Goal: Task Accomplishment & Management: Use online tool/utility

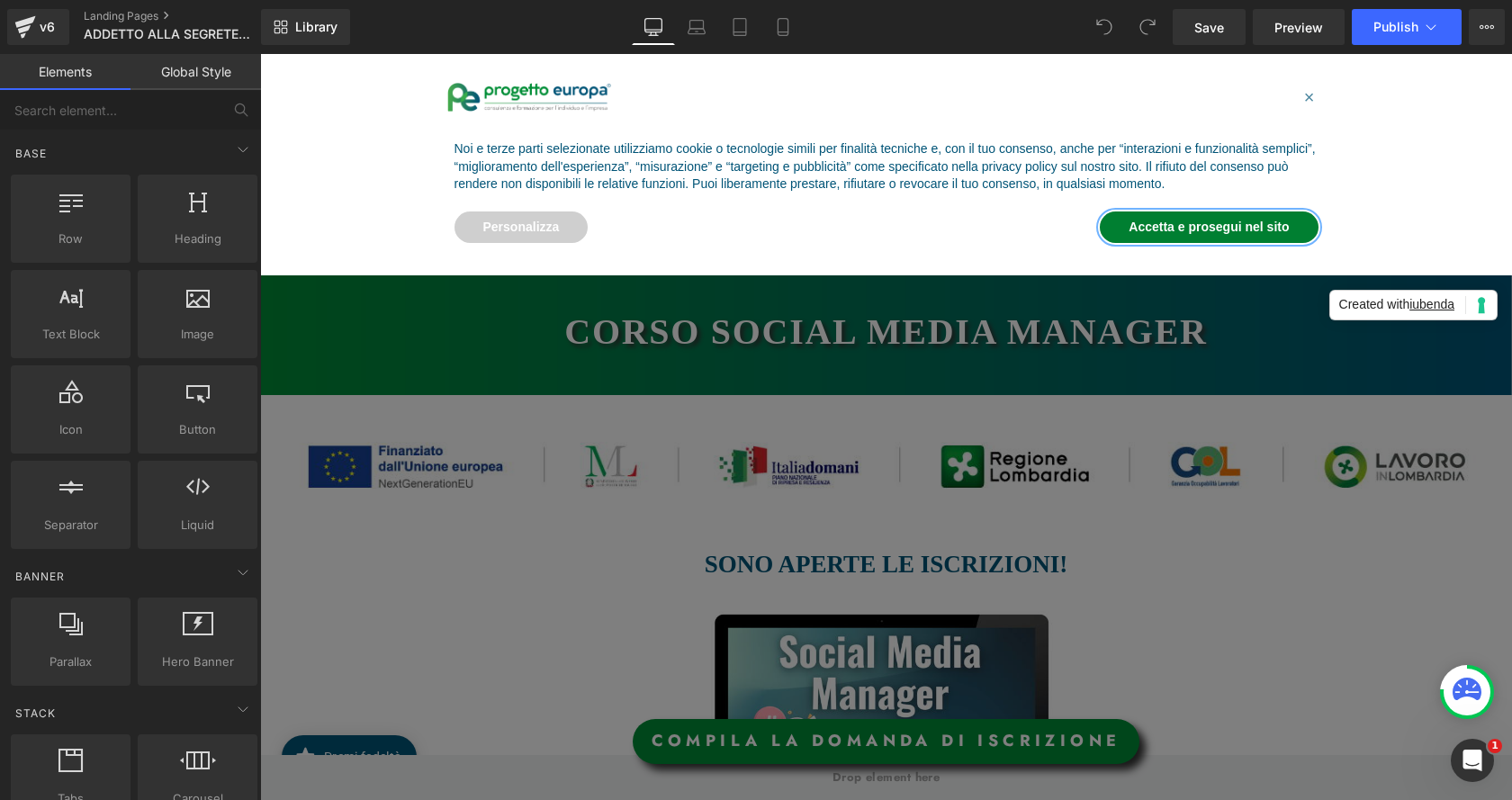
click at [1288, 218] on button "Accetta e prosegui nel sito" at bounding box center [1208, 228] width 218 height 32
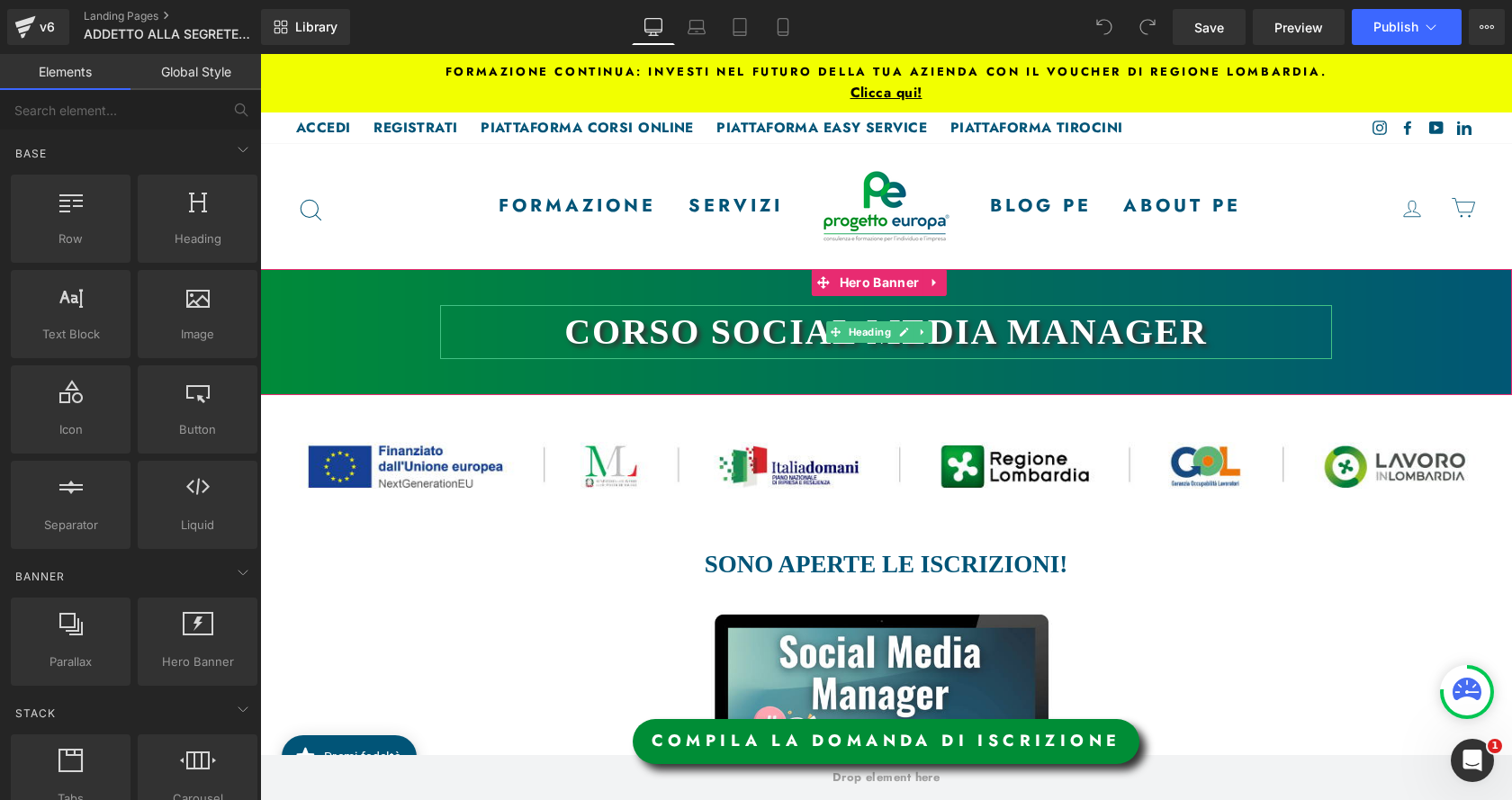
click at [1112, 328] on h1 "CORSO sOCIAL MEDIA MANAGER" at bounding box center [886, 332] width 892 height 54
click at [1110, 326] on h1 "CORSO sOCIAL MEDIA MANAGER" at bounding box center [886, 332] width 892 height 54
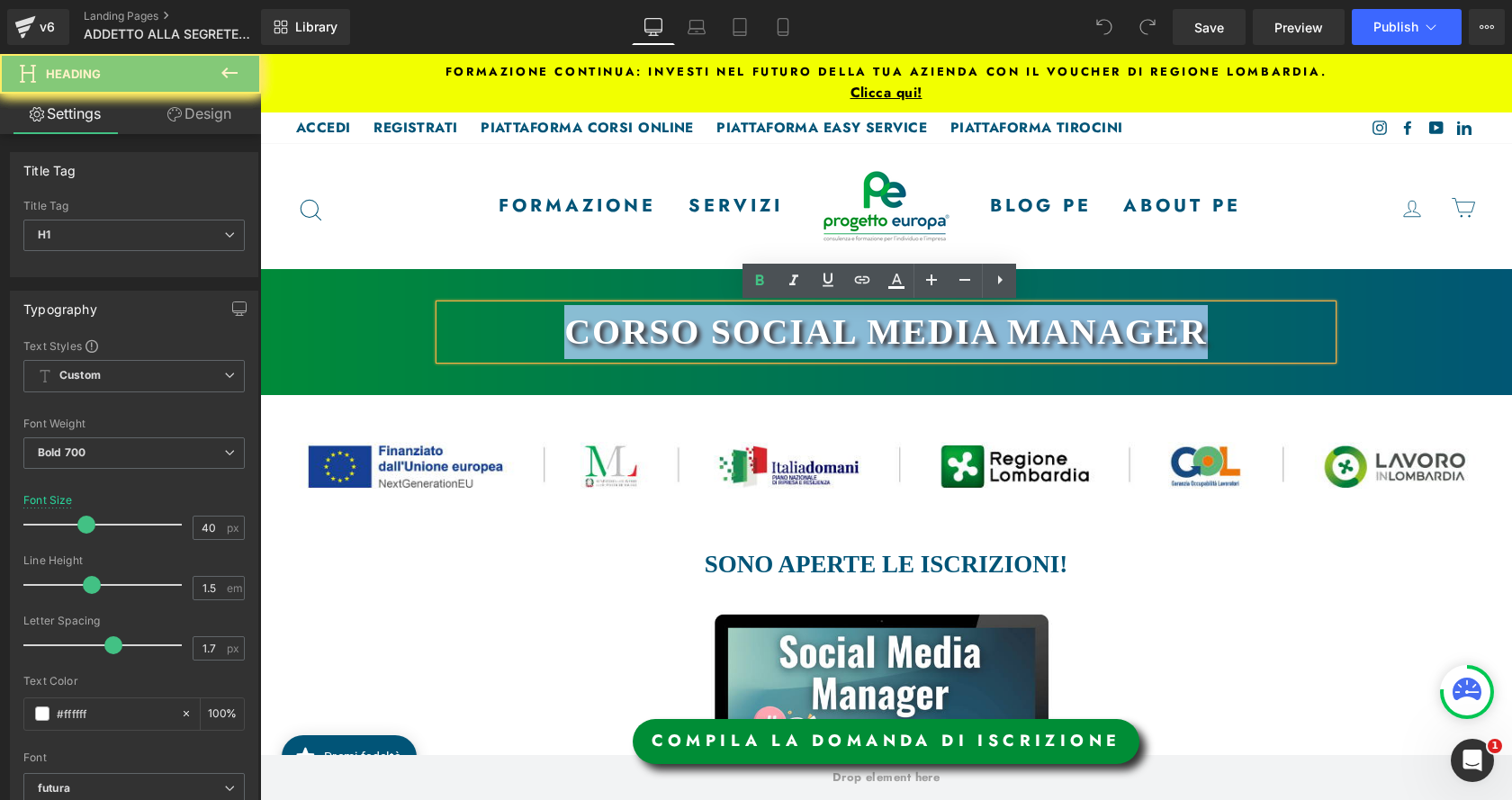
click at [1110, 326] on h1 "CORSO sOCIAL MEDIA MANAGER" at bounding box center [886, 332] width 892 height 54
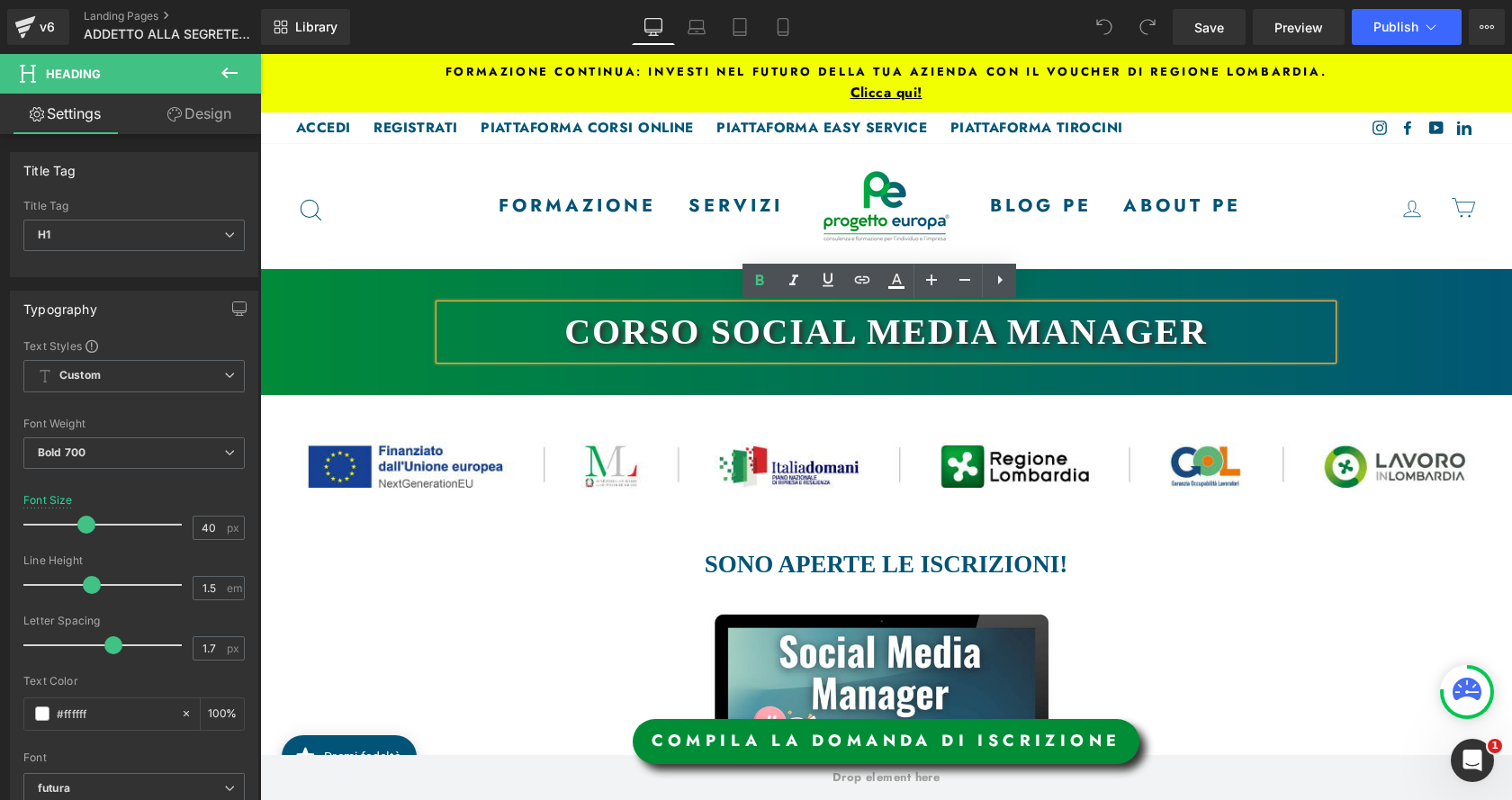
click at [1110, 326] on h1 "CORSO sOCIAL MEDIA MANAGER" at bounding box center [886, 332] width 892 height 54
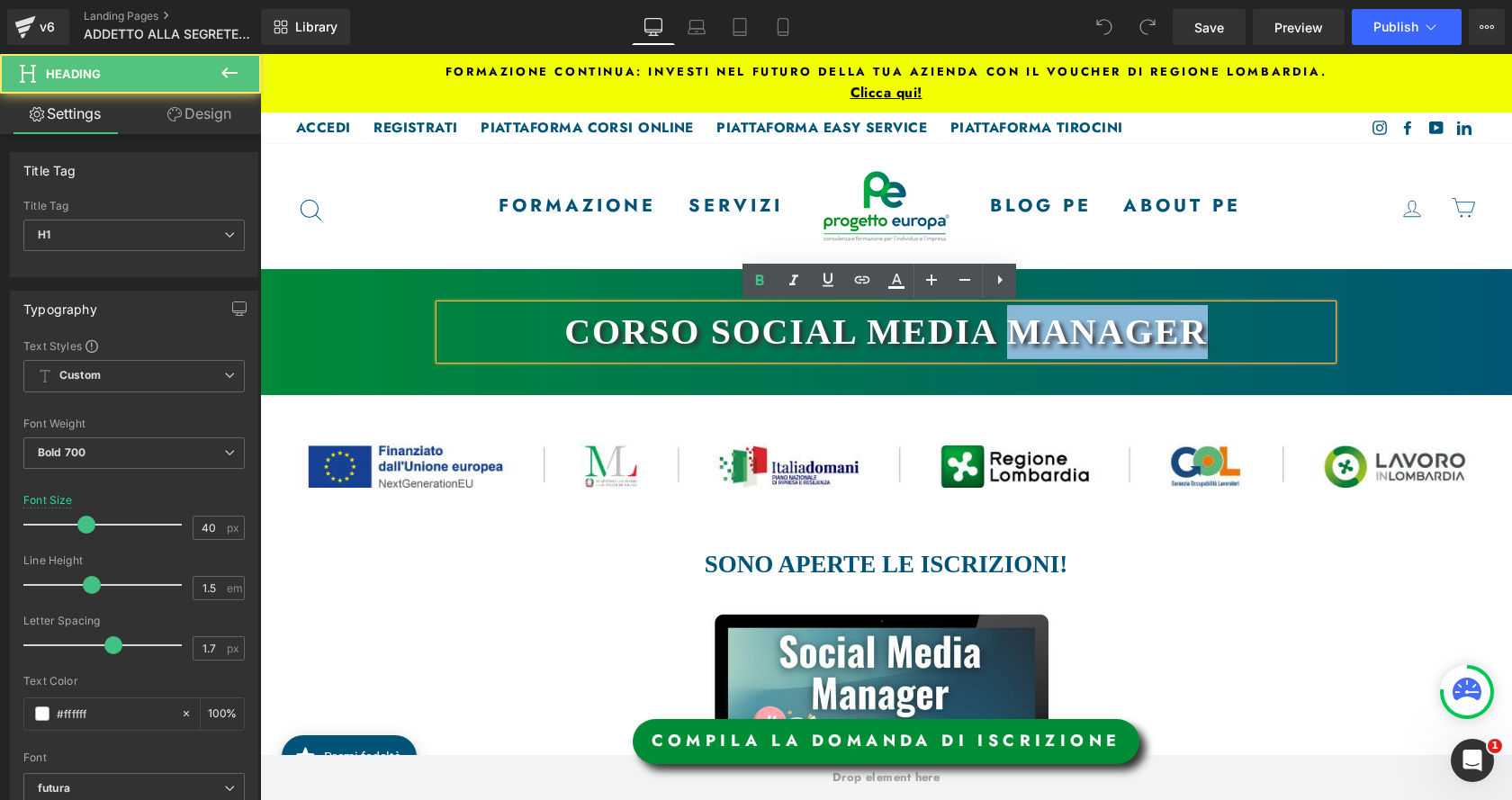
click at [1110, 326] on h1 "CORSO sOCIAL MEDIA MANAGER" at bounding box center [886, 332] width 892 height 54
click at [713, 333] on h1 "CORSO sOCIAL MEDIA MANAGER" at bounding box center [886, 332] width 892 height 54
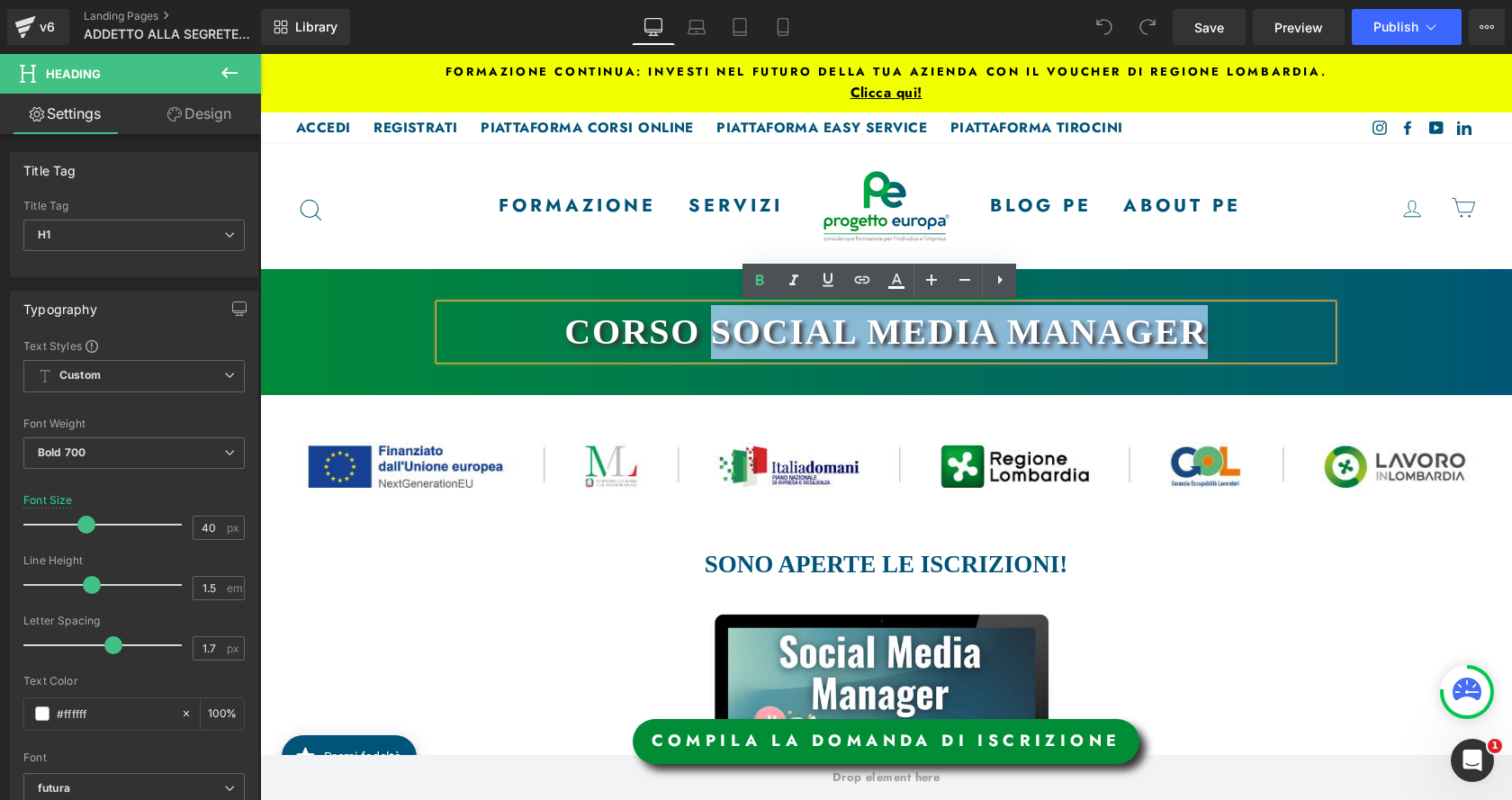
drag, startPoint x: 1208, startPoint y: 330, endPoint x: 715, endPoint y: 330, distance: 493.0
click at [712, 332] on h1 "CORSO sOCIAL MEDIA MANAGER" at bounding box center [886, 332] width 892 height 54
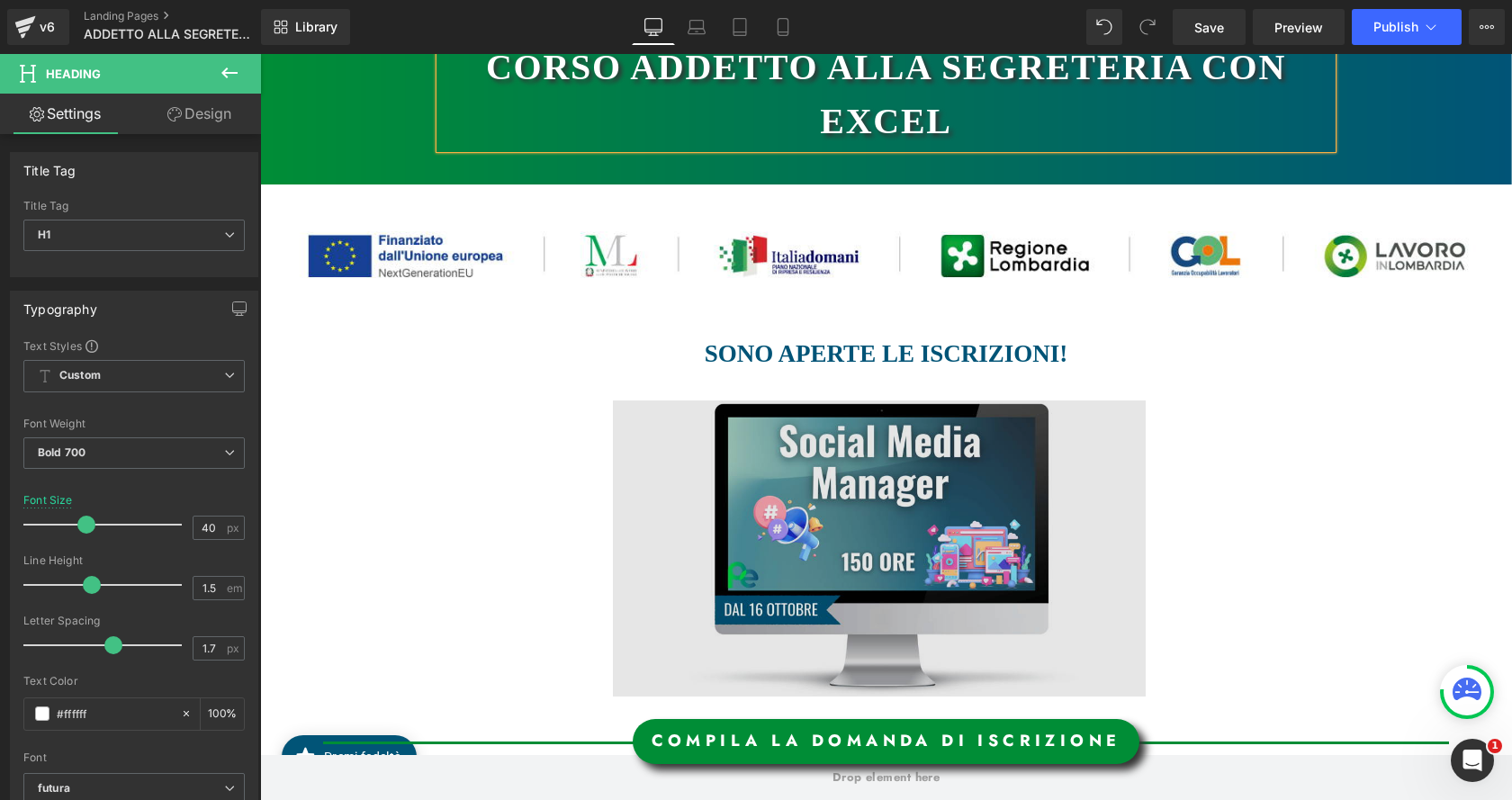
scroll to position [270, 0]
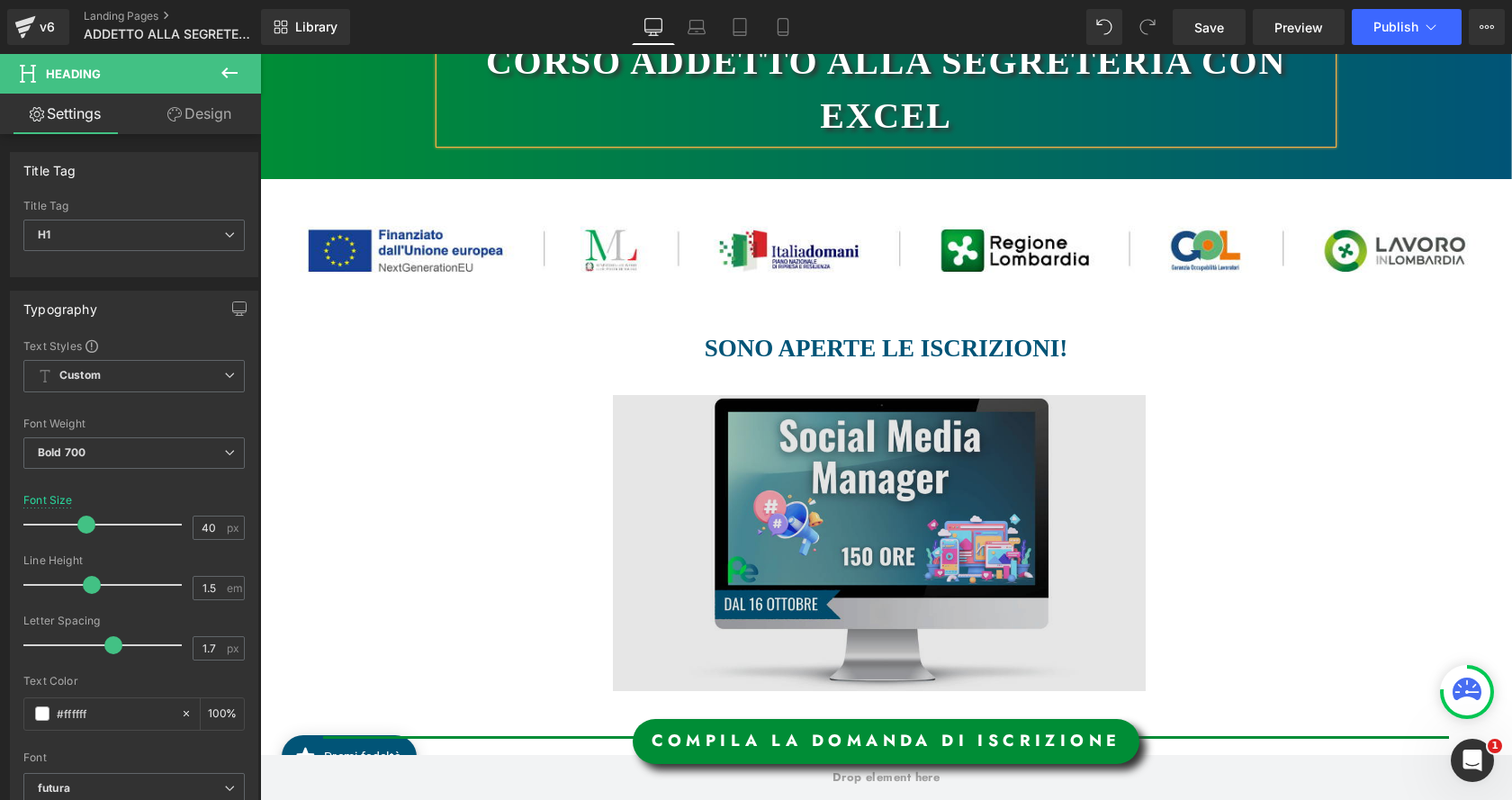
click at [863, 497] on img at bounding box center [880, 543] width 533 height 296
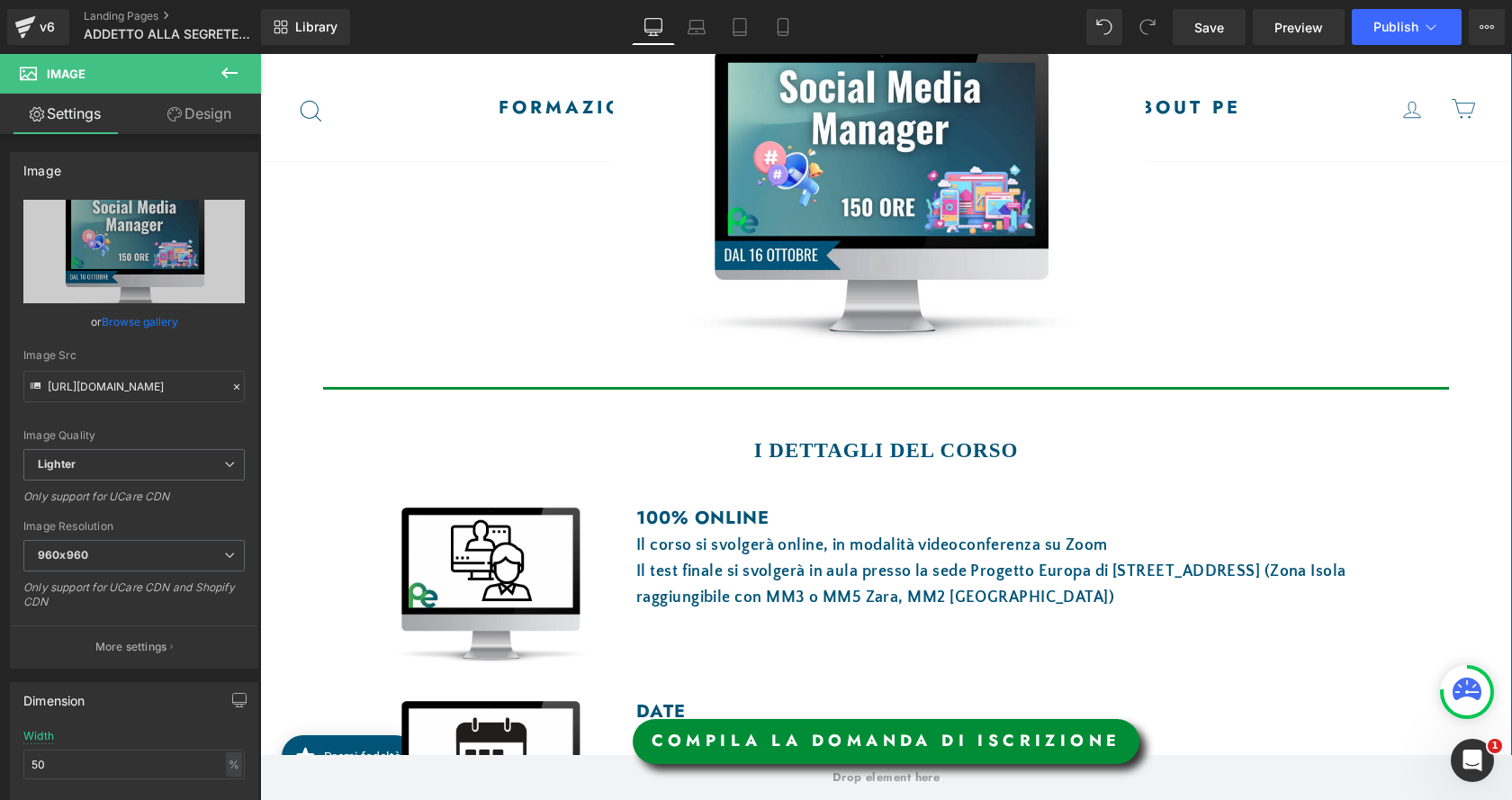
scroll to position [630, 0]
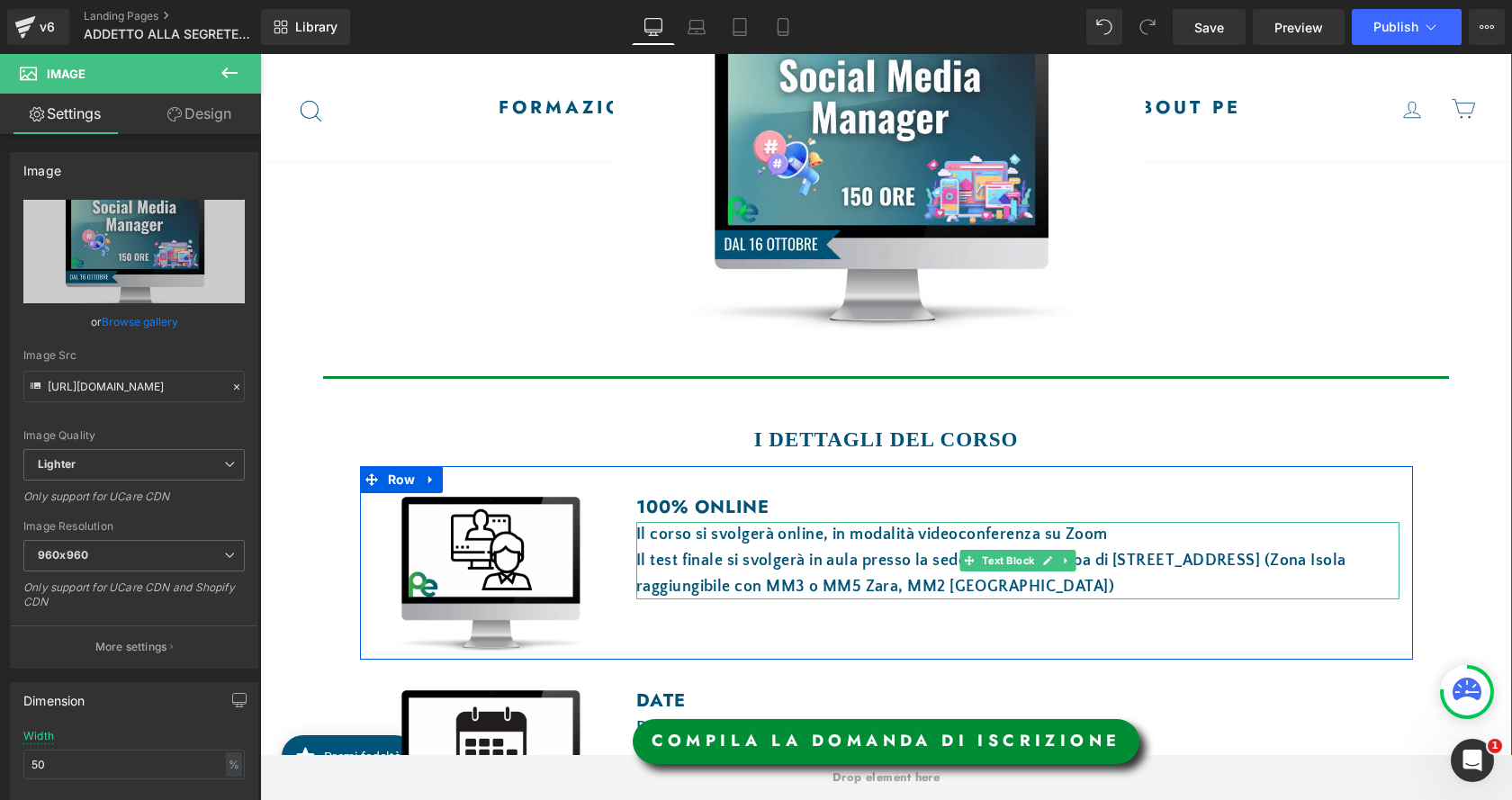
click at [669, 534] on div "Il corso si svolgerà online, in modalità videoconferenza su Zoom Il test finale…" at bounding box center [1018, 560] width 763 height 77
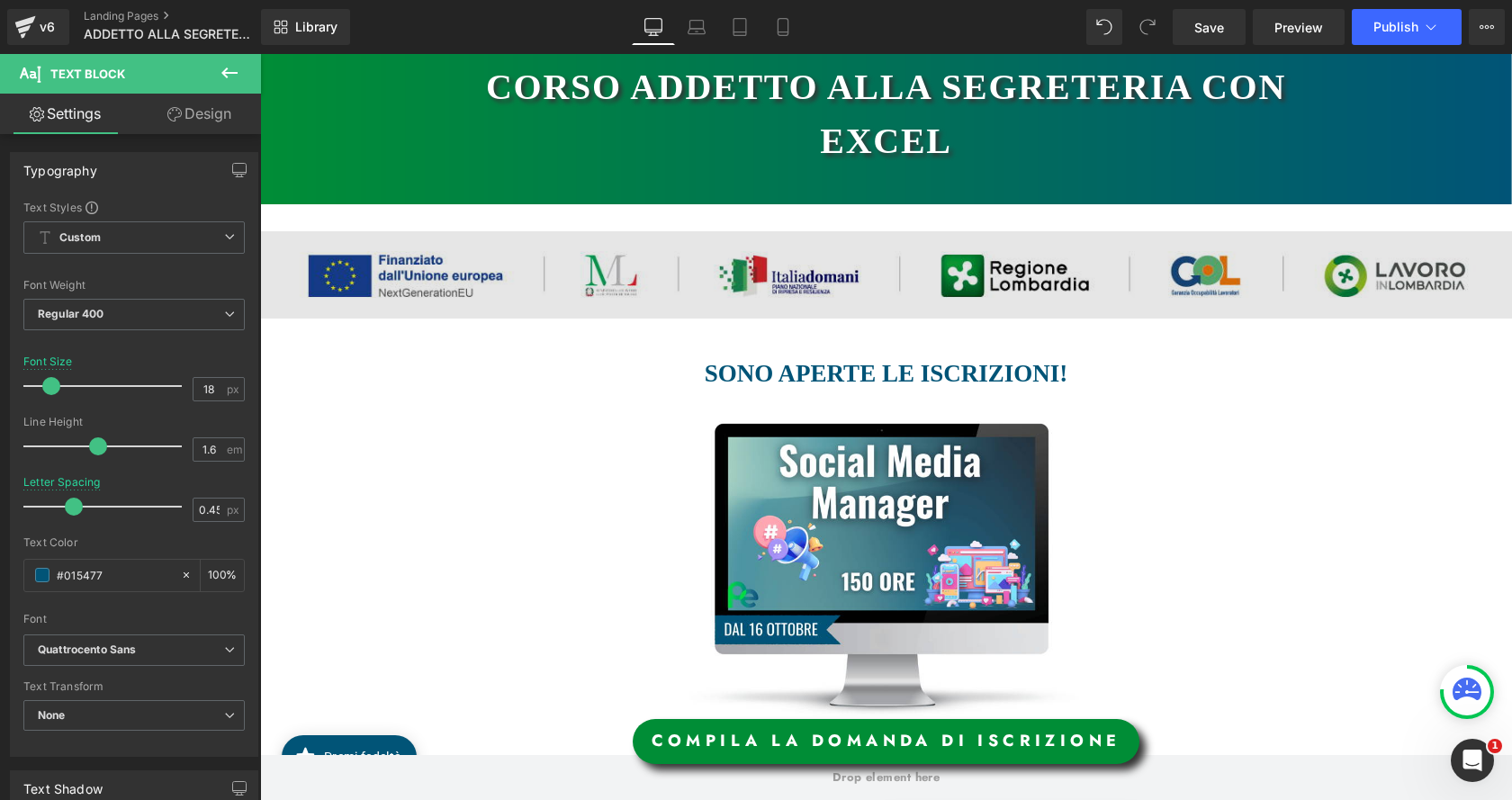
scroll to position [0, 0]
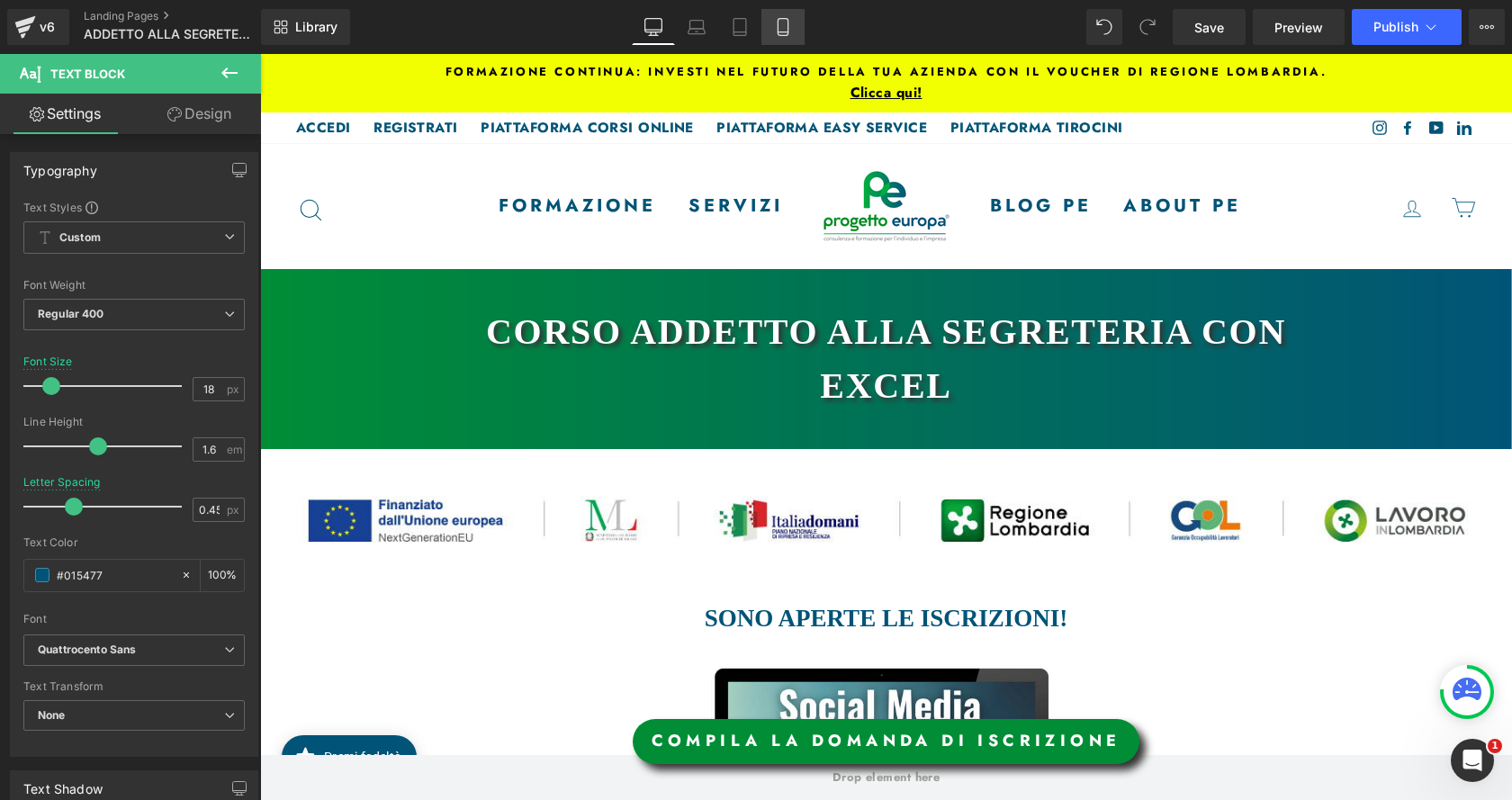
click at [786, 28] on icon at bounding box center [783, 27] width 18 height 18
type input "17"
type input "0.38"
type input "100"
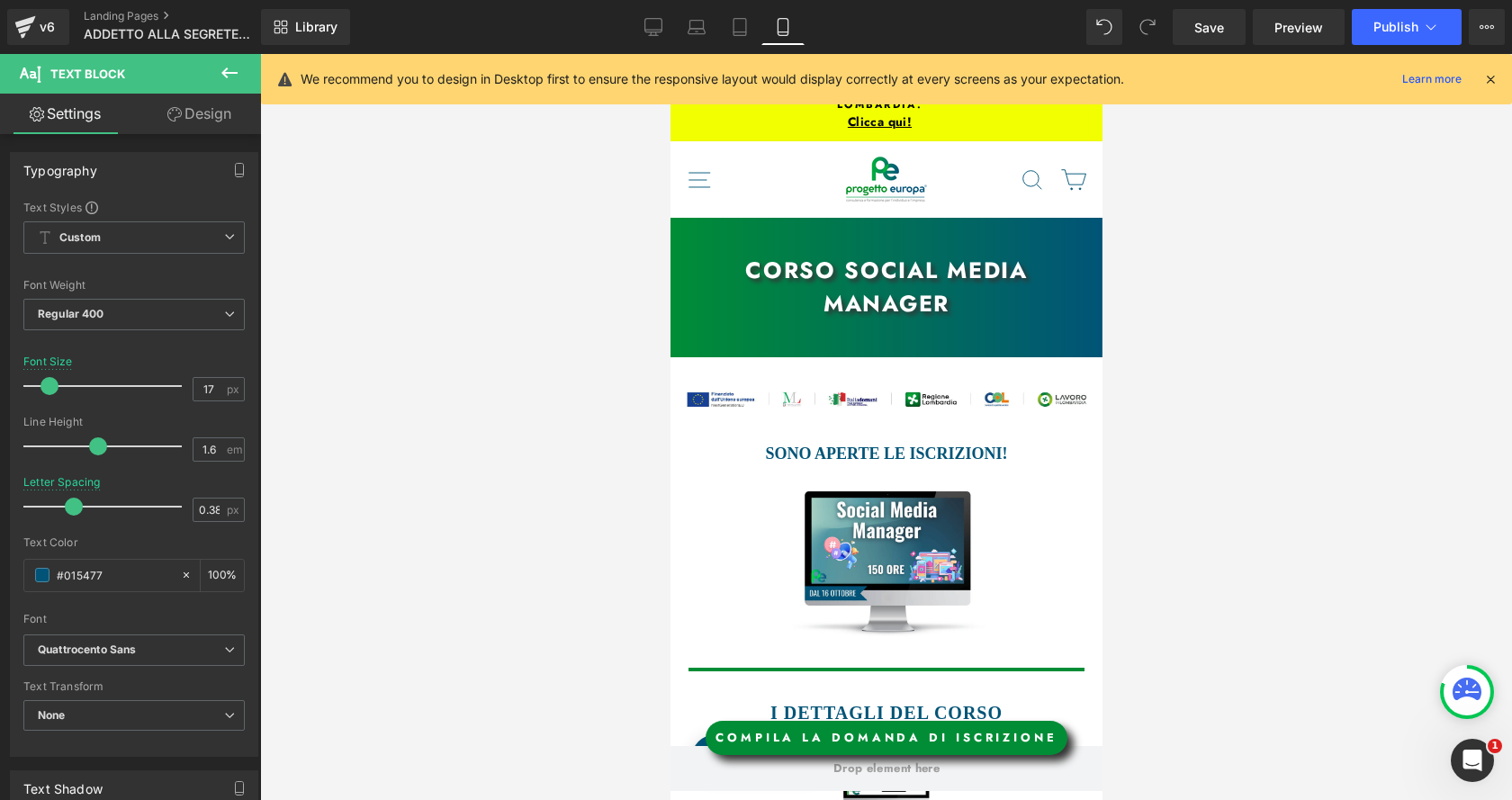
click at [921, 255] on div "CORSO social media manager Heading" at bounding box center [885, 288] width 414 height 68
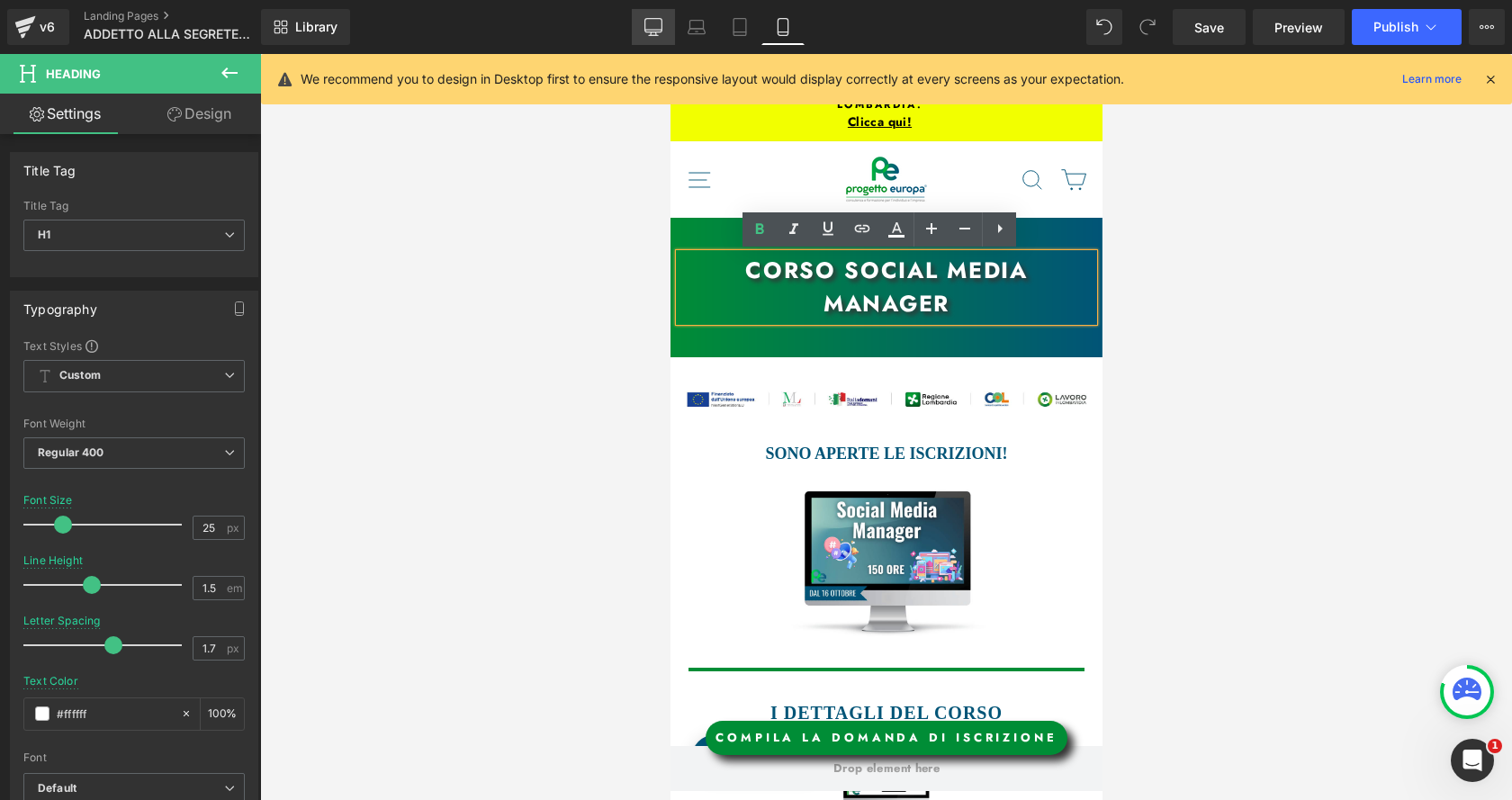
click at [655, 25] on icon at bounding box center [653, 27] width 18 height 18
type input "40"
type input "1.6"
type input "1"
type input "#015477"
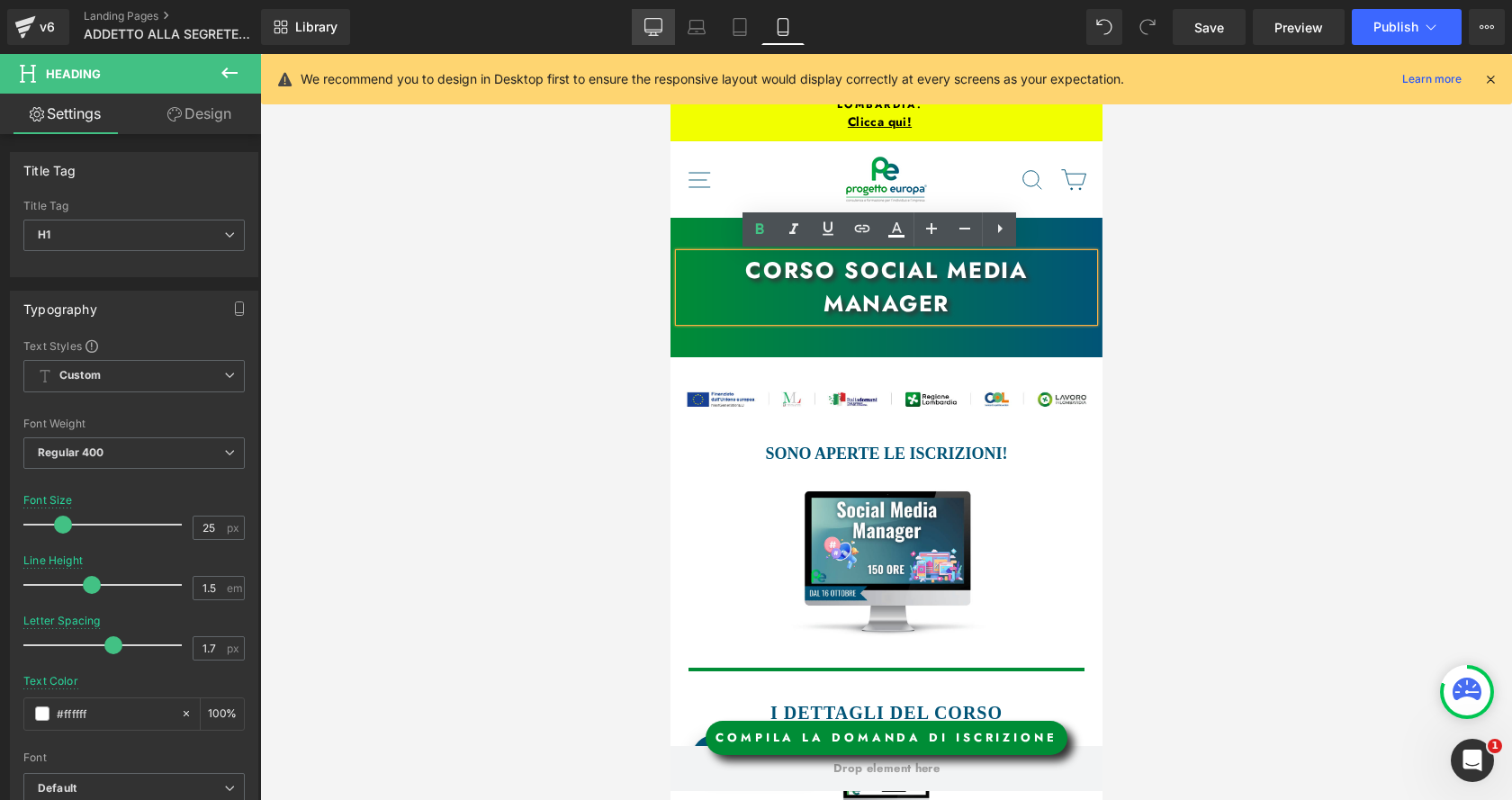
type input "100"
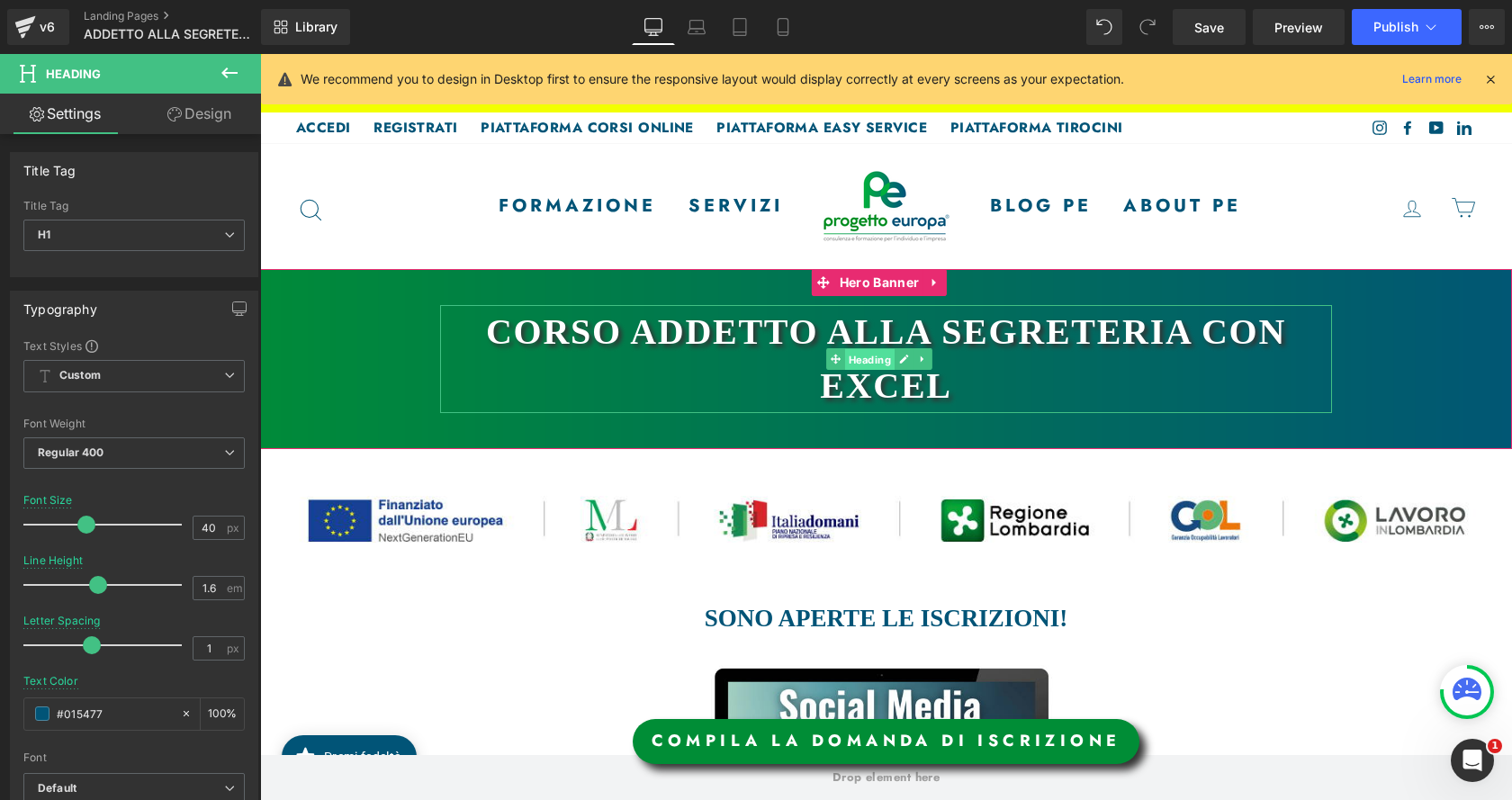
click at [859, 363] on span "Heading" at bounding box center [870, 361] width 50 height 22
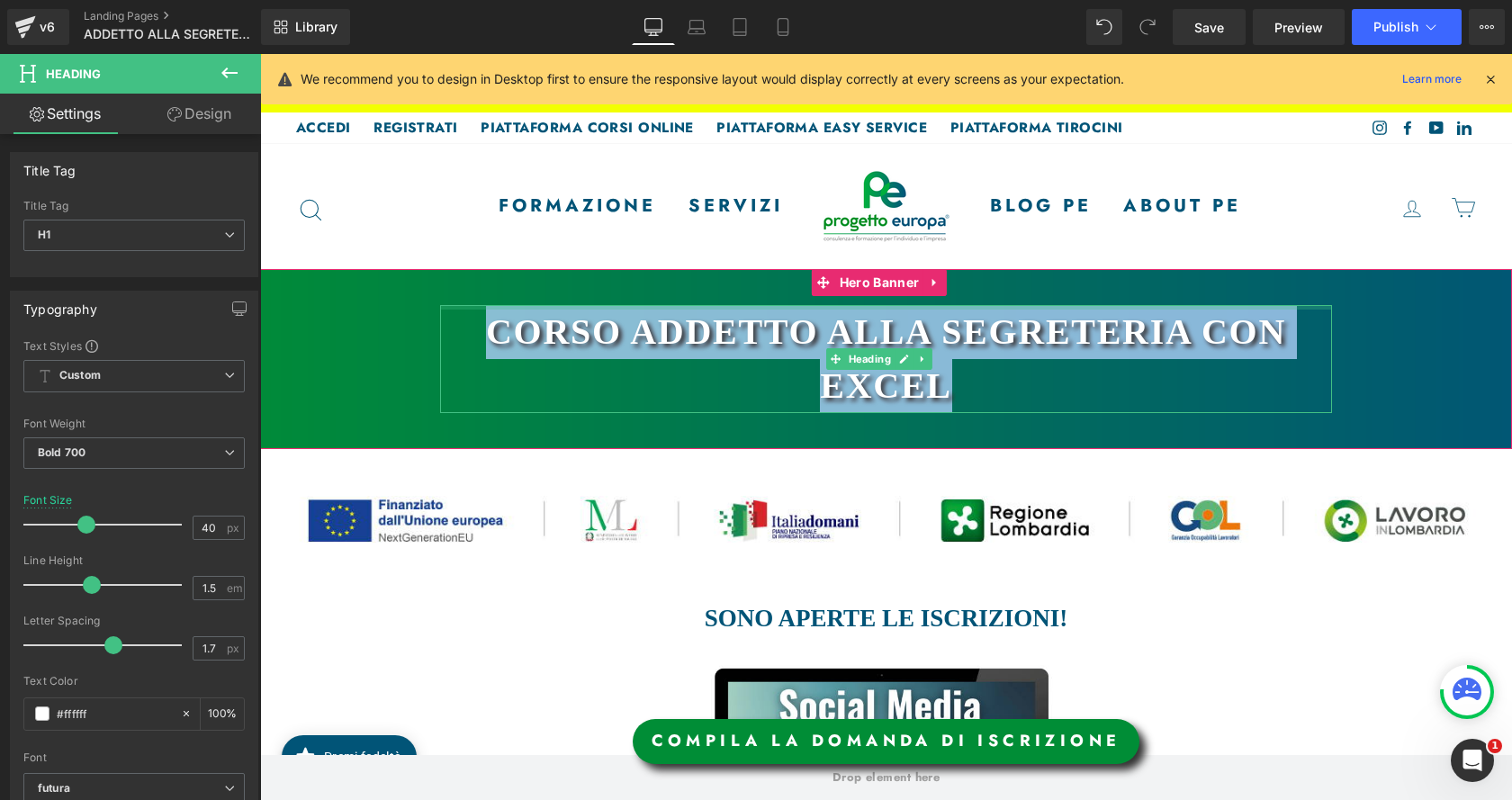
drag, startPoint x: 966, startPoint y: 374, endPoint x: 481, endPoint y: 308, distance: 489.5
click at [481, 308] on div "CORSO ADDETTO ALLA SEGRETERIA CON EXCEL Heading" at bounding box center [886, 359] width 892 height 108
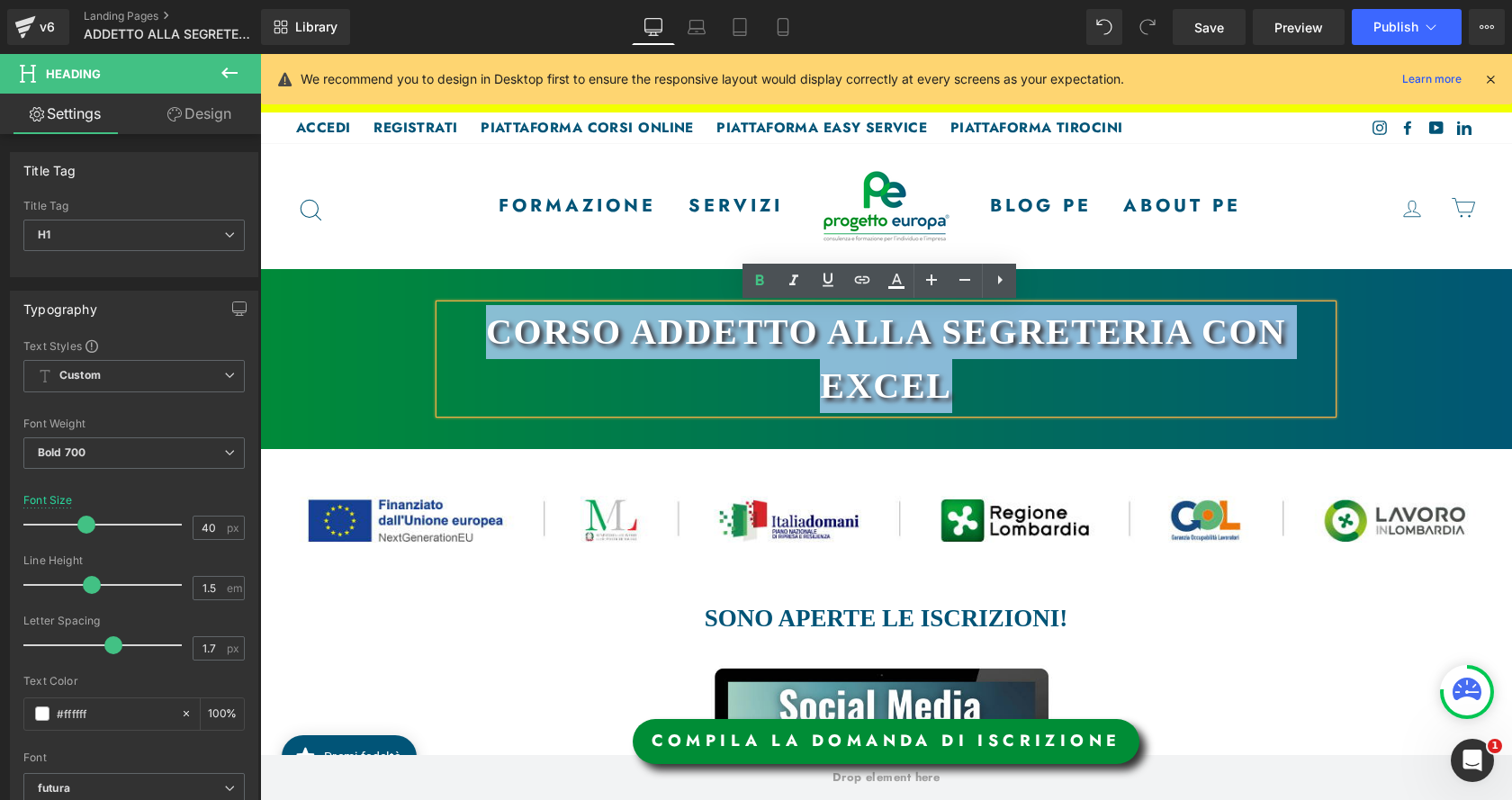
copy h1 "CORSO ADDETTO ALLA SEGRETERIA CON EXCEL"
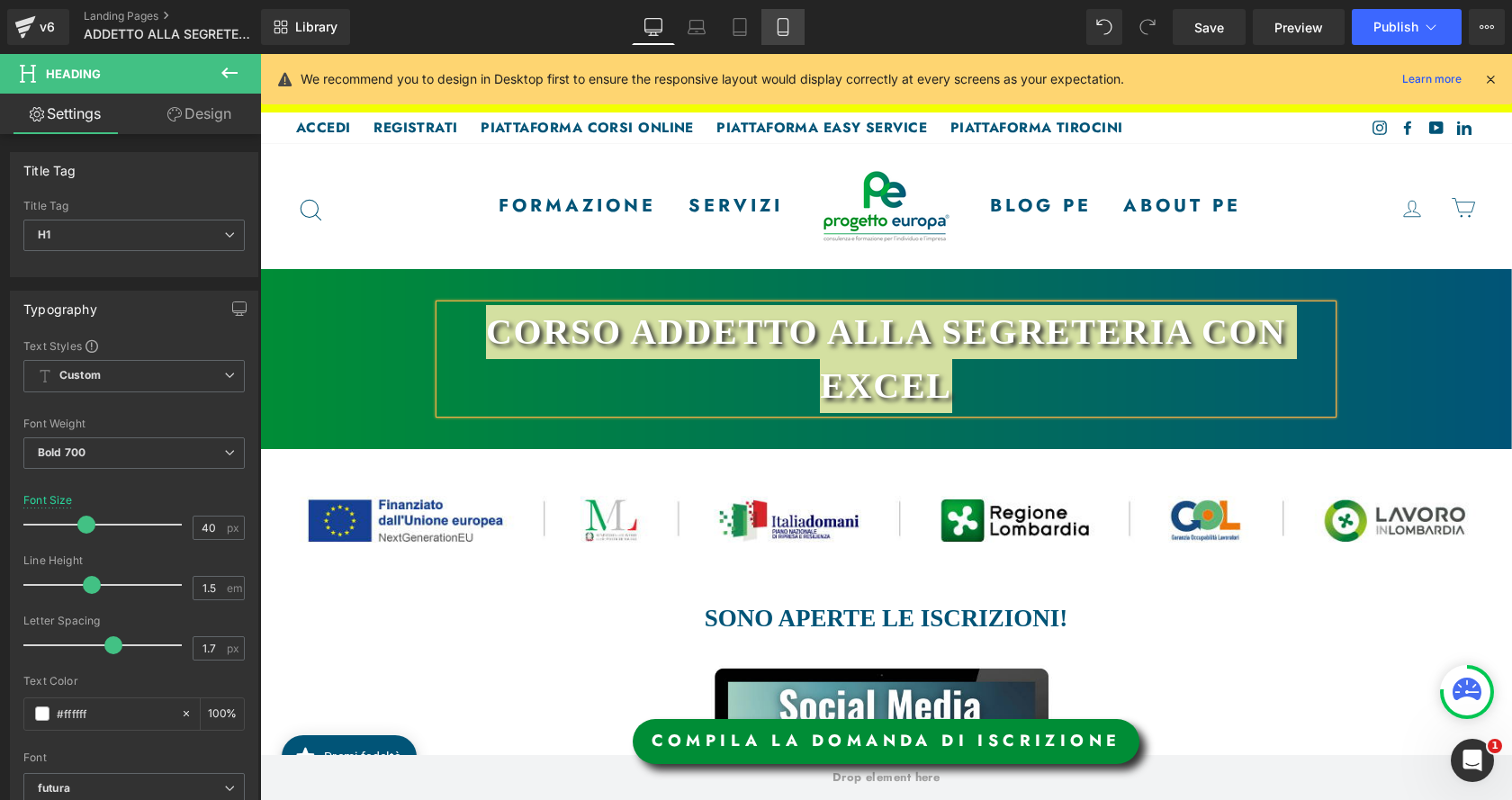
click at [776, 32] on icon at bounding box center [783, 27] width 18 height 18
type input "25"
type input "100"
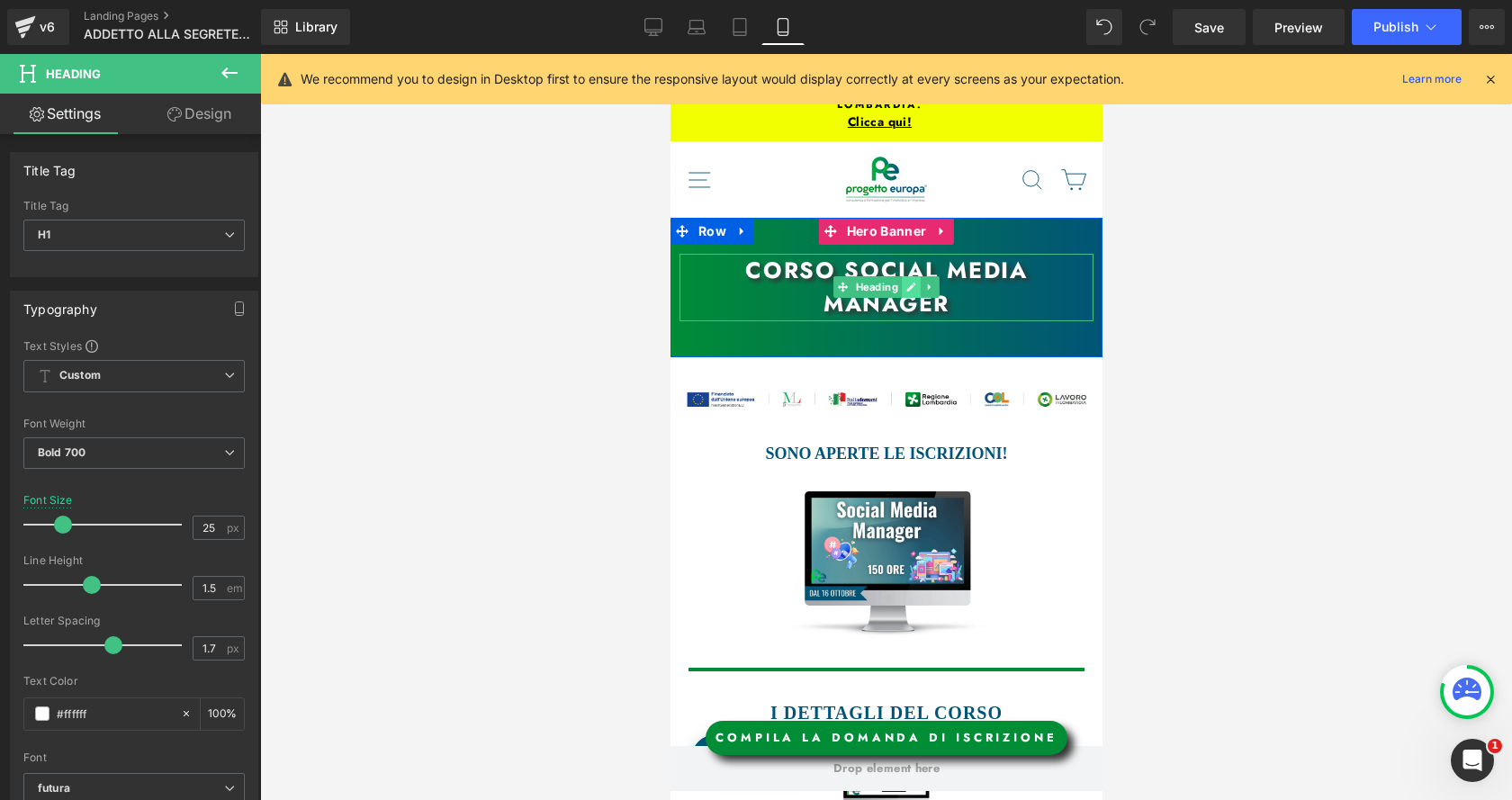
click at [908, 282] on icon at bounding box center [911, 287] width 10 height 11
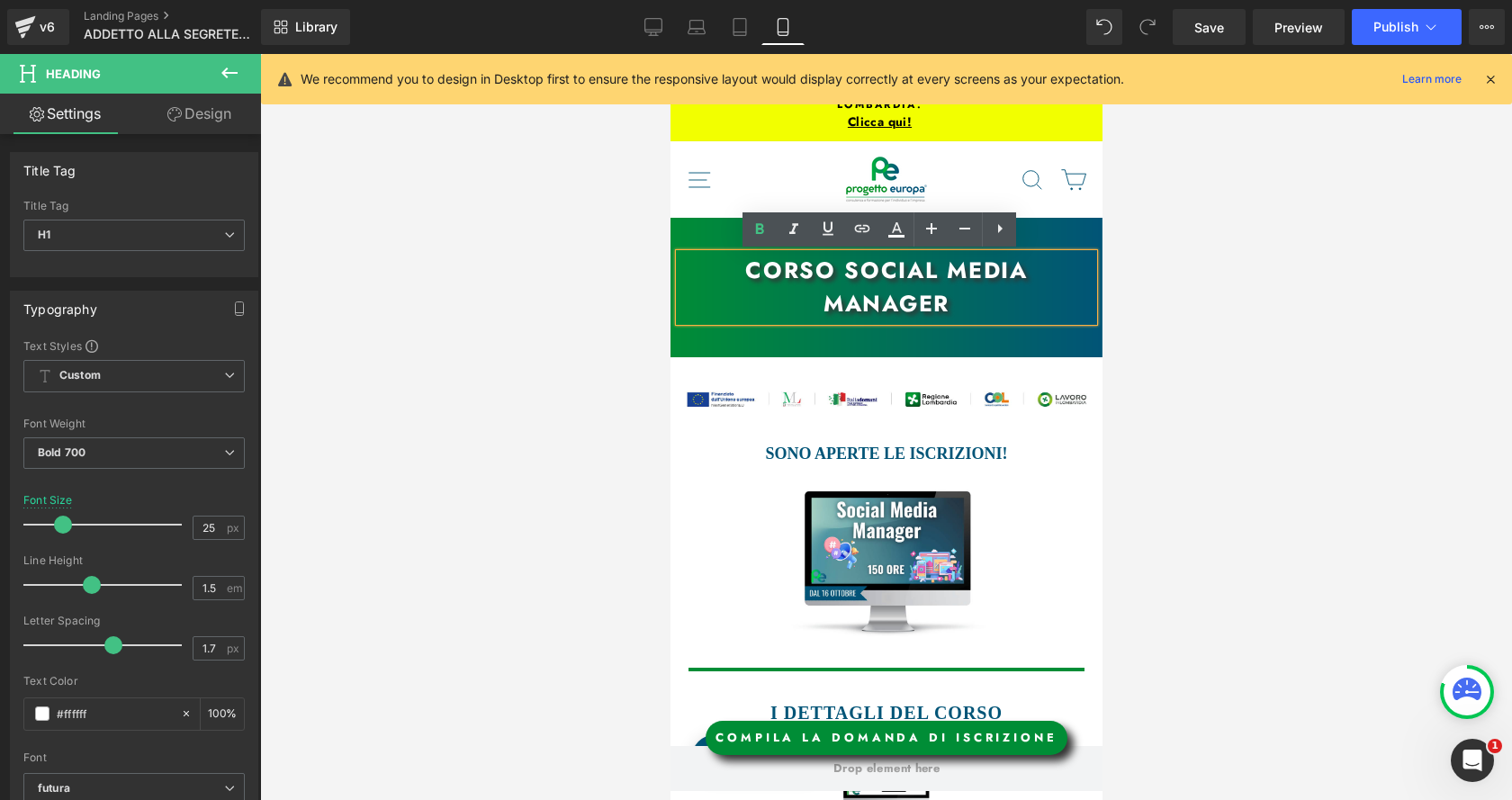
click at [908, 269] on h1 "CORSO social media manager" at bounding box center [885, 288] width 414 height 68
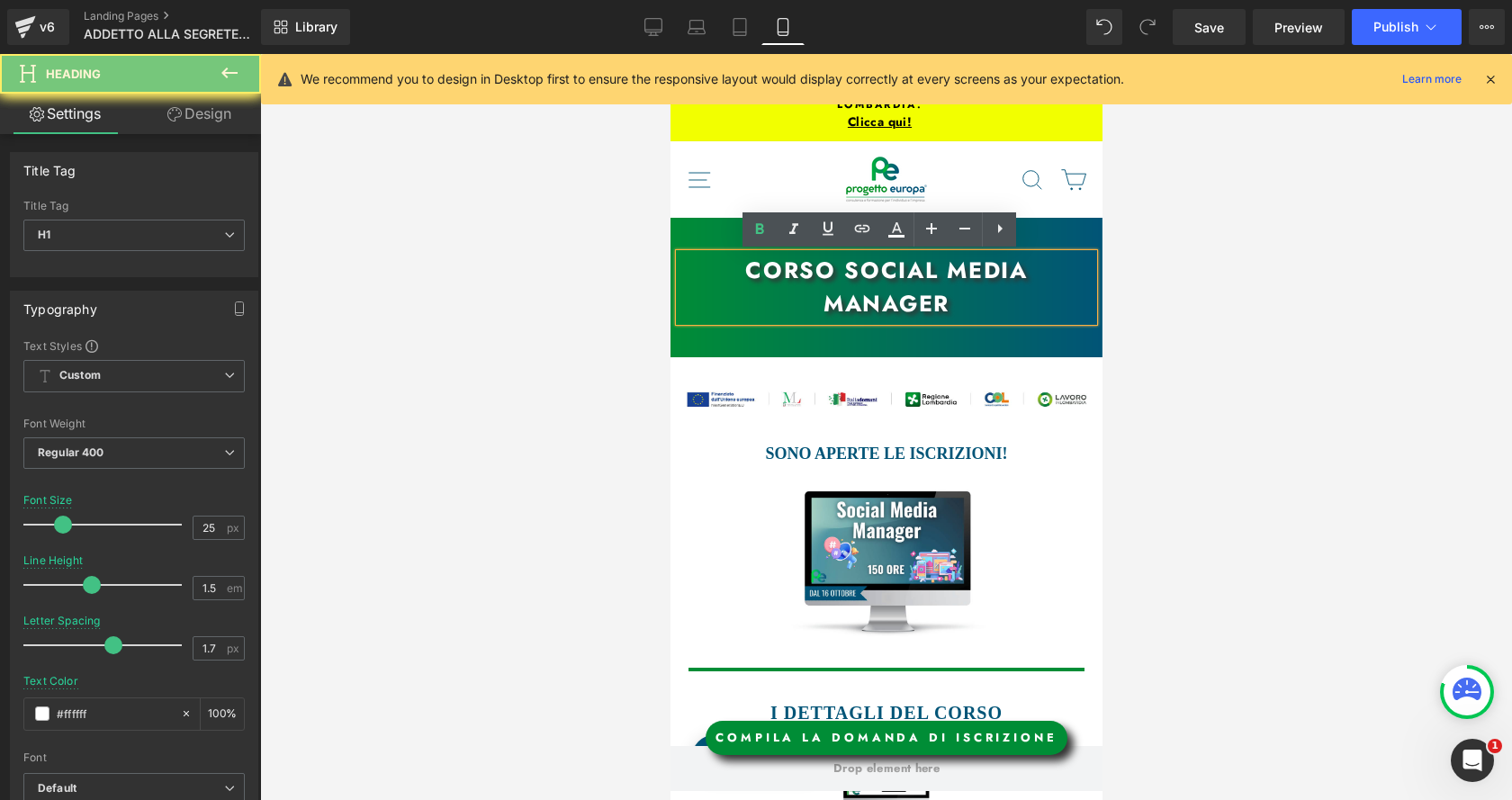
click at [908, 269] on h1 "CORSO social media manager" at bounding box center [885, 288] width 414 height 68
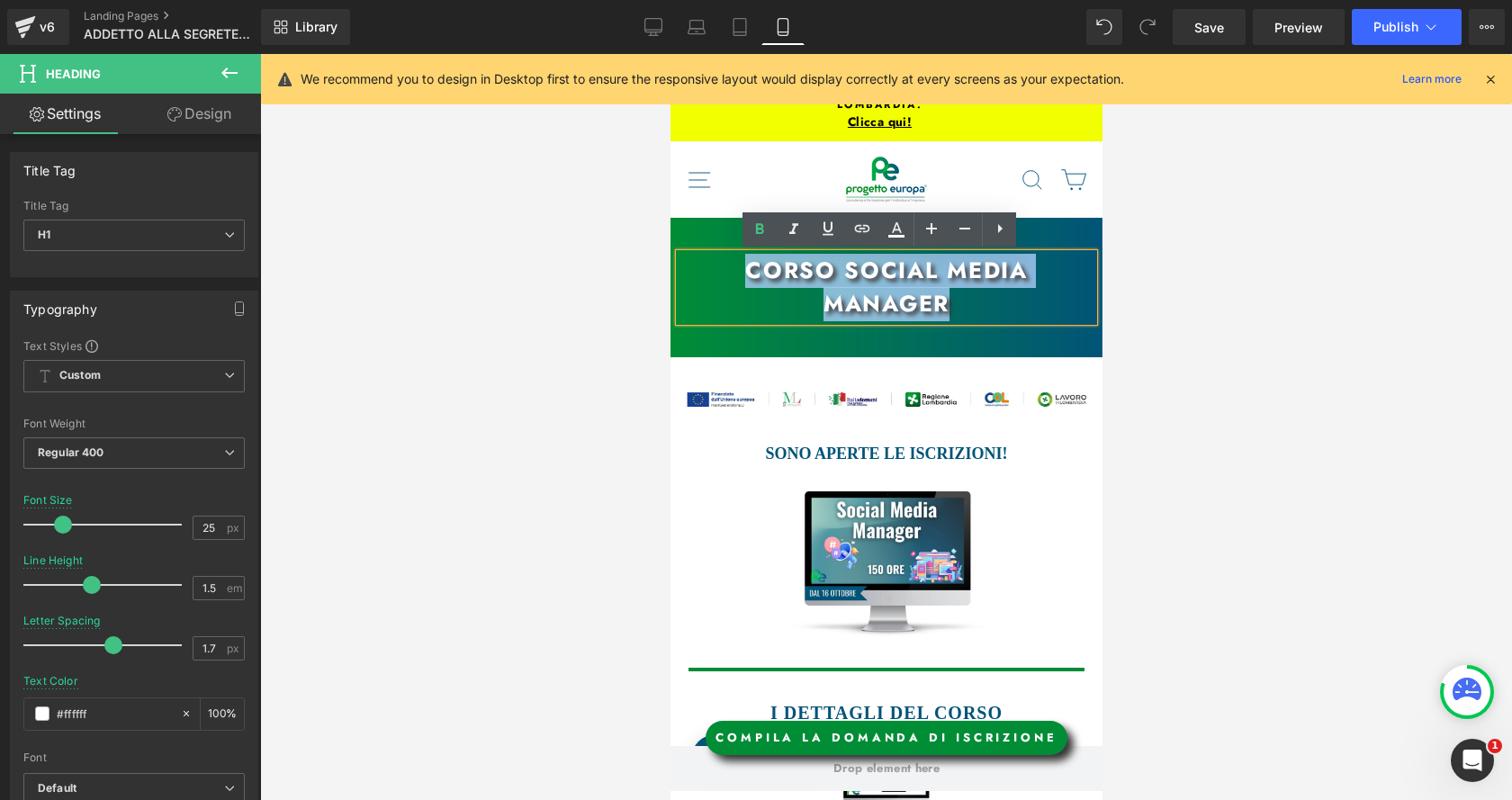
paste div
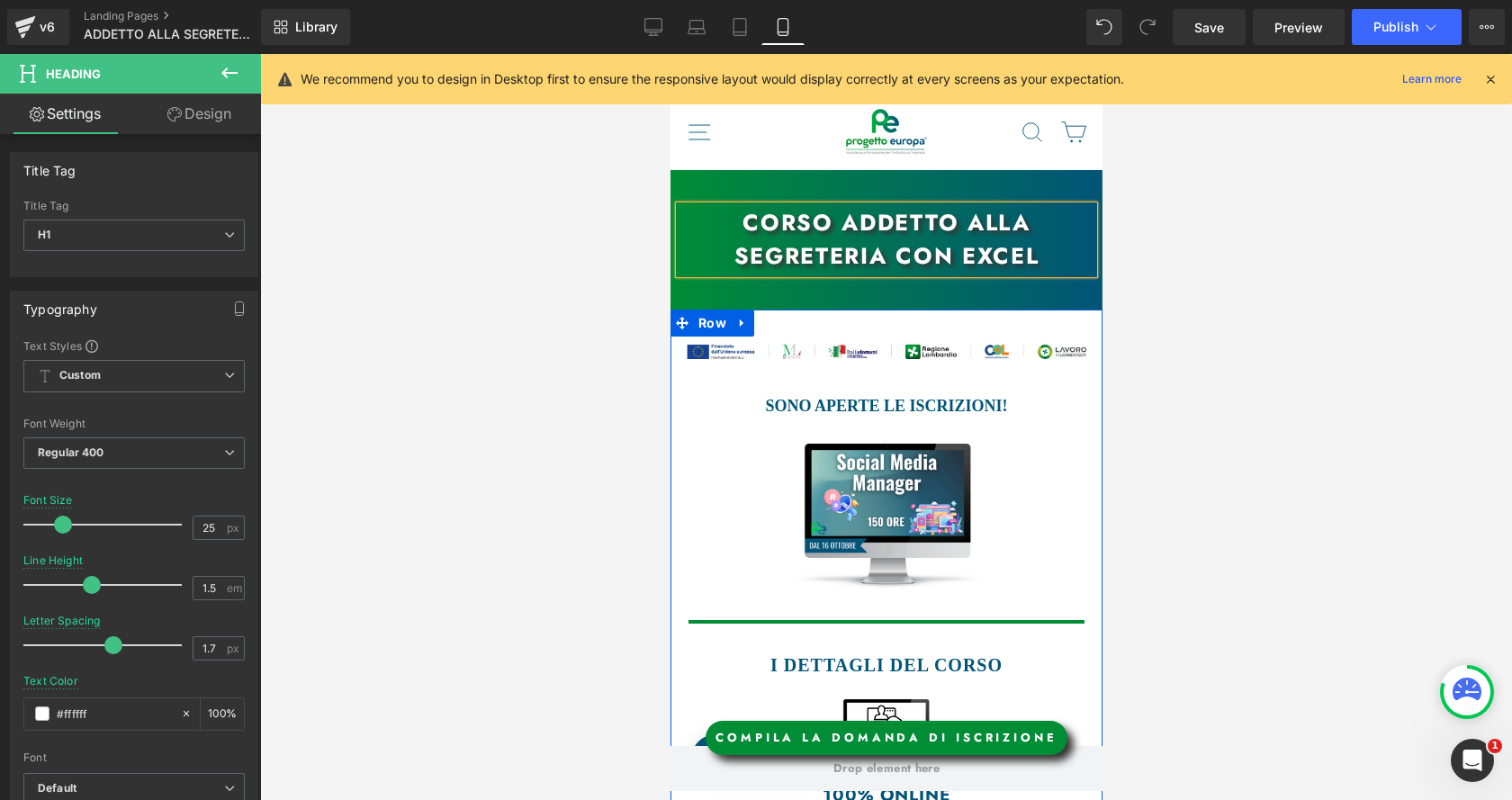
scroll to position [180, 0]
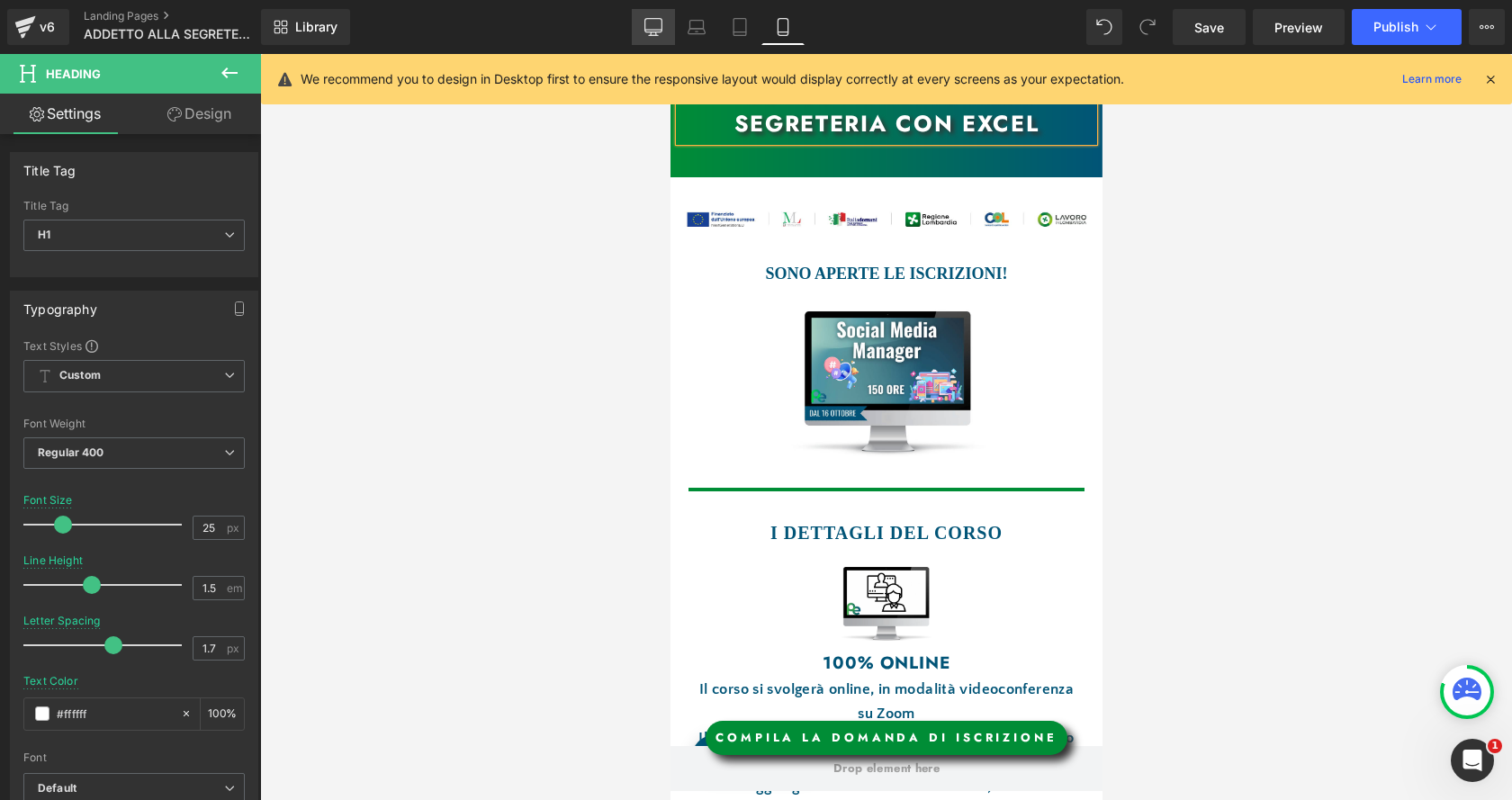
click at [654, 15] on link "Desktop" at bounding box center [653, 27] width 43 height 36
type input "40"
type input "1.6"
type input "1"
type input "#015477"
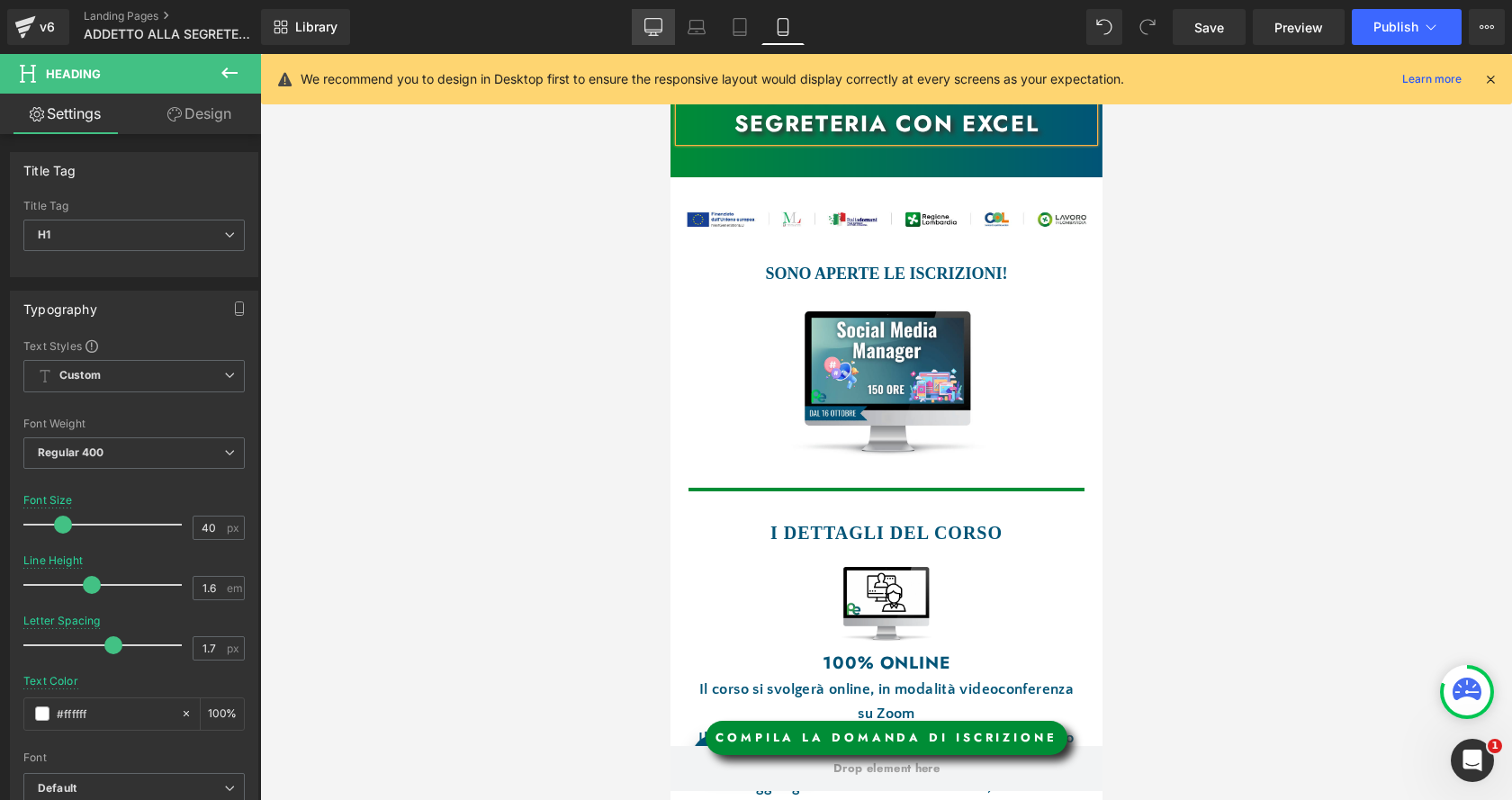
type input "100"
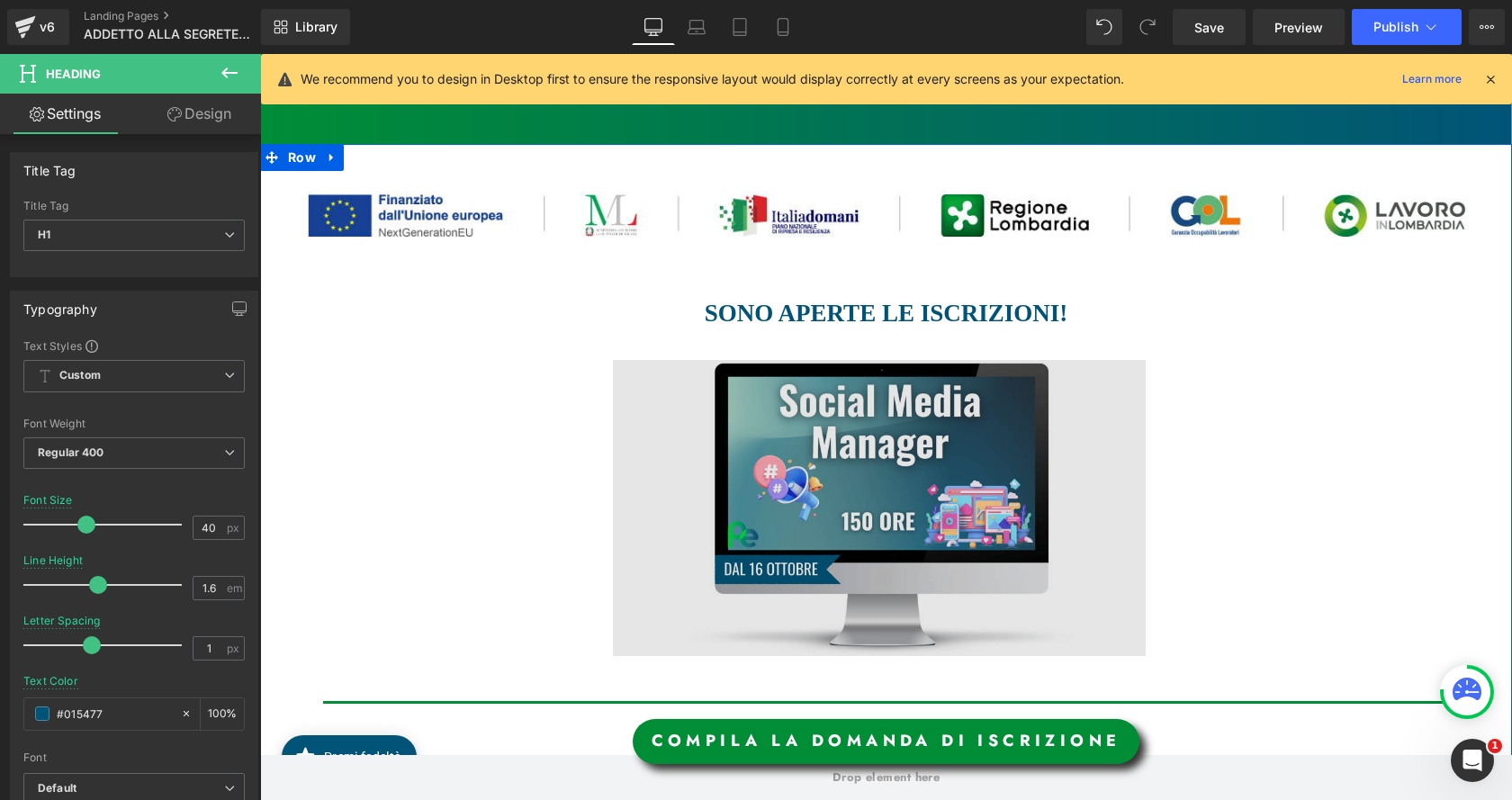
scroll to position [360, 0]
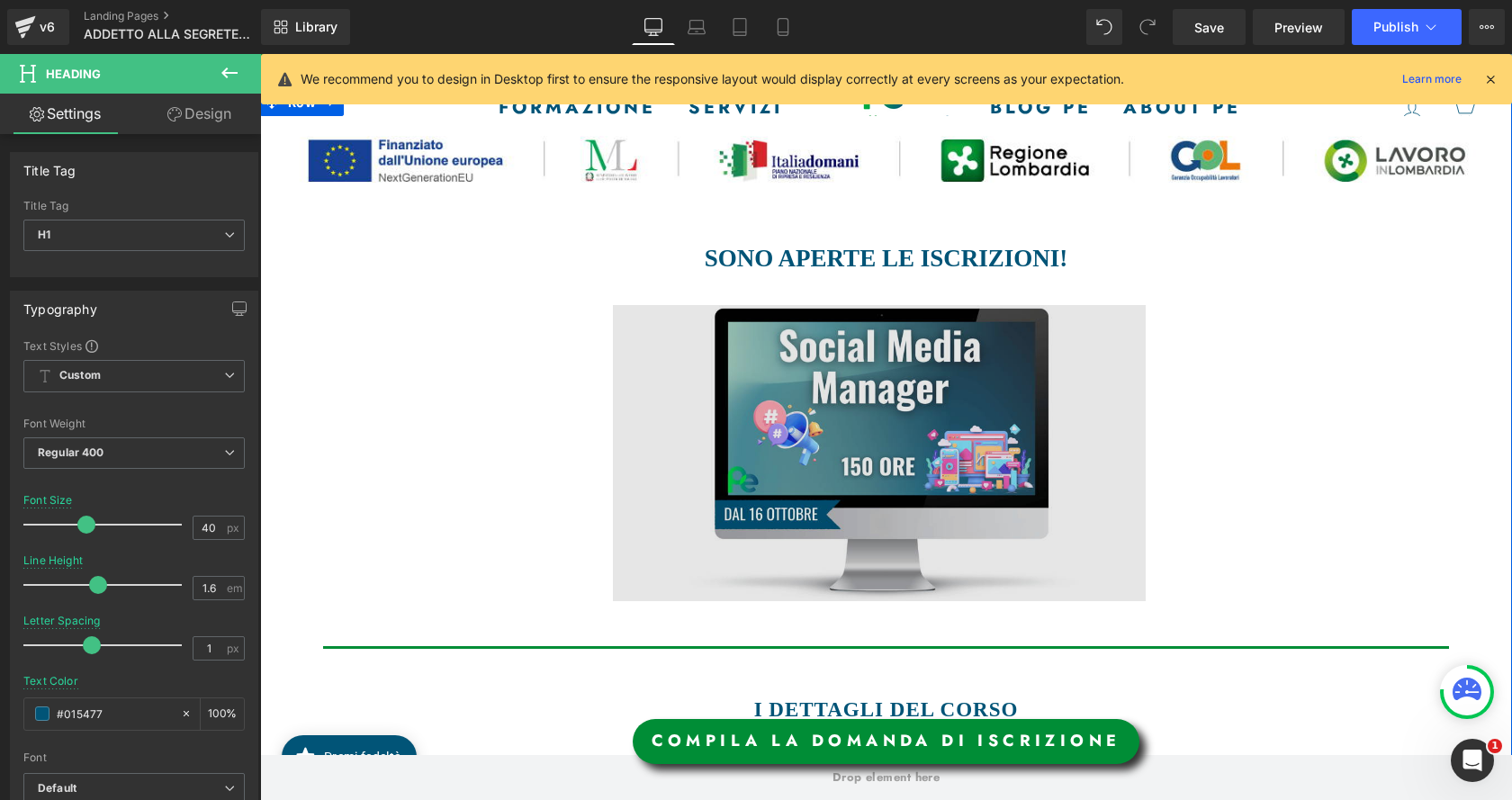
click at [867, 445] on div "Image" at bounding box center [880, 452] width 1067 height 296
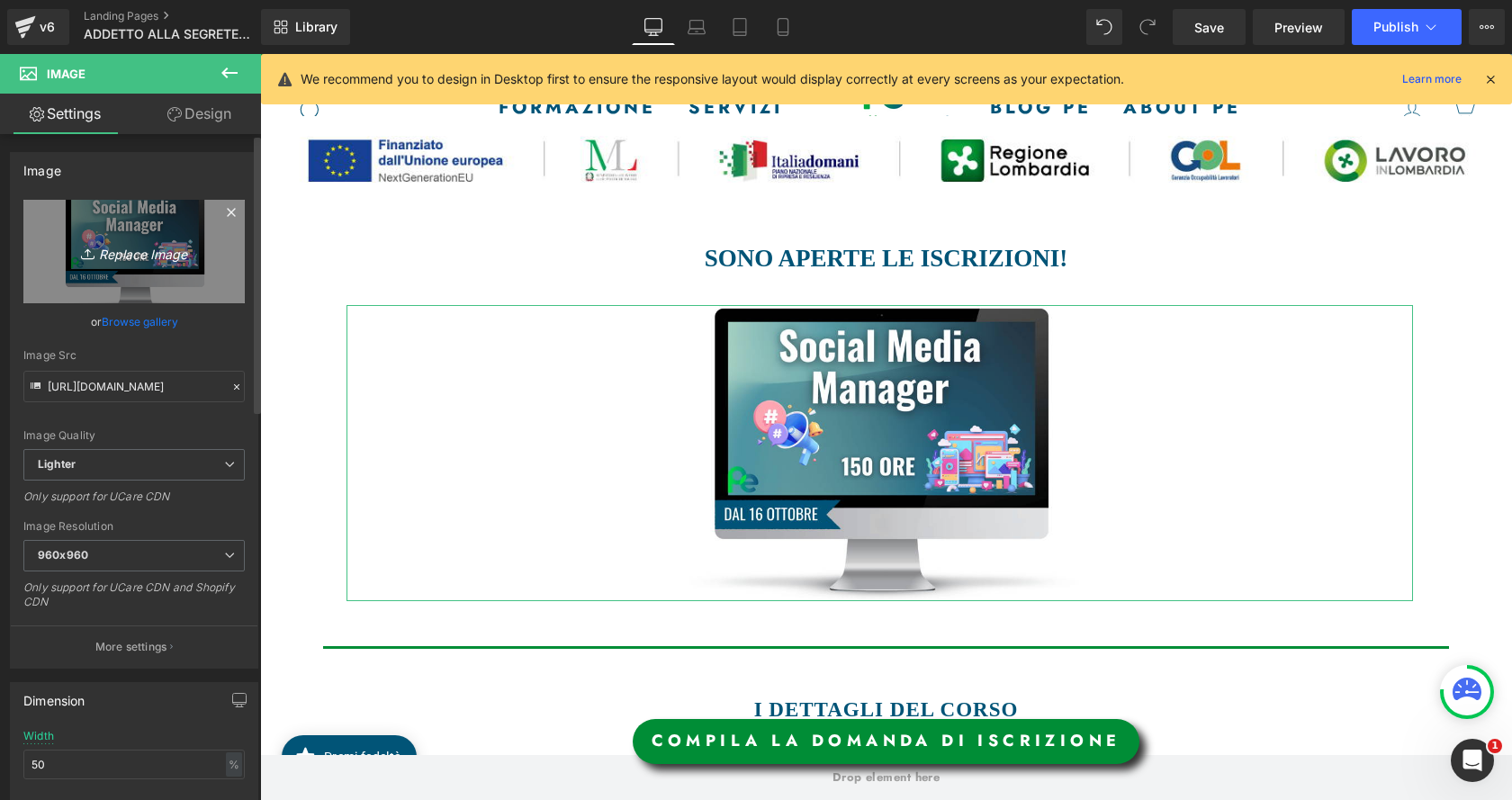
click at [168, 233] on link "Replace Image" at bounding box center [134, 252] width 222 height 104
type input "C:\fakepath\IMMAGINE SITO.png"
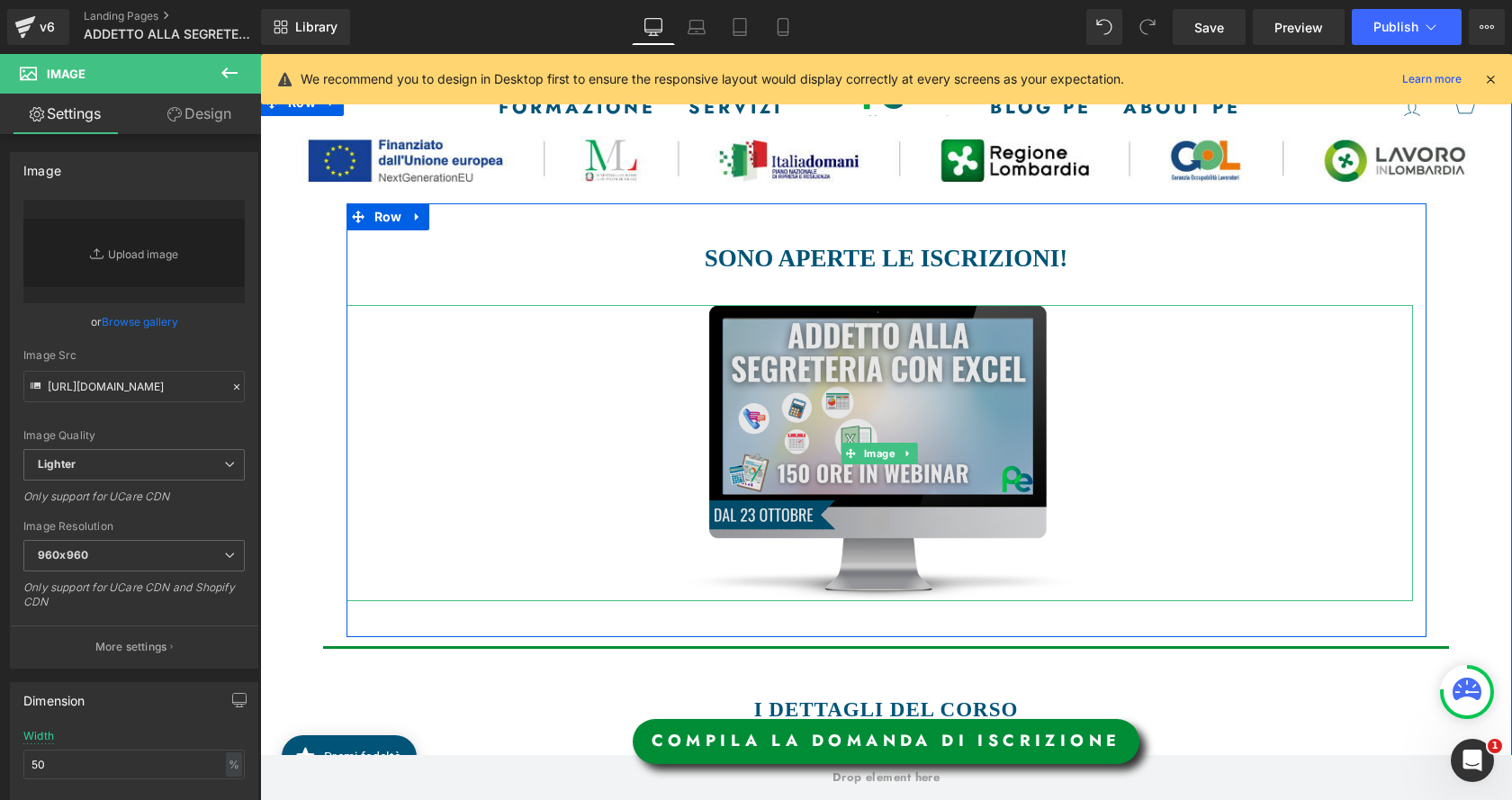
type input "https://ucarecdn.com/76a8fc42-1758-4f4b-9b33-91f6c8ca3dc9/-/format/auto/-/previ…"
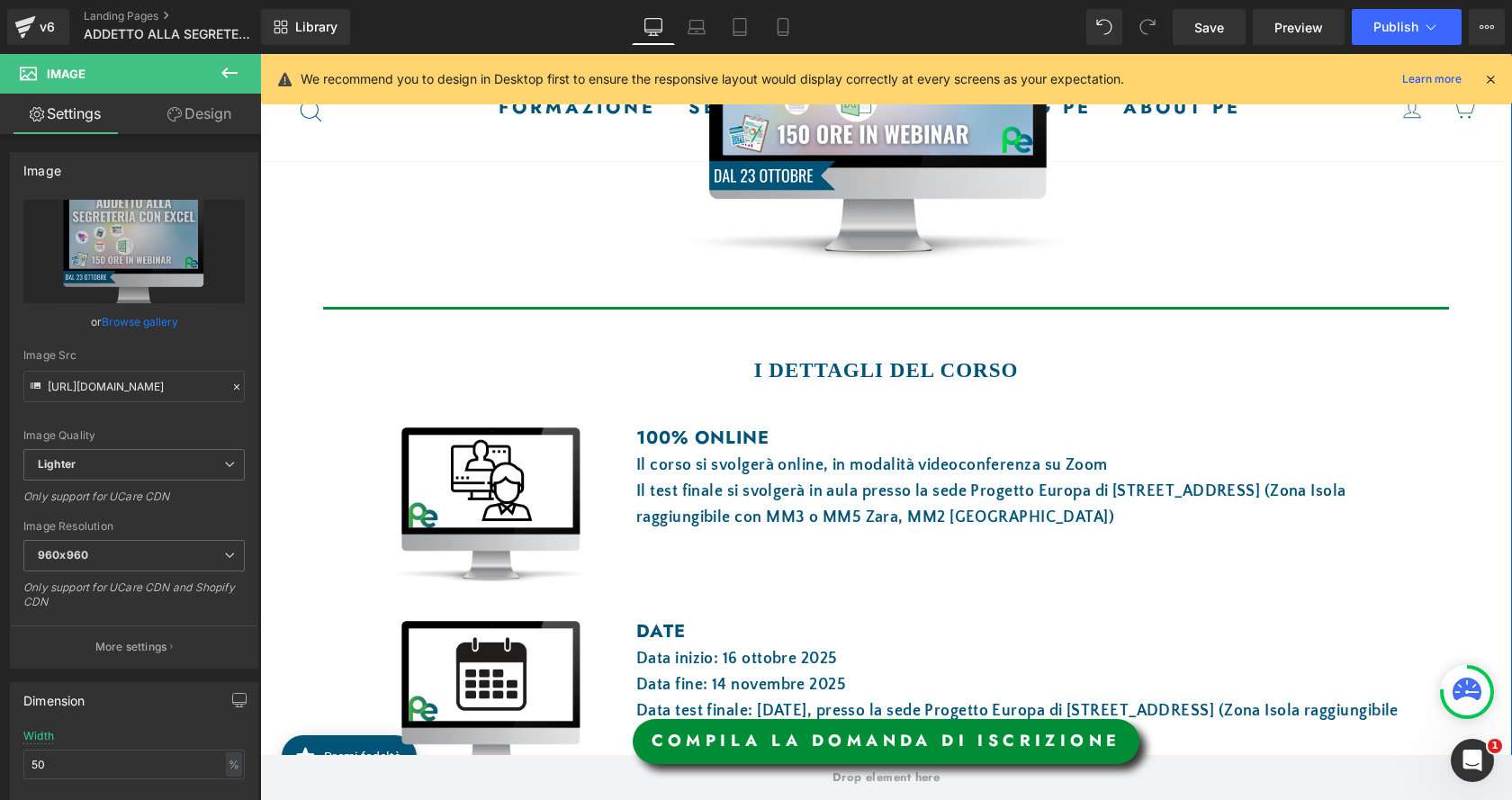
scroll to position [720, 0]
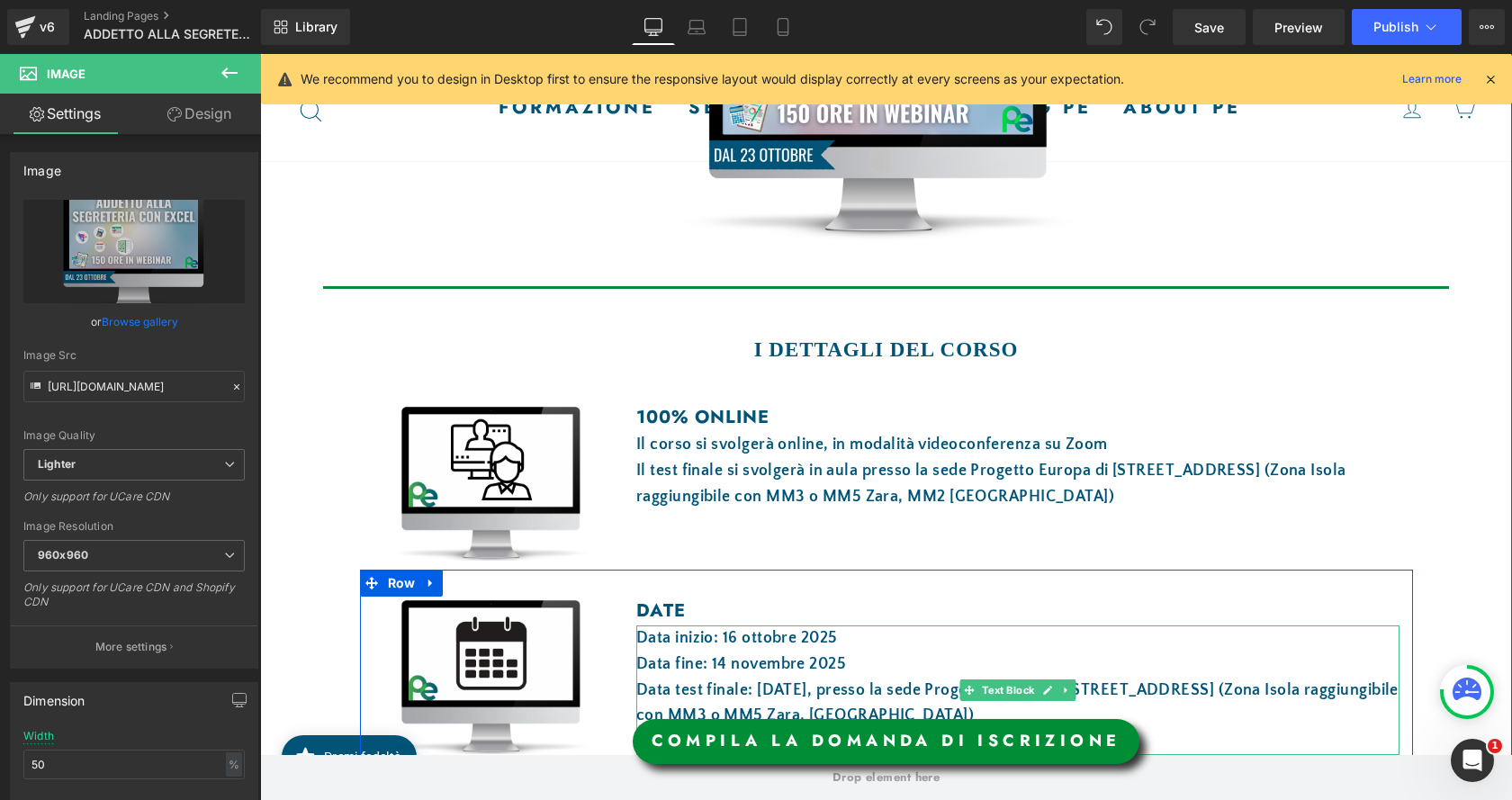
click at [728, 634] on font "Data inizio: 16 ottobre 2025" at bounding box center [737, 638] width 202 height 18
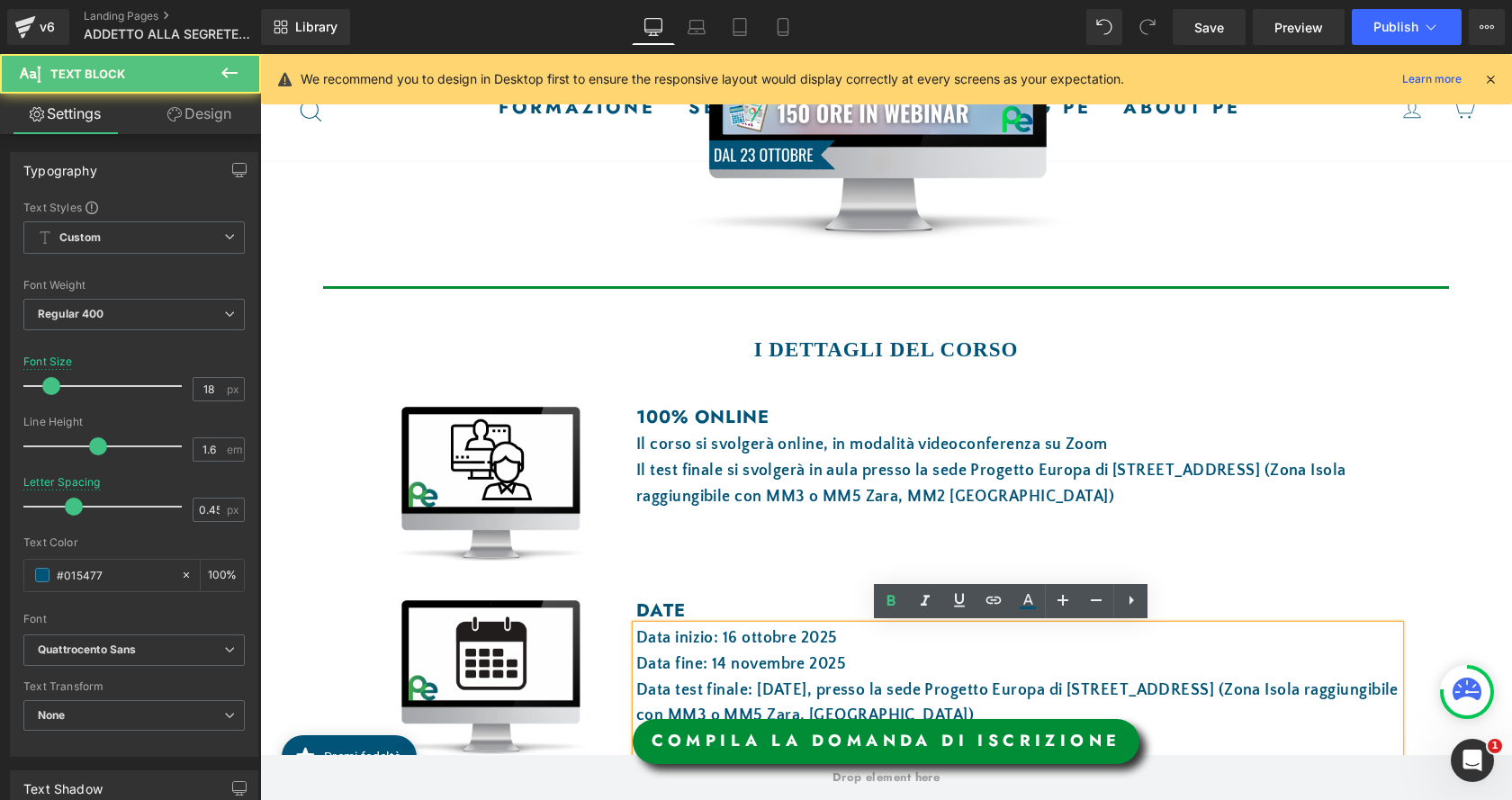
click at [731, 644] on font "Data inizio: 16 ottobre 2025" at bounding box center [737, 638] width 202 height 18
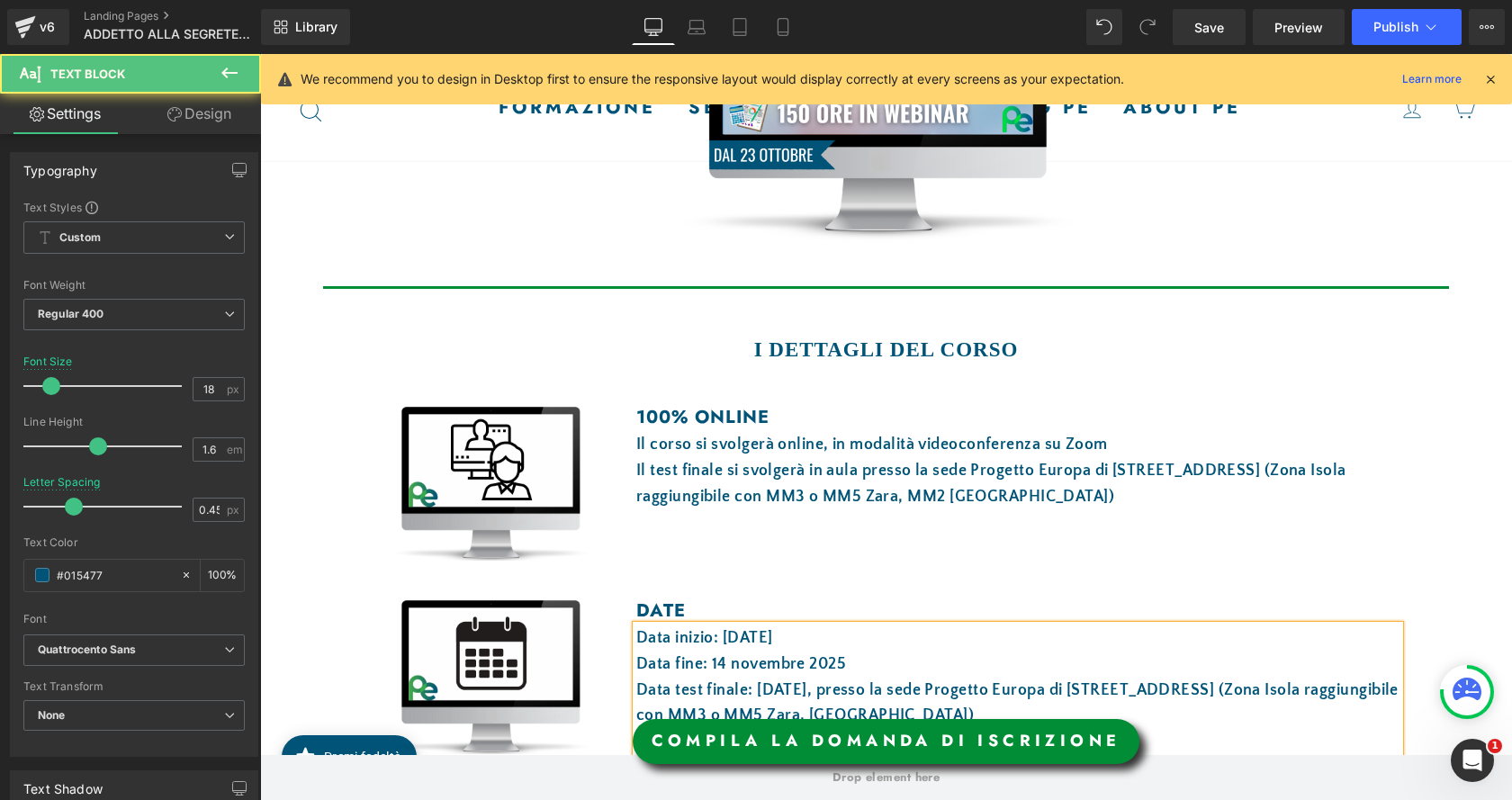
click at [724, 662] on font "Data fine: 14 novembre 2025" at bounding box center [741, 664] width 210 height 18
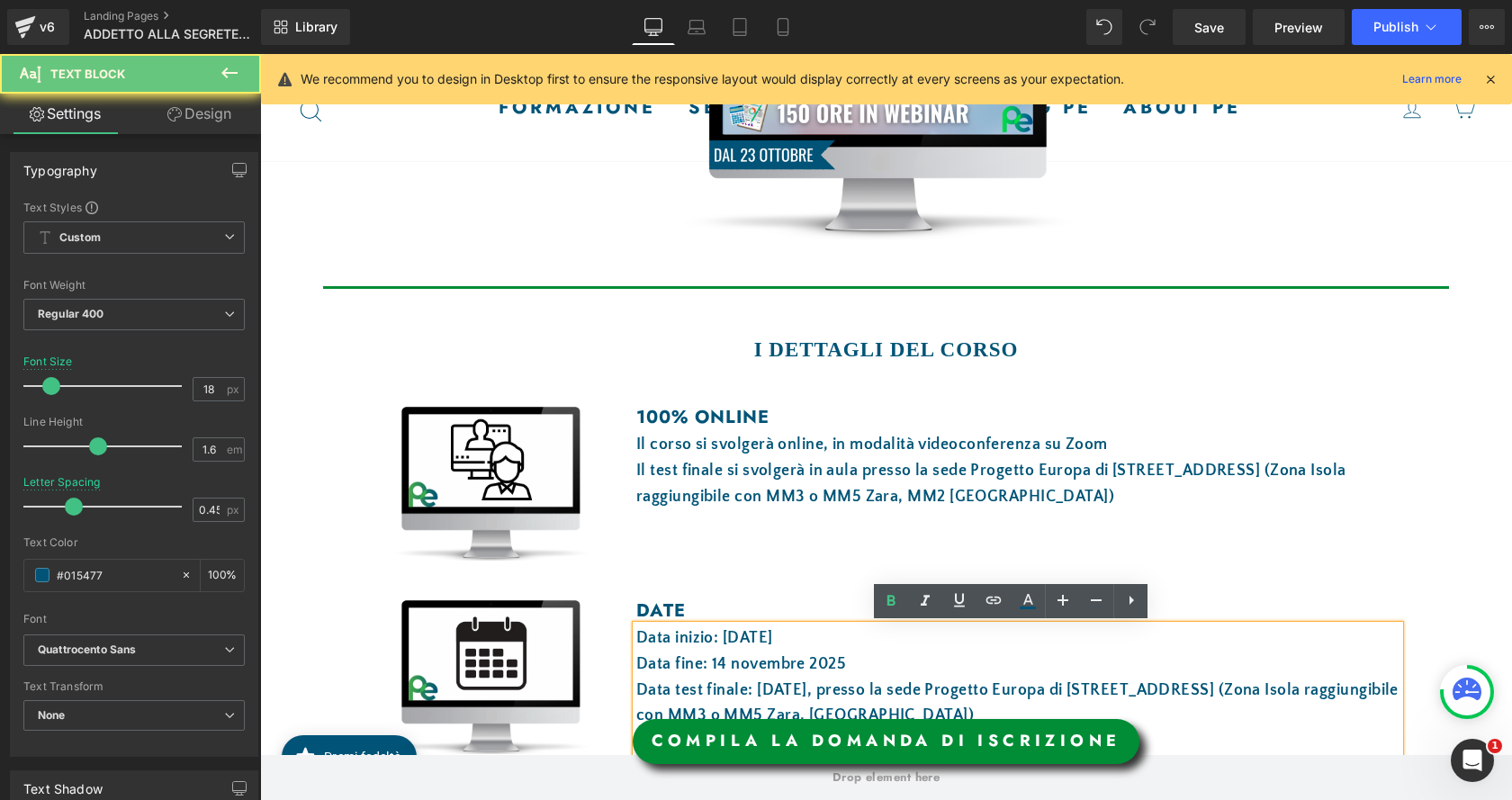
click at [717, 662] on font "Data fine: 14 novembre 2025" at bounding box center [741, 664] width 210 height 18
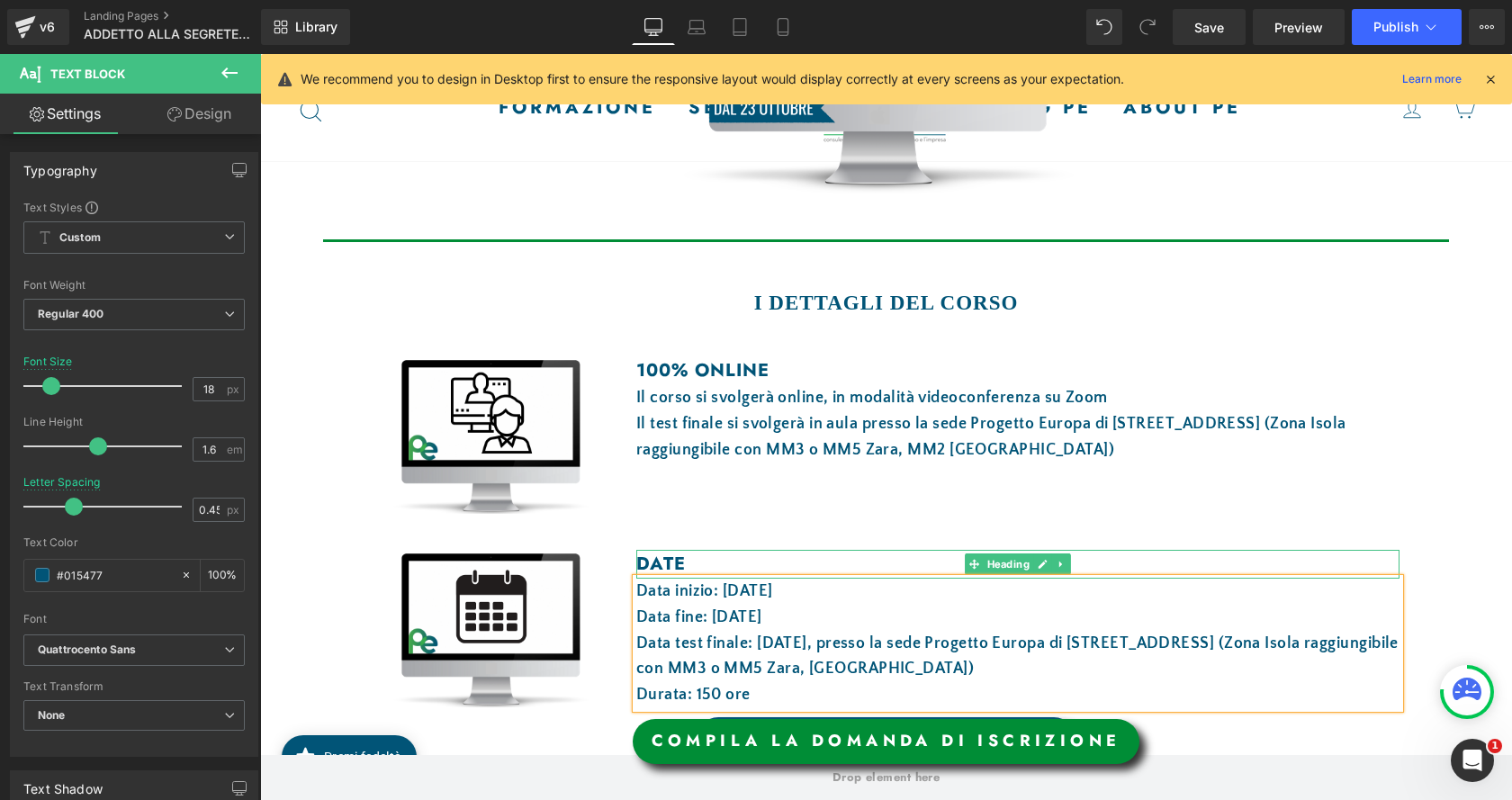
scroll to position [810, 0]
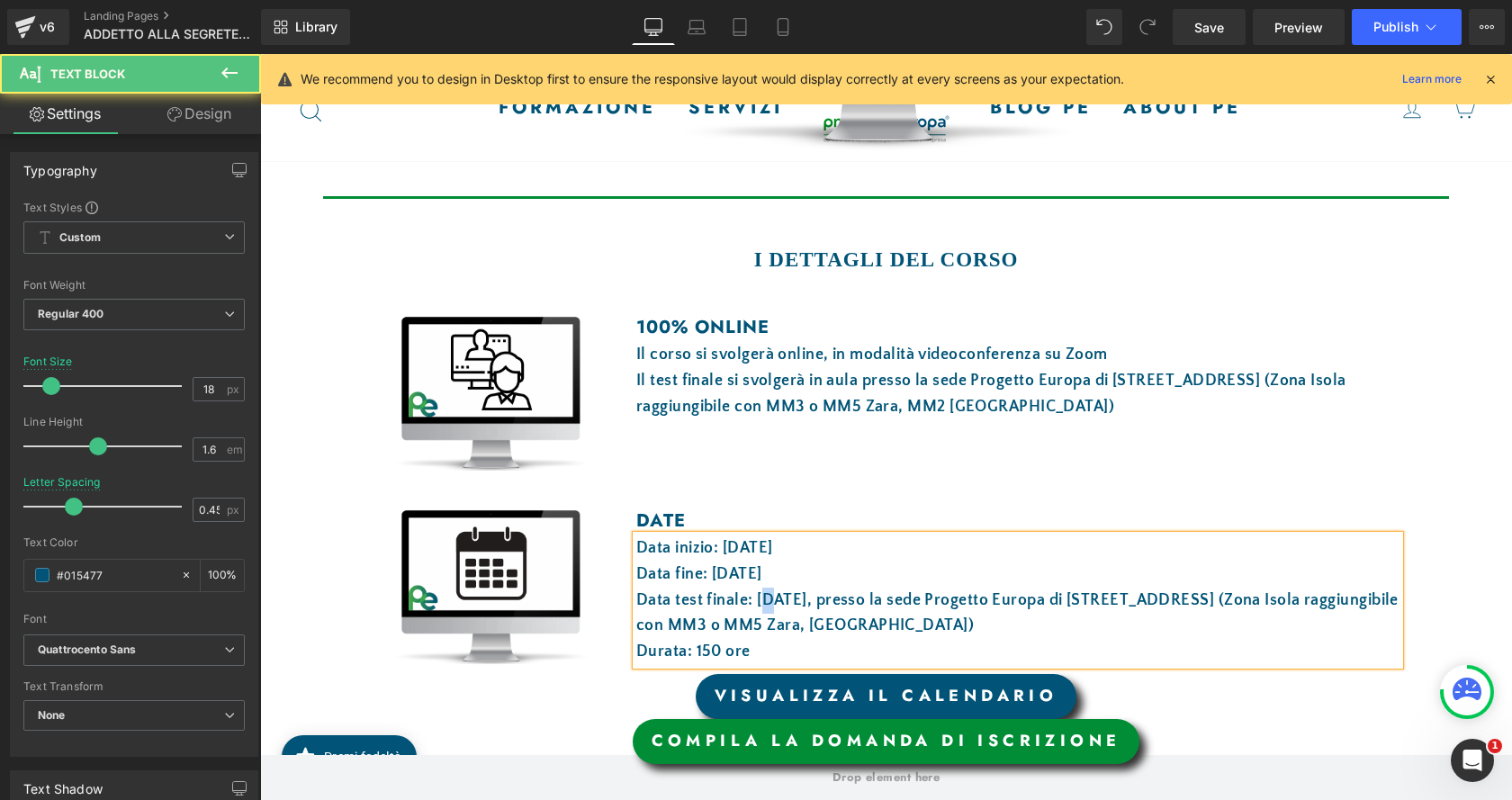
drag, startPoint x: 764, startPoint y: 597, endPoint x: 753, endPoint y: 597, distance: 11.0
click at [753, 597] on font "Data test finale: 17 novembre2025, presso la sede Progetto Europa di via Boltra…" at bounding box center [1017, 613] width 762 height 44
click at [834, 598] on font "Data test finale: 1 novembre2025, presso la sede Progetto Europa di via Boltraf…" at bounding box center [1017, 613] width 762 height 44
click at [756, 601] on font "Data test finale: 1 novembre 2025, presso la sede Progetto Europa di via Boltra…" at bounding box center [1017, 613] width 762 height 44
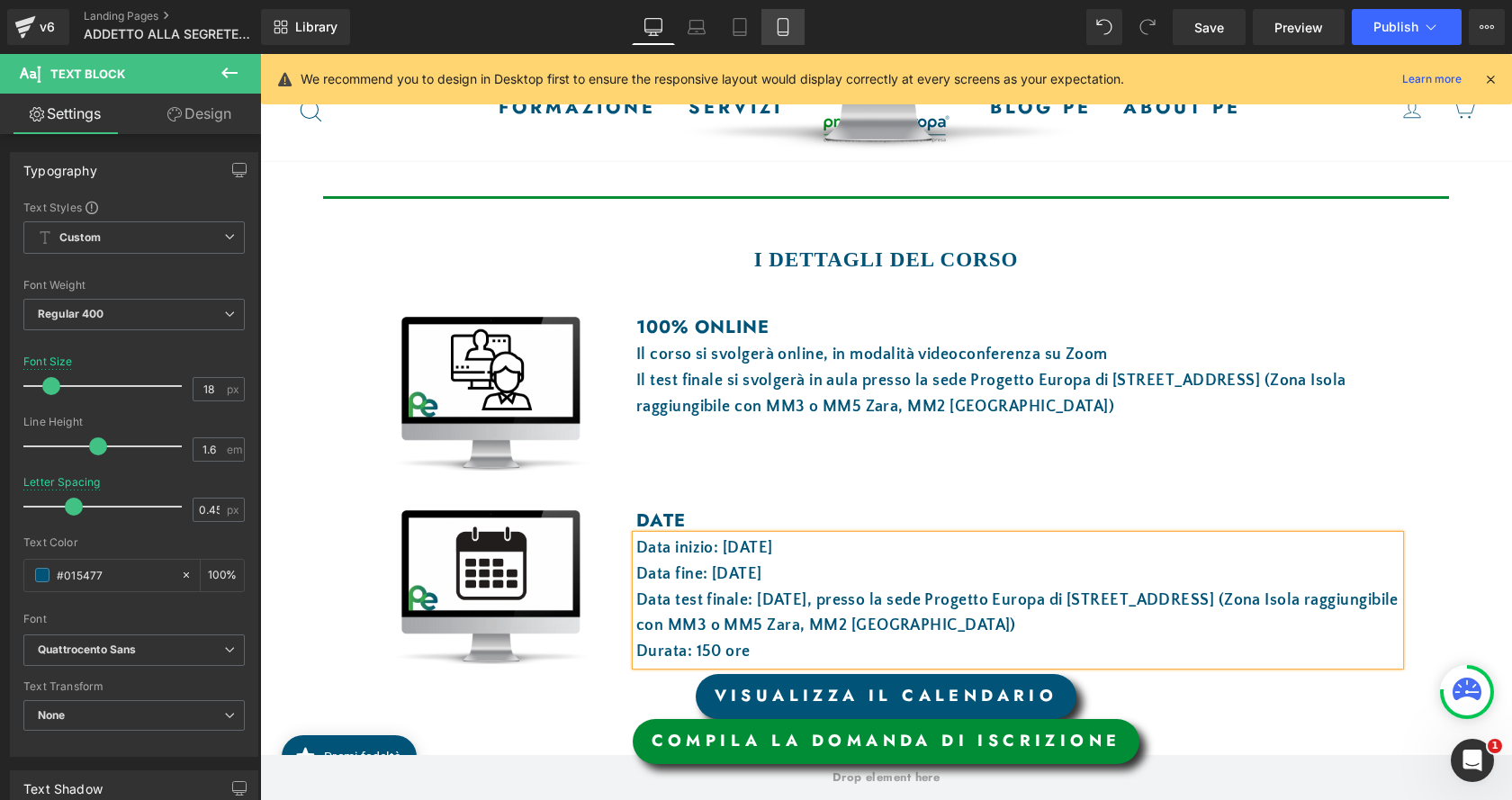
click at [786, 21] on icon at bounding box center [783, 27] width 18 height 18
type input "17"
type input "0.38"
type input "100"
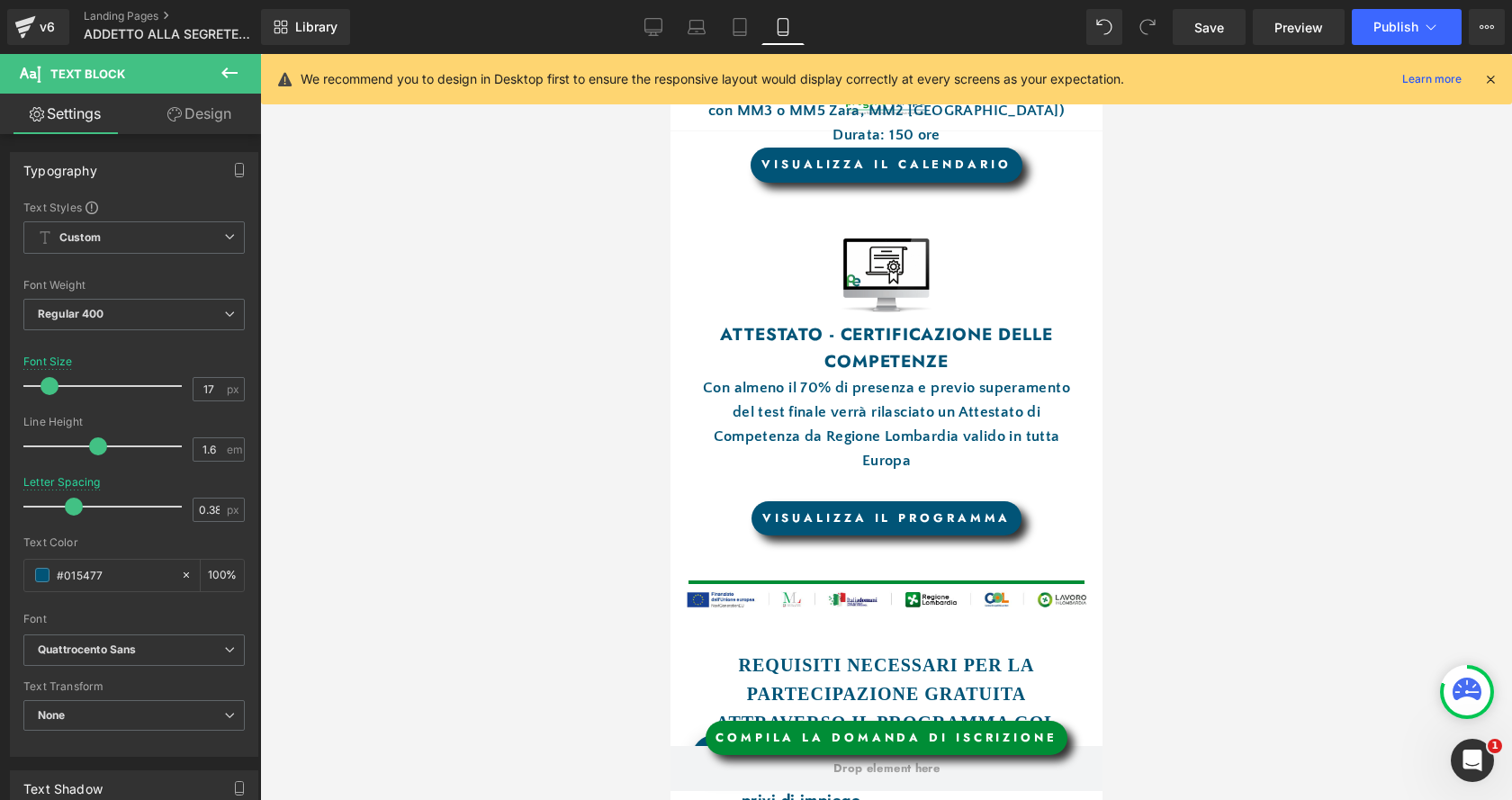
scroll to position [900, 0]
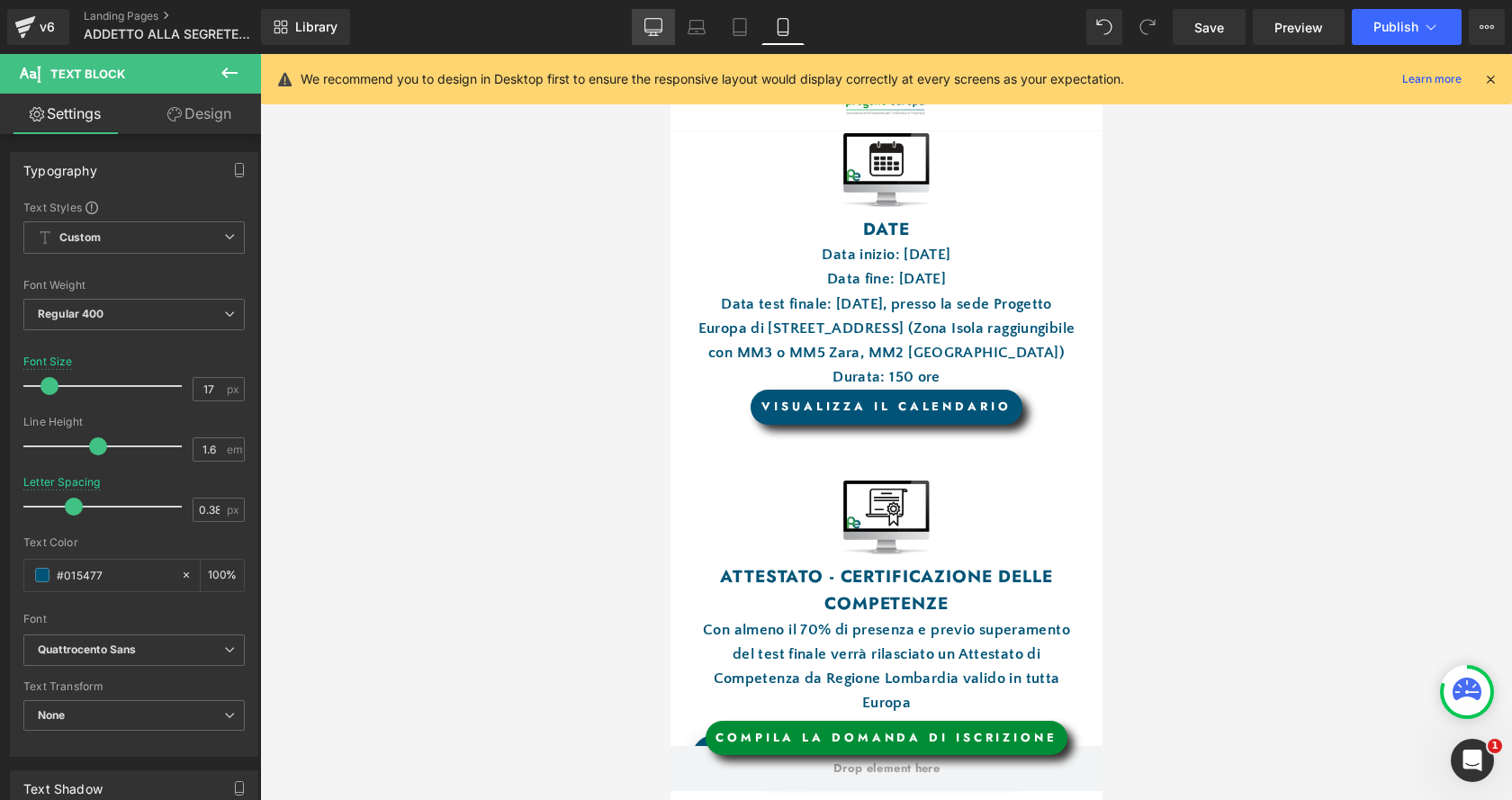
click at [640, 24] on link "Desktop" at bounding box center [653, 27] width 43 height 36
type input "18"
type input "0.45"
type input "100"
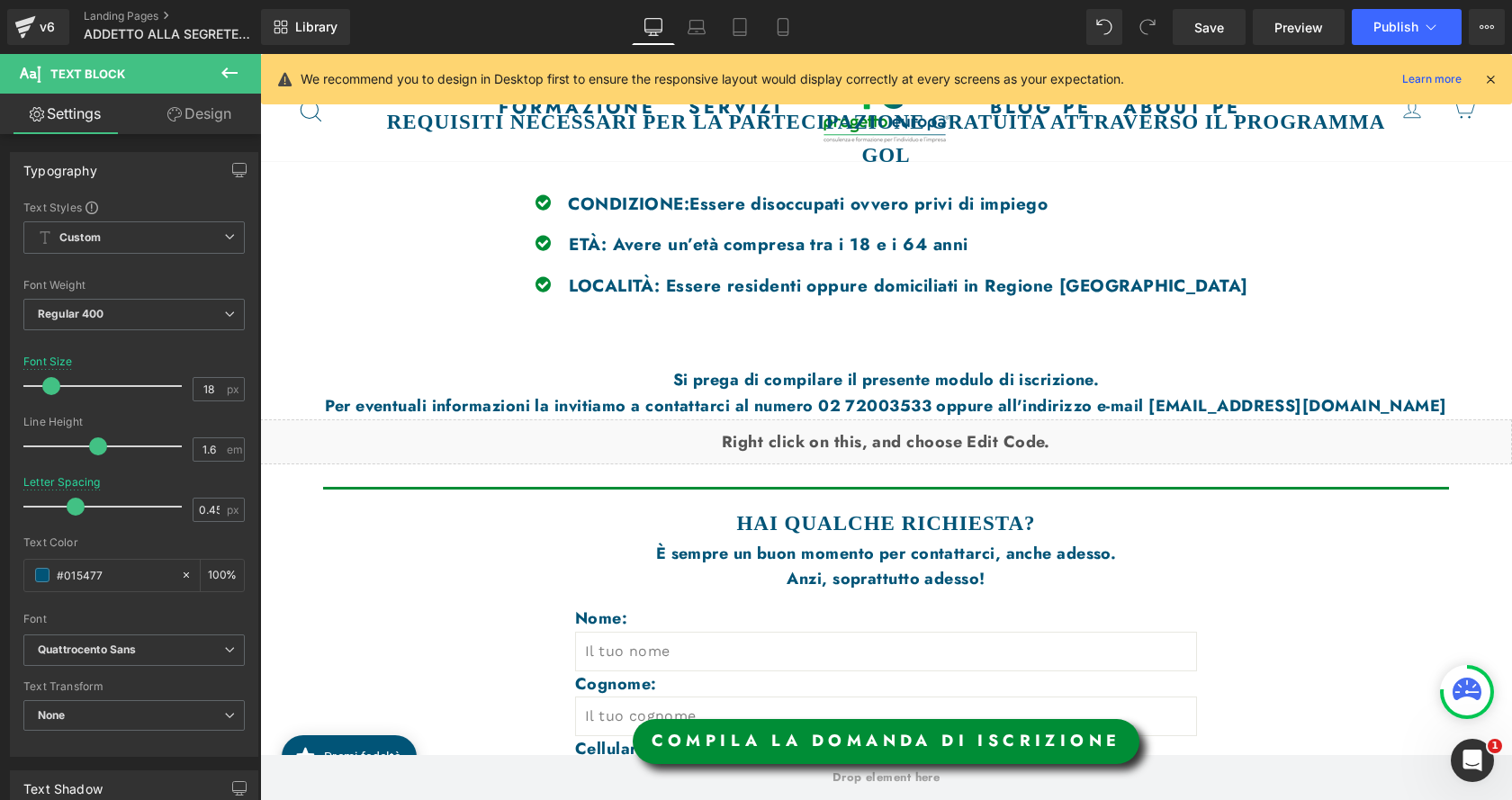
scroll to position [2111, 0]
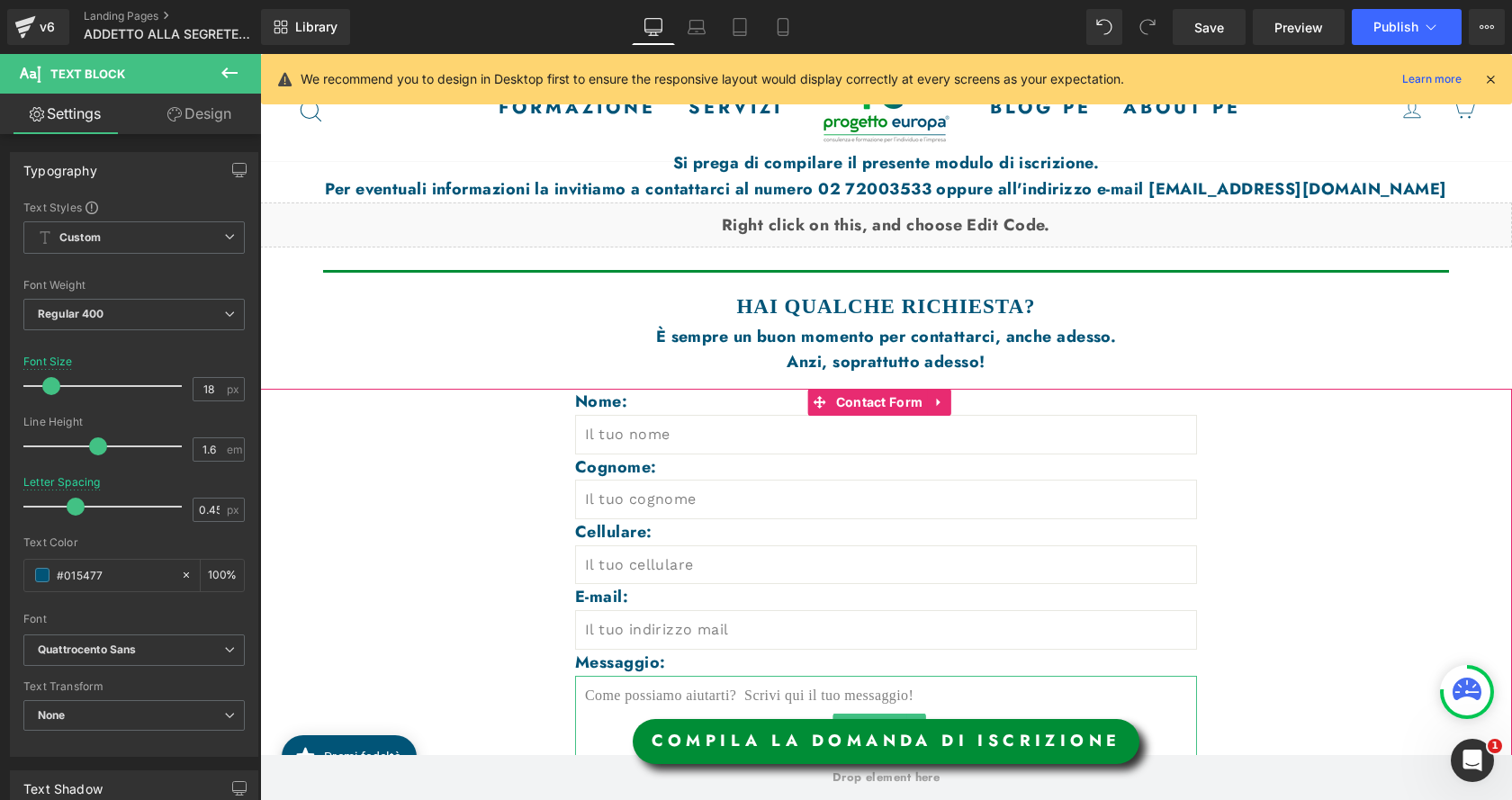
click at [611, 698] on textarea at bounding box center [886, 721] width 622 height 90
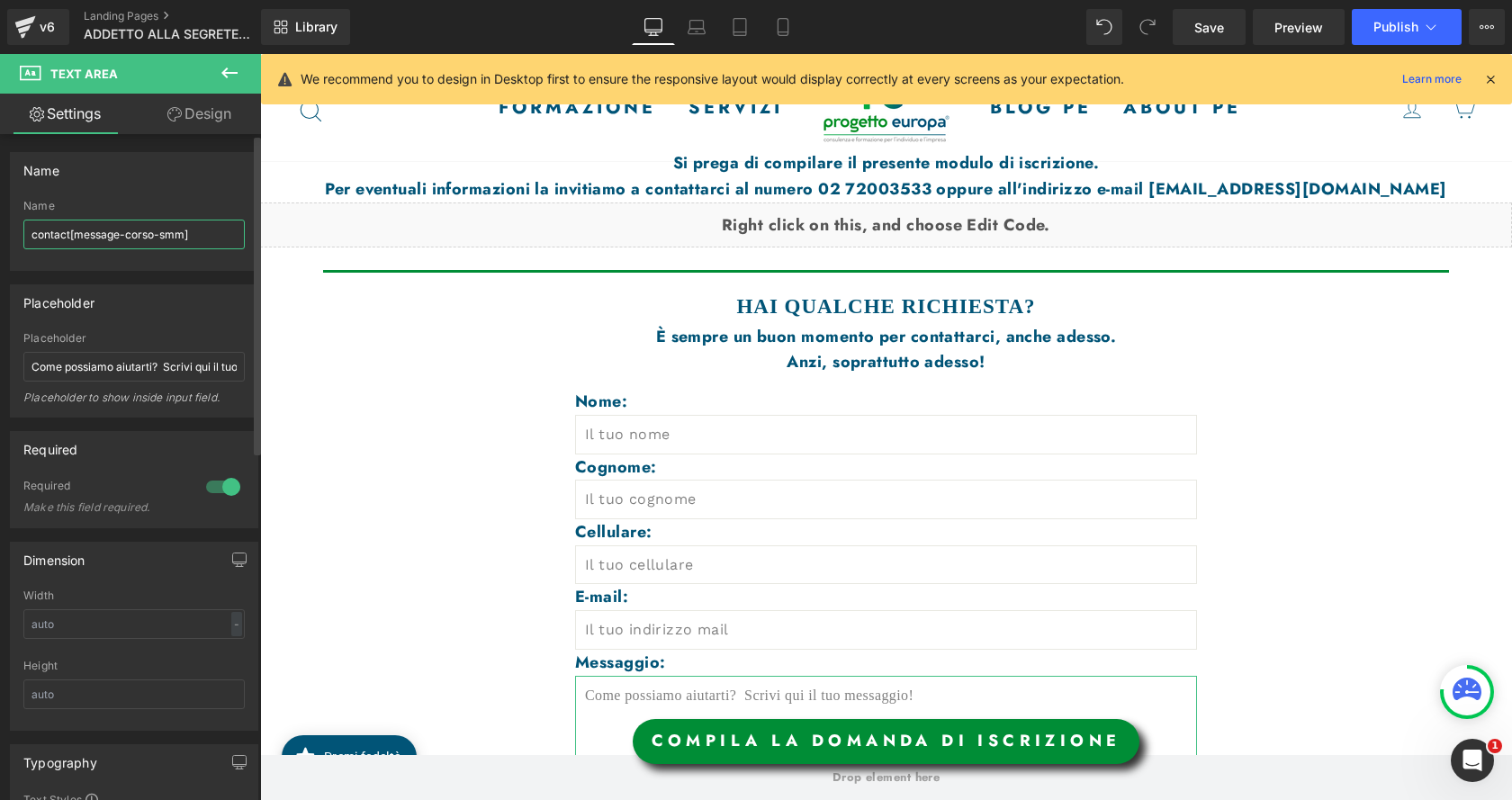
drag, startPoint x: 183, startPoint y: 232, endPoint x: 160, endPoint y: 232, distance: 23.0
click at [160, 232] on input "contact[message-corso-smm]" at bounding box center [134, 235] width 222 height 30
type input "contact[message-corso-segreteria con excel]"
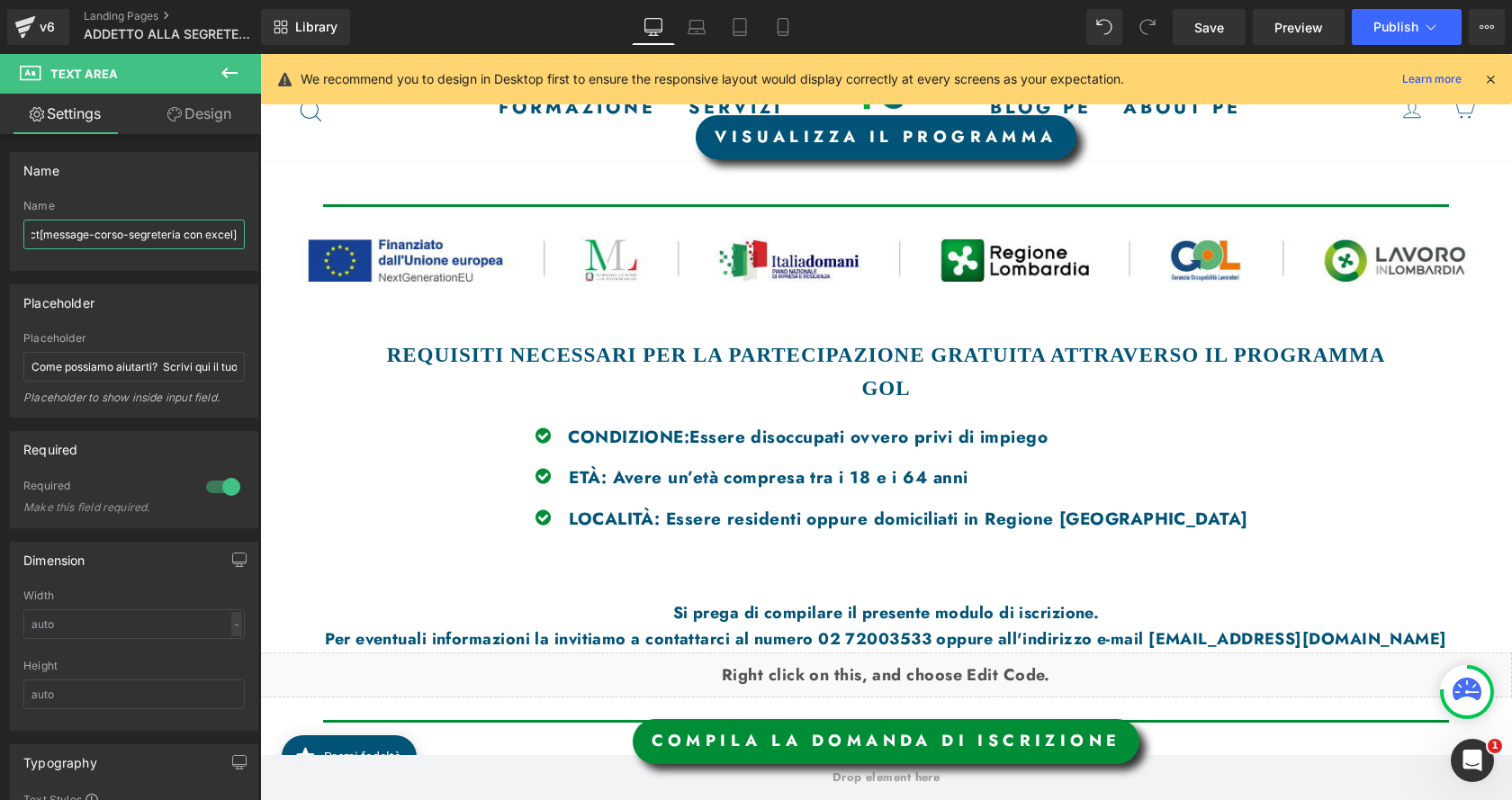
scroll to position [1301, 0]
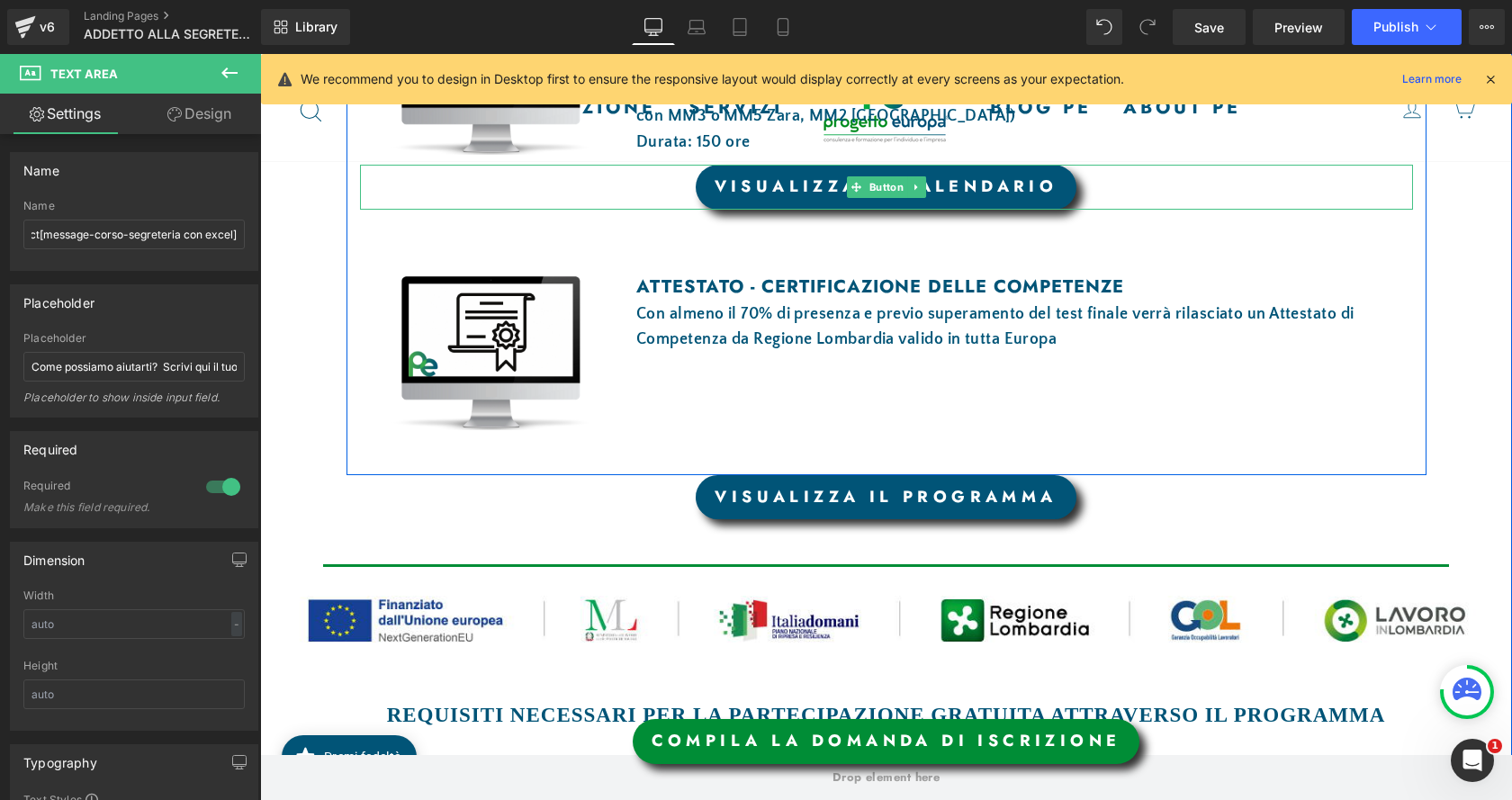
click at [746, 185] on link "VISUALIZZA IL CALENDARIO" at bounding box center [887, 187] width 381 height 45
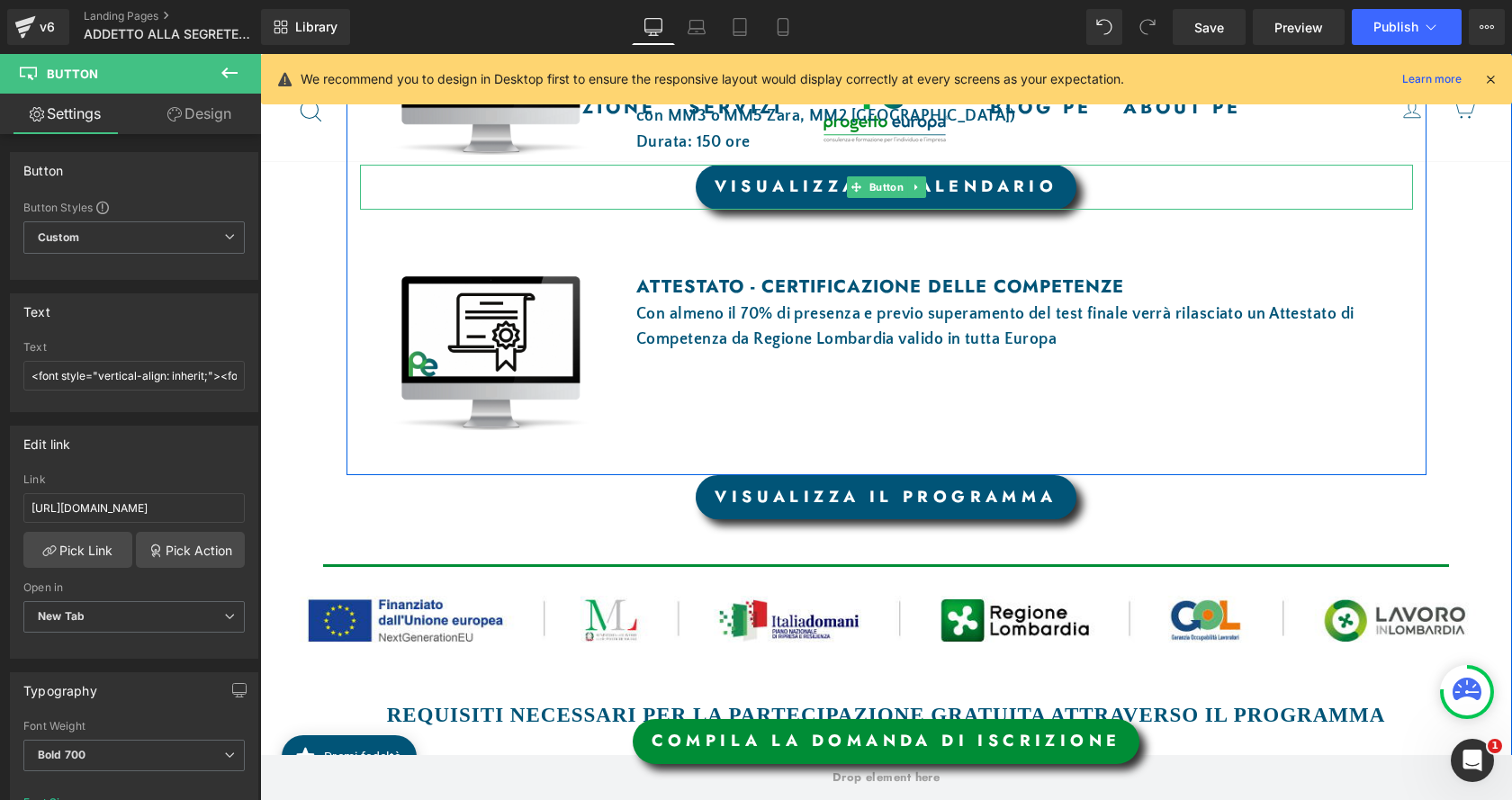
click at [982, 199] on link "VISUALIZZA IL CALENDARIO" at bounding box center [887, 187] width 381 height 45
click at [992, 190] on font "VISUALIZZA IL CALENDARIO" at bounding box center [887, 186] width 344 height 23
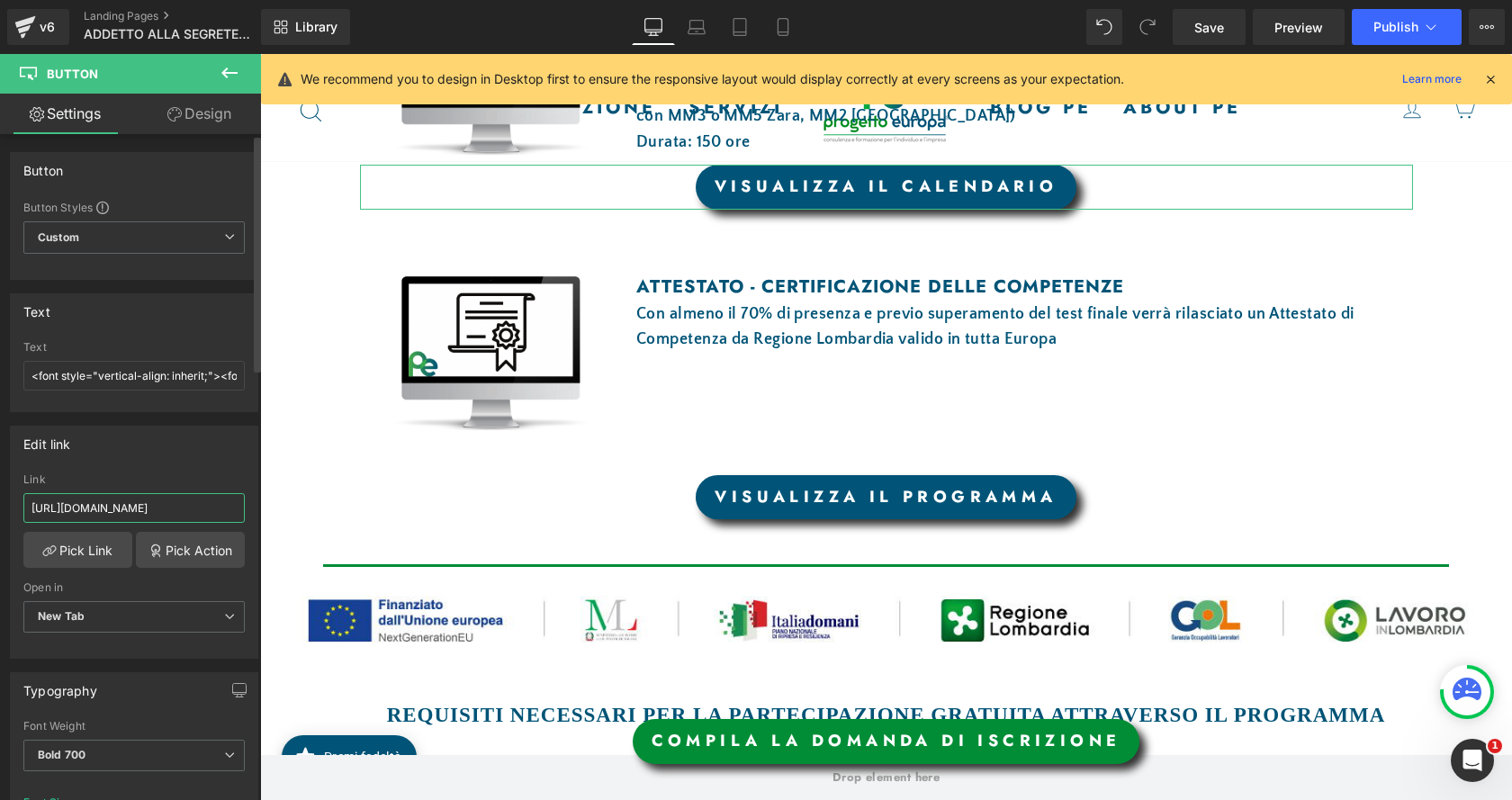
click at [197, 504] on input "https://drive.google.com/file/d/1Qs6adqMJC_Mw0c-cNg9She9LB4mqcbGp/view?usp=shar…" at bounding box center [134, 508] width 222 height 30
paste input "Ic9VL-sfgrK-hmH8EsgnTWy_v9L4n8lh"
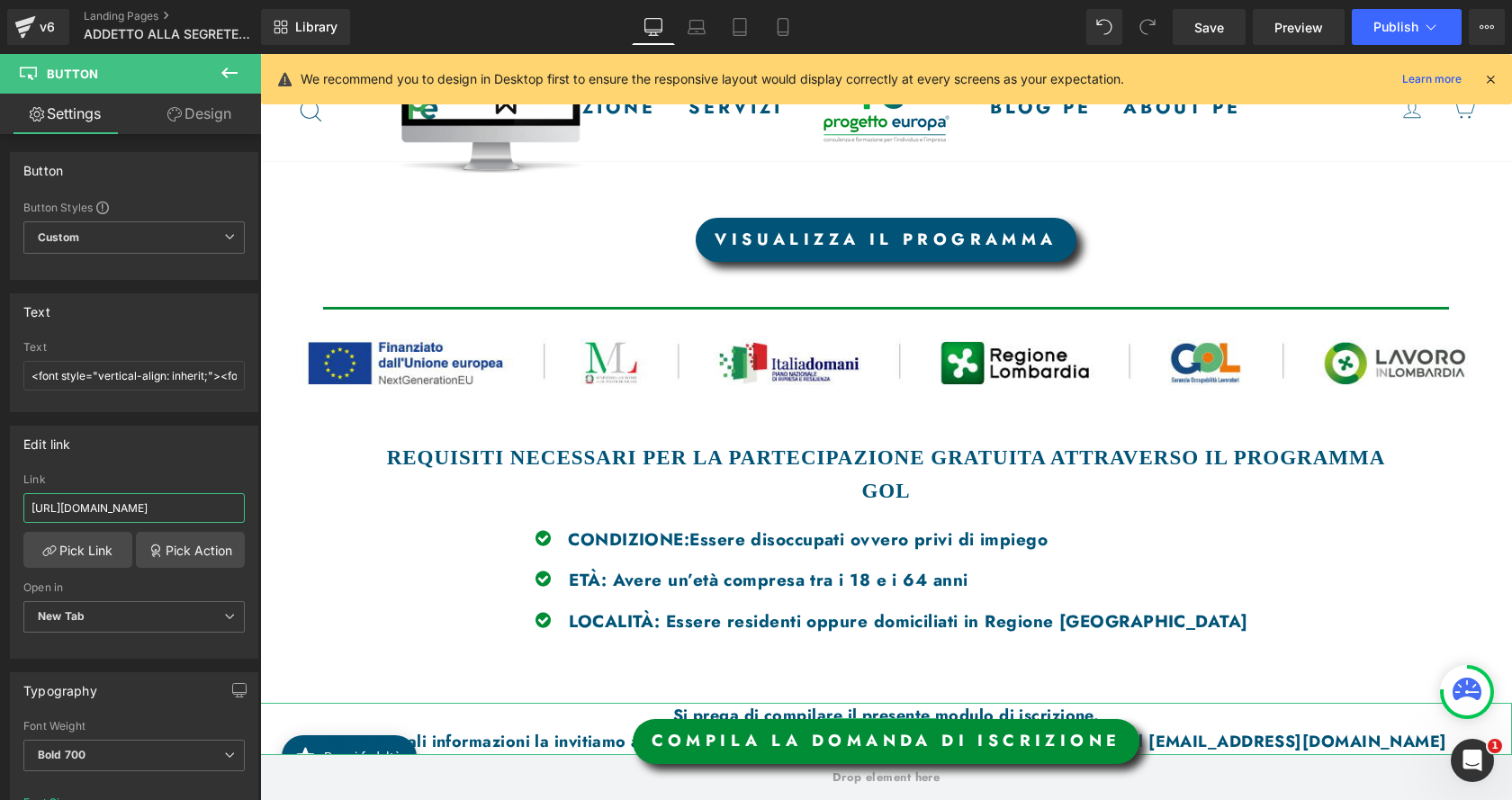
scroll to position [1391, 0]
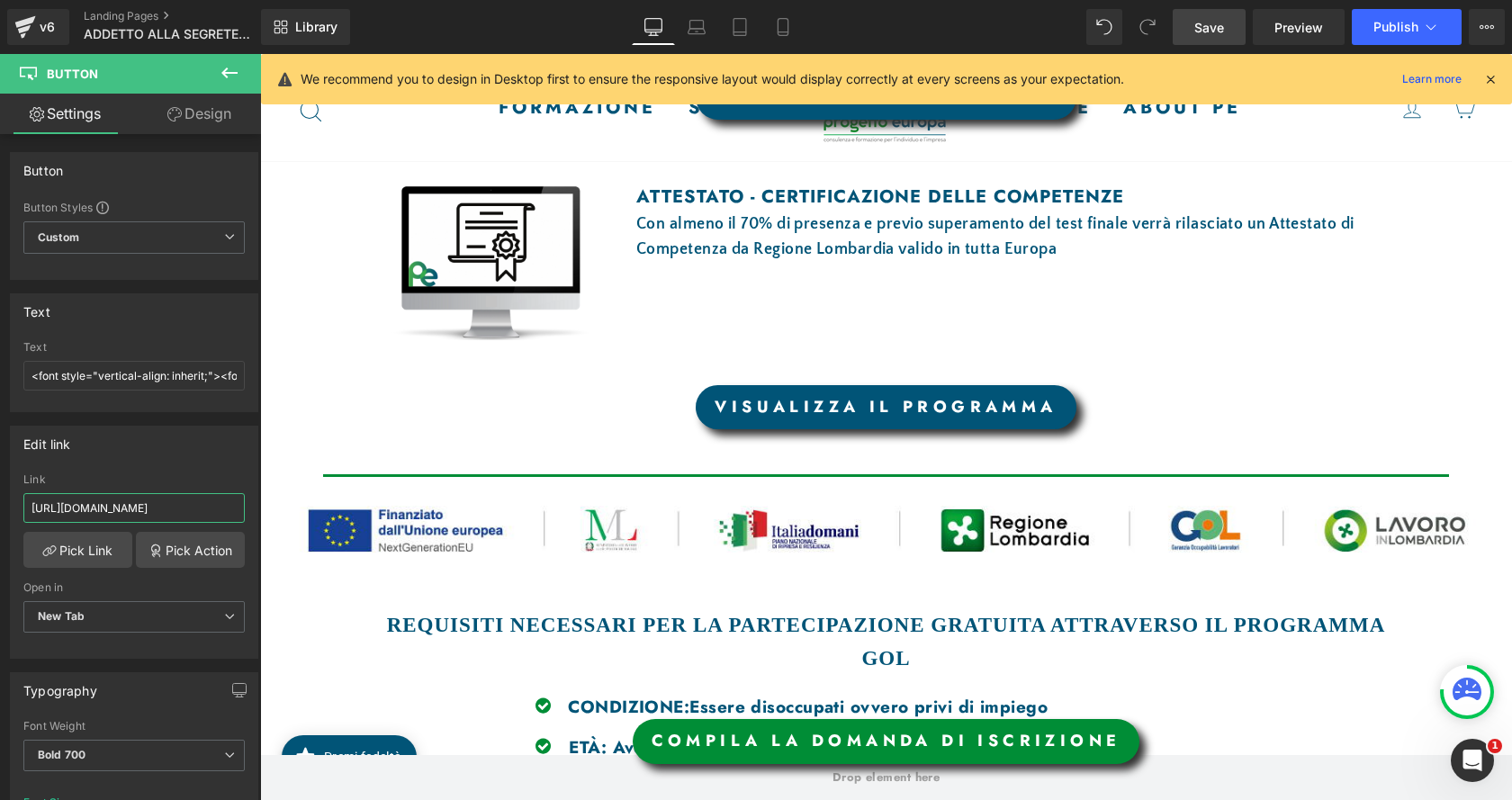
type input "https://drive.google.com/file/d/1Ic9VL-sfgrK-hmH8EsgnTWy_v9L4n8lh/view?usp=shar…"
click at [1215, 30] on span "Save" at bounding box center [1209, 27] width 30 height 19
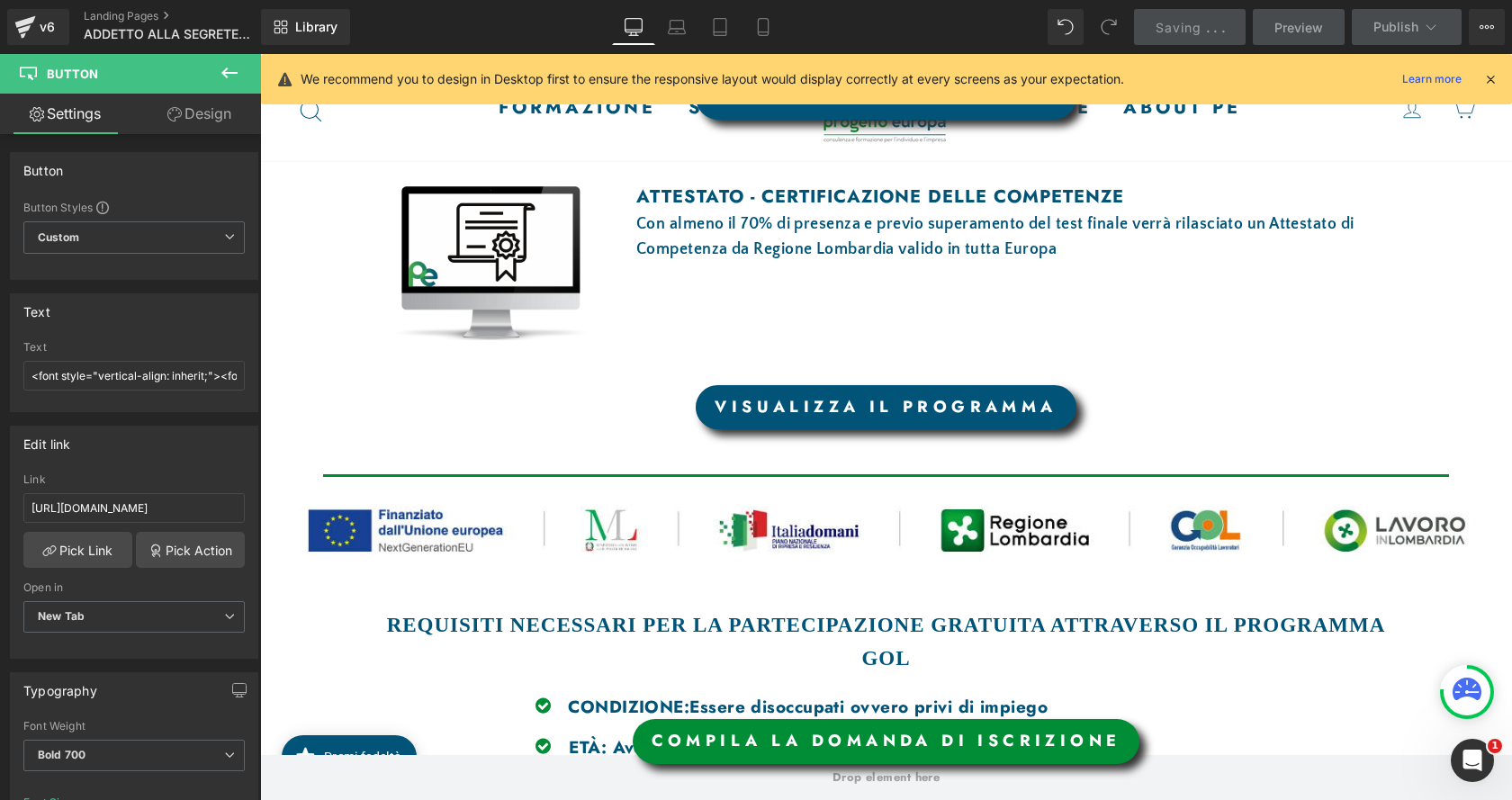
scroll to position [0, 0]
click at [1016, 407] on link "VISUALIZZA IL PROGRAMMA" at bounding box center [886, 407] width 379 height 45
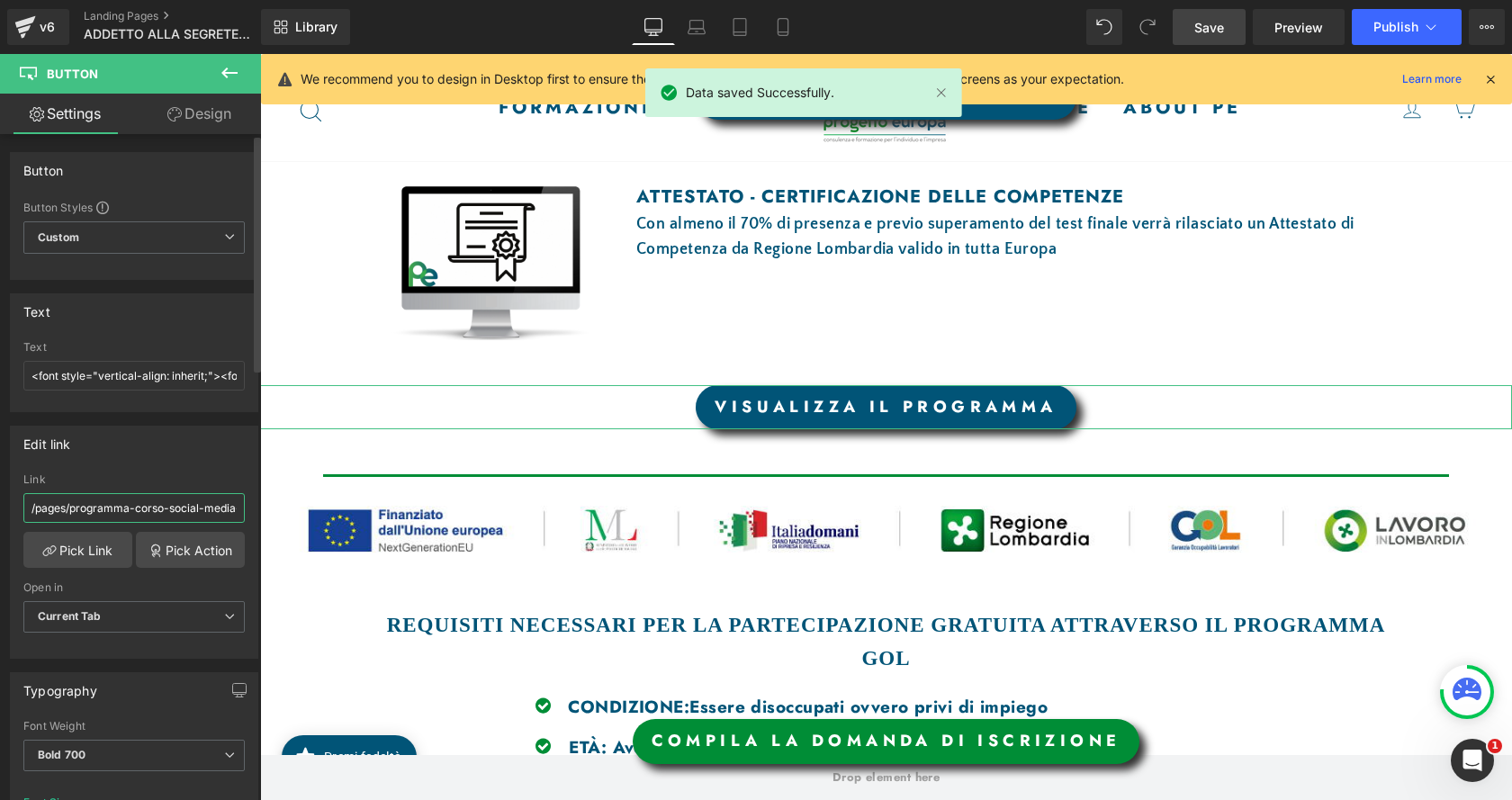
click at [213, 506] on input "/pages/programma-corso-social-media-manager" at bounding box center [134, 508] width 222 height 30
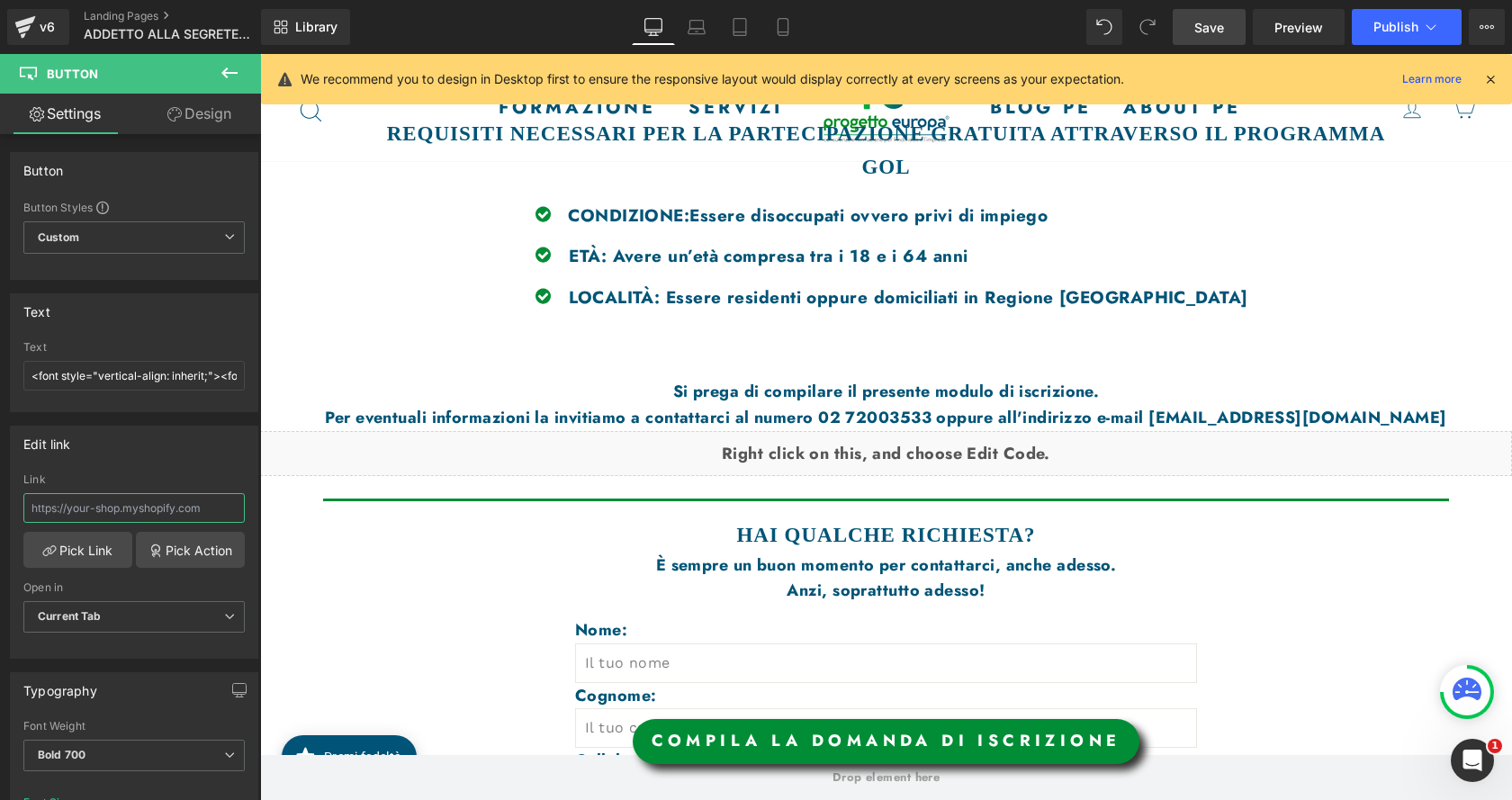
scroll to position [2111, 0]
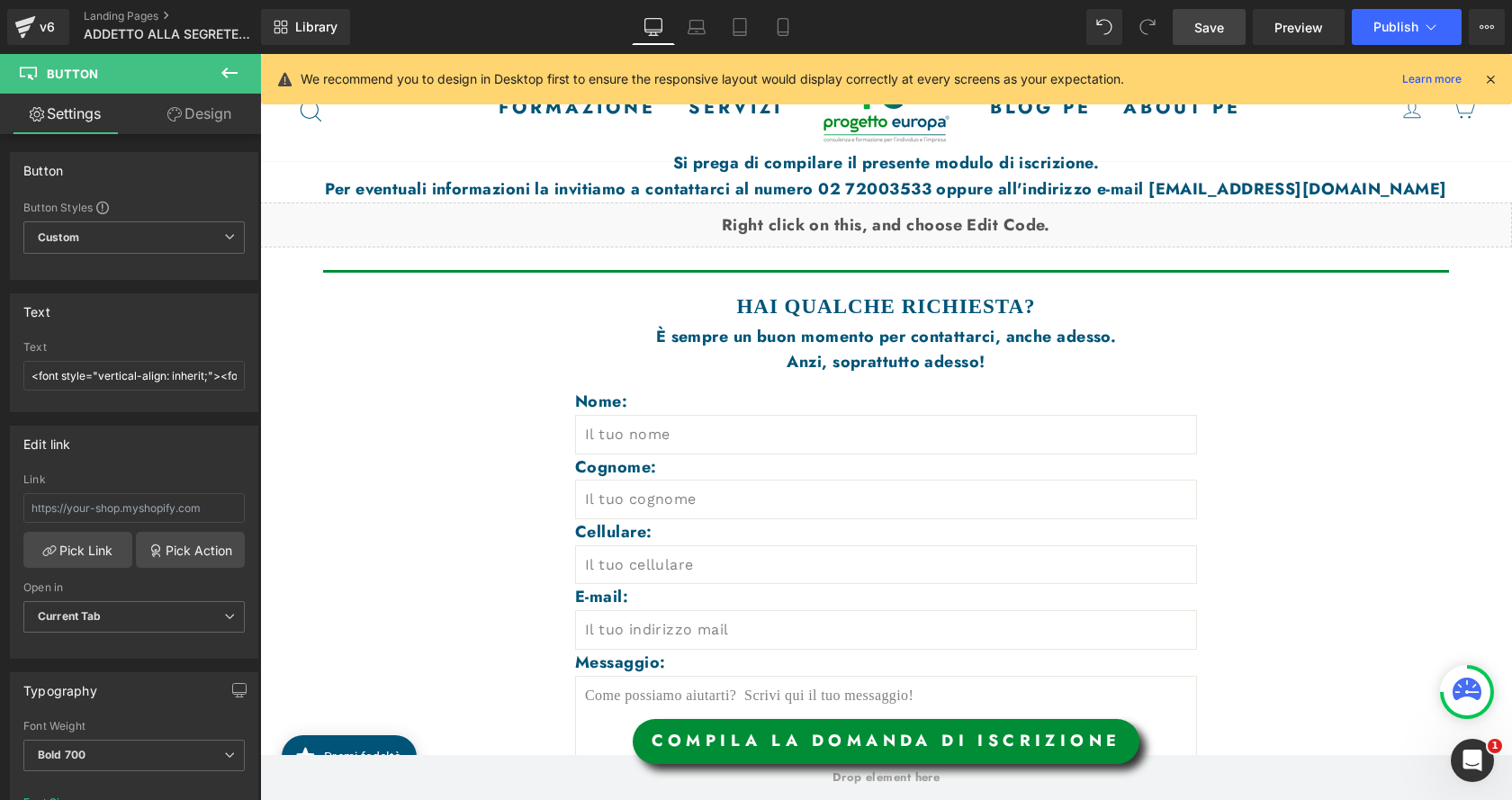
click at [1202, 29] on span "Save" at bounding box center [1209, 27] width 30 height 19
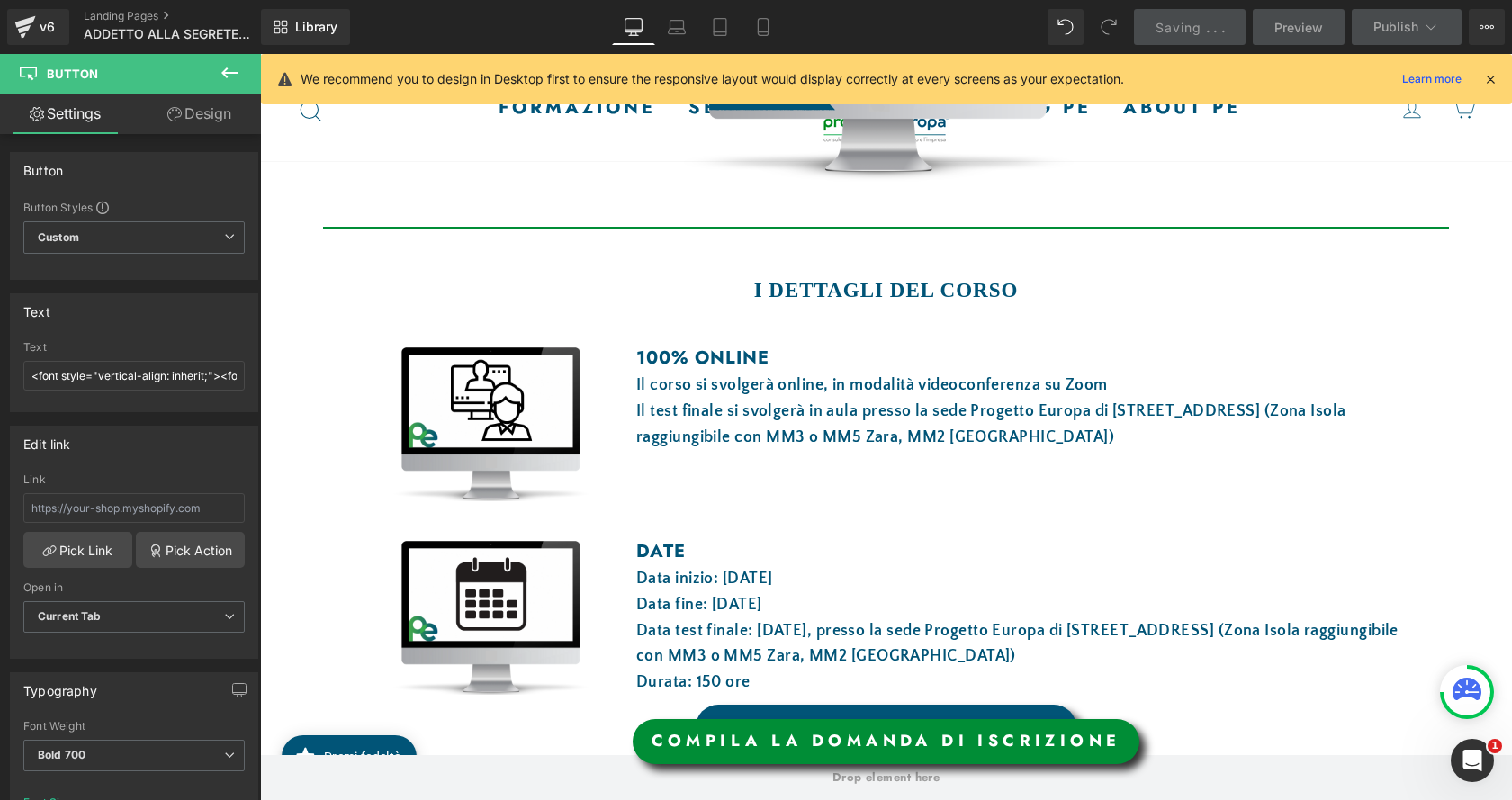
scroll to position [132, 0]
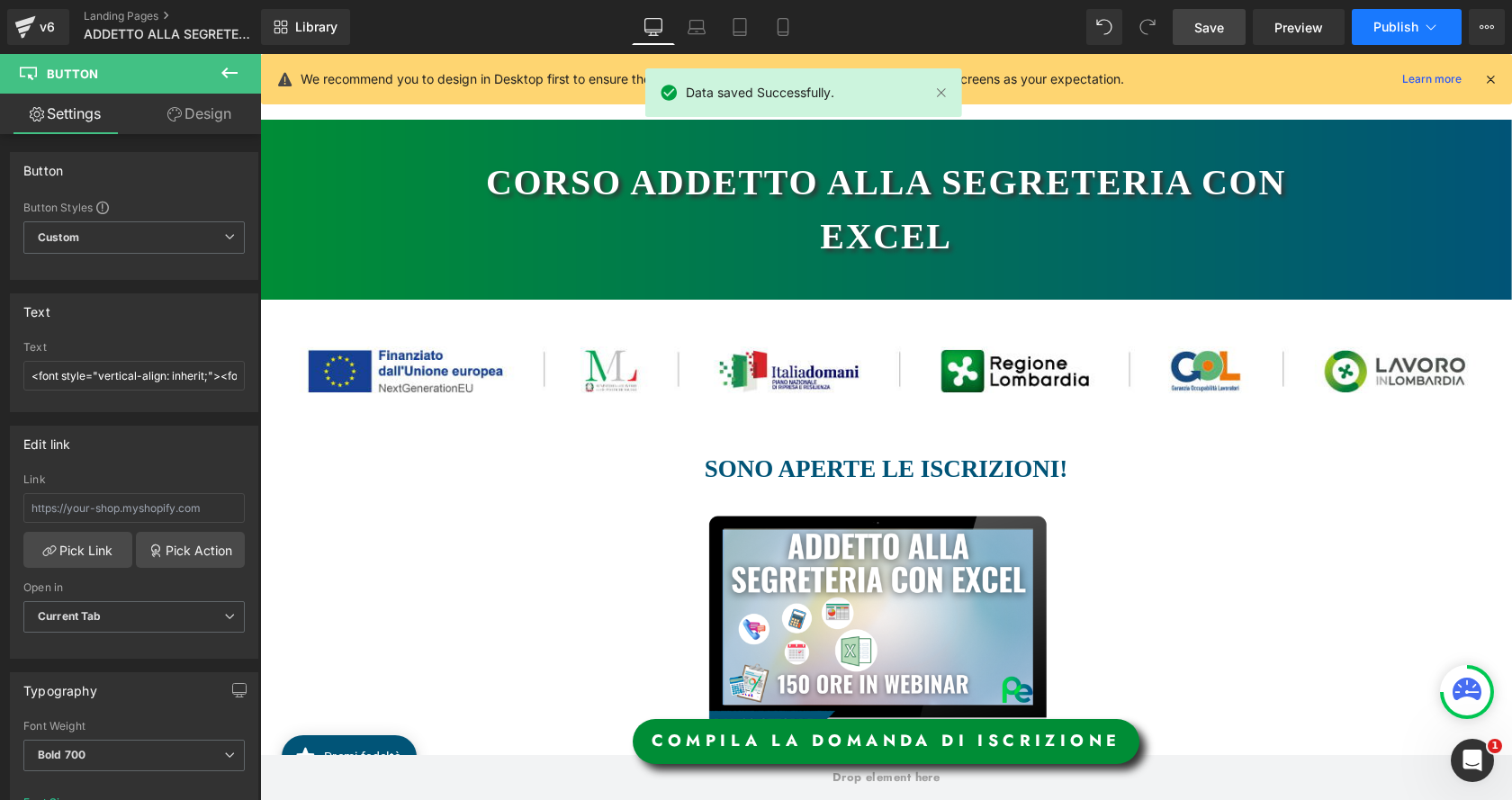
click at [1413, 32] on span "Publish" at bounding box center [1395, 27] width 45 height 14
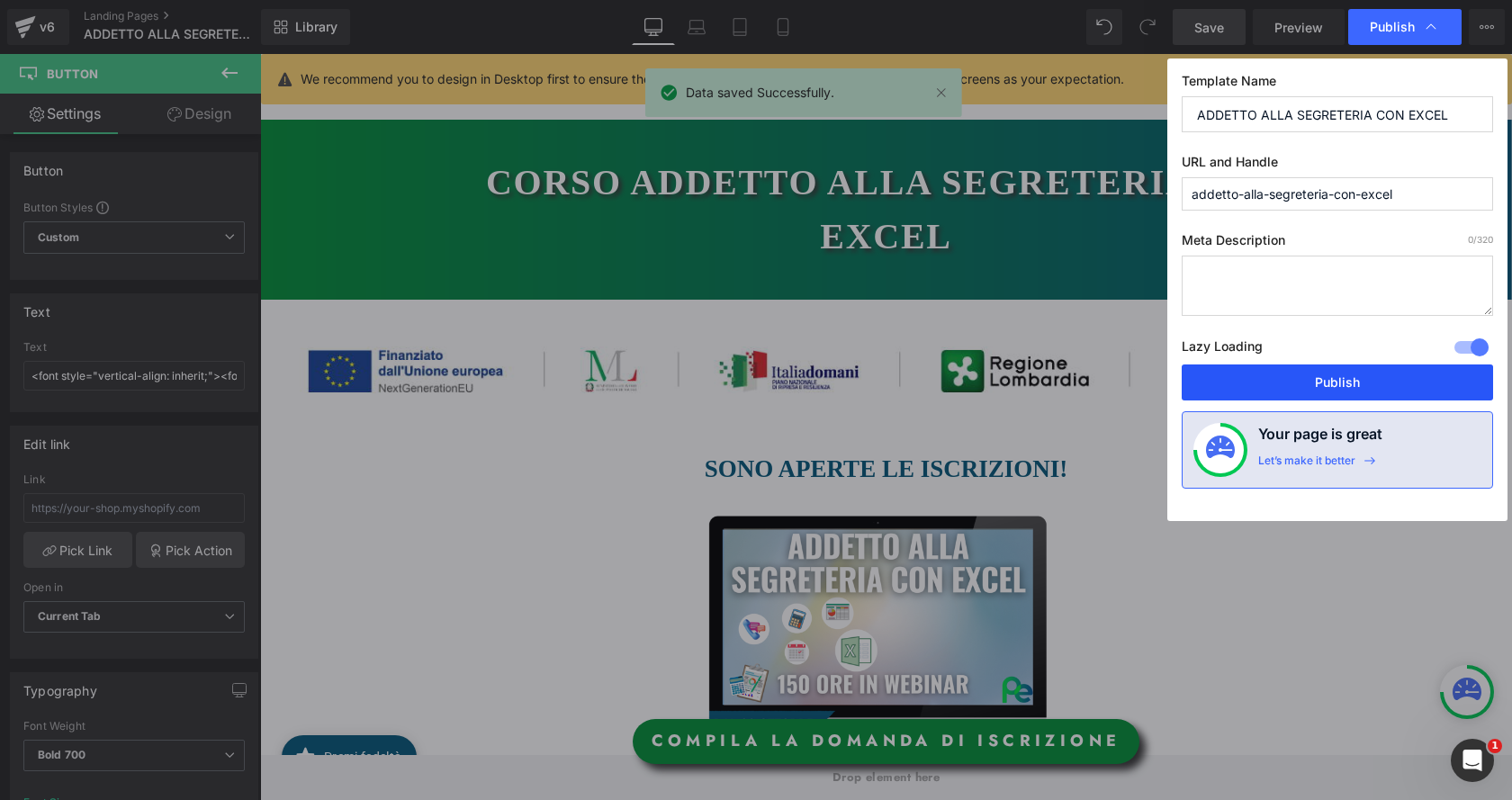
click at [1379, 376] on button "Publish" at bounding box center [1337, 383] width 312 height 36
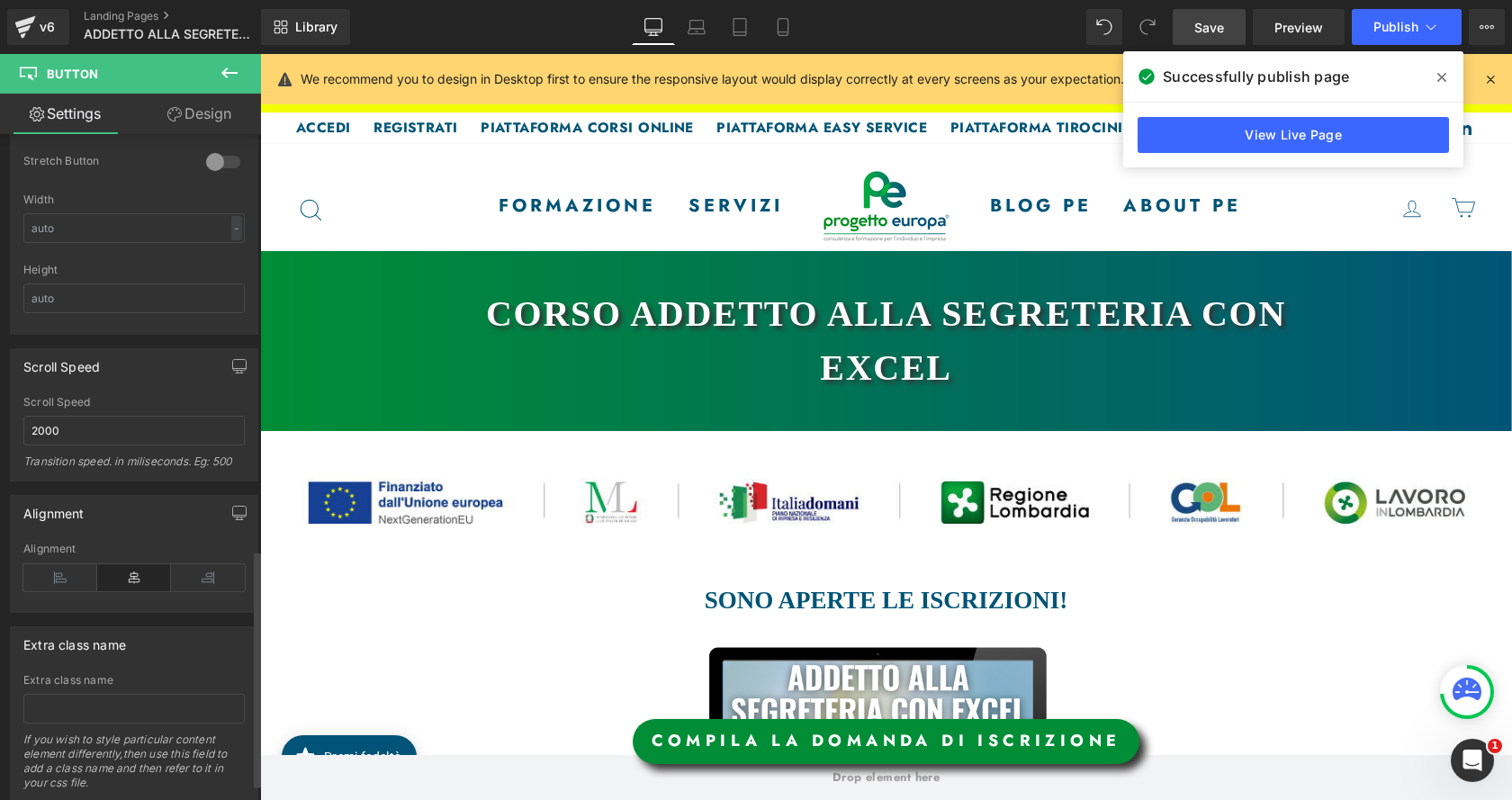
scroll to position [1171, 0]
click at [150, 15] on link "Landing Pages" at bounding box center [187, 16] width 207 height 14
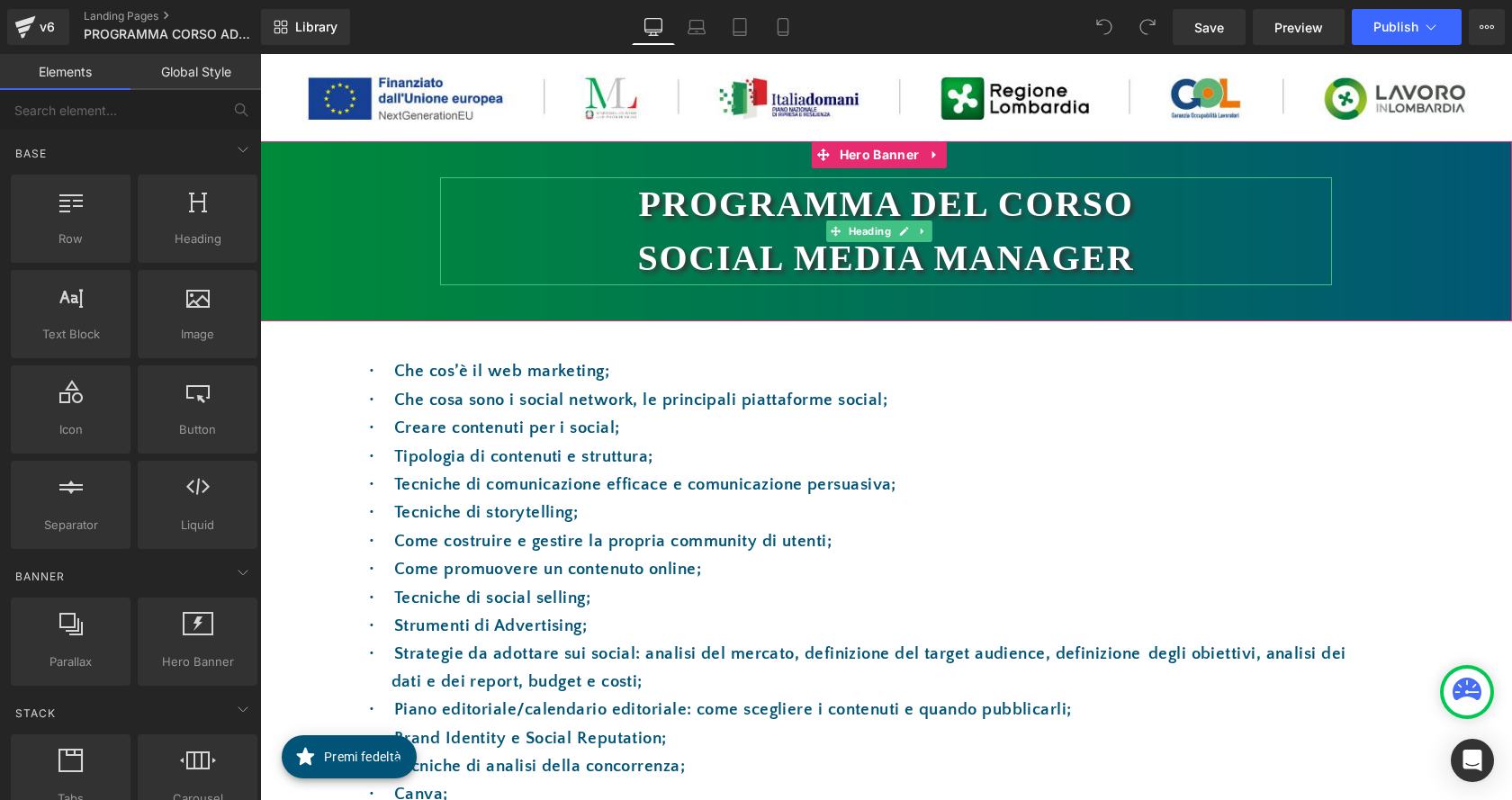
click at [786, 251] on h1 "sOCIAL MEDIA MANAGER" at bounding box center [886, 259] width 892 height 54
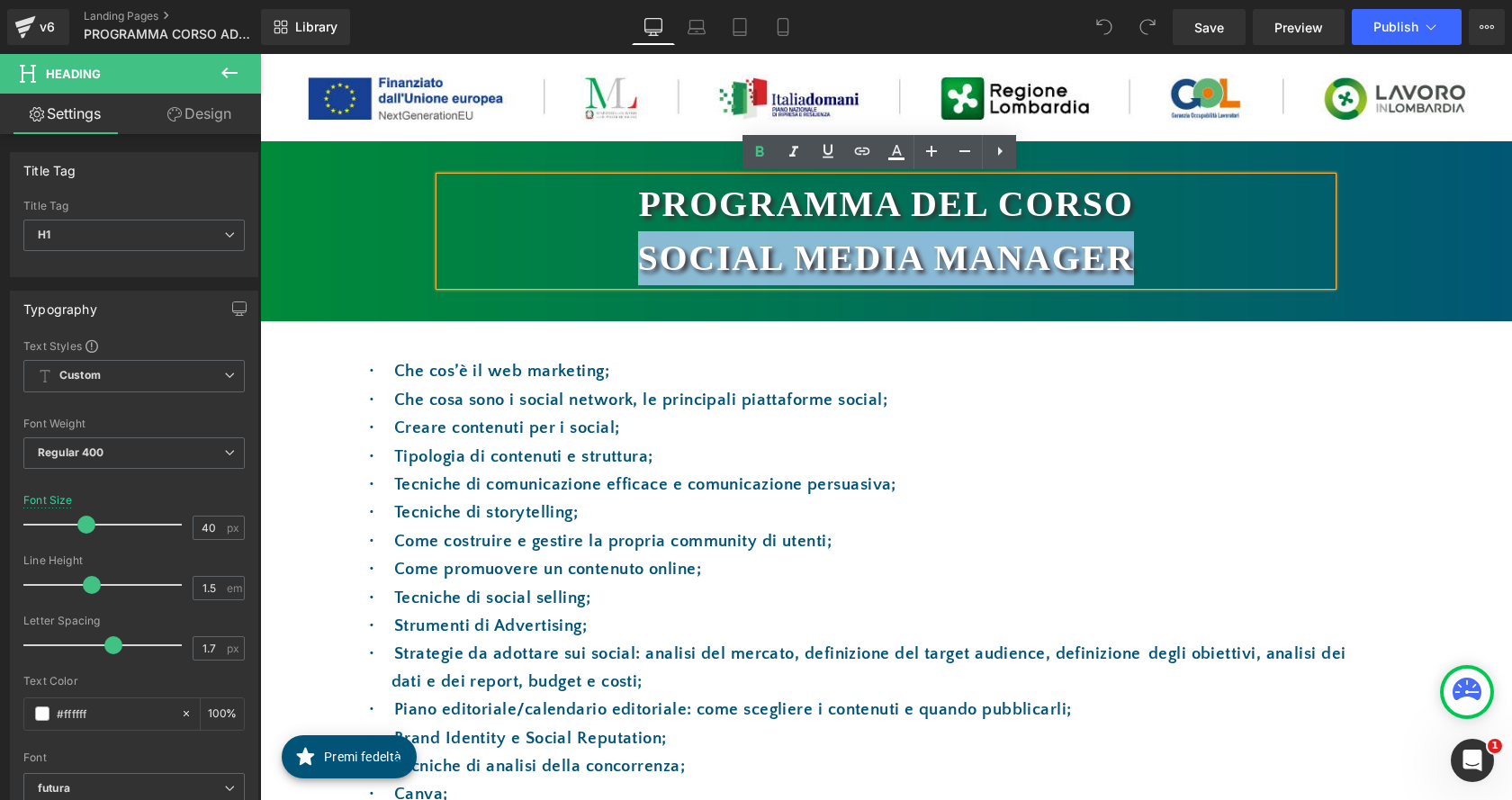
drag, startPoint x: 1142, startPoint y: 256, endPoint x: 636, endPoint y: 273, distance: 506.3
click at [636, 273] on h1 "sOCIAL MEDIA MANAGER" at bounding box center [886, 259] width 892 height 54
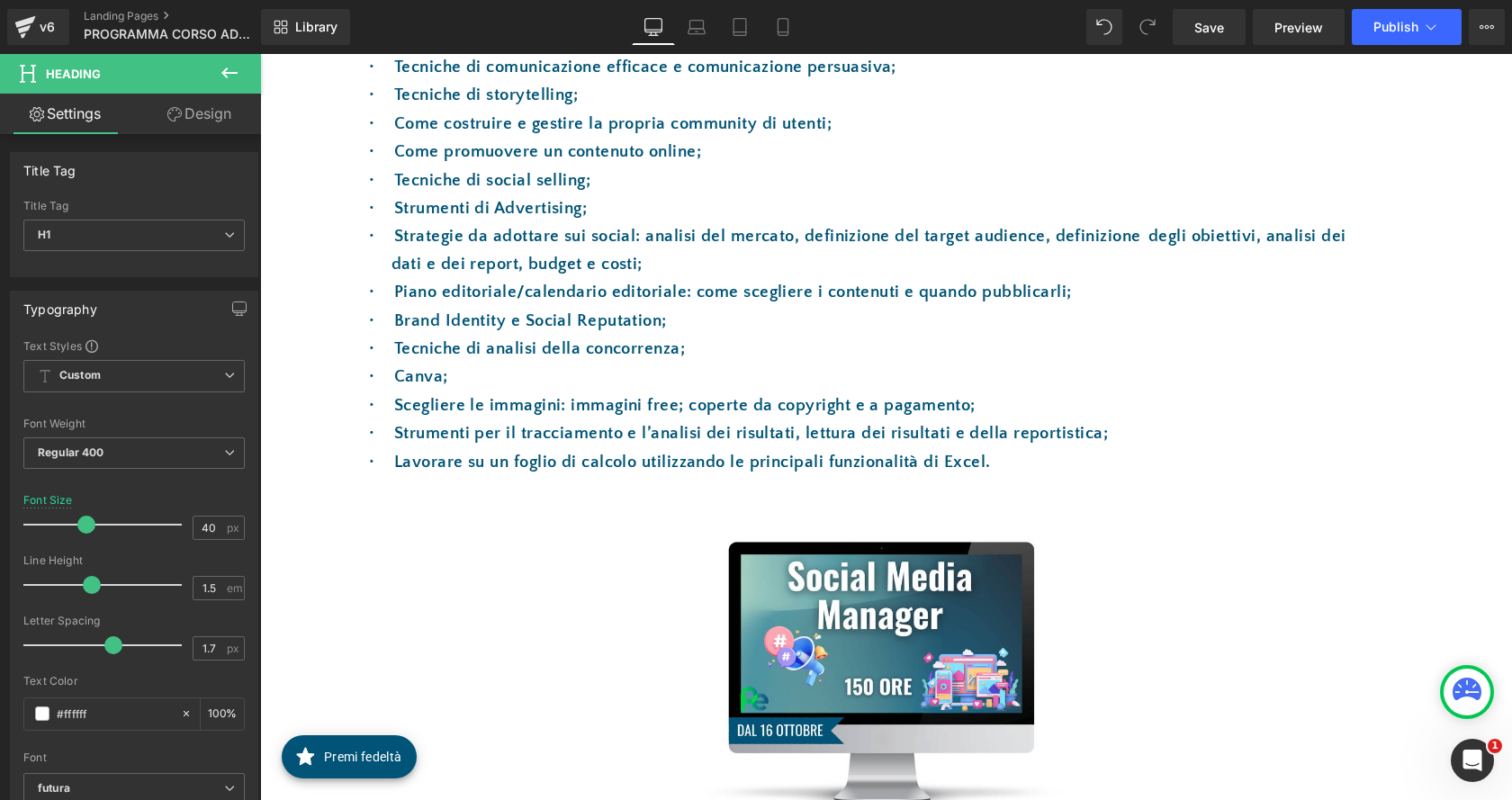
scroll to position [540, 0]
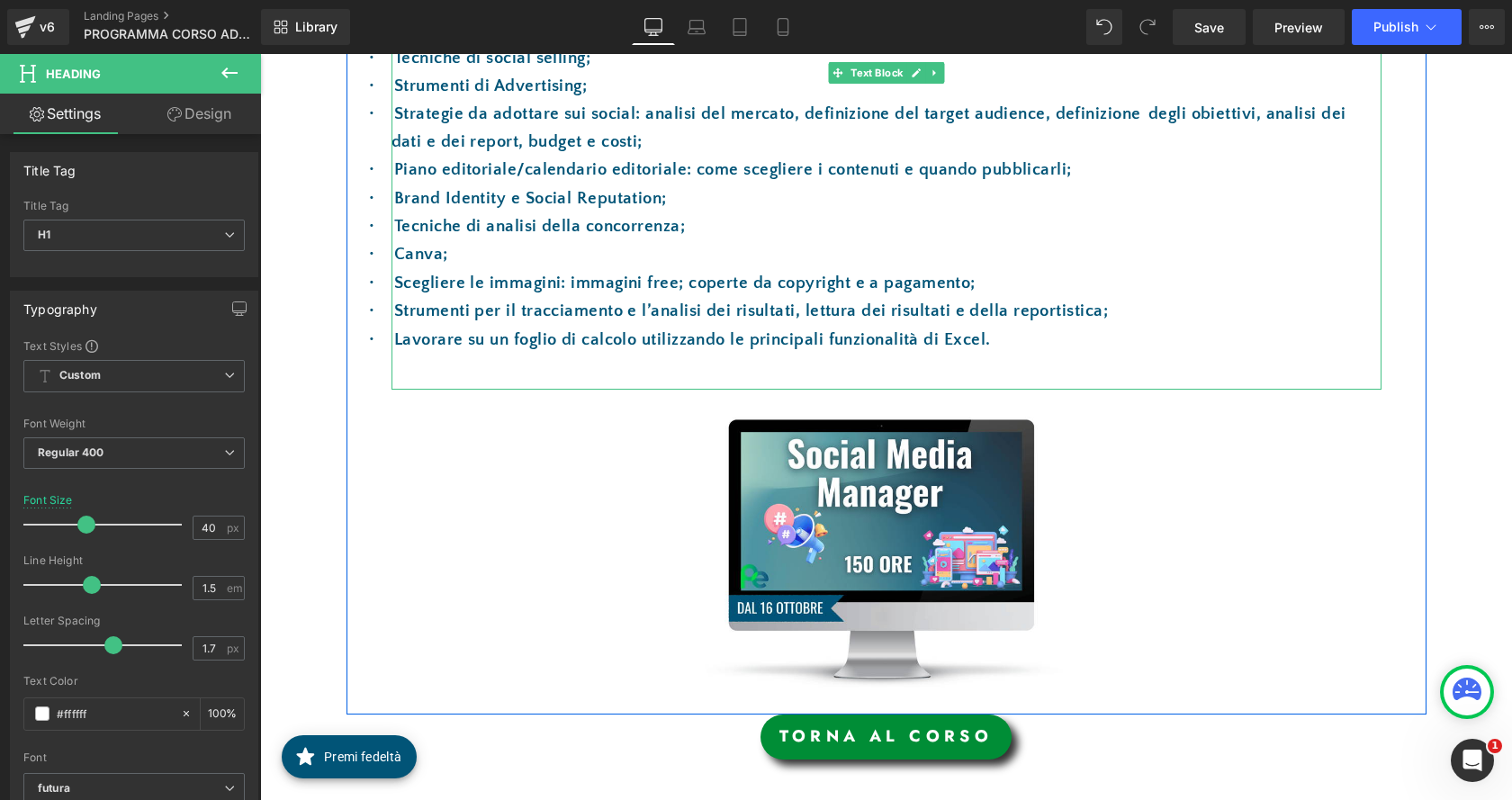
click at [978, 353] on p "· Lavorare su un foglio di calcolo utilizzando le principali funzionalità di Ex…" at bounding box center [886, 340] width 990 height 28
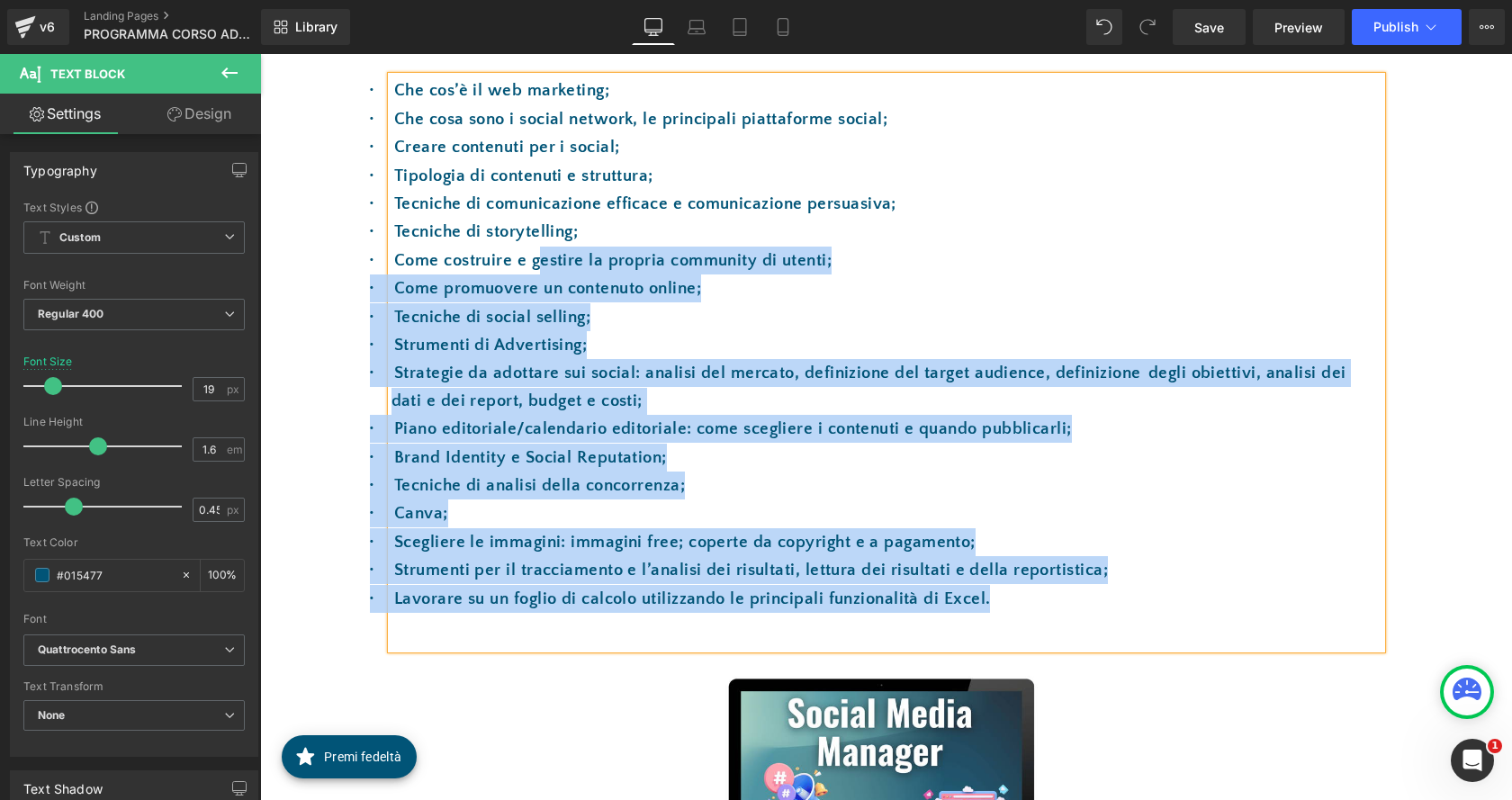
scroll to position [270, 0]
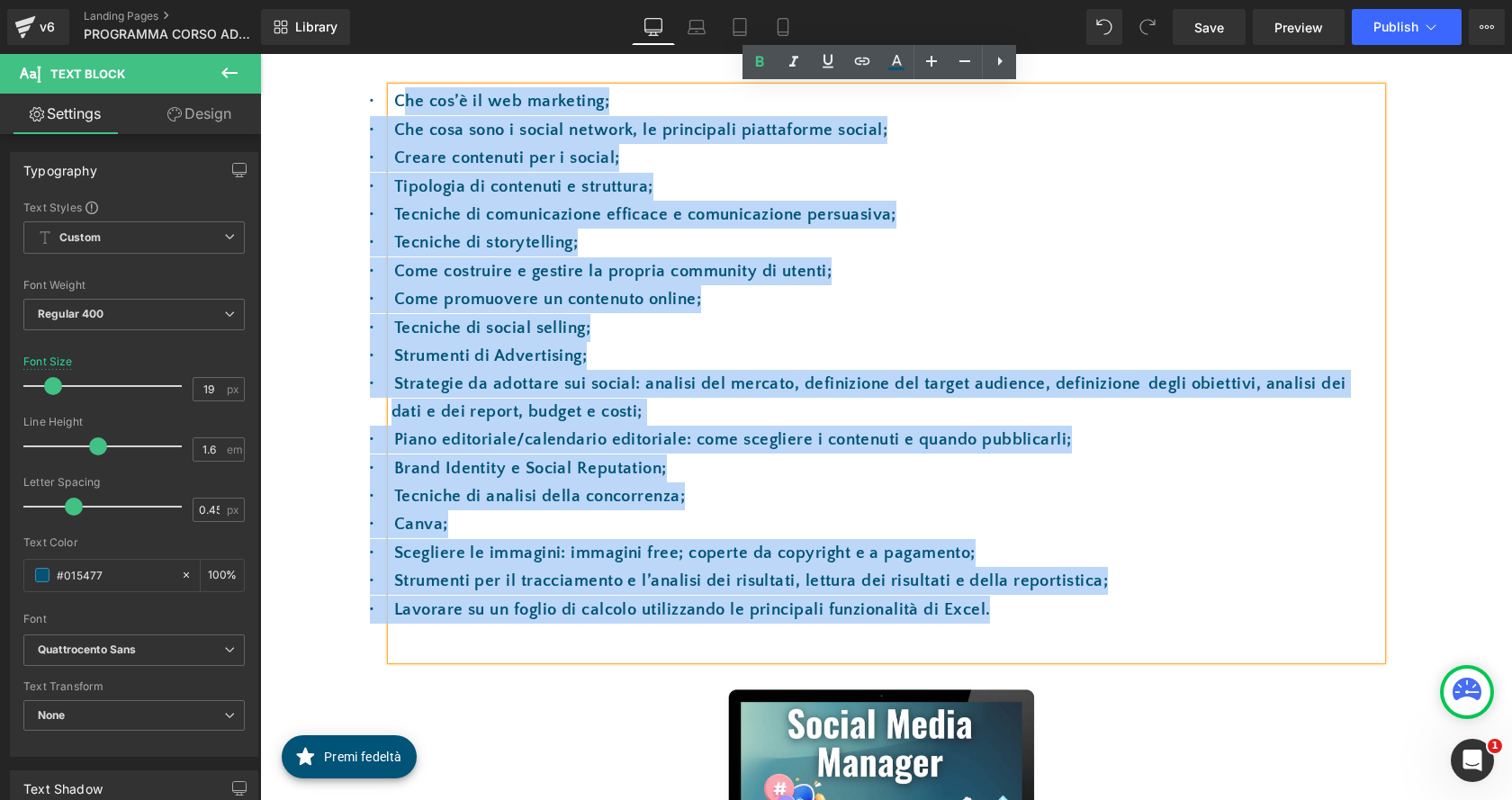
drag, startPoint x: 992, startPoint y: 356, endPoint x: 453, endPoint y: 114, distance: 590.8
click at [405, 98] on div "· Che cos’è il web marketing; · Che cosa sono i social network, le principali p…" at bounding box center [886, 373] width 990 height 572
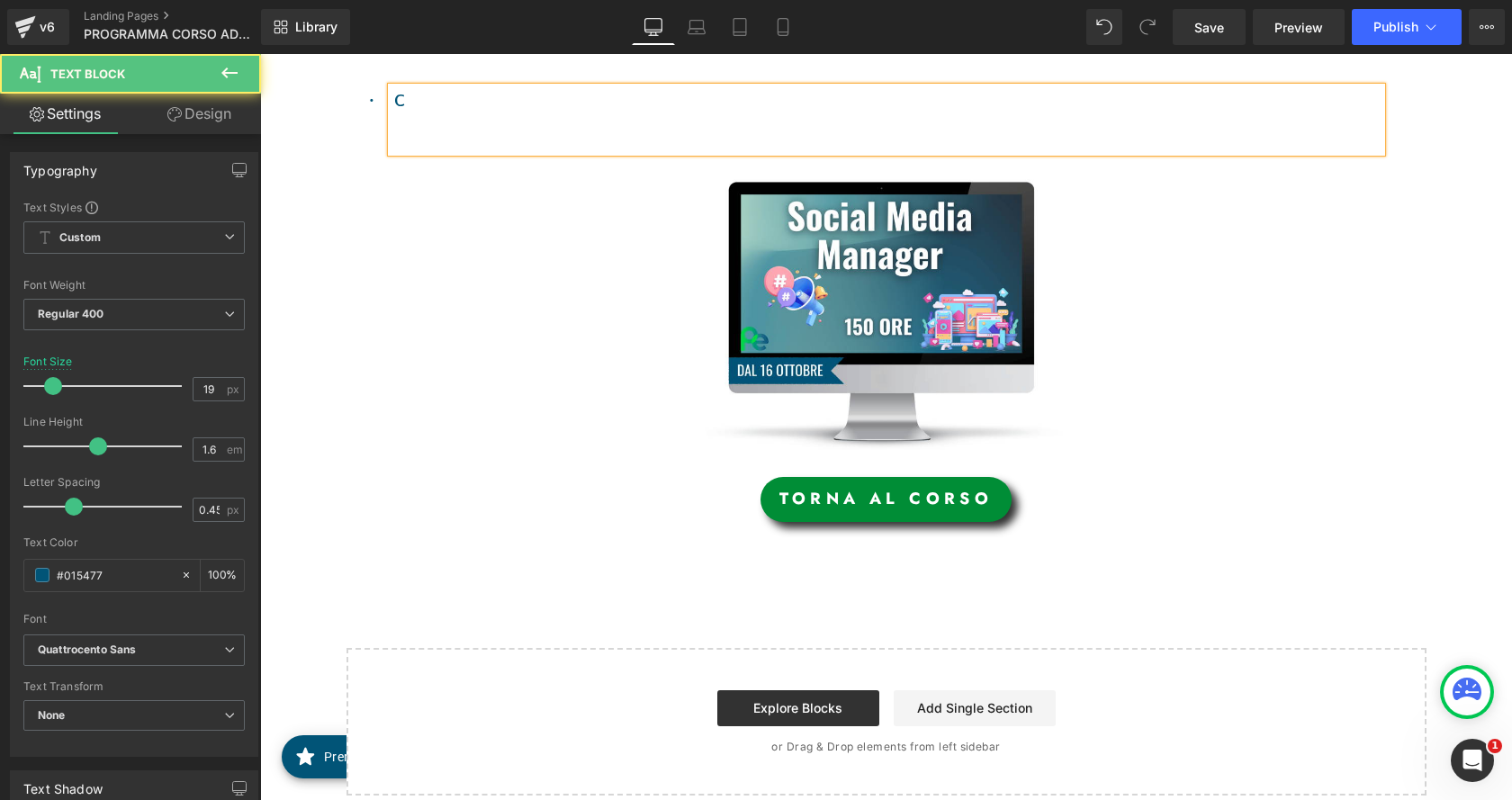
click at [431, 96] on p "· C" at bounding box center [886, 101] width 990 height 28
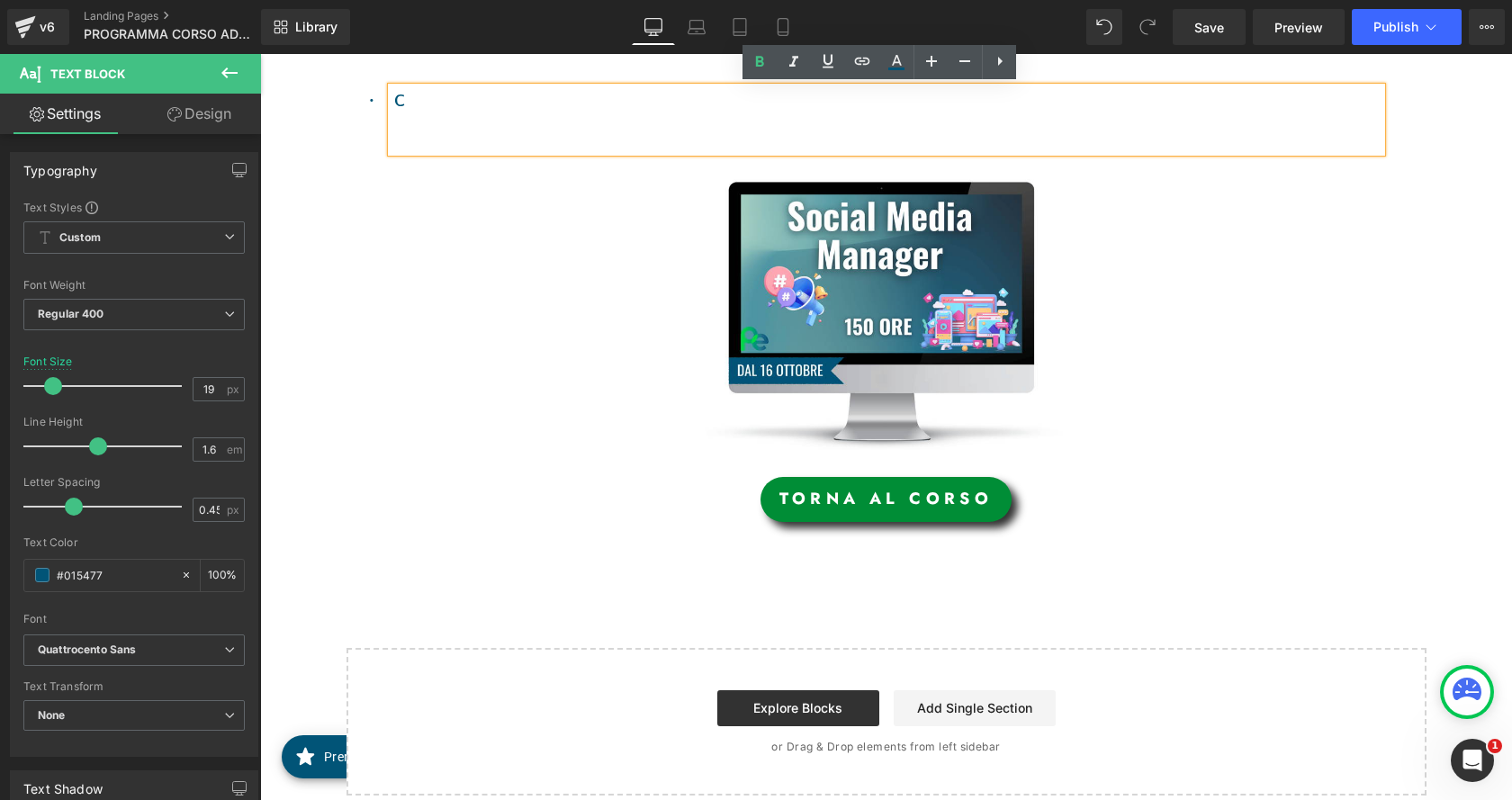
click at [464, 87] on div "· C" at bounding box center [886, 119] width 990 height 64
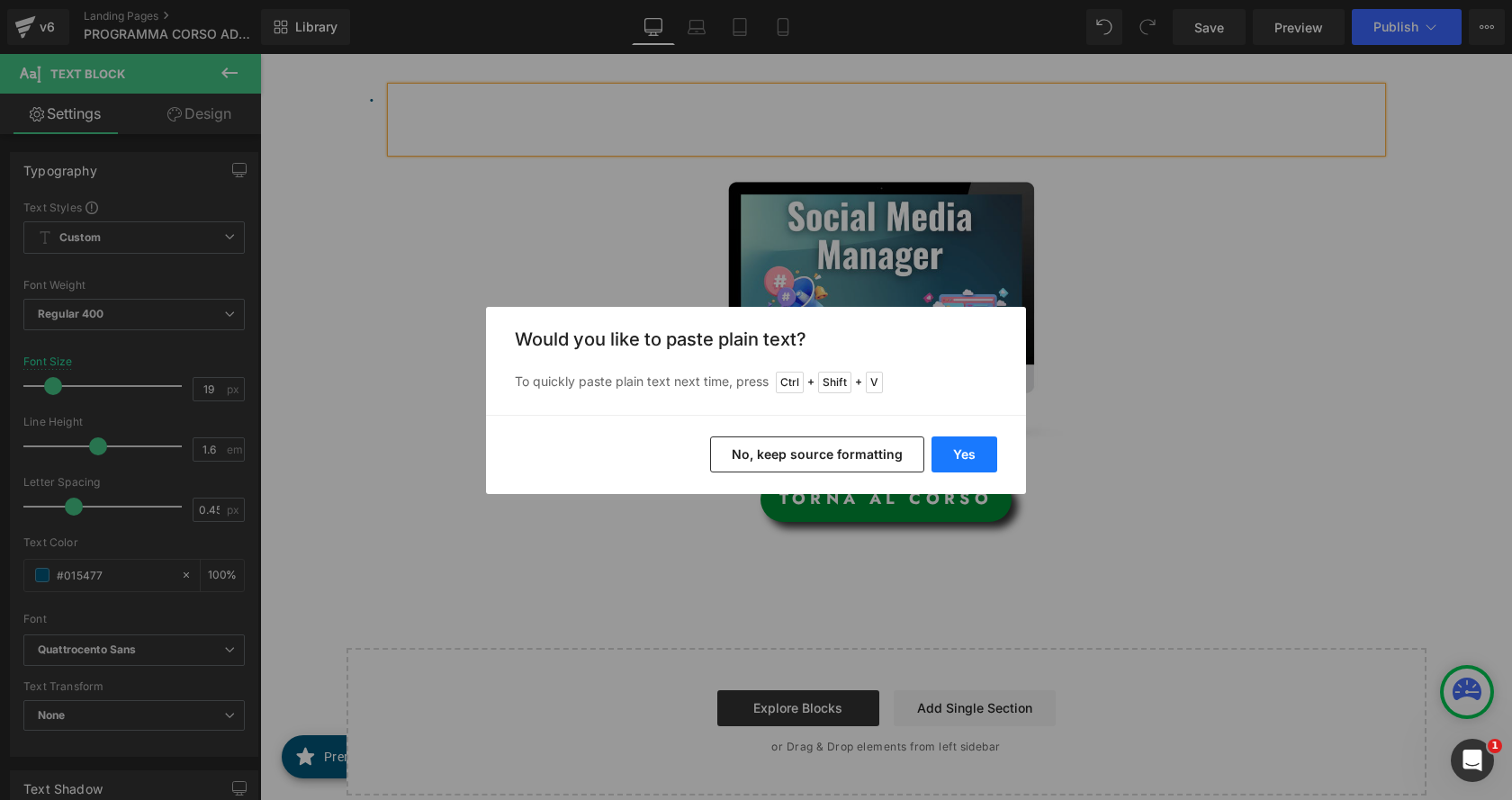
click at [961, 444] on button "Yes" at bounding box center [965, 454] width 66 height 36
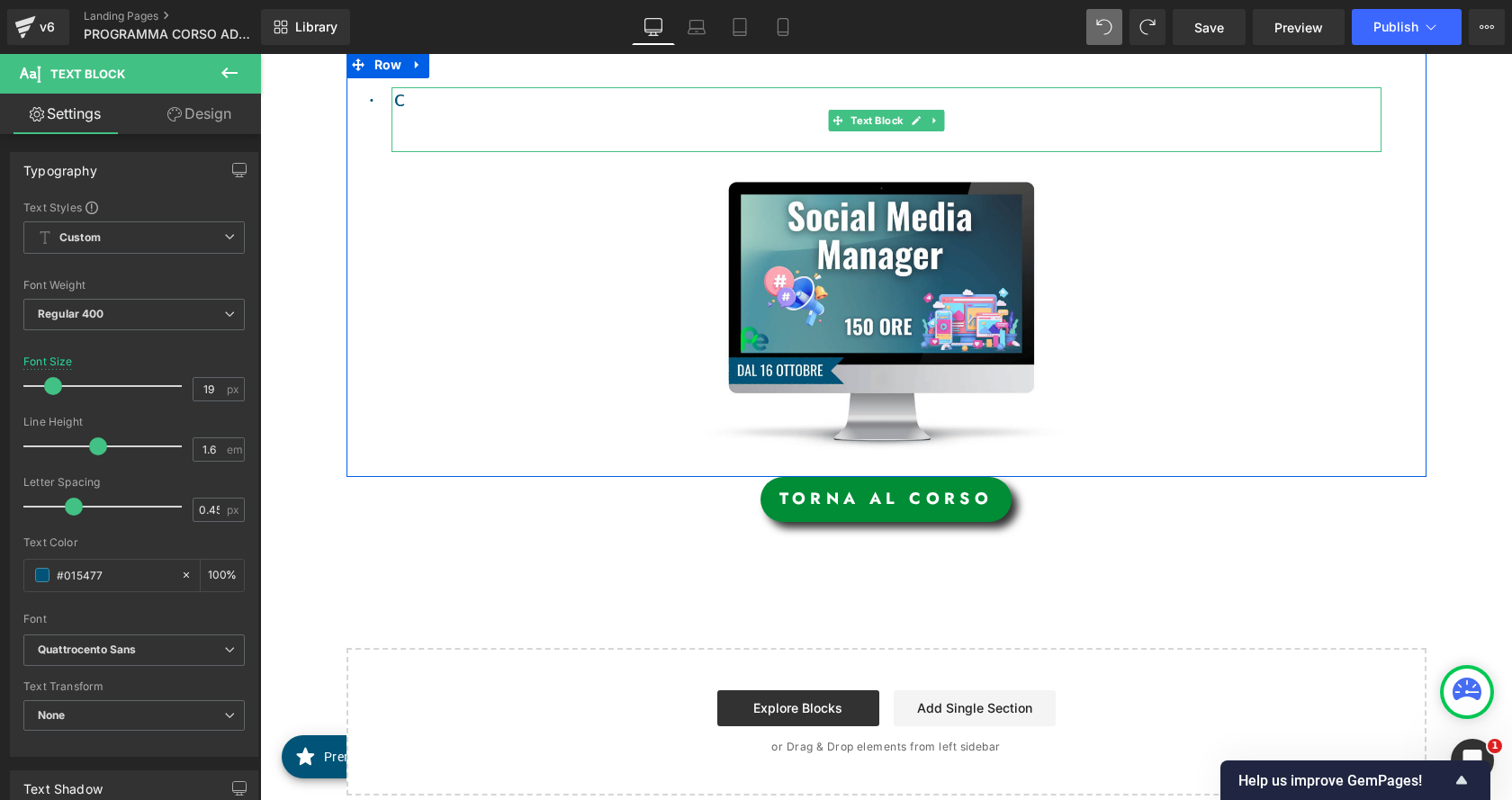
click at [416, 104] on p "· C" at bounding box center [886, 101] width 990 height 28
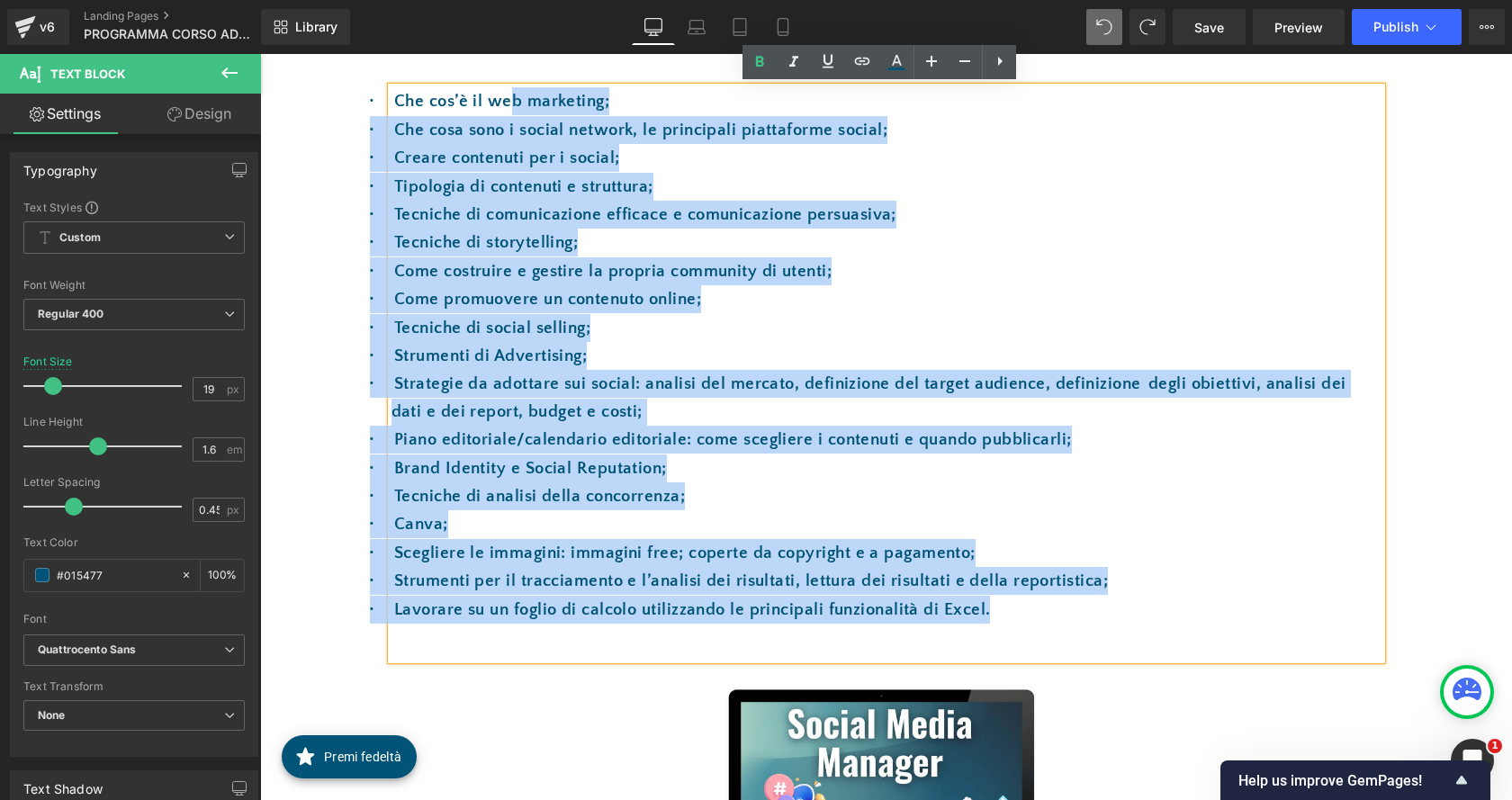
drag, startPoint x: 1028, startPoint y: 617, endPoint x: 505, endPoint y: 102, distance: 734.0
click at [505, 102] on div "· Che cos’è il web marketing; · Che cosa sono i social network, le principali p…" at bounding box center [886, 373] width 990 height 572
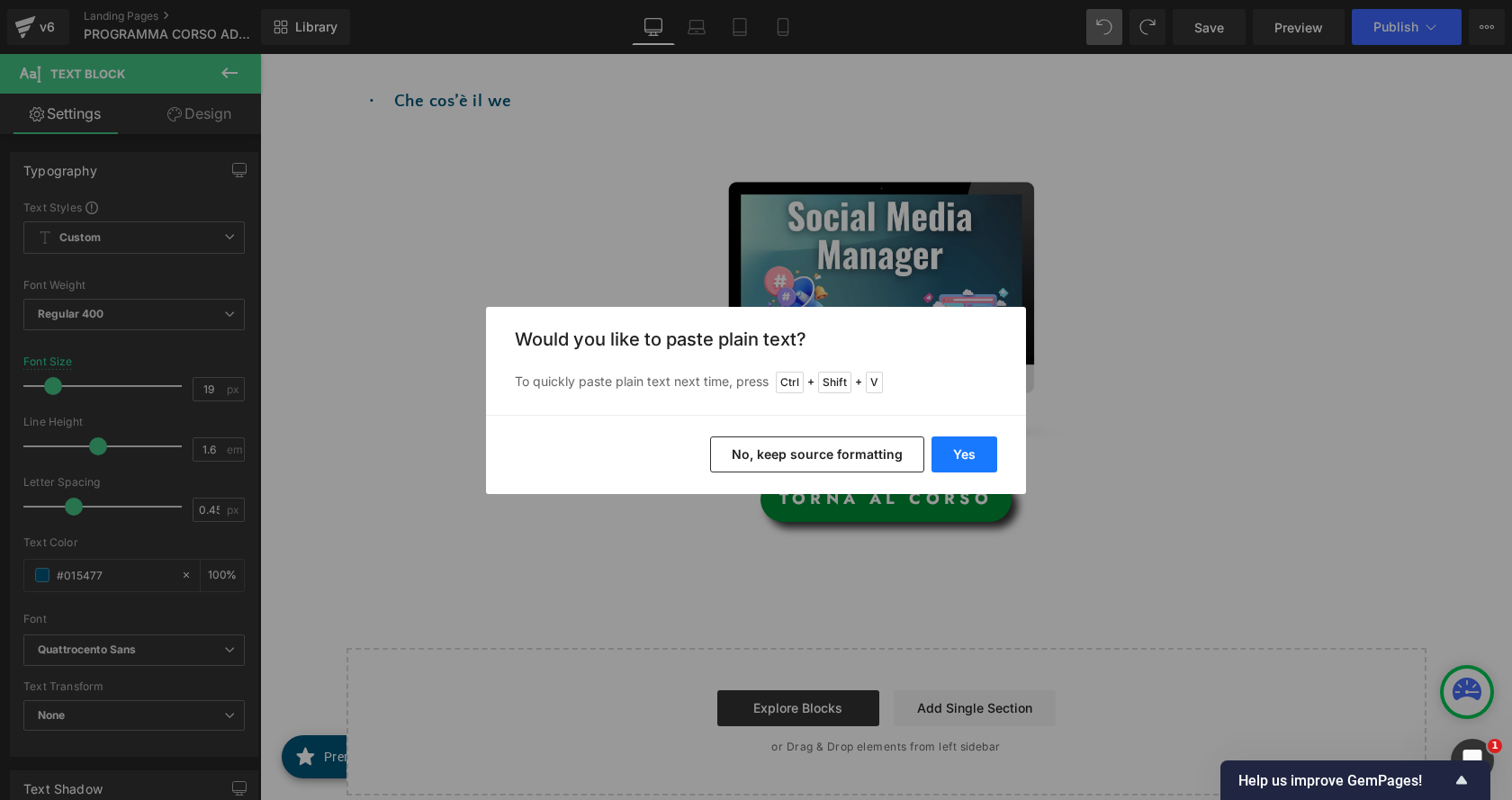
click at [970, 450] on button "Yes" at bounding box center [965, 454] width 66 height 36
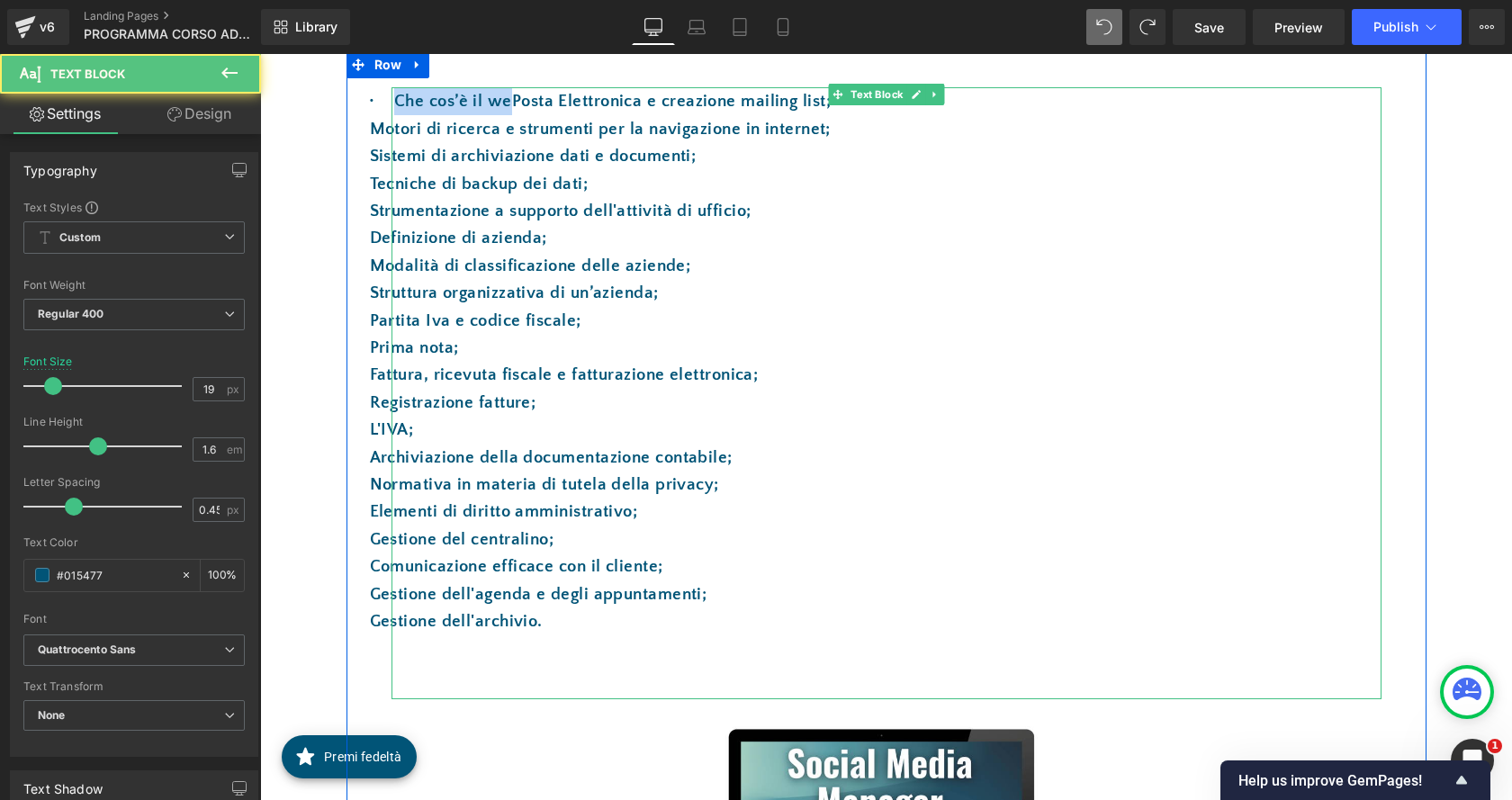
drag, startPoint x: 503, startPoint y: 103, endPoint x: 390, endPoint y: 102, distance: 113.0
click at [391, 102] on p "· Che cos’è il wePosta Elettronica e creazione mailing list;" at bounding box center [886, 101] width 990 height 28
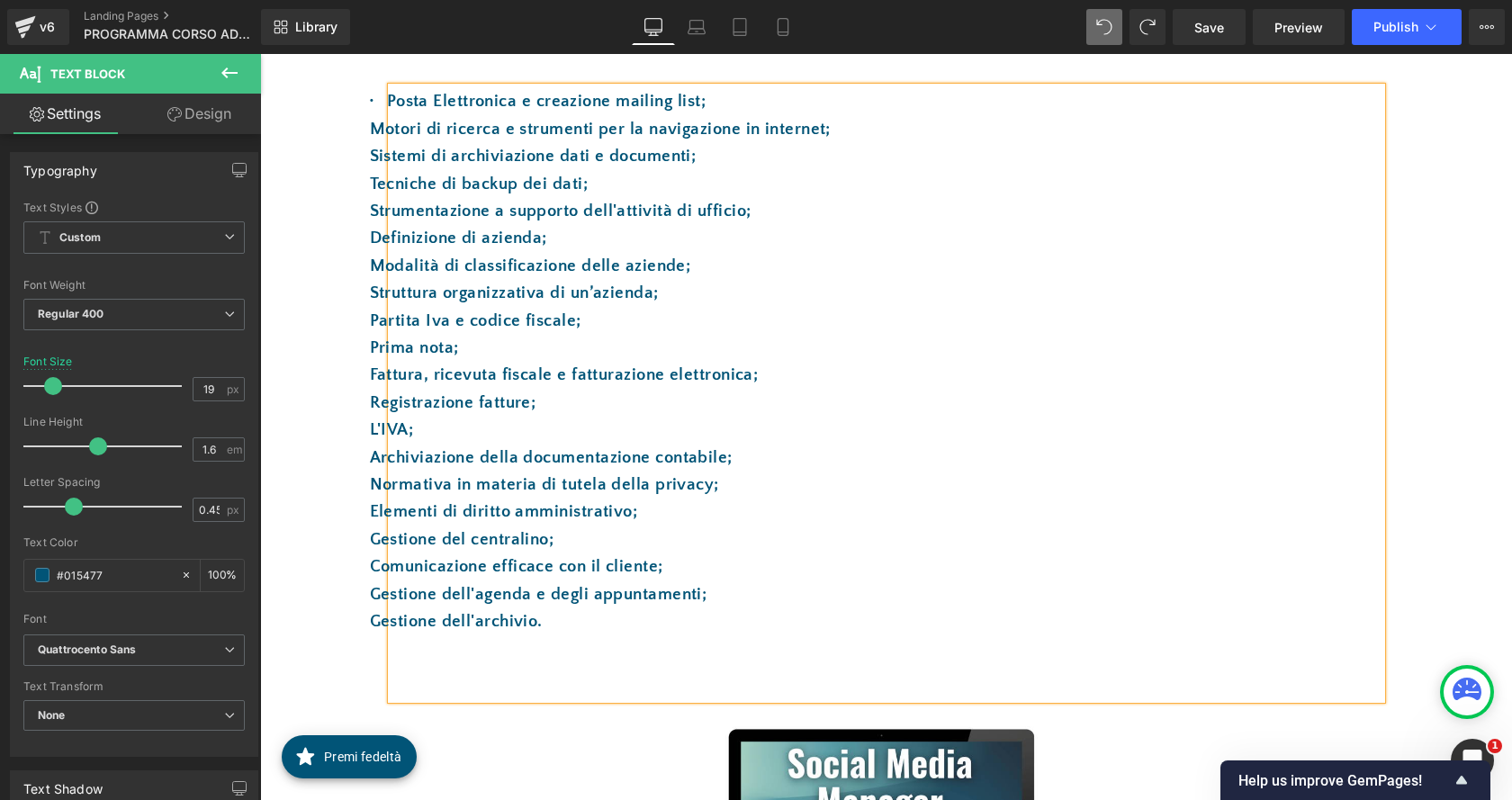
click at [375, 101] on span at bounding box center [380, 103] width 13 height 9
drag, startPoint x: 384, startPoint y: 100, endPoint x: 359, endPoint y: 102, distance: 25.1
click at [359, 102] on div "· Posta Elettronica e creazione mailing list; Motori di ricerca e strumenti pe…" at bounding box center [886, 537] width 1080 height 973
copy span "·"
click at [361, 126] on div "· Posta Elettronica e creazione mailing list; Motori di ricerca e strumenti pe…" at bounding box center [886, 537] width 1080 height 973
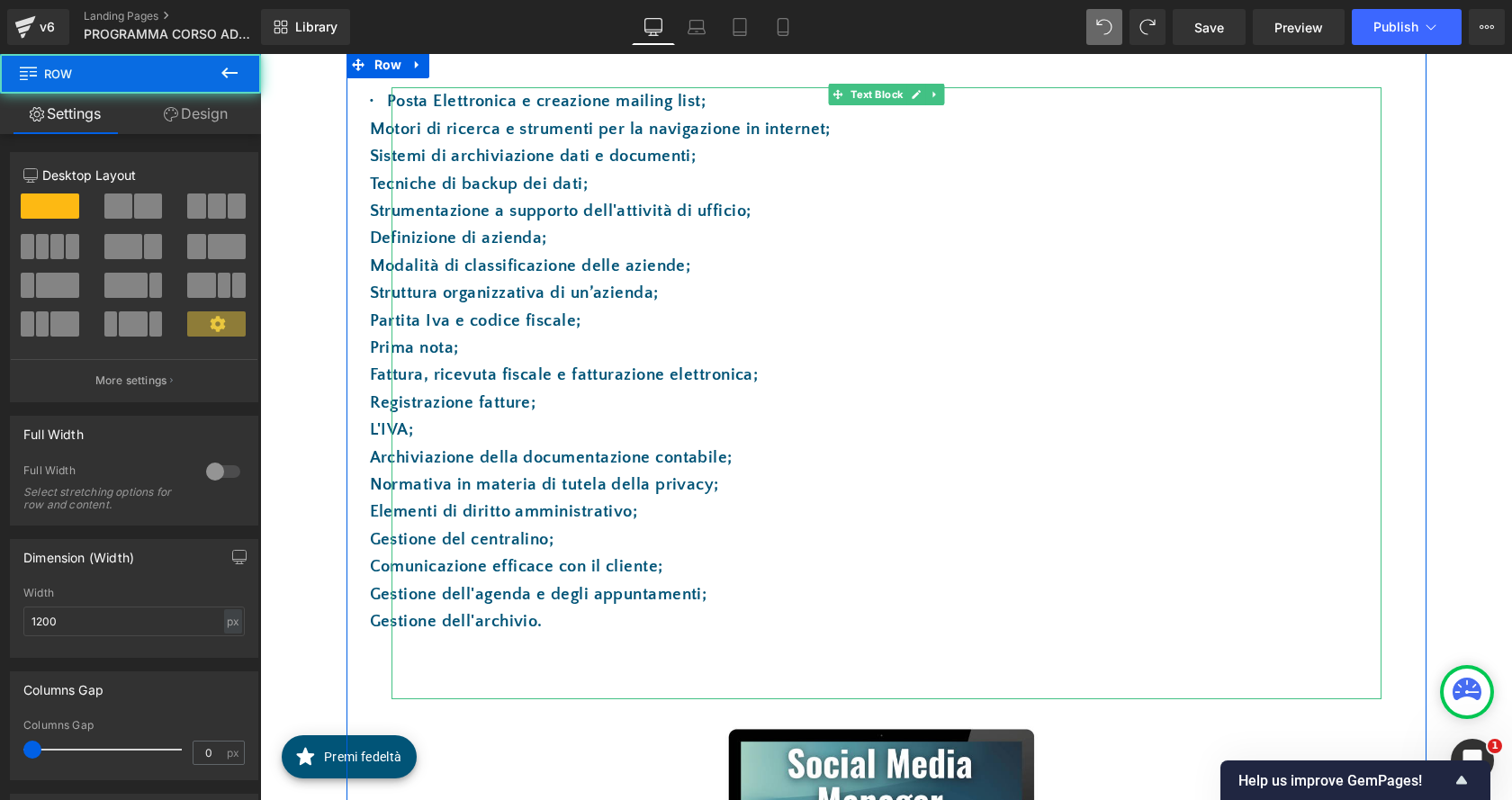
click at [391, 128] on p "Motori di ricerca e strumenti per la navigazione in internet;" at bounding box center [886, 129] width 990 height 27
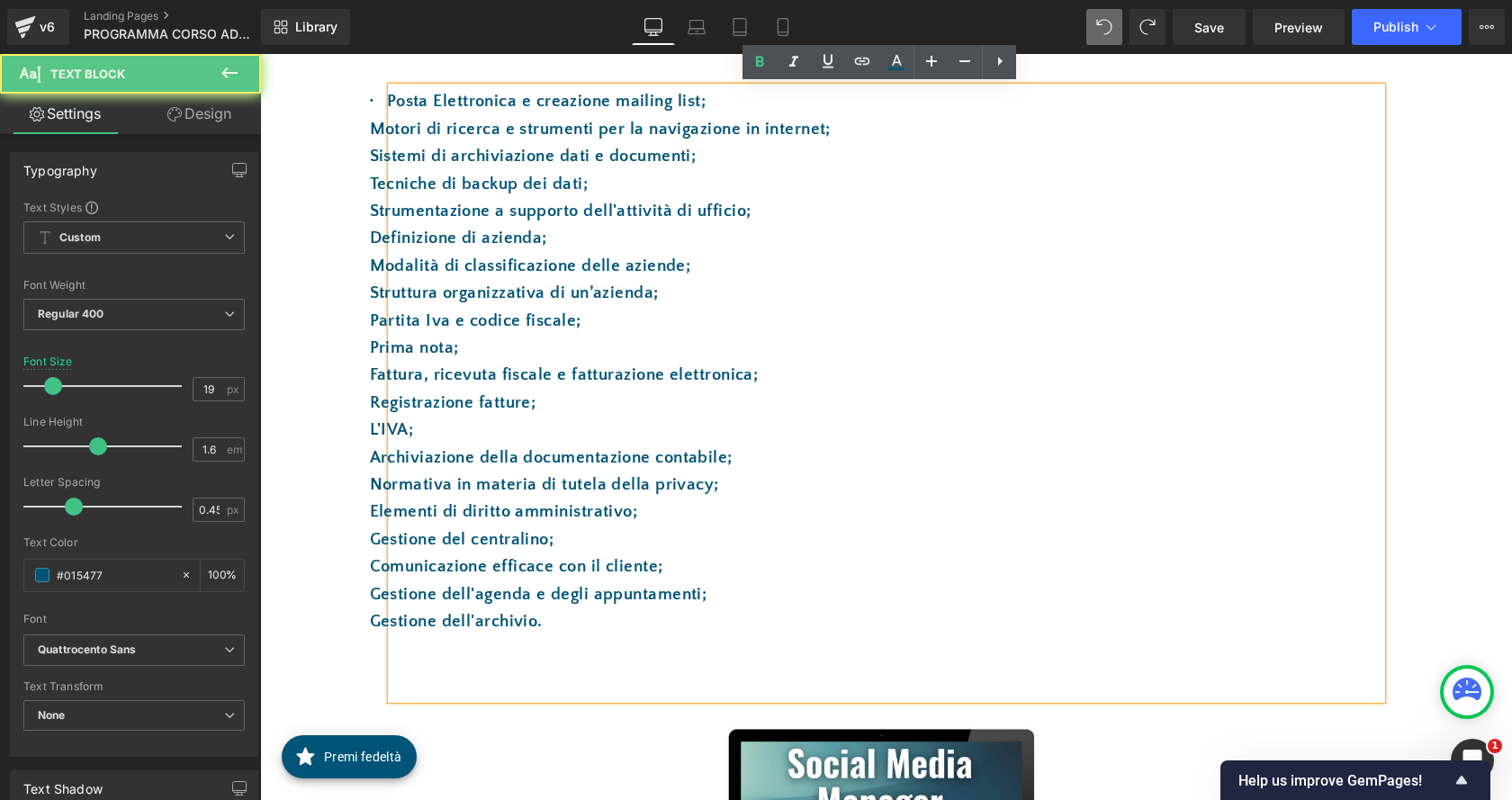
click at [391, 128] on p "Motori di ricerca e strumenti per la navigazione in internet;" at bounding box center [886, 129] width 990 height 27
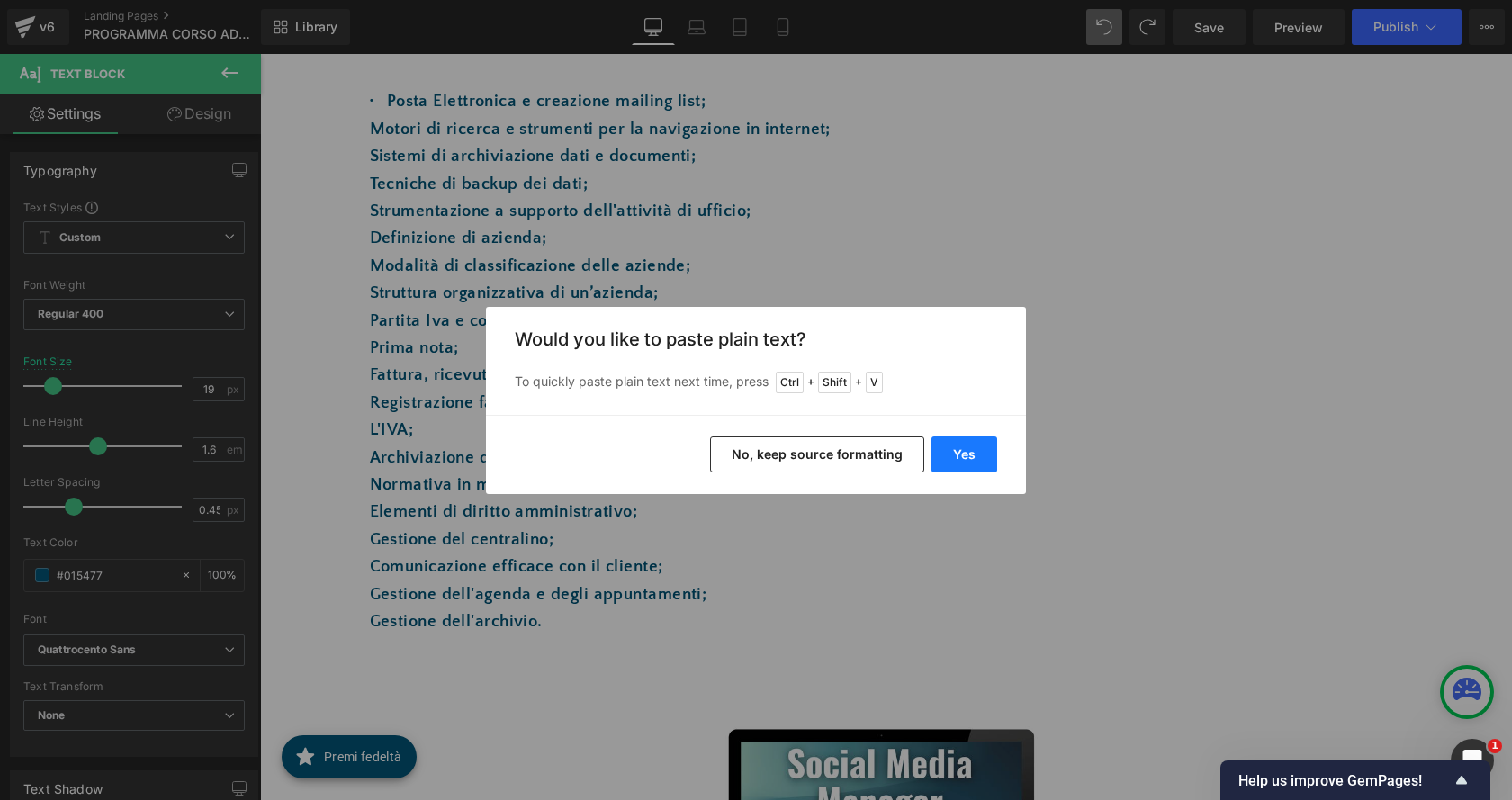
click at [959, 458] on button "Yes" at bounding box center [965, 454] width 66 height 36
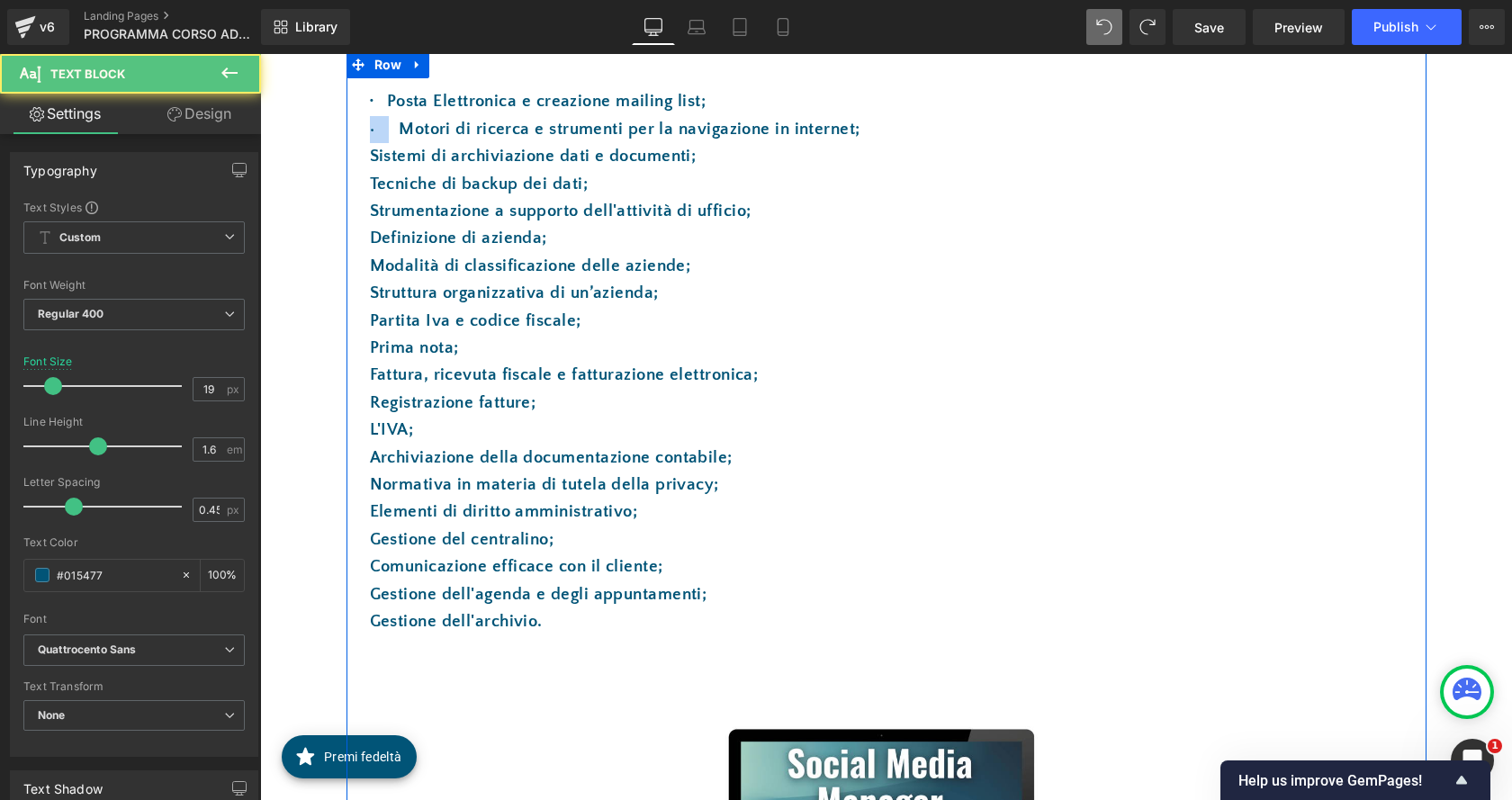
drag, startPoint x: 383, startPoint y: 125, endPoint x: 359, endPoint y: 126, distance: 24.0
click at [359, 126] on div "· Posta Elettronica e creazione mailing list; · Motori di ricerca e strumenti …" at bounding box center [886, 537] width 1080 height 973
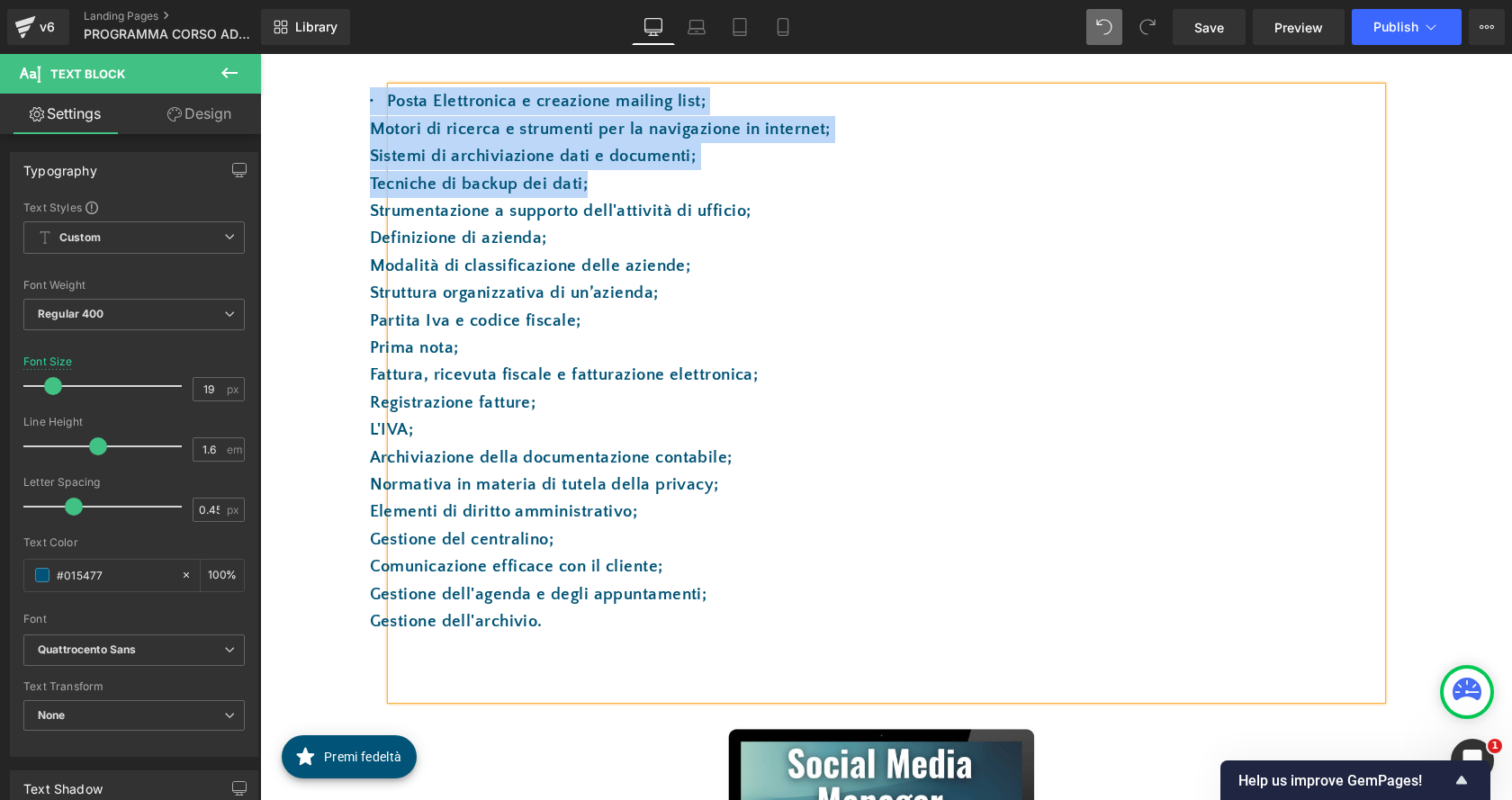
drag, startPoint x: 612, startPoint y: 180, endPoint x: 355, endPoint y: 109, distance: 266.6
click at [355, 109] on div "· Posta Elettronica e creazione mailing list; Motori di ricerca e strumenti pe…" at bounding box center [886, 537] width 1080 height 973
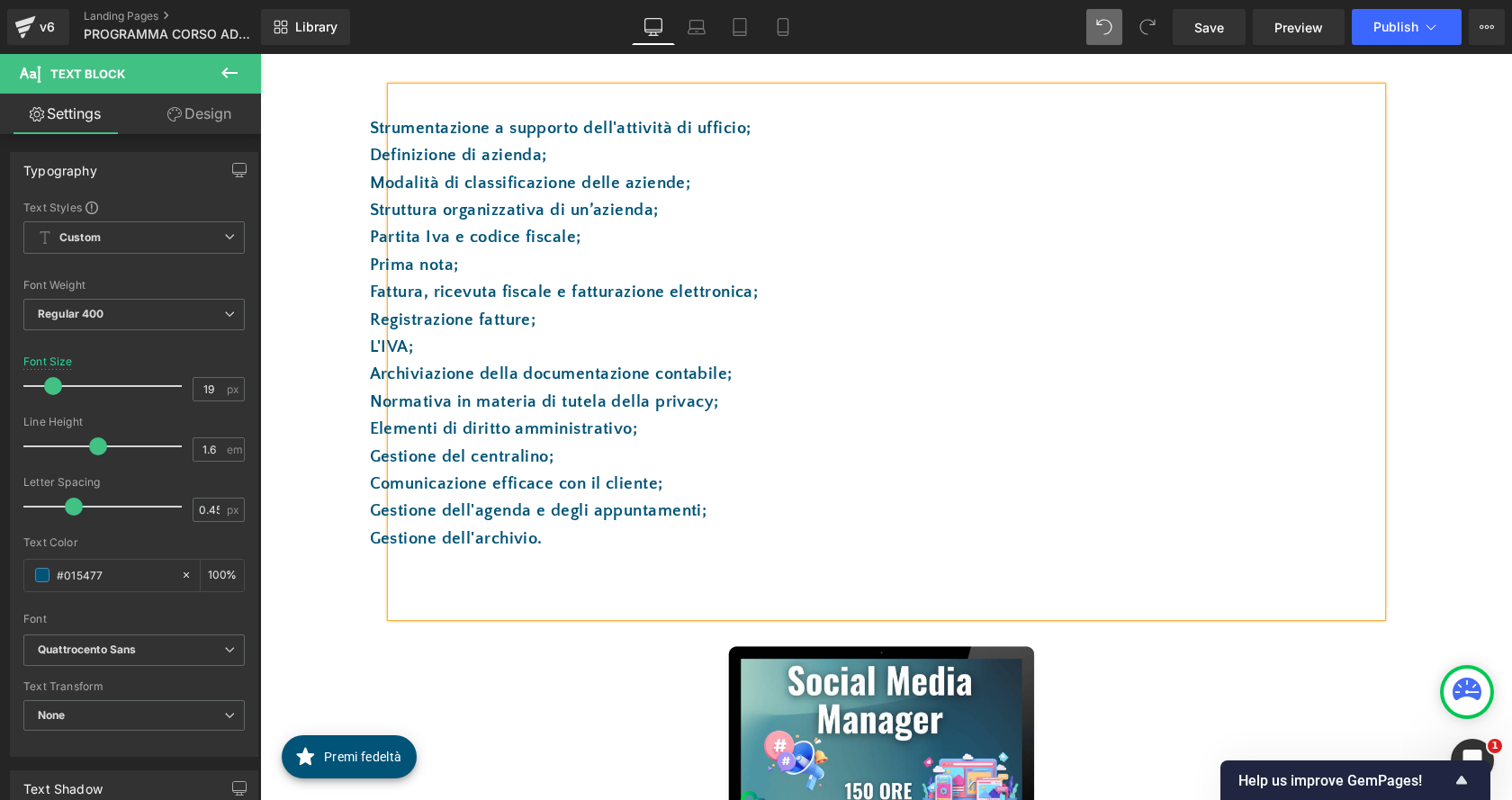
click at [391, 127] on p "Strumentazione a supporto dell'attività di ufficio;" at bounding box center [886, 128] width 990 height 27
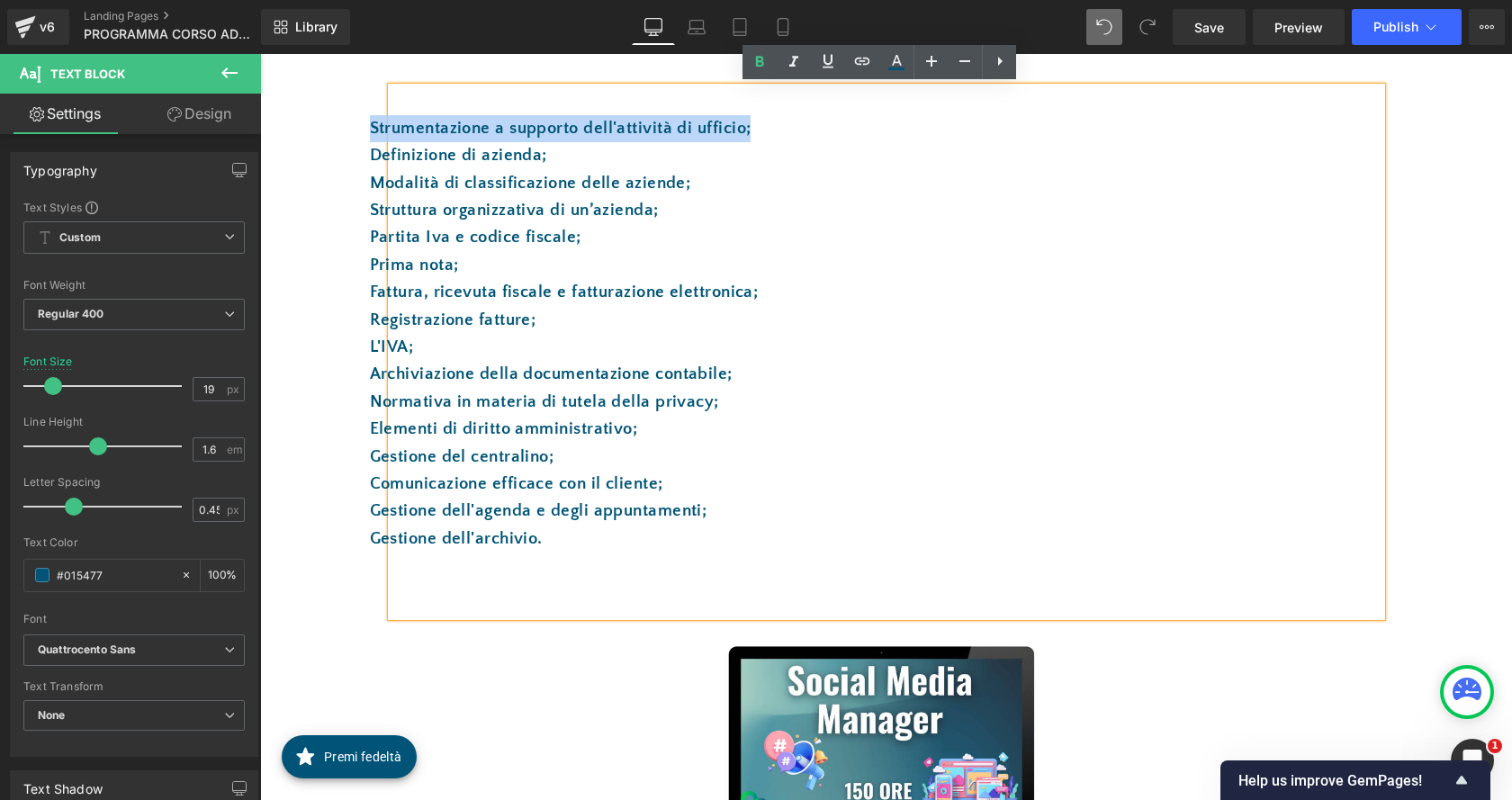
drag, startPoint x: 772, startPoint y: 131, endPoint x: 349, endPoint y: 136, distance: 423.0
click at [349, 136] on div "Strumentazione a supporto dell'attività di ufficio; Definizione di azienda; M…" at bounding box center [886, 495] width 1080 height 890
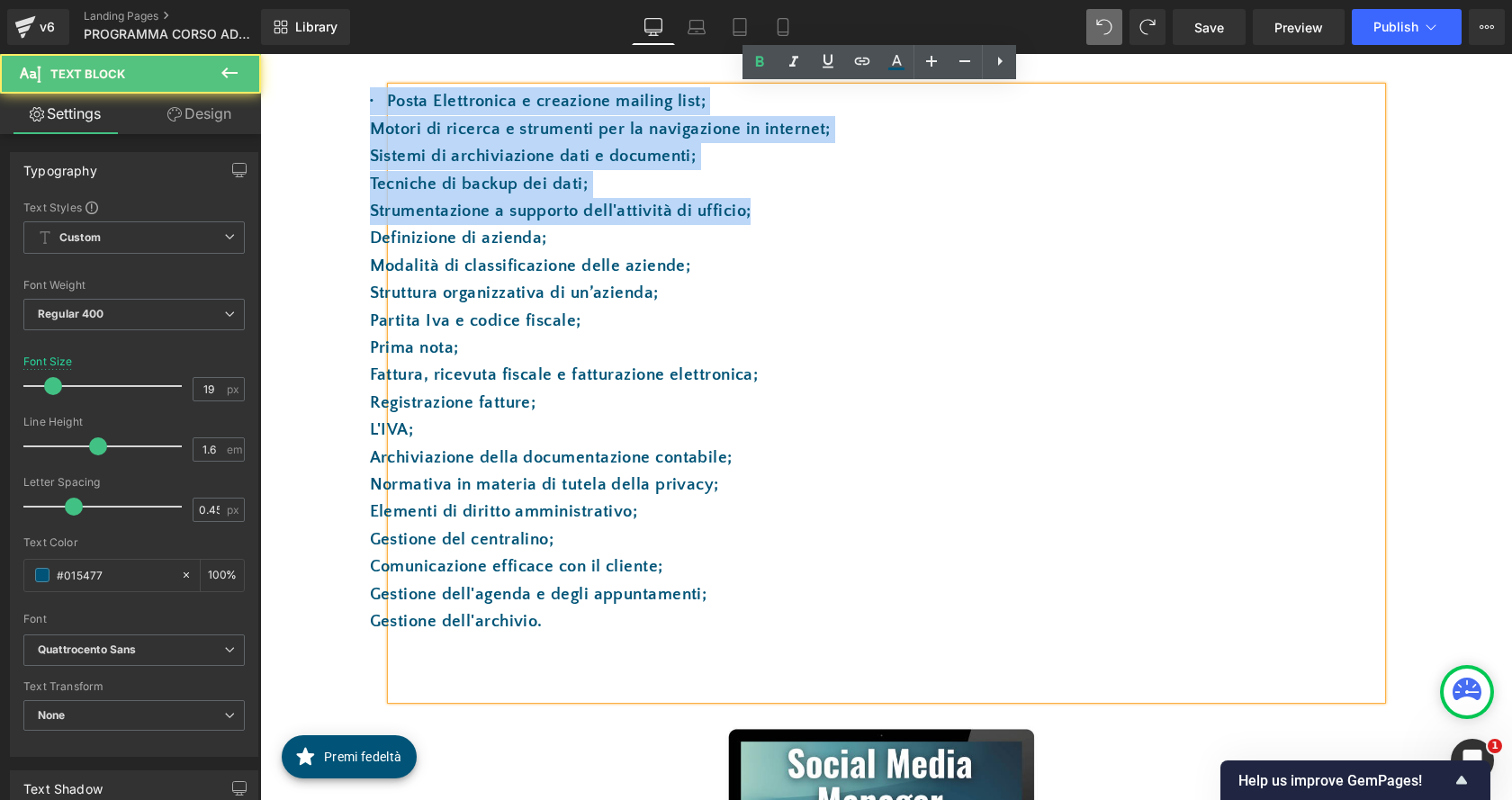
drag, startPoint x: 762, startPoint y: 214, endPoint x: 360, endPoint y: 90, distance: 420.7
click at [360, 90] on div "· Posta Elettronica e creazione mailing list; Motori di ricerca e strumenti per…" at bounding box center [886, 537] width 1080 height 973
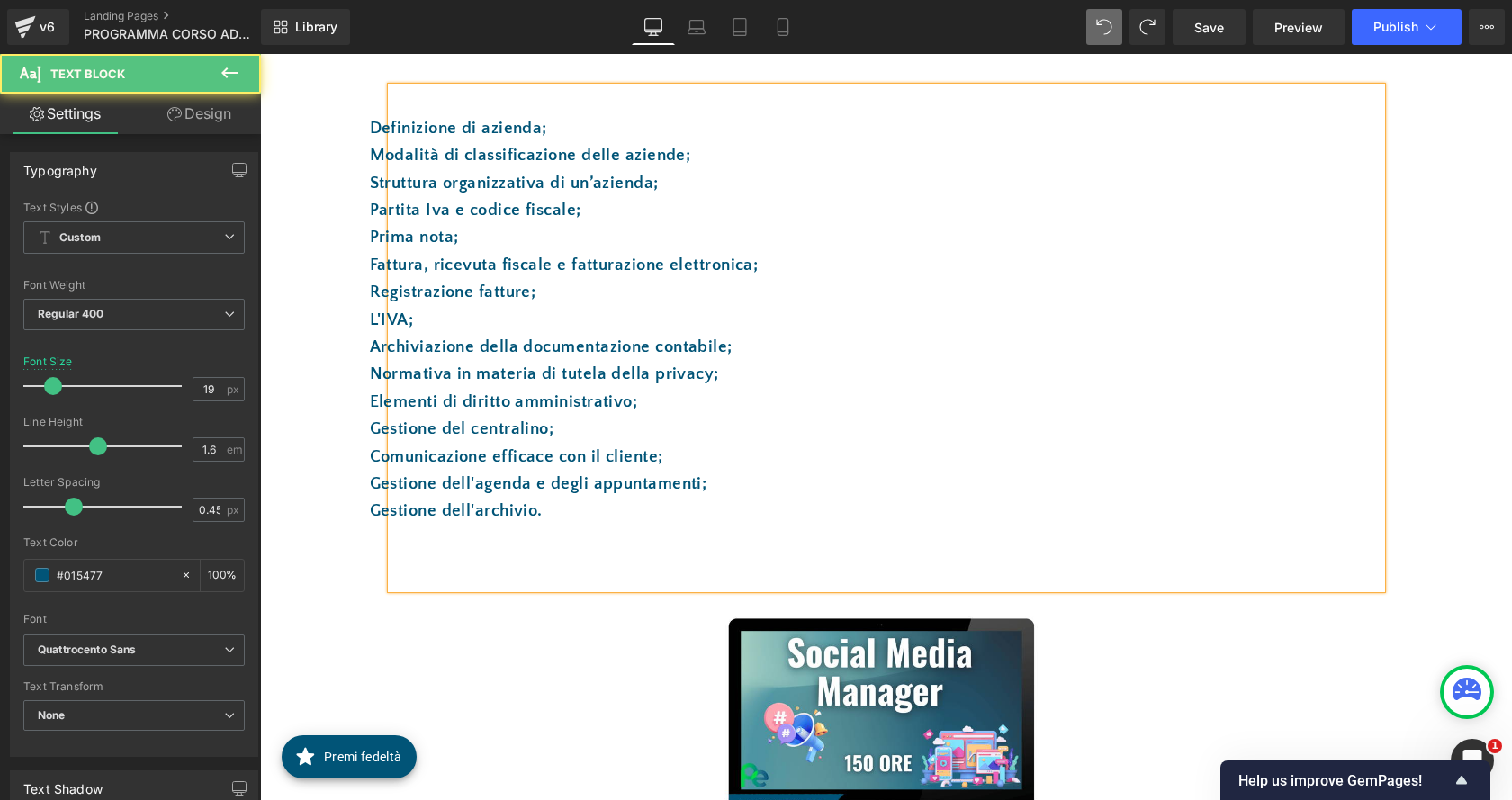
click at [611, 496] on p "Gestione dell'agenda e degli appuntamenti;" at bounding box center [886, 483] width 990 height 27
click at [602, 517] on p "Gestione dell'archivio." at bounding box center [886, 510] width 990 height 27
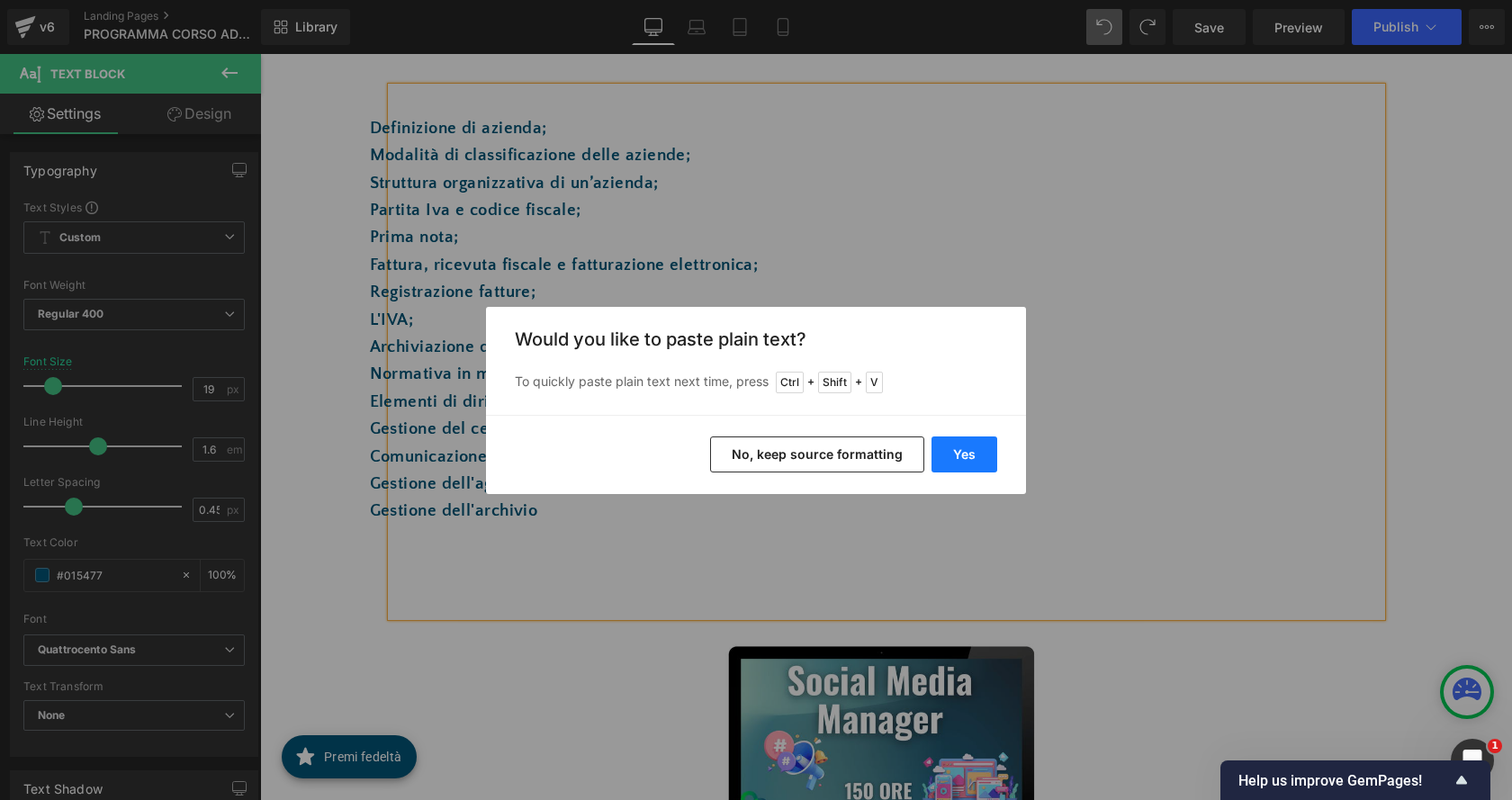
drag, startPoint x: 982, startPoint y: 453, endPoint x: 722, endPoint y: 400, distance: 265.3
click at [982, 453] on button "Yes" at bounding box center [965, 454] width 66 height 36
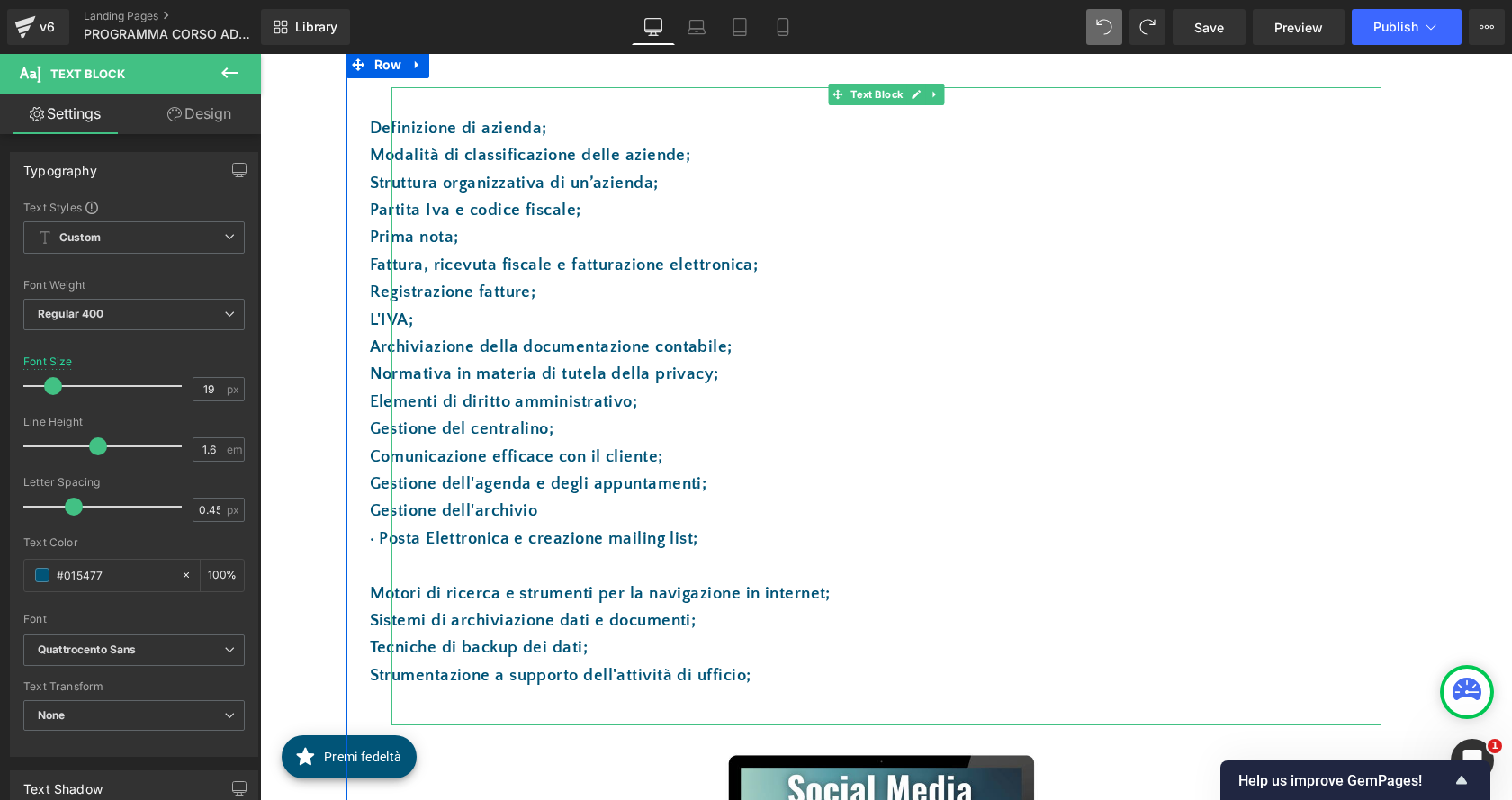
click at [391, 592] on p "Motori di ricerca e strumenti per la navigazione in internet;" at bounding box center [886, 593] width 990 height 27
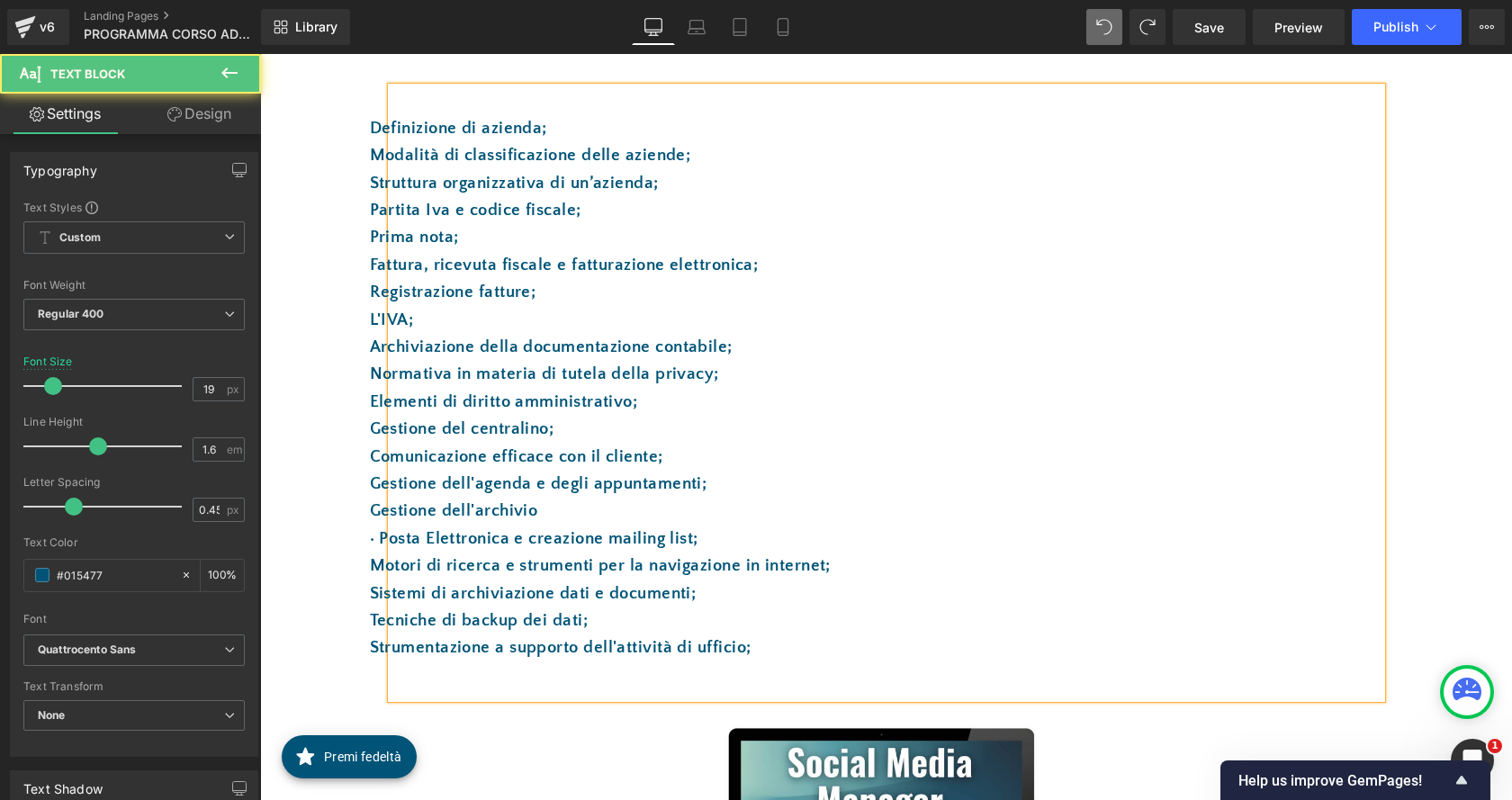
click at [391, 538] on p "· Posta Elettronica e creazione mailing list;" at bounding box center [886, 538] width 990 height 27
click at [793, 643] on p "Strumentazione a supporto dell'attività di ufficio;" at bounding box center [886, 647] width 990 height 27
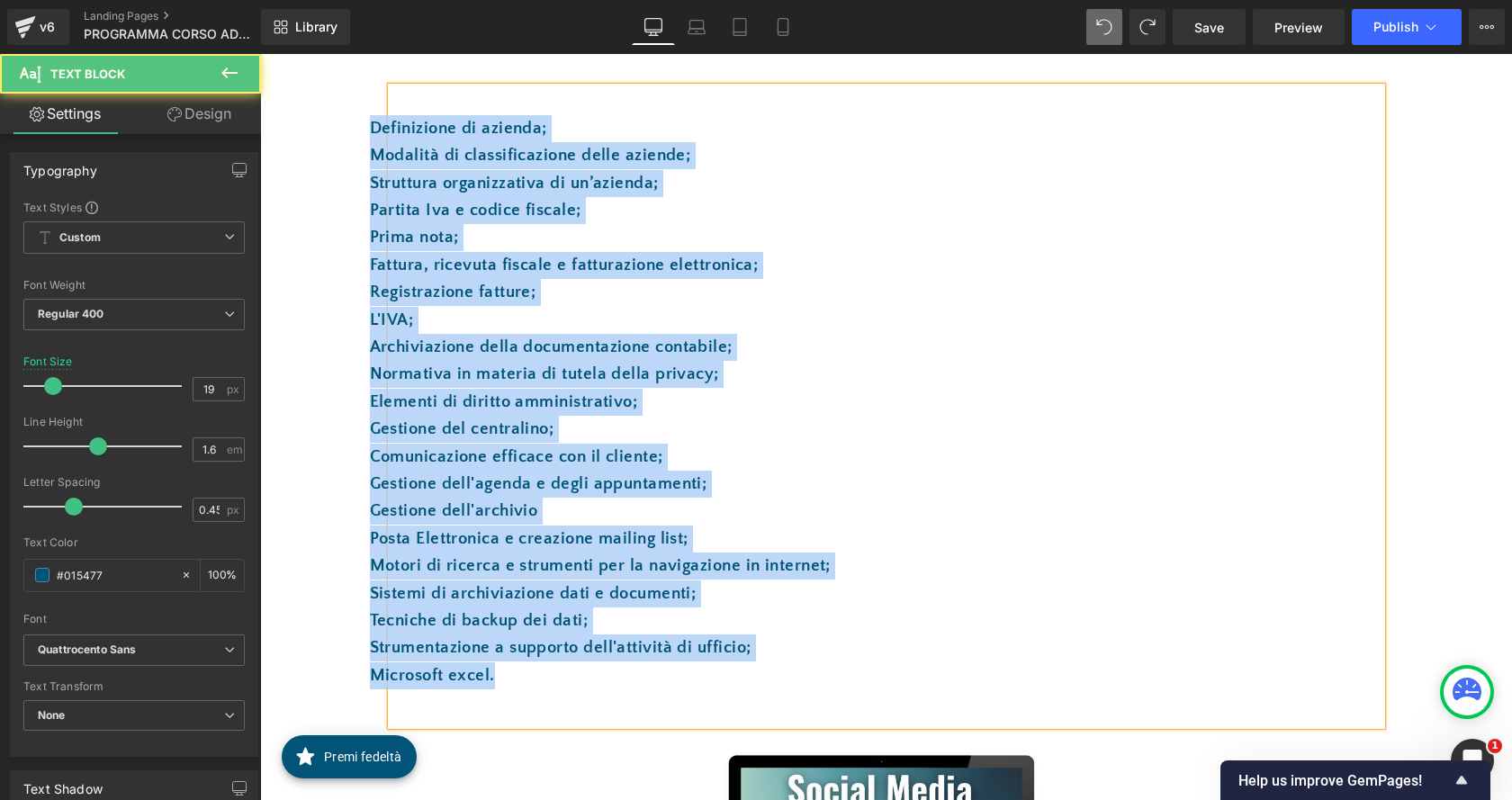
drag, startPoint x: 363, startPoint y: 125, endPoint x: 660, endPoint y: 691, distance: 639.2
click at [660, 691] on div "Definizione di azienda; Modalità di classificazione delle aziende; Struttura or…" at bounding box center [886, 405] width 990 height 638
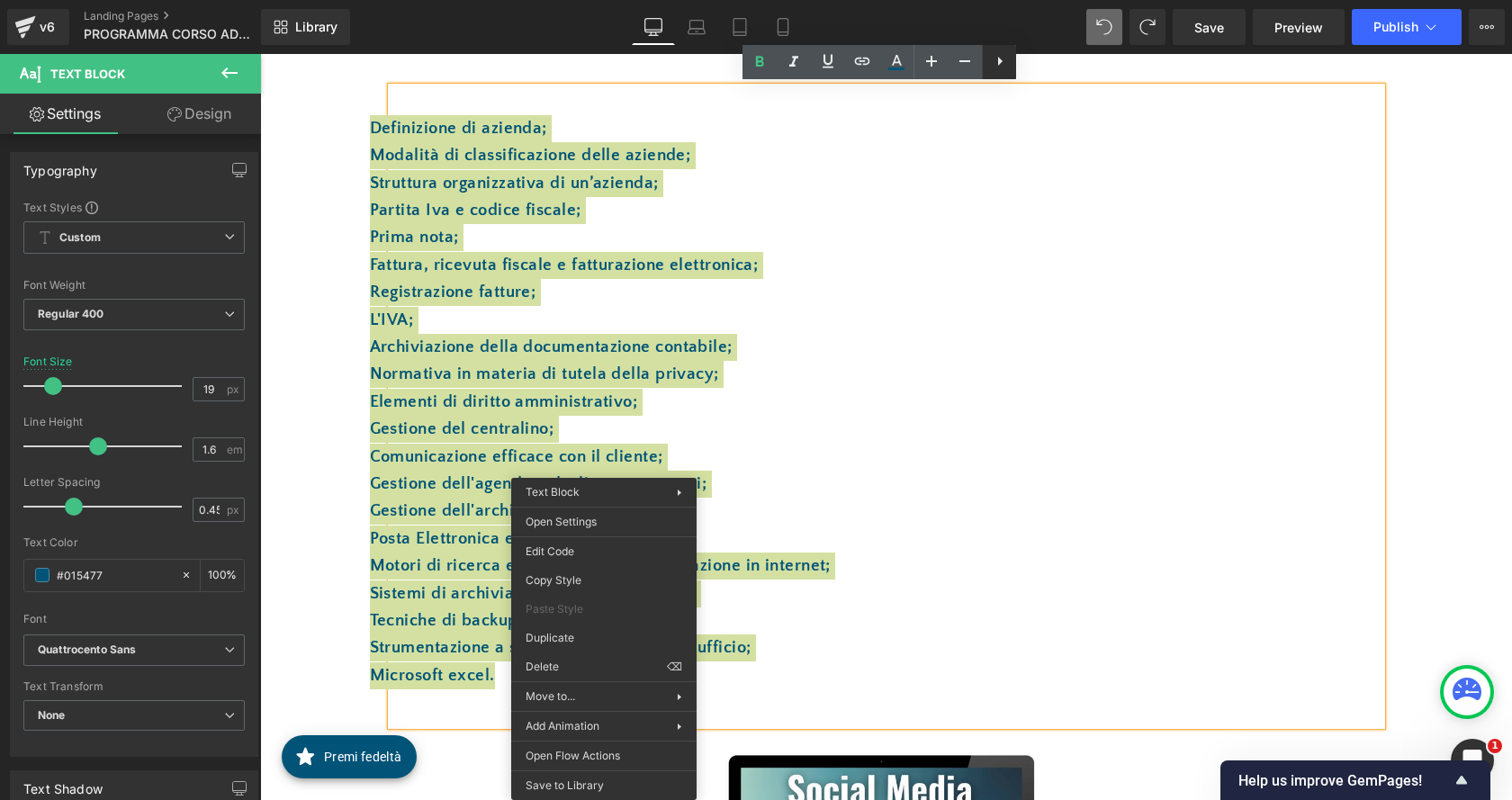
click at [1000, 60] on icon at bounding box center [1000, 61] width 5 height 9
click at [1000, 60] on icon at bounding box center [999, 61] width 22 height 22
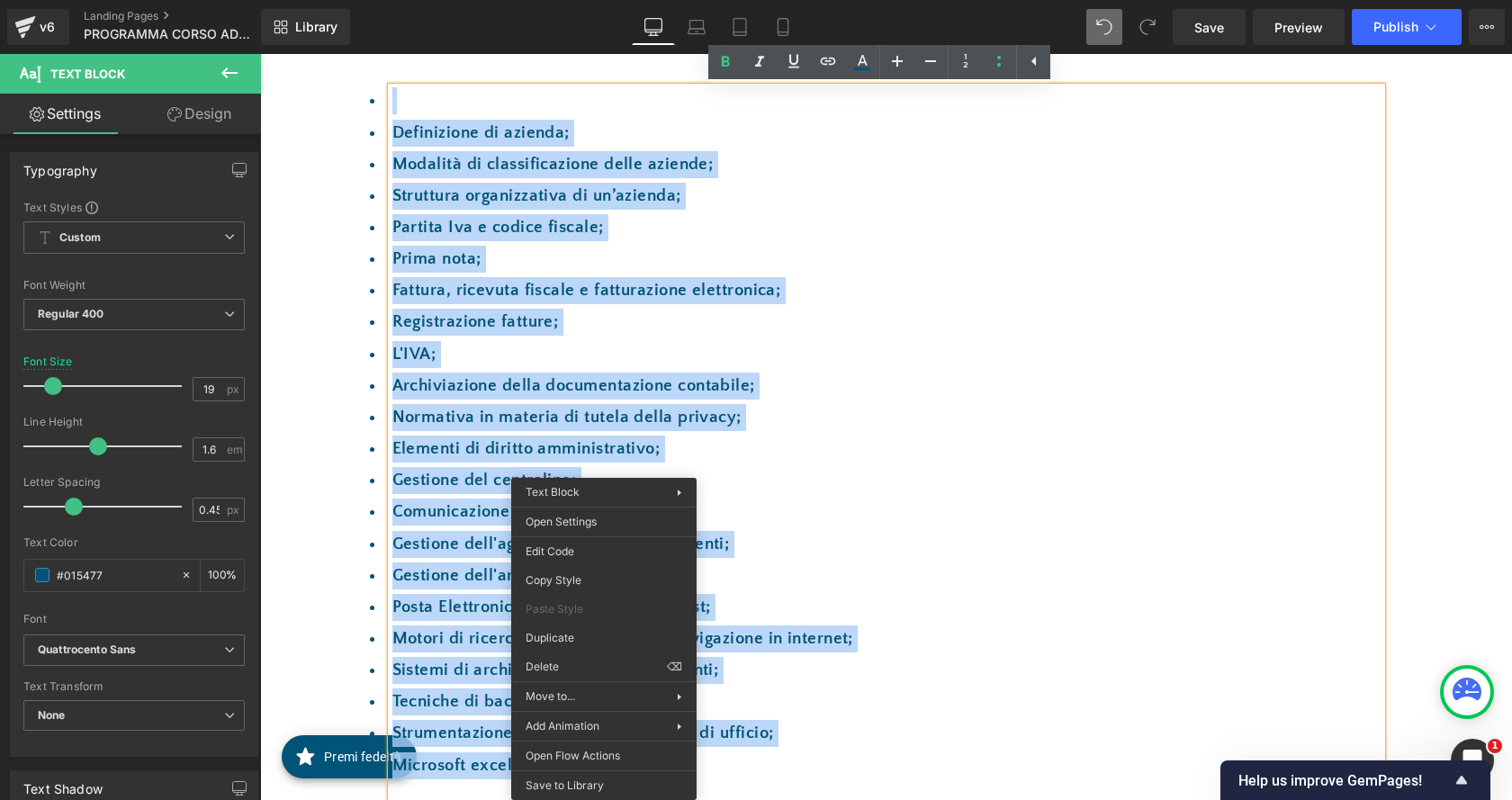
click at [970, 508] on li "Comunicazione efficace con il cliente;" at bounding box center [886, 511] width 990 height 27
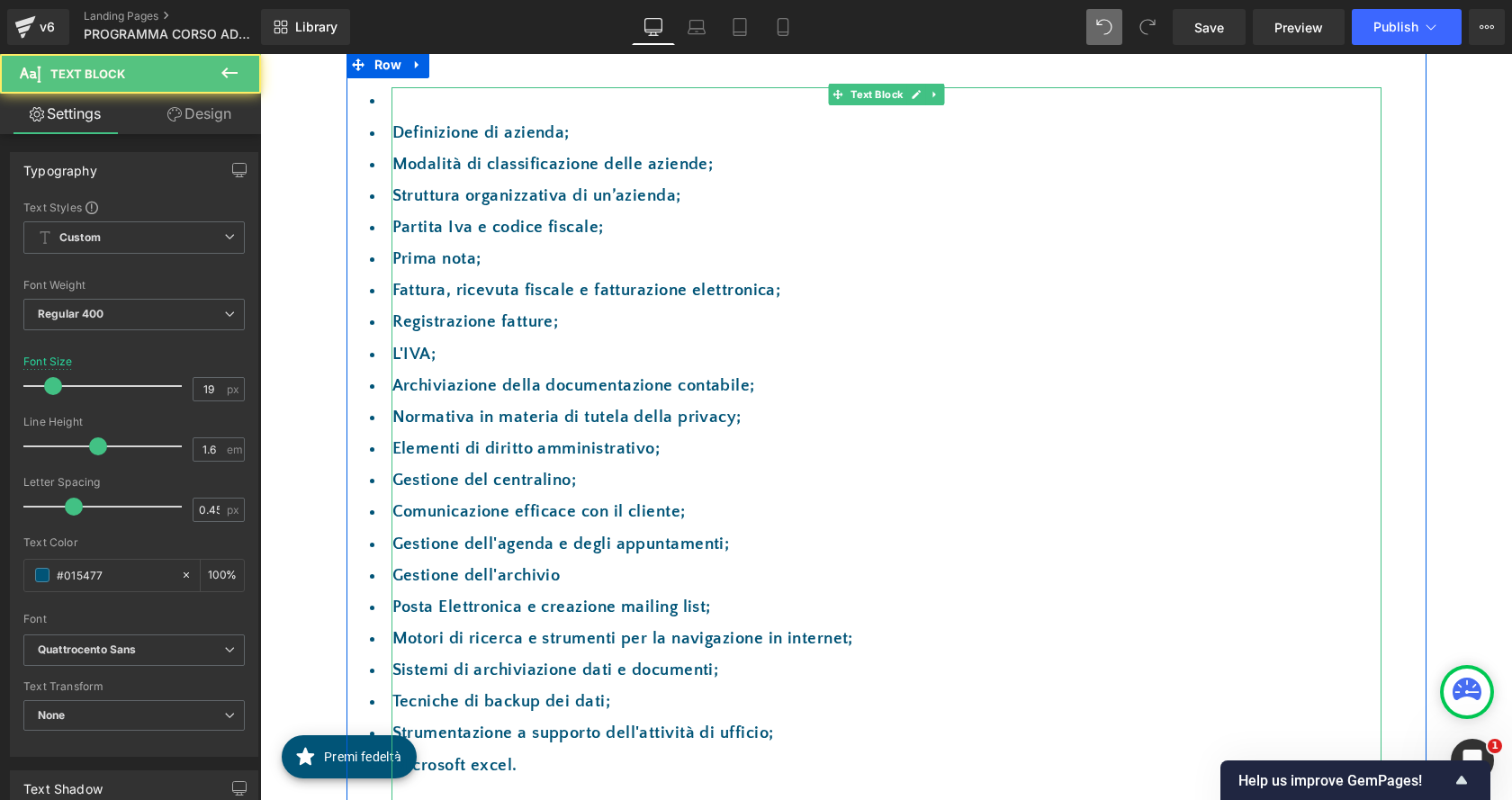
click at [405, 105] on li at bounding box center [886, 100] width 990 height 27
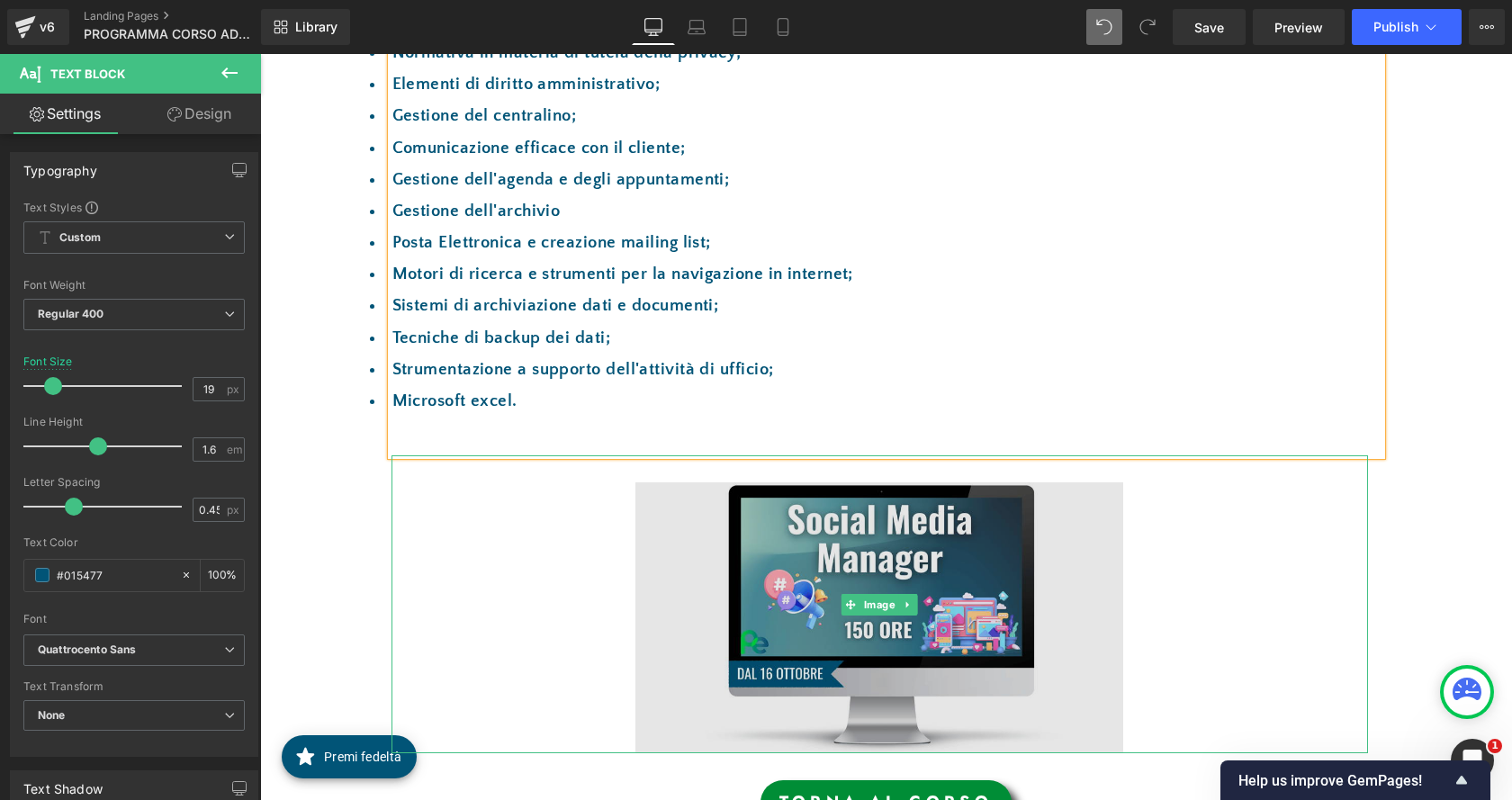
scroll to position [720, 0]
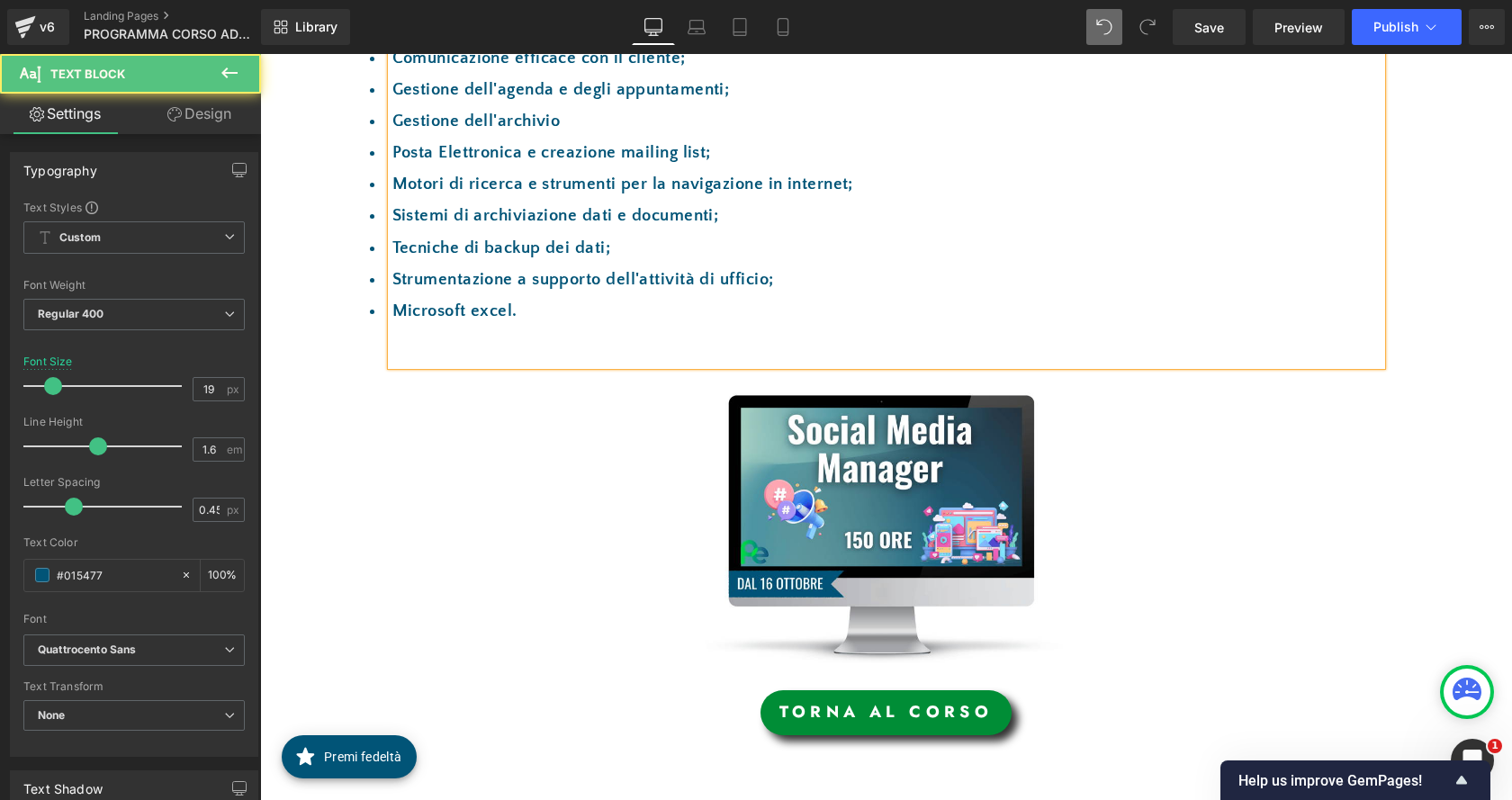
click at [472, 316] on li "Microsoft excel." at bounding box center [886, 311] width 990 height 27
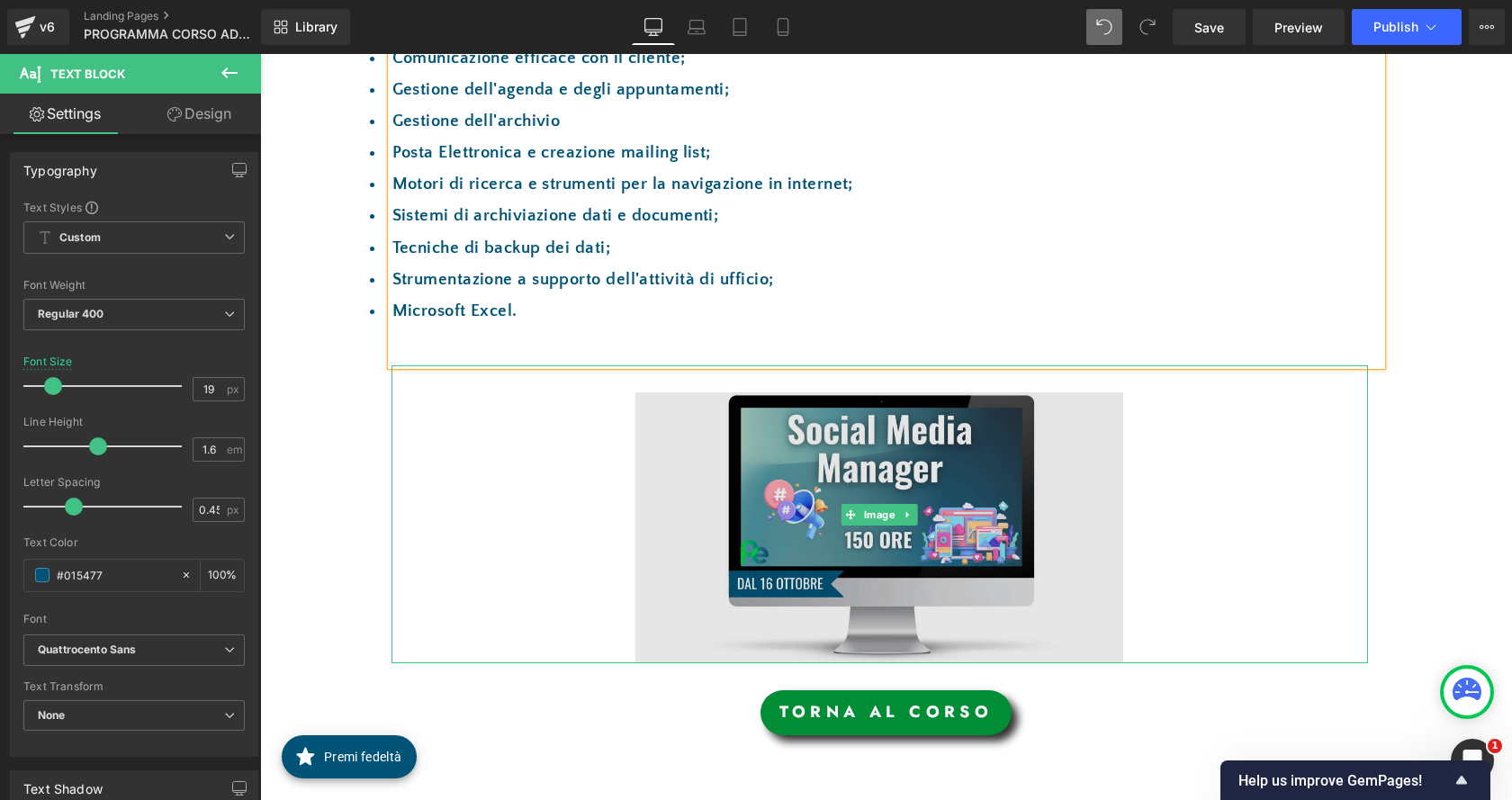
click at [887, 569] on img at bounding box center [879, 514] width 488 height 298
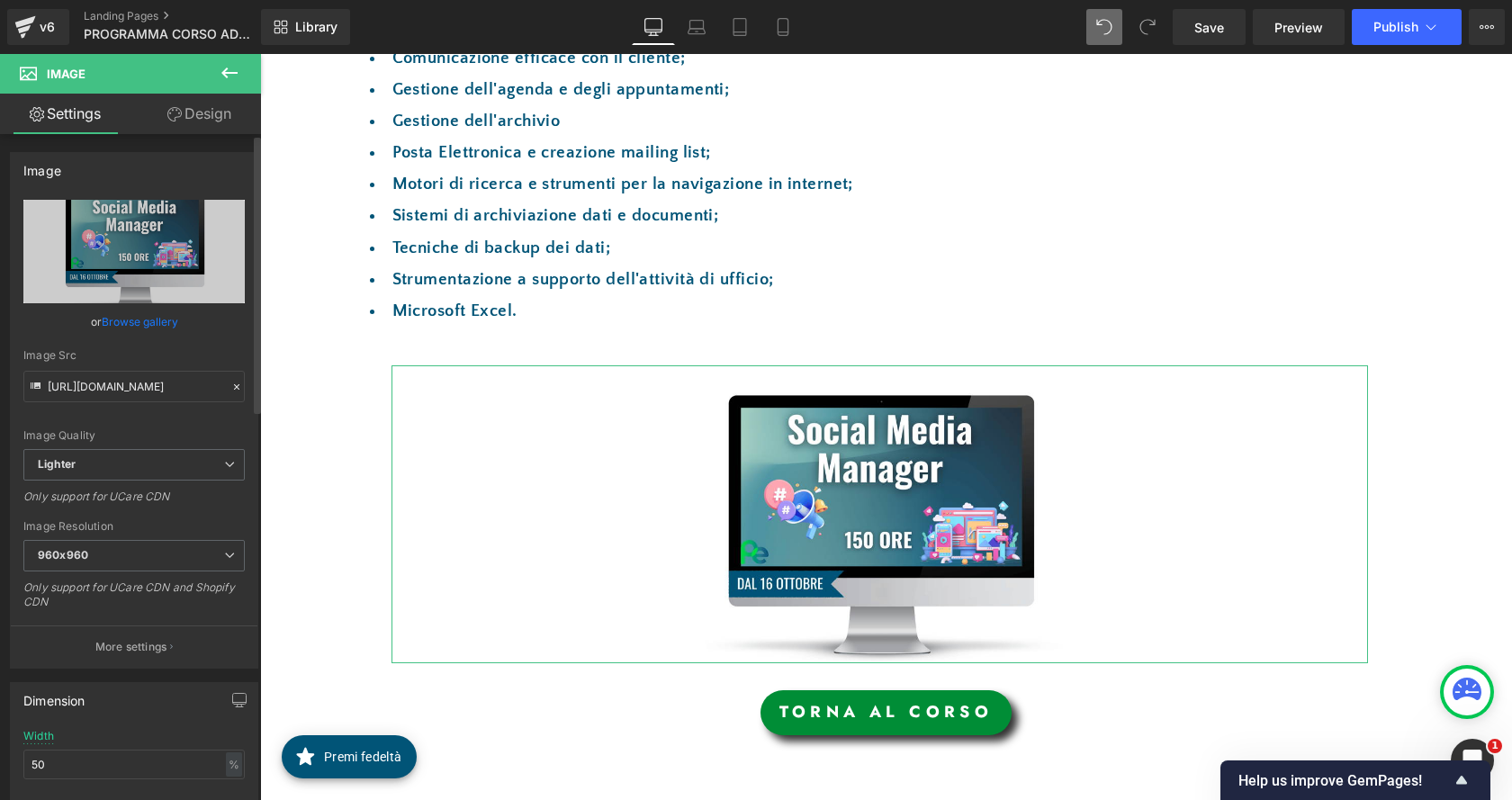
click at [153, 320] on link "Browse gallery" at bounding box center [140, 322] width 77 height 32
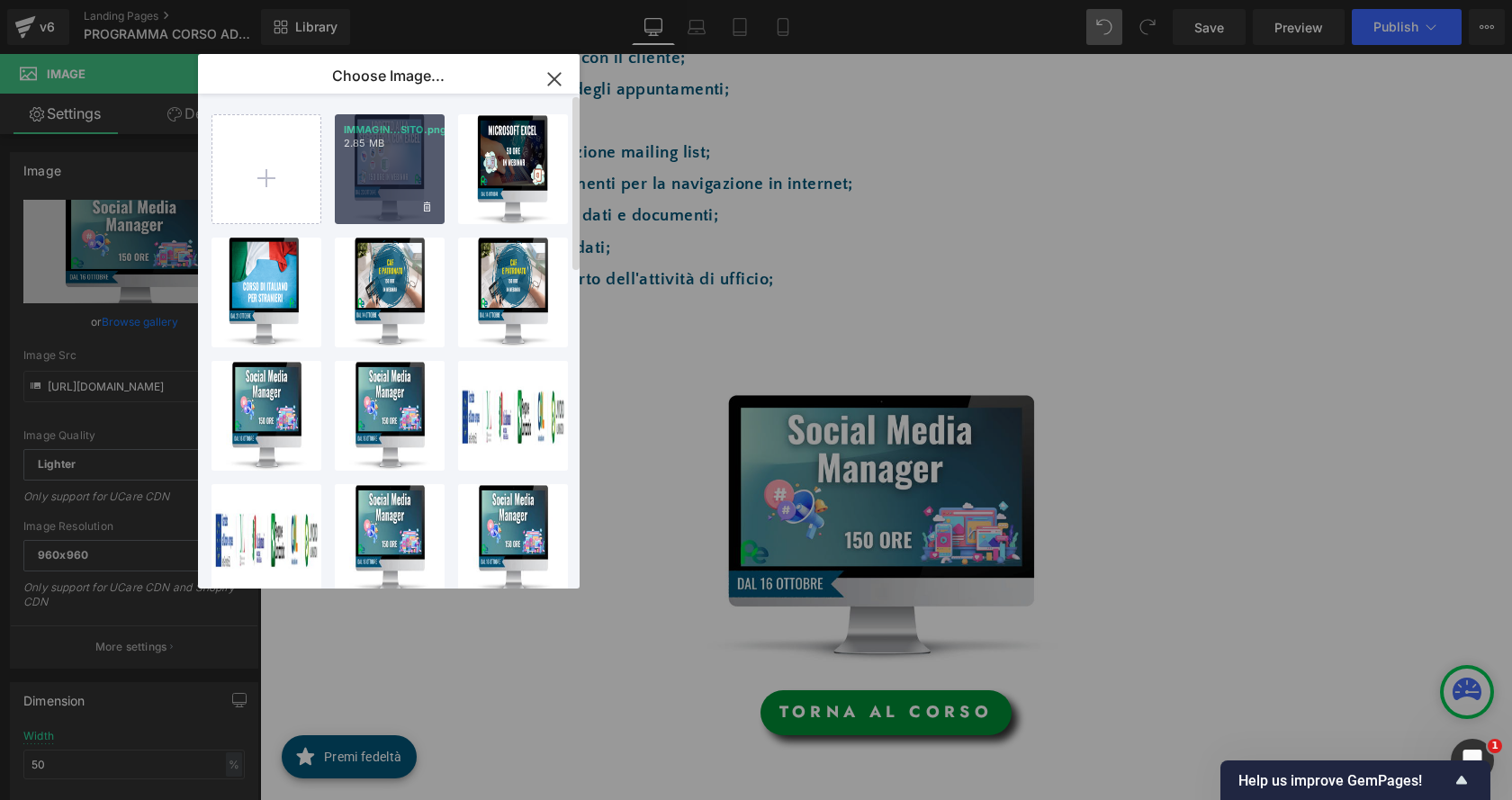
click at [360, 186] on div "IMMAGIN...SITO.png 2.85 MB" at bounding box center [389, 169] width 110 height 110
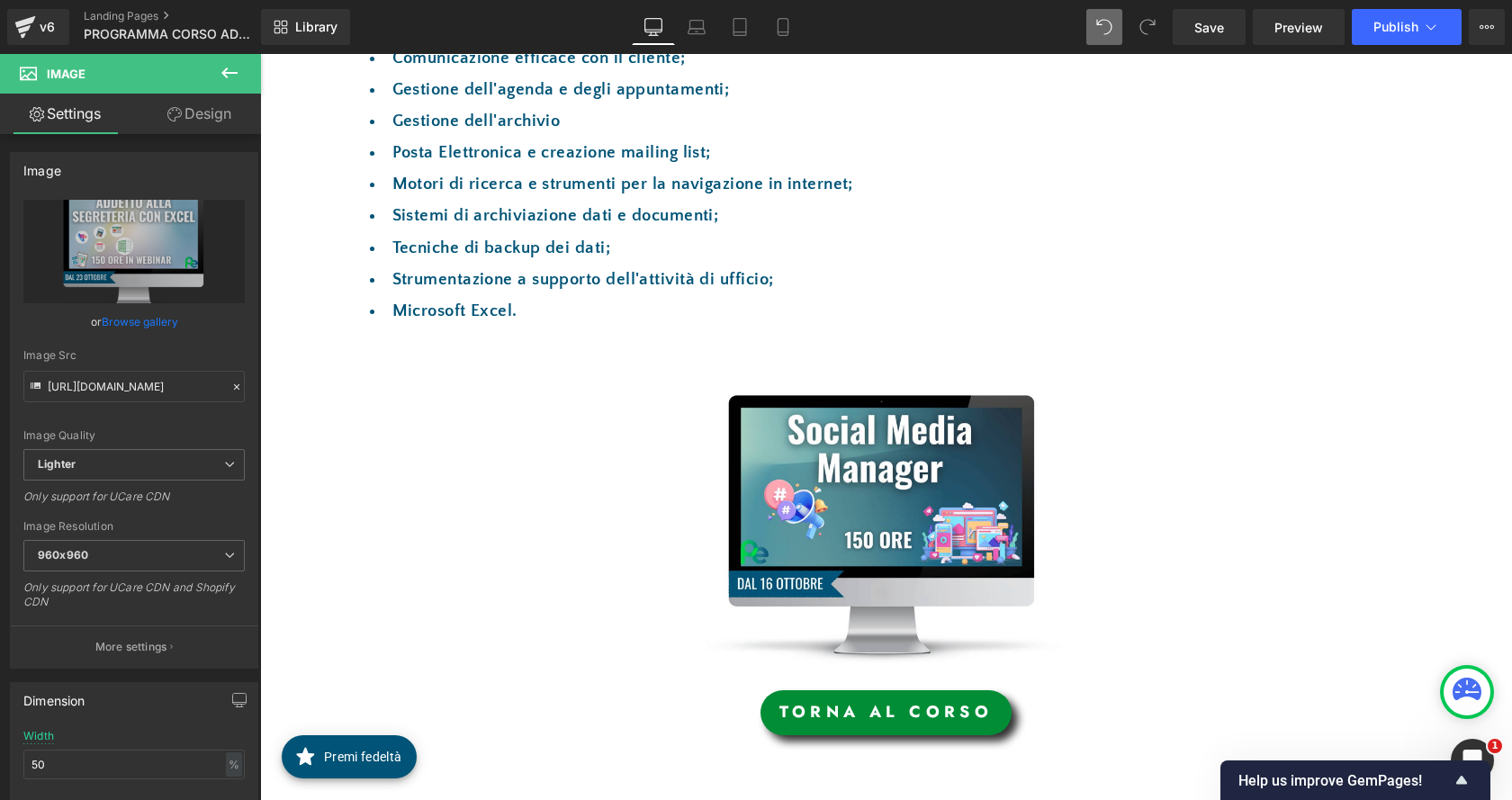
type input "https://ucarecdn.com/76a8fc42-1758-4f4b-9b33-91f6c8ca3dc9/-/format/auto/-/previ…"
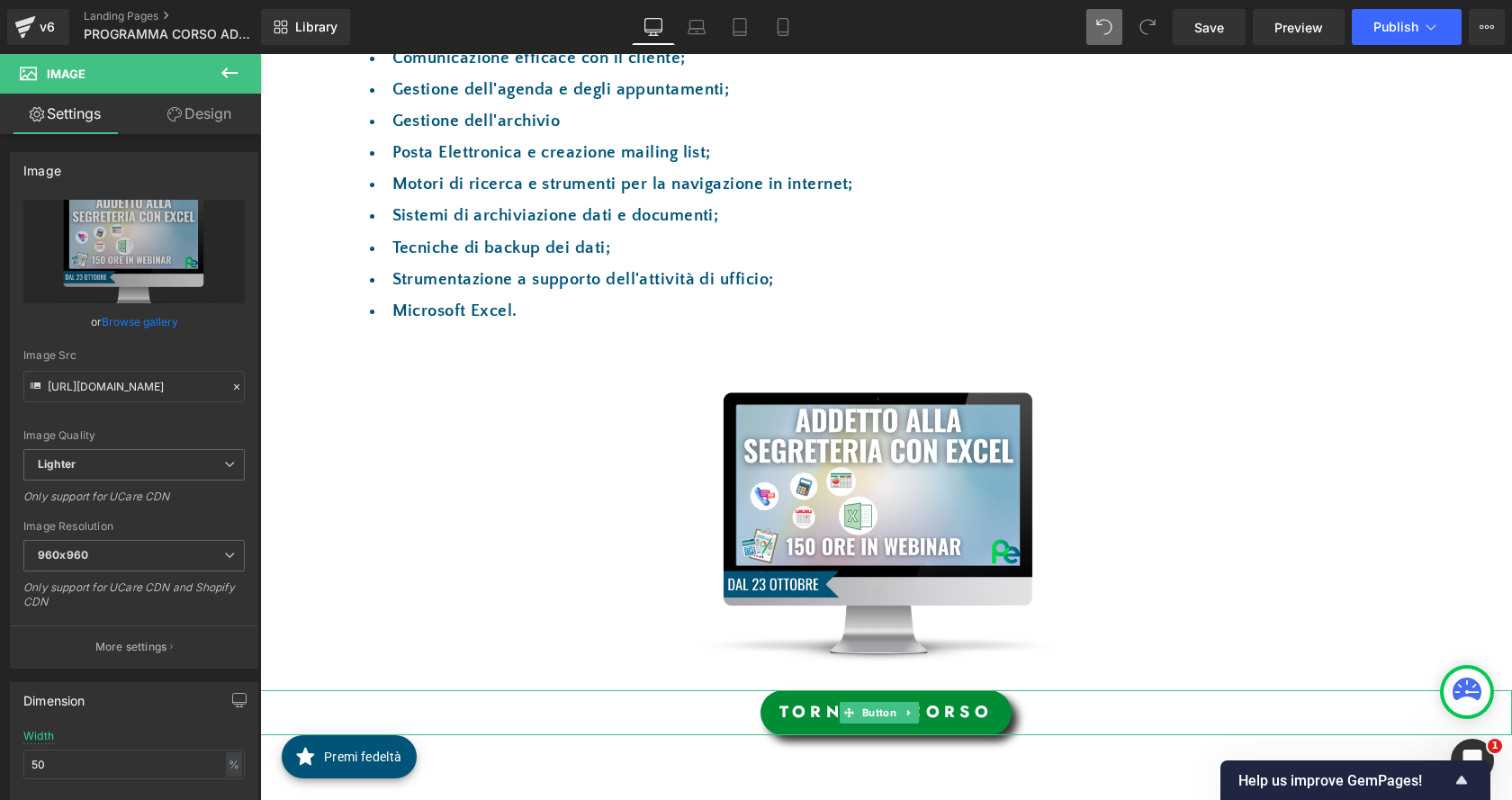
click at [897, 702] on span "Button" at bounding box center [879, 713] width 41 height 22
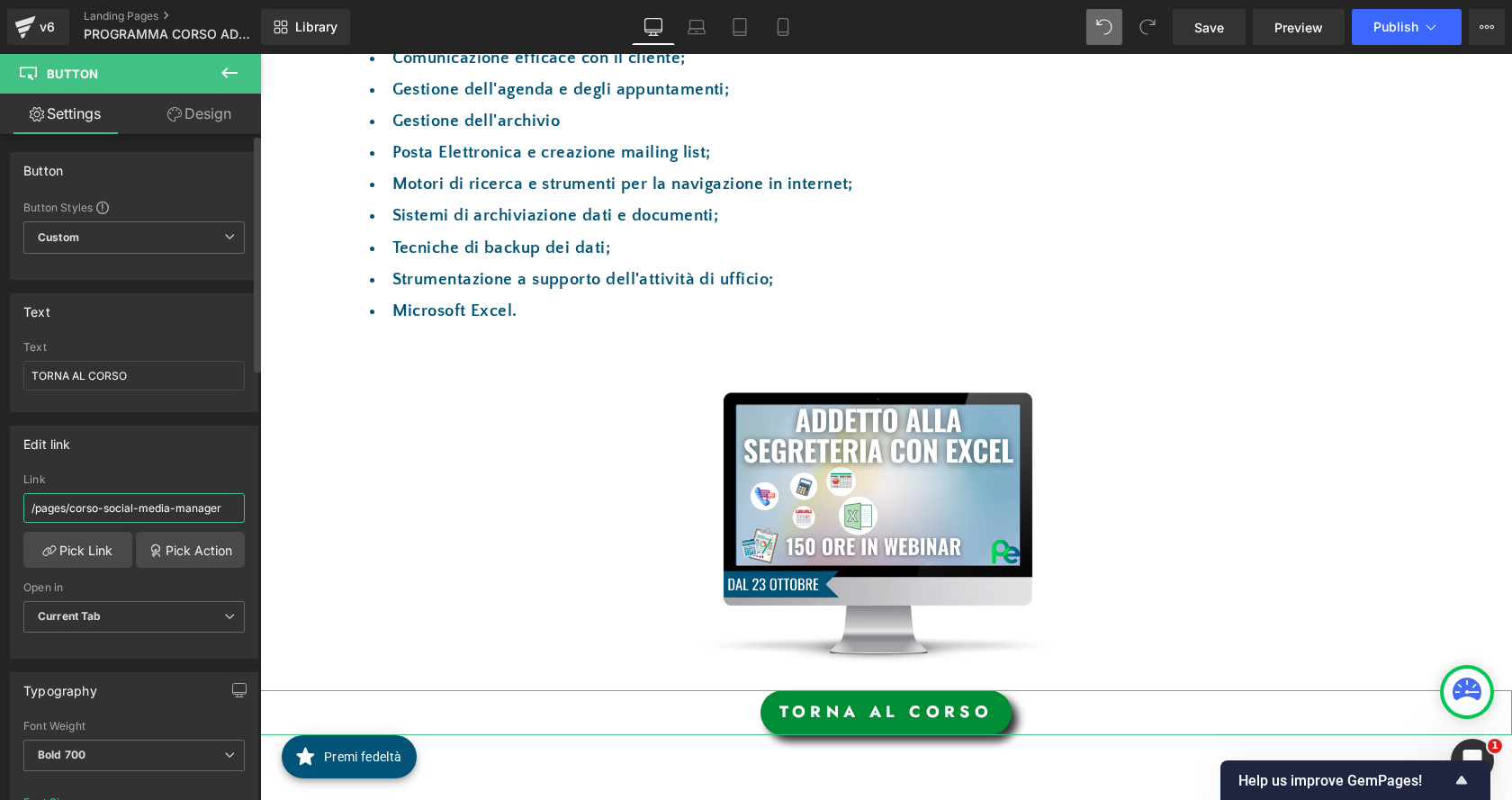
click at [148, 509] on input "/pages/corso-social-media-manager" at bounding box center [134, 508] width 222 height 30
click at [106, 553] on link "Pick Link" at bounding box center [77, 550] width 109 height 36
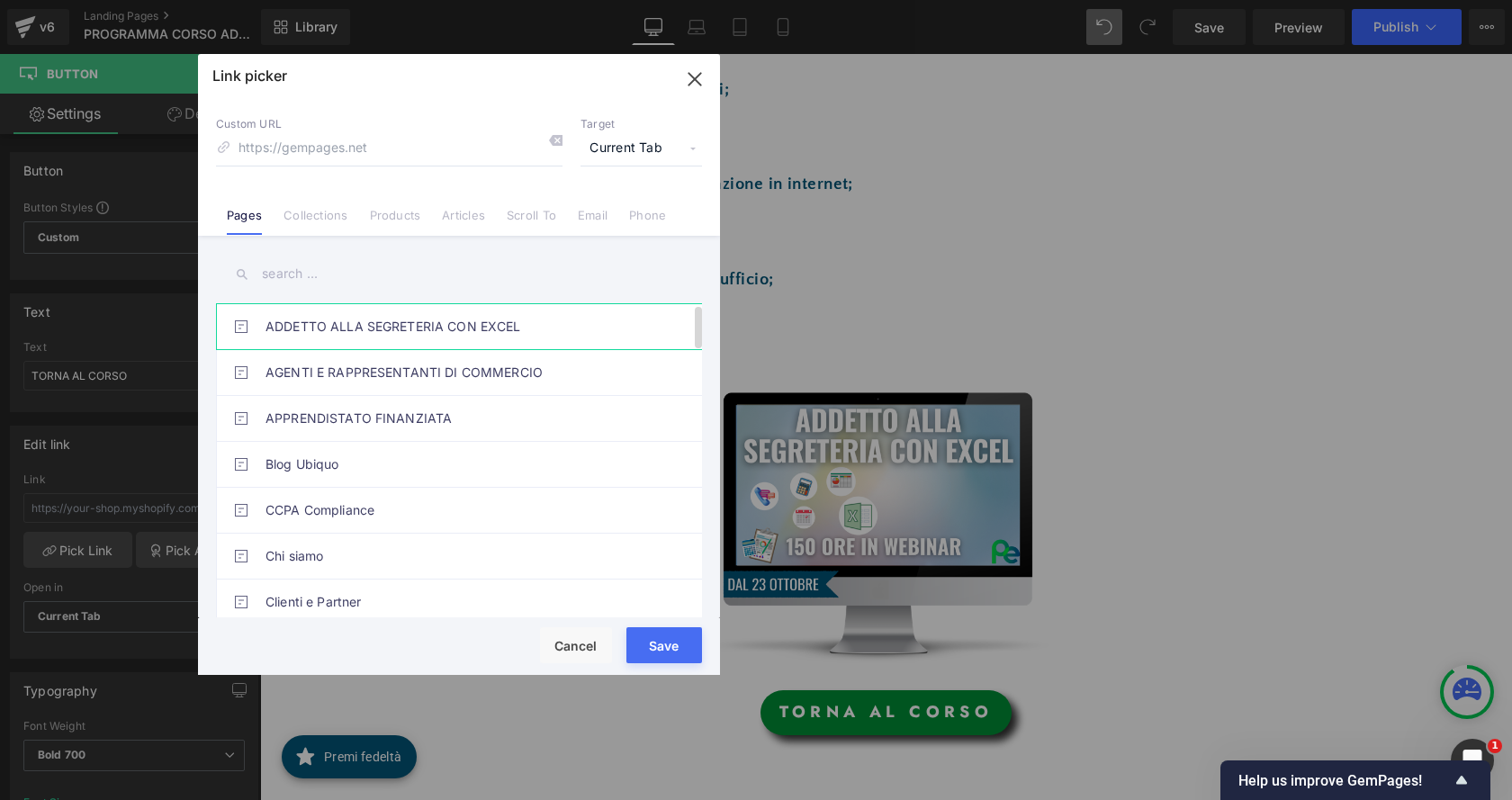
click at [368, 326] on link "ADDETTO ALLA SEGRETERIA CON EXCEL" at bounding box center [463, 327] width 396 height 45
type input "/pages/addetto-alla-segreteria-con-excel"
click at [654, 641] on button "Save" at bounding box center [664, 645] width 76 height 36
type input "/pages/addetto-alla-segreteria-con-excel"
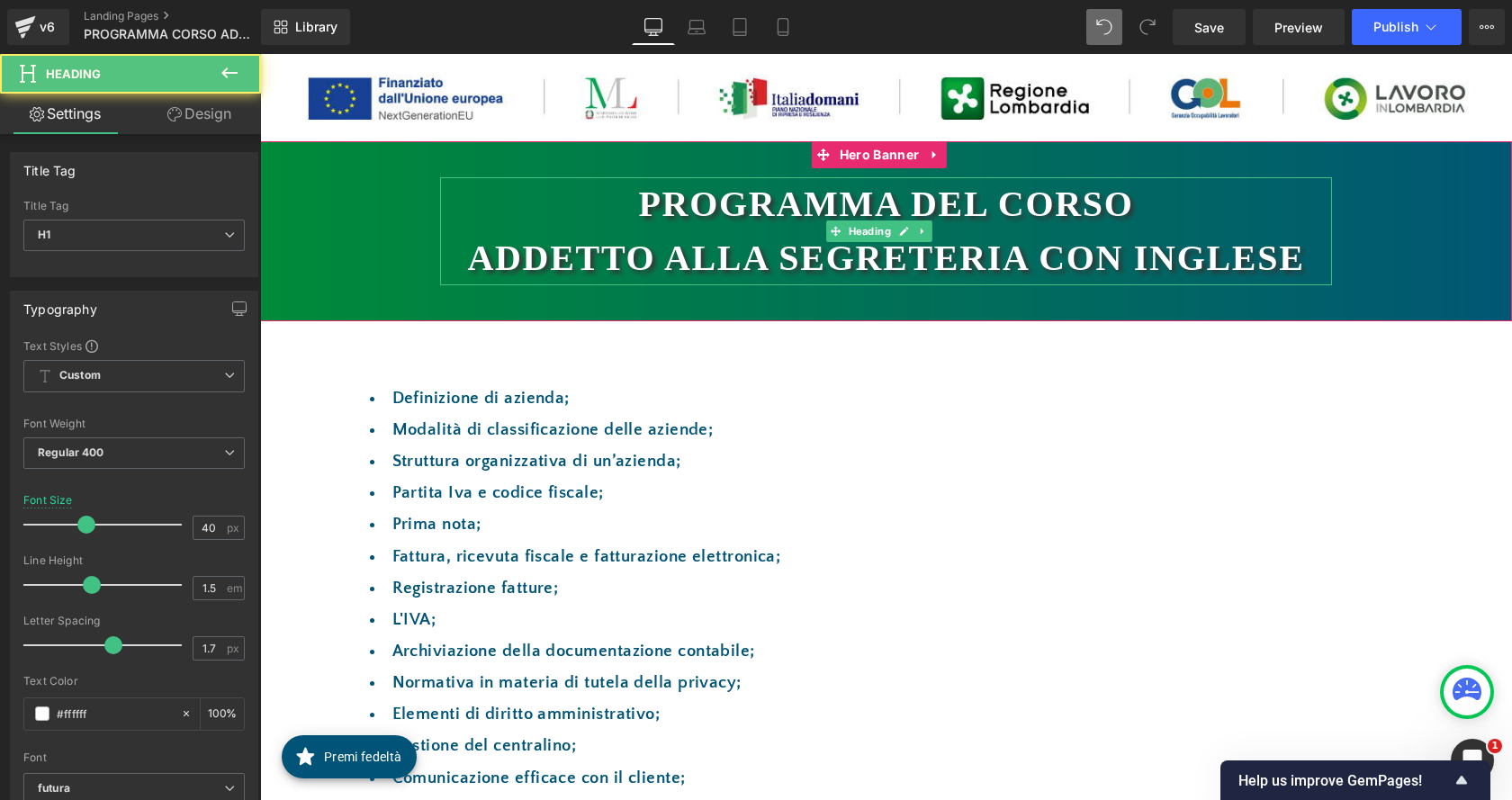
click at [1209, 259] on h1 "ADDETTO ALLA SEGRETERIA CON INGLESE" at bounding box center [886, 259] width 892 height 54
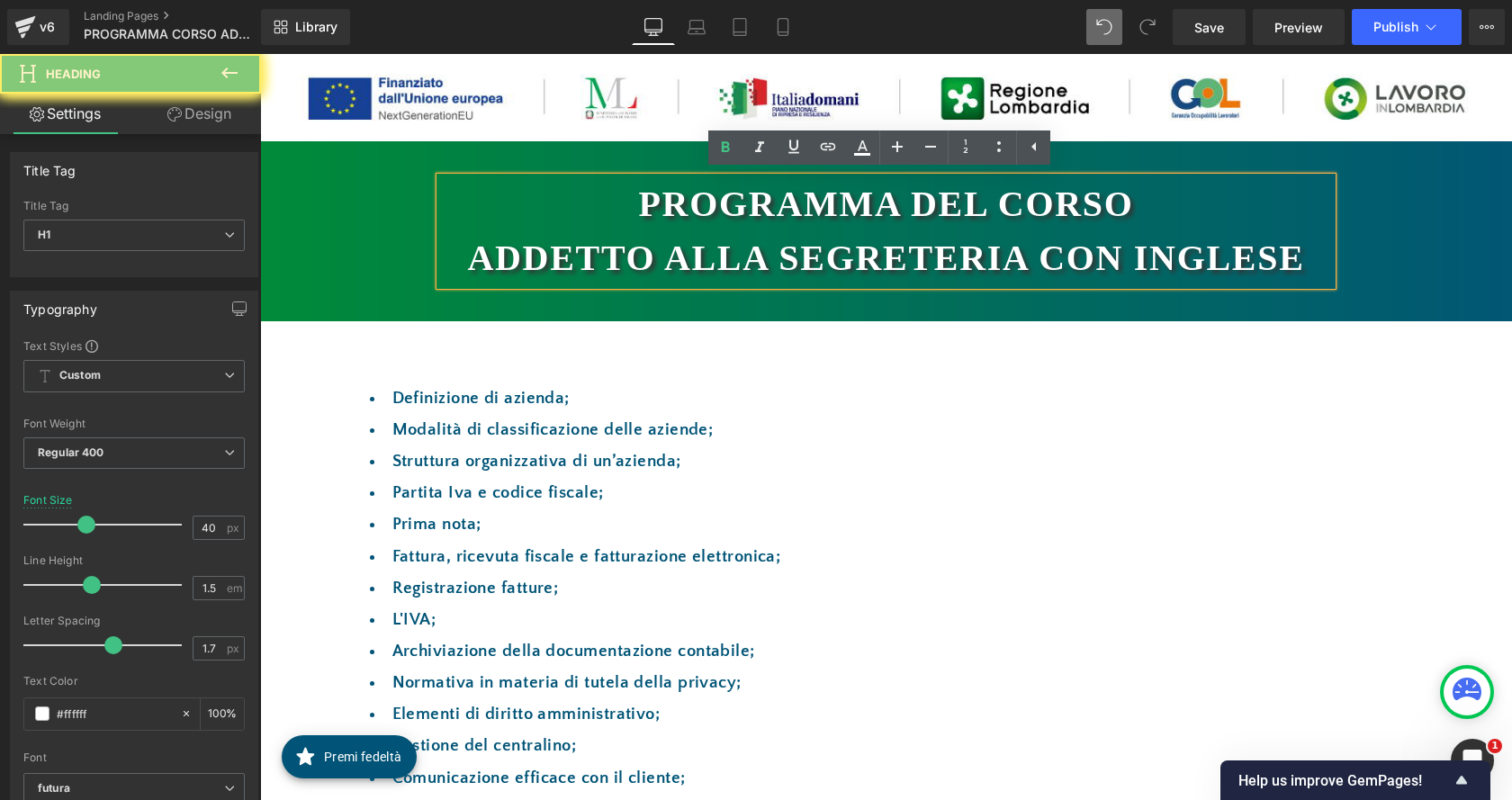
click at [641, 208] on h1 "PROGRAMMA DEL CORSO" at bounding box center [886, 205] width 892 height 54
drag, startPoint x: 632, startPoint y: 200, endPoint x: 1313, endPoint y: 320, distance: 691.5
click at [1313, 320] on div "PROGRAMMA DEL CORSO ADDETTO ALLA SEGRETERIA CON INGLESE Heading Hero Banner" at bounding box center [886, 231] width 1252 height 180
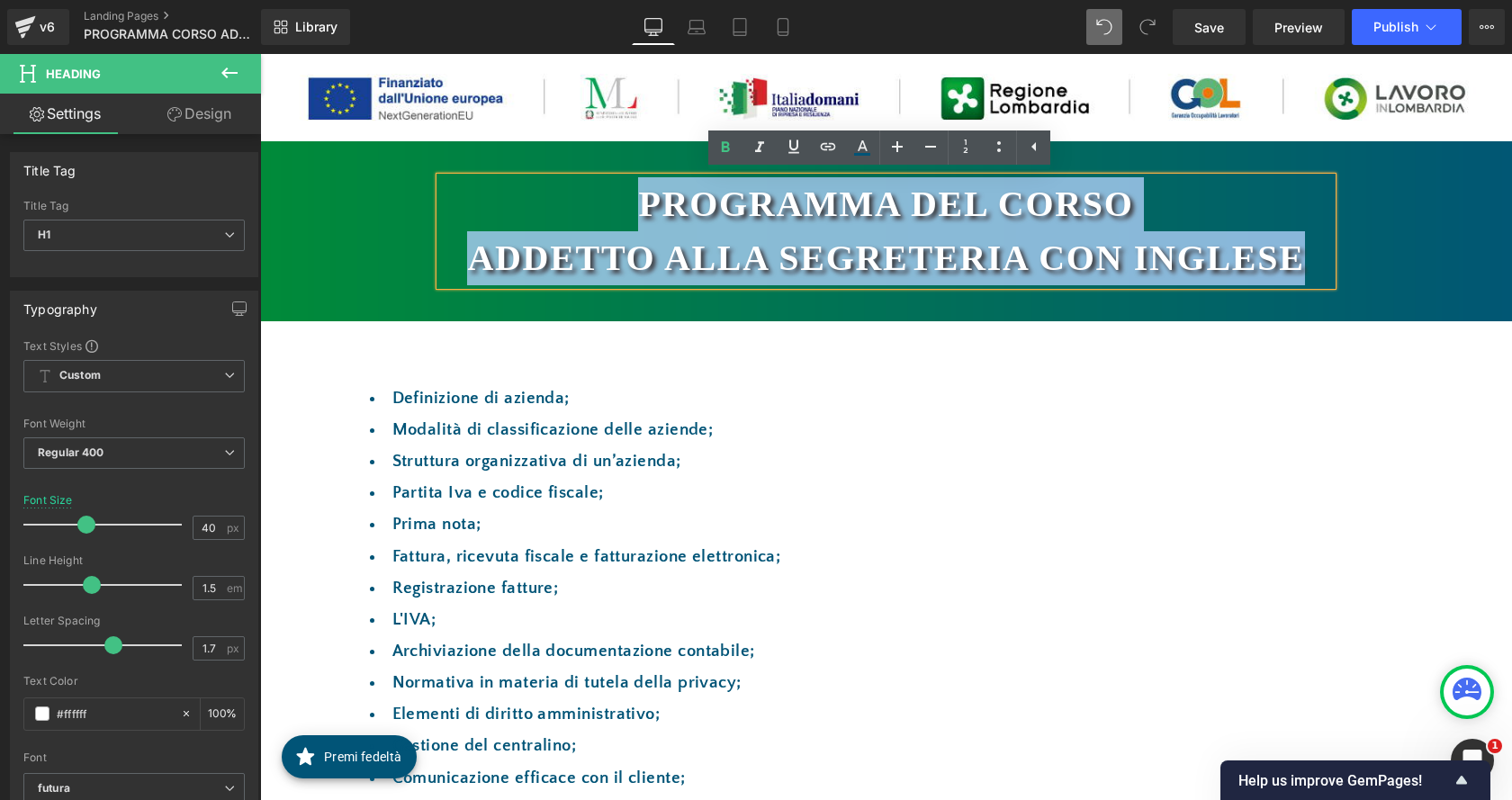
copy div "PROGRAMMA DEL CORSO ADDETTO ALLA SEGRETERIA CON INGLESE"
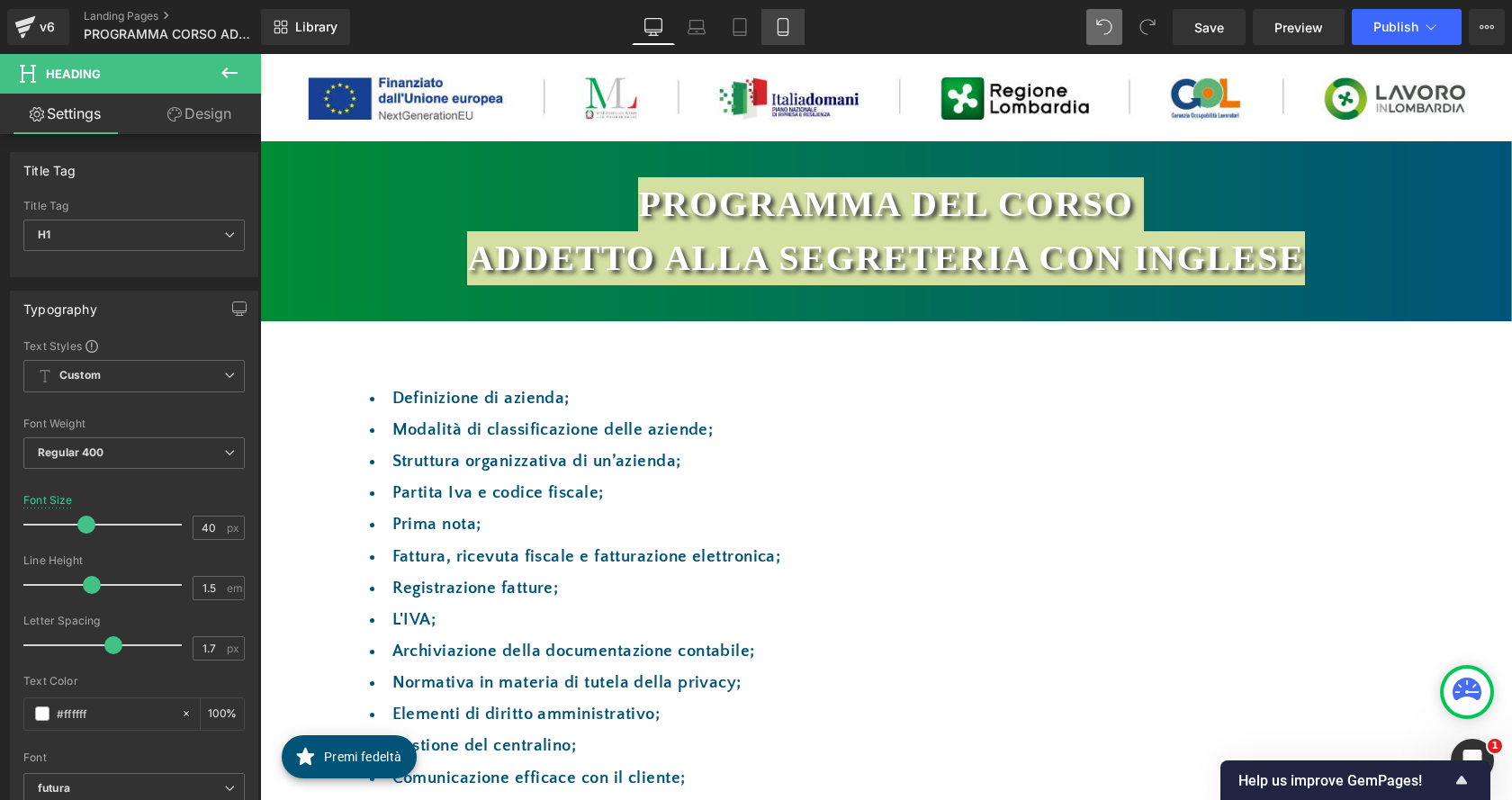
click at [777, 28] on icon at bounding box center [783, 27] width 18 height 18
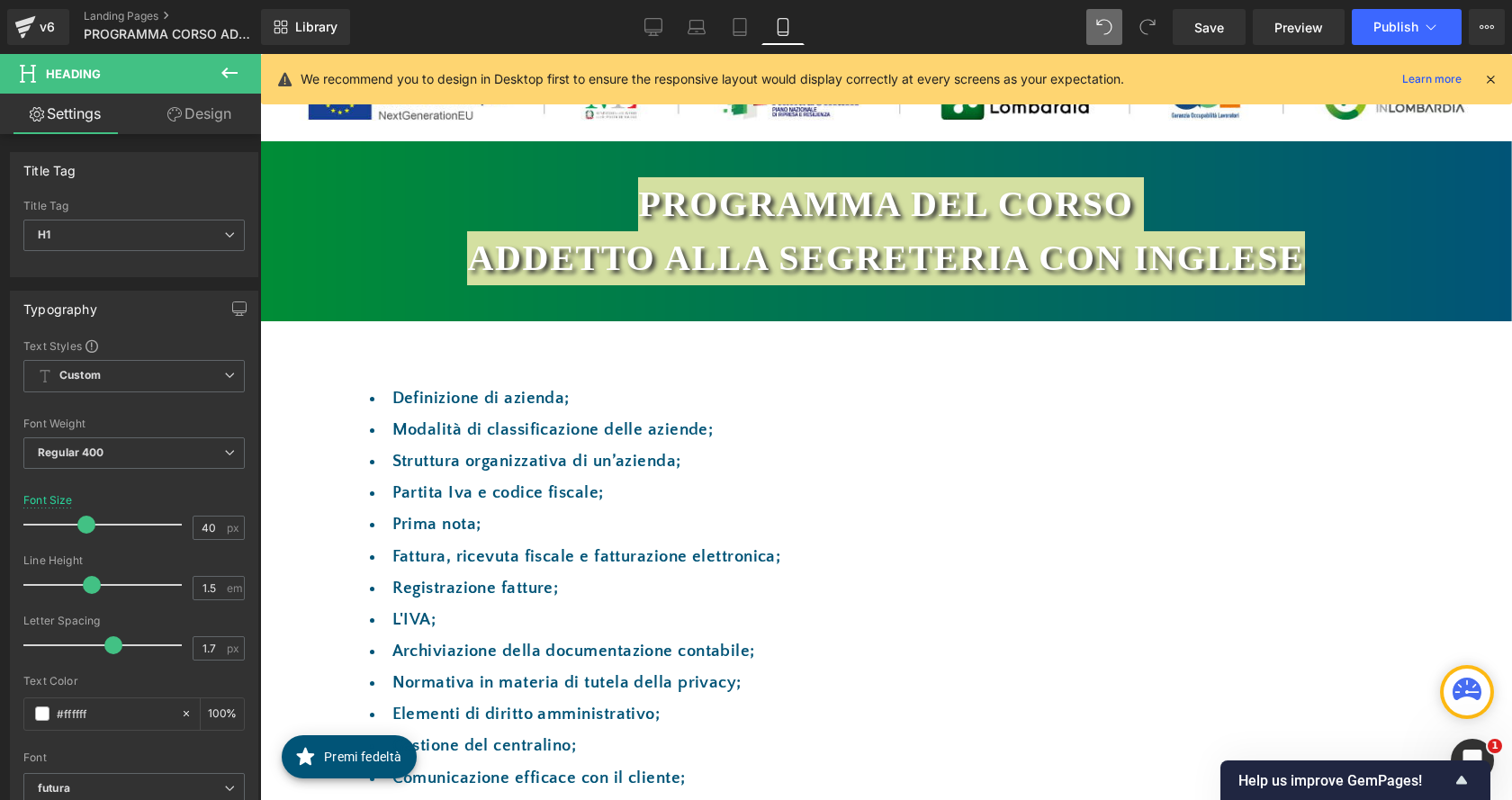
type input "25"
type input "100"
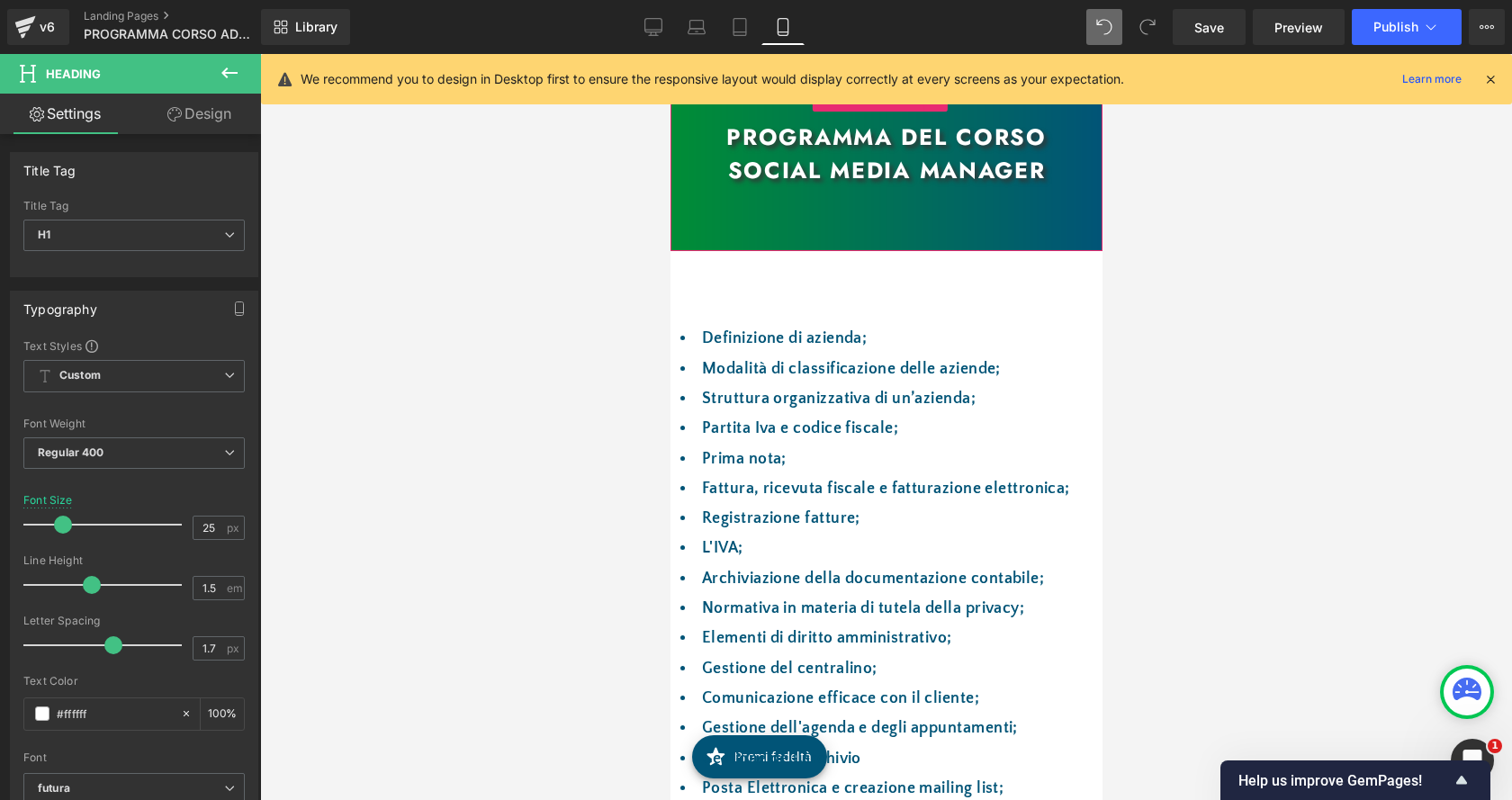
click at [997, 155] on h1 "social media manager" at bounding box center [885, 171] width 414 height 34
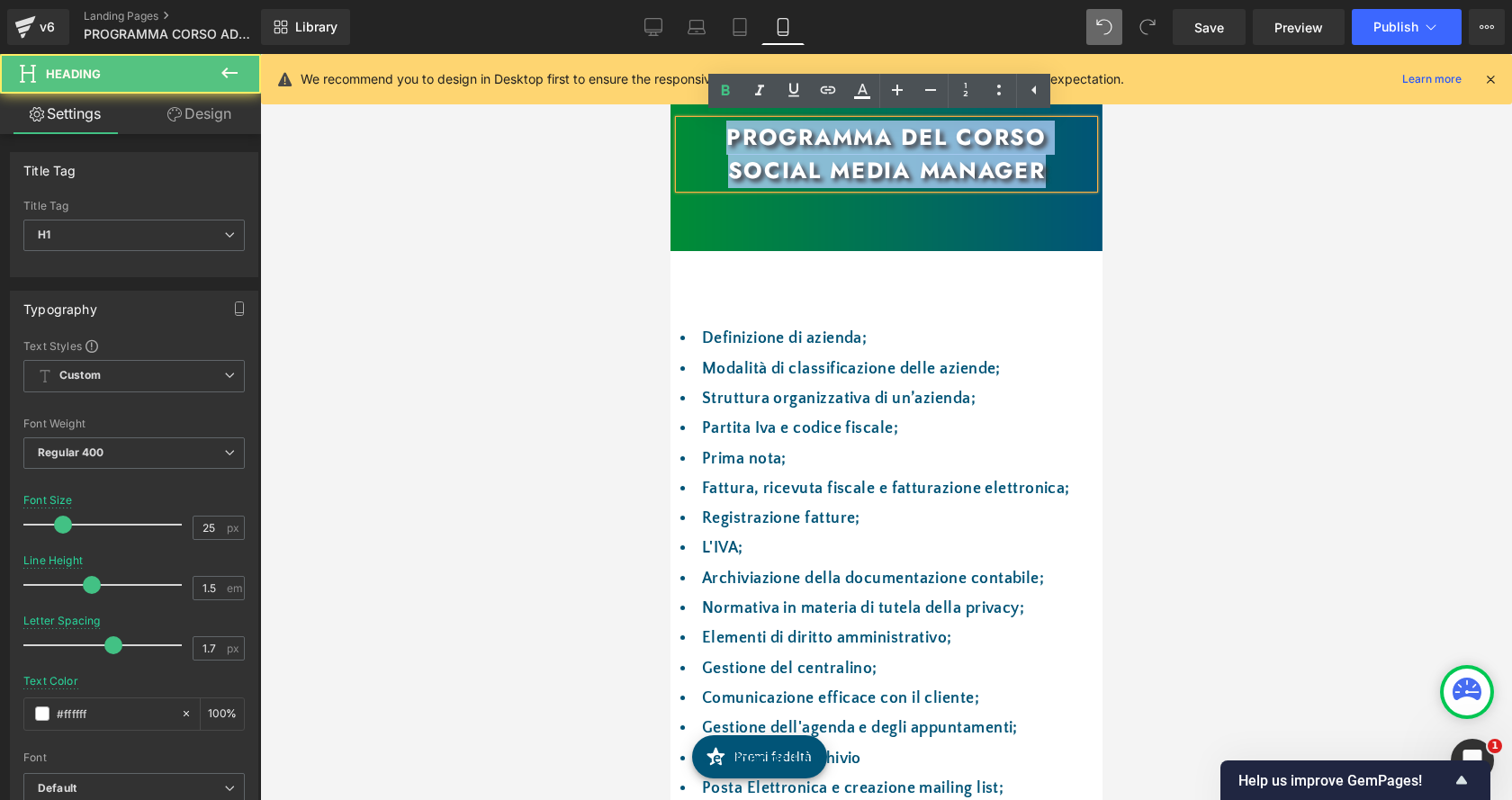
drag, startPoint x: 1037, startPoint y: 171, endPoint x: 663, endPoint y: 114, distance: 378.3
paste div
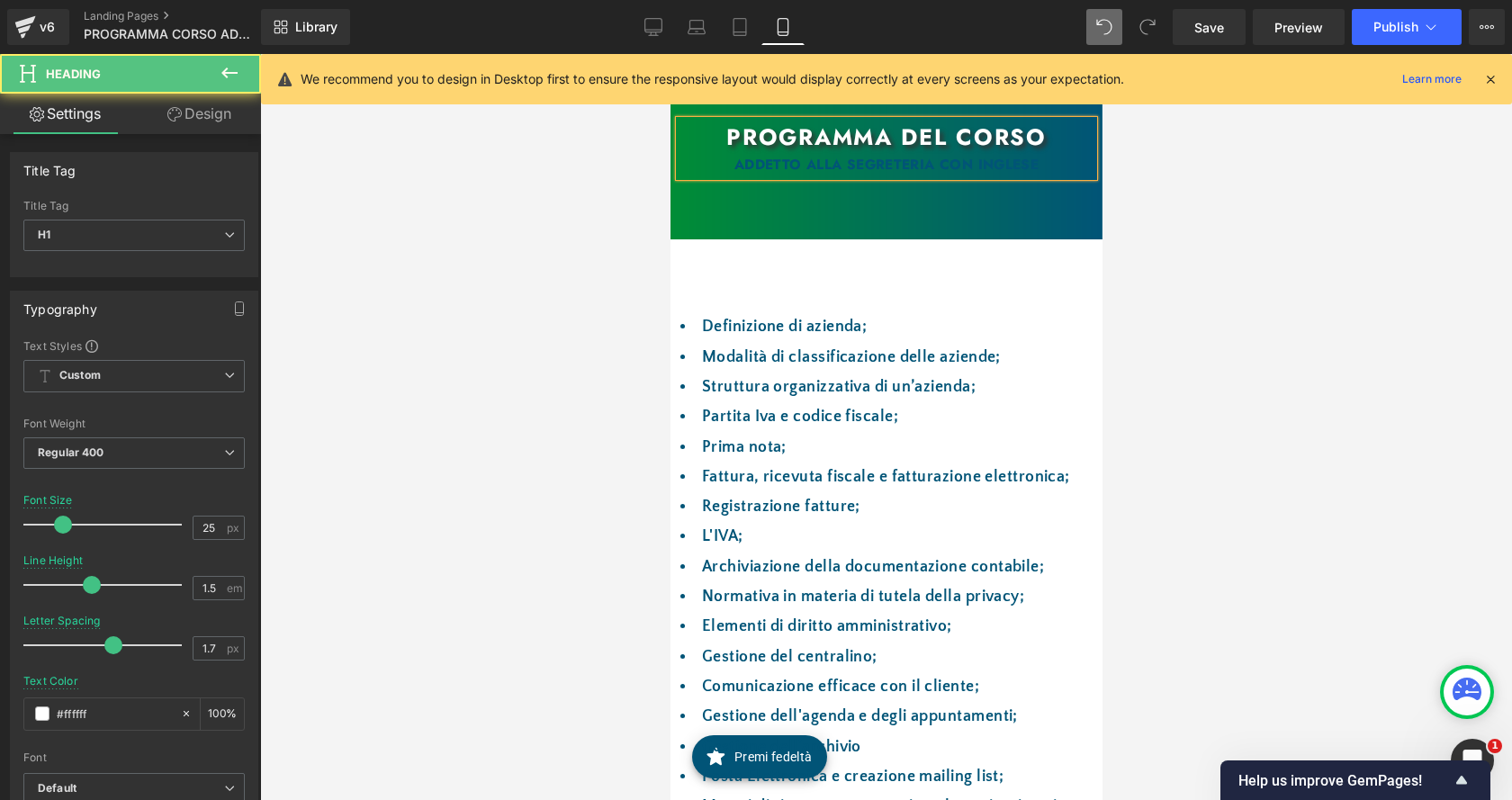
click at [945, 160] on div "ADDETTO ALLA SEGRETERIA CON INGLESE" at bounding box center [885, 165] width 414 height 22
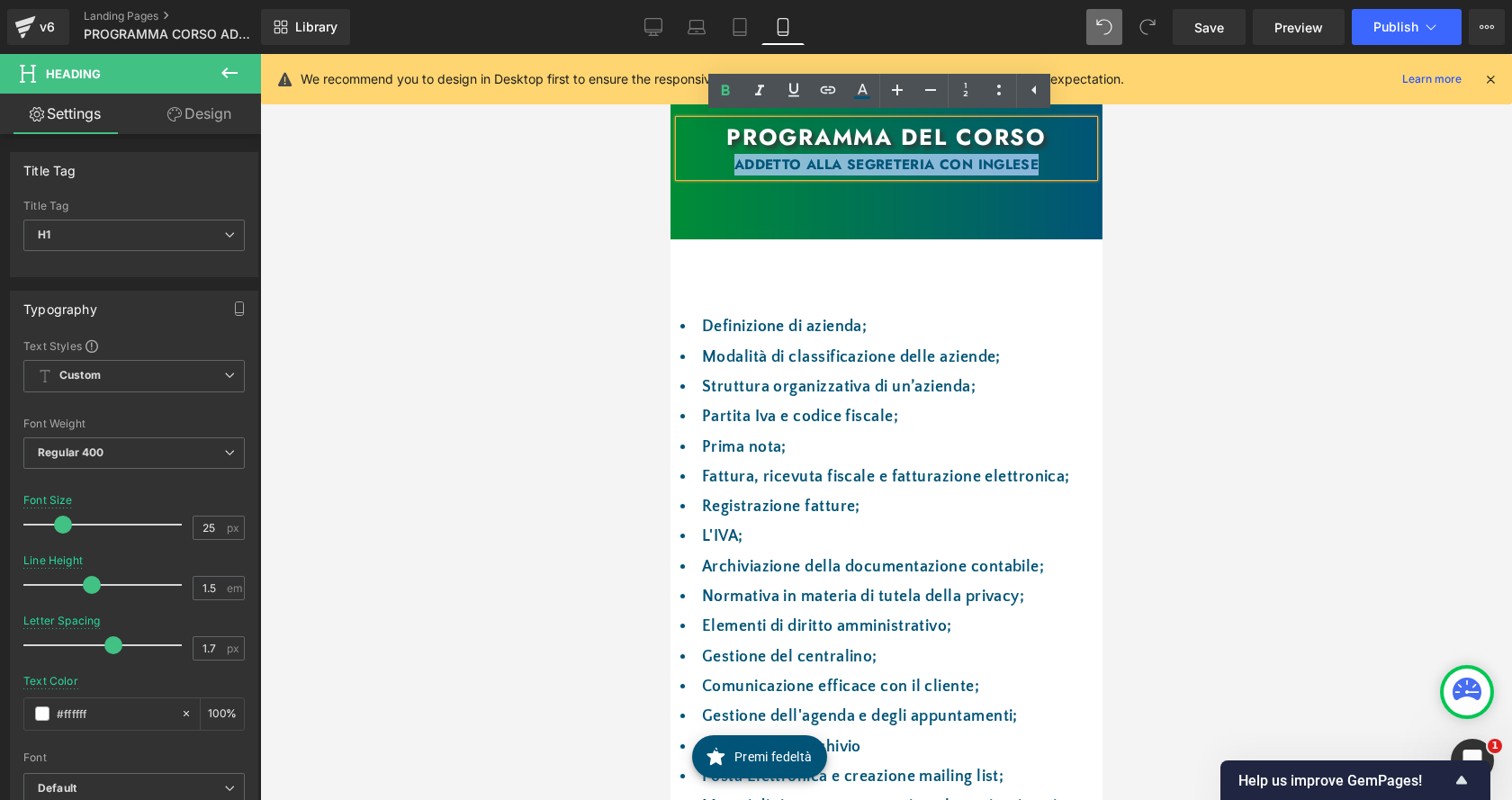
drag, startPoint x: 1070, startPoint y: 164, endPoint x: 726, endPoint y: 165, distance: 344.0
click at [726, 165] on div "ADDETTO ALLA SEGRETERIA CON INGLESE" at bounding box center [885, 165] width 414 height 22
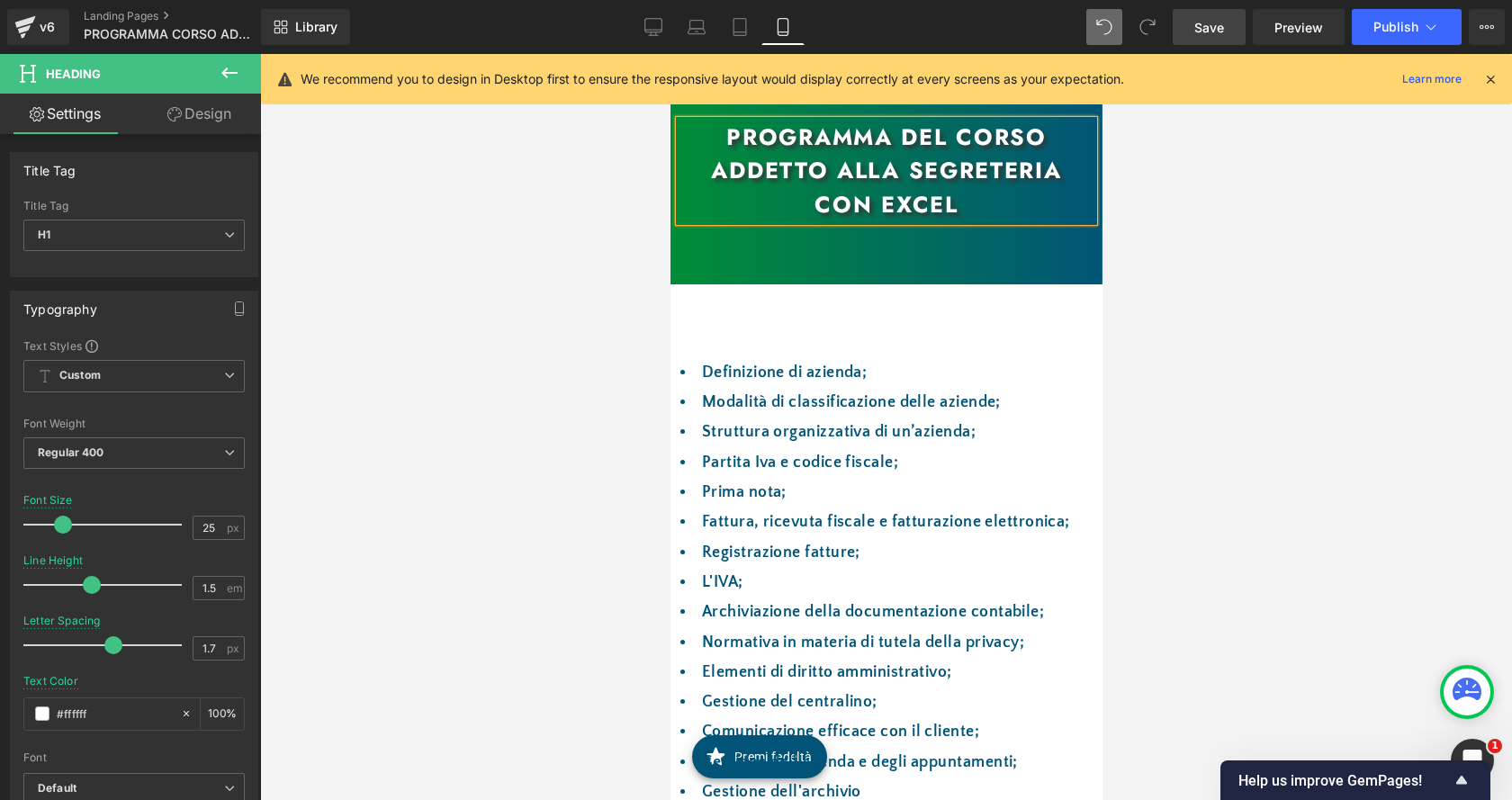
click at [1221, 27] on span "Save" at bounding box center [1209, 27] width 30 height 19
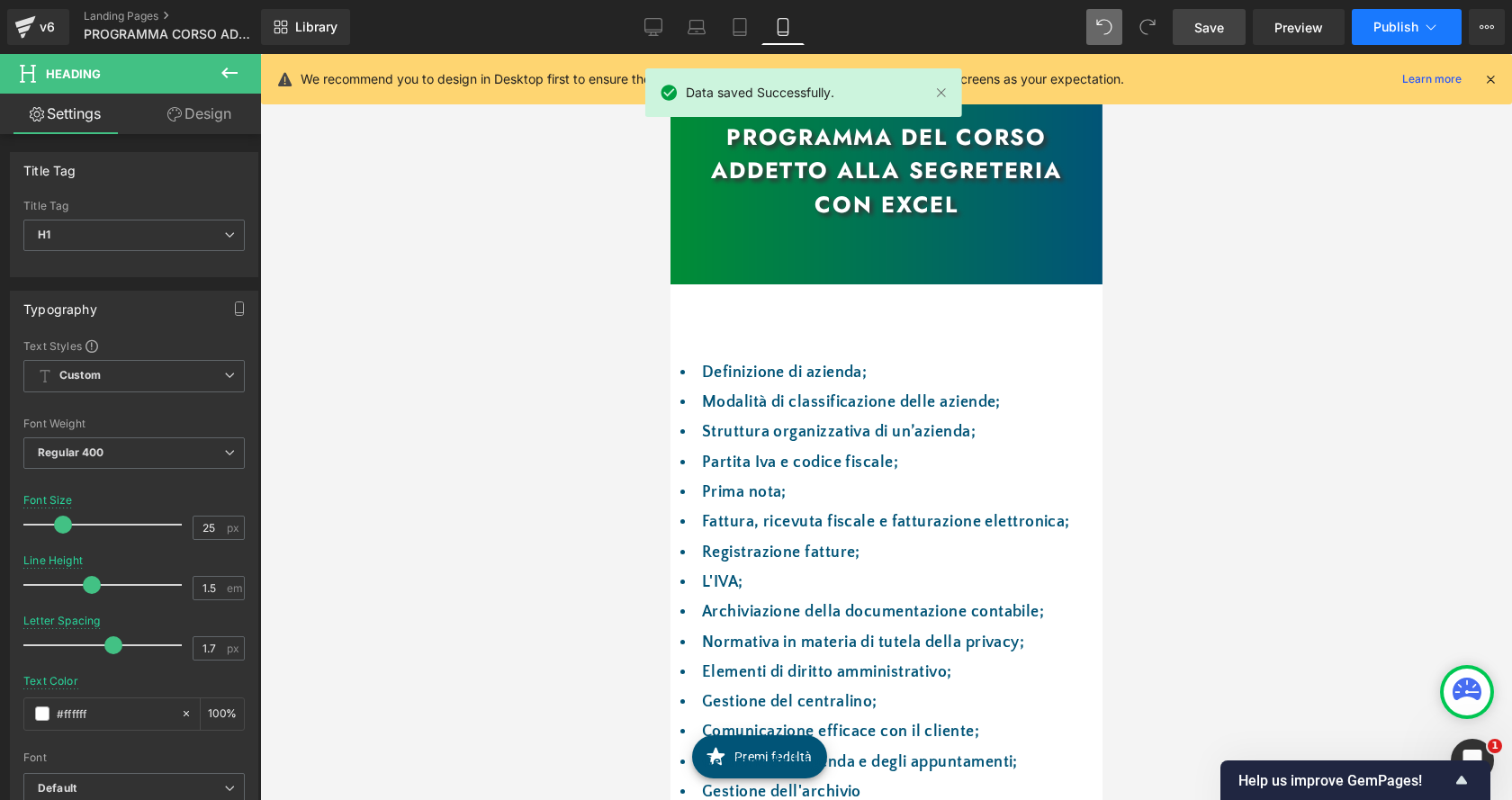
click at [1408, 31] on span "Publish" at bounding box center [1395, 27] width 45 height 14
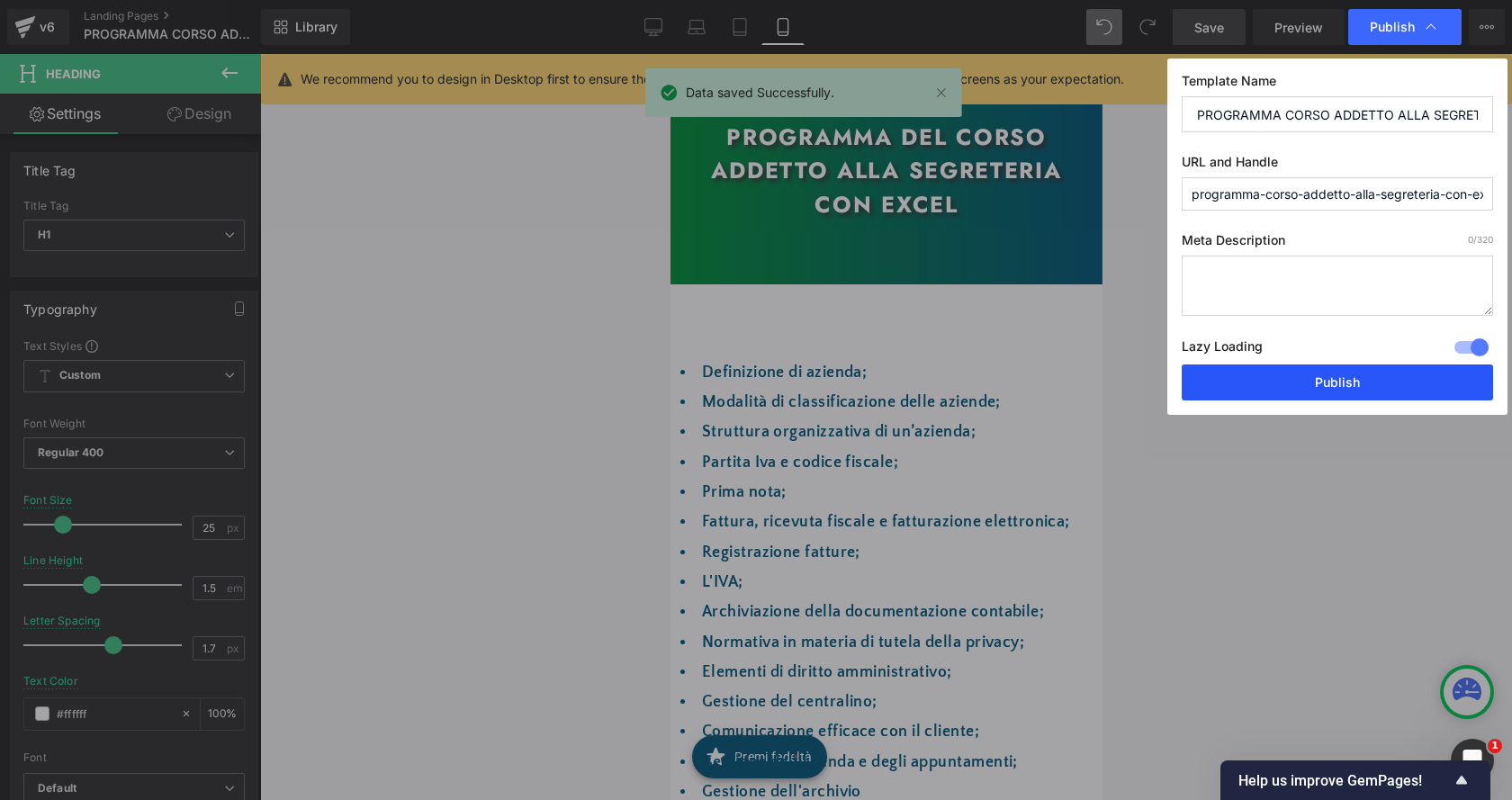
click at [1356, 375] on button "Publish" at bounding box center [1337, 383] width 312 height 36
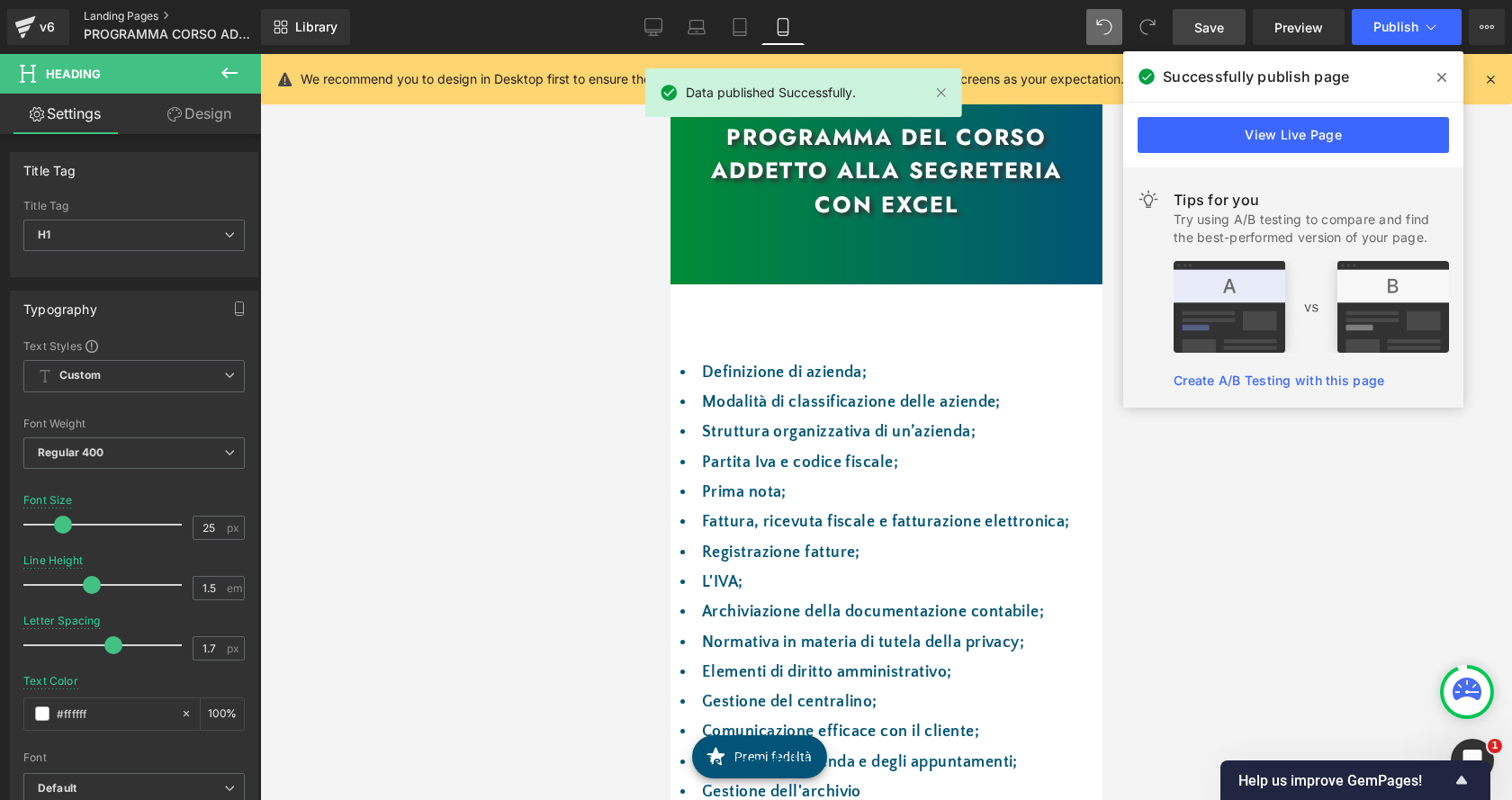
click at [133, 14] on link "Landing Pages" at bounding box center [187, 16] width 207 height 14
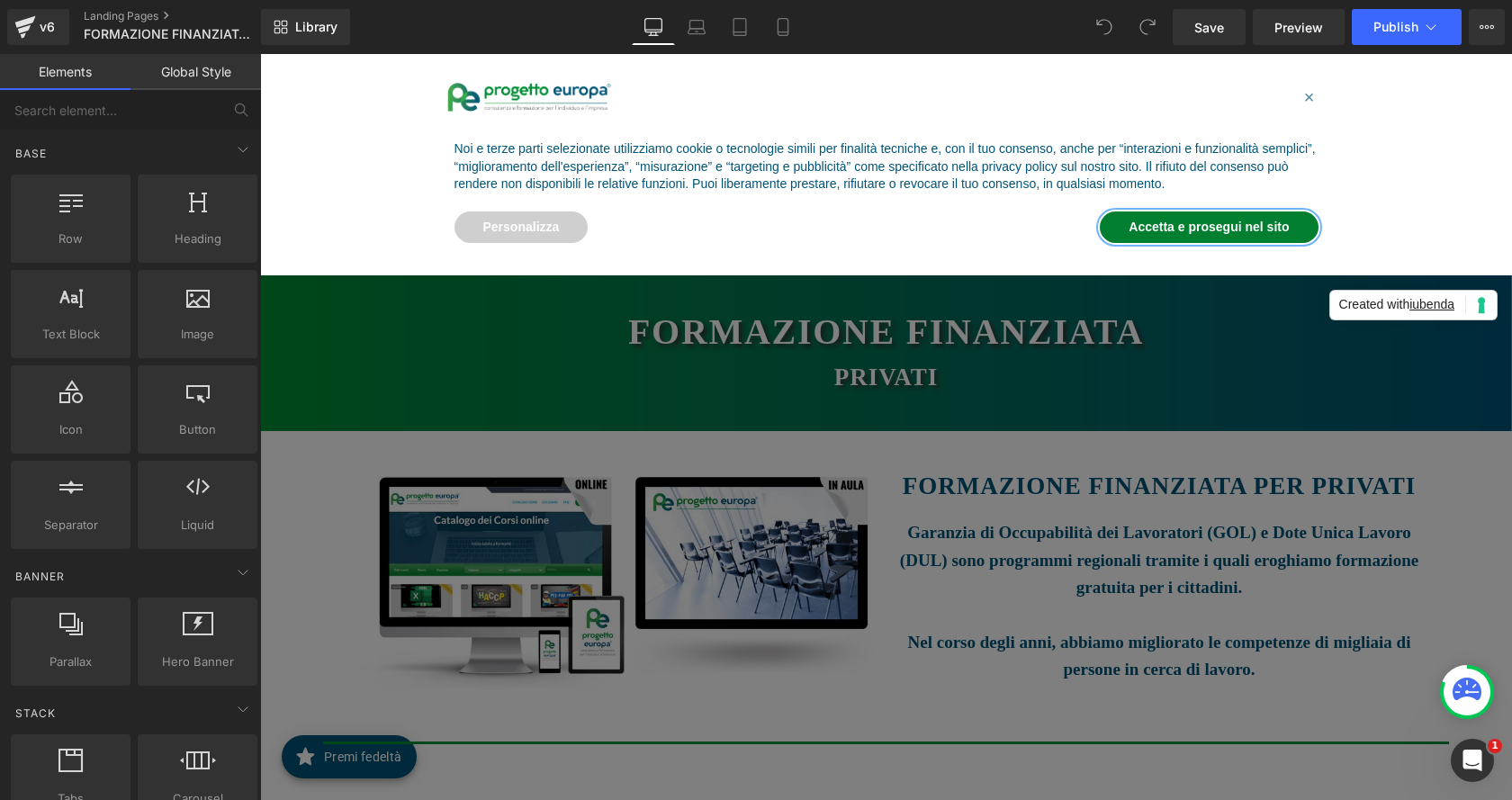
click at [1245, 225] on button "Accetta e prosegui nel sito" at bounding box center [1208, 228] width 218 height 32
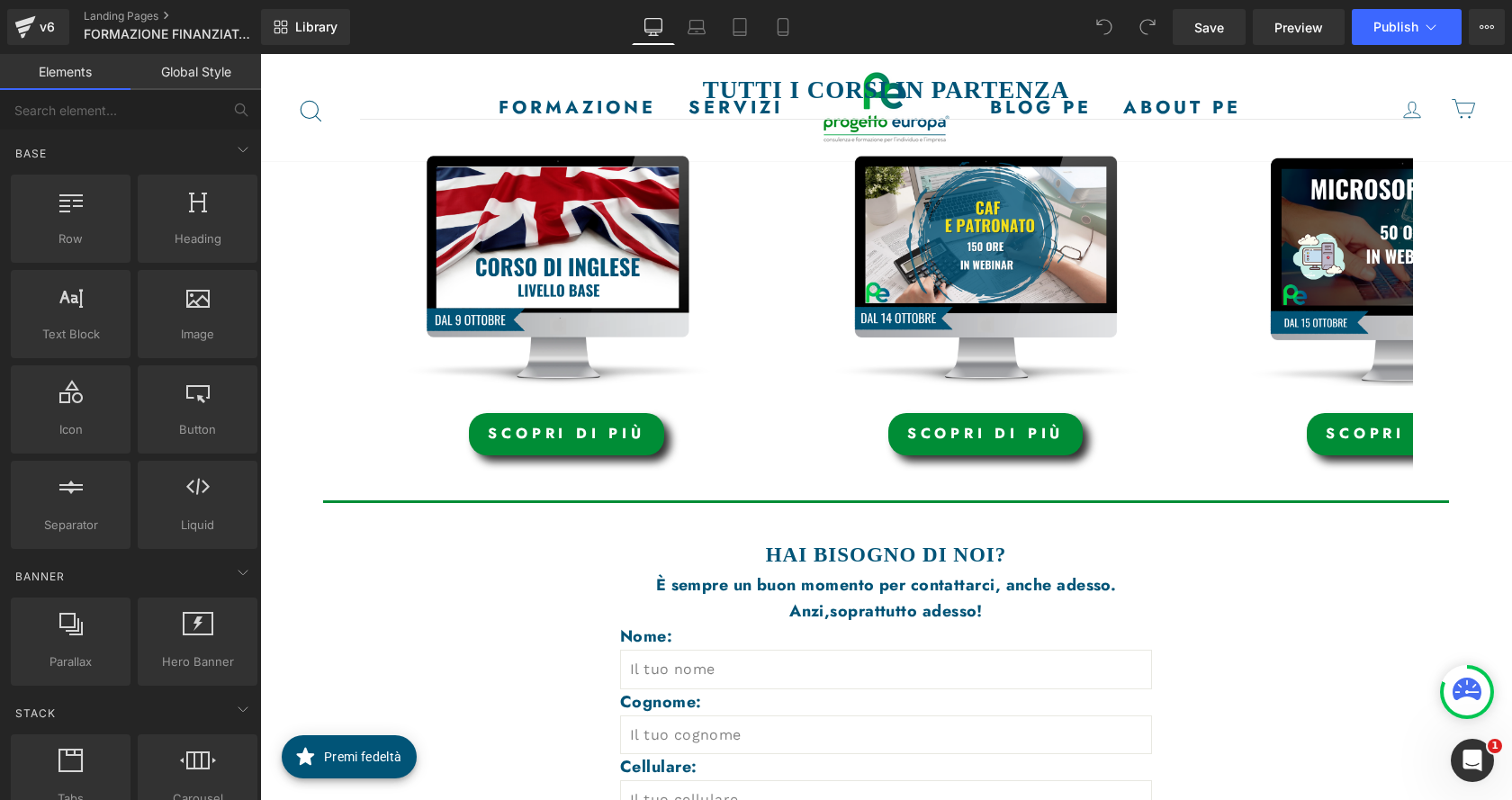
scroll to position [720, 0]
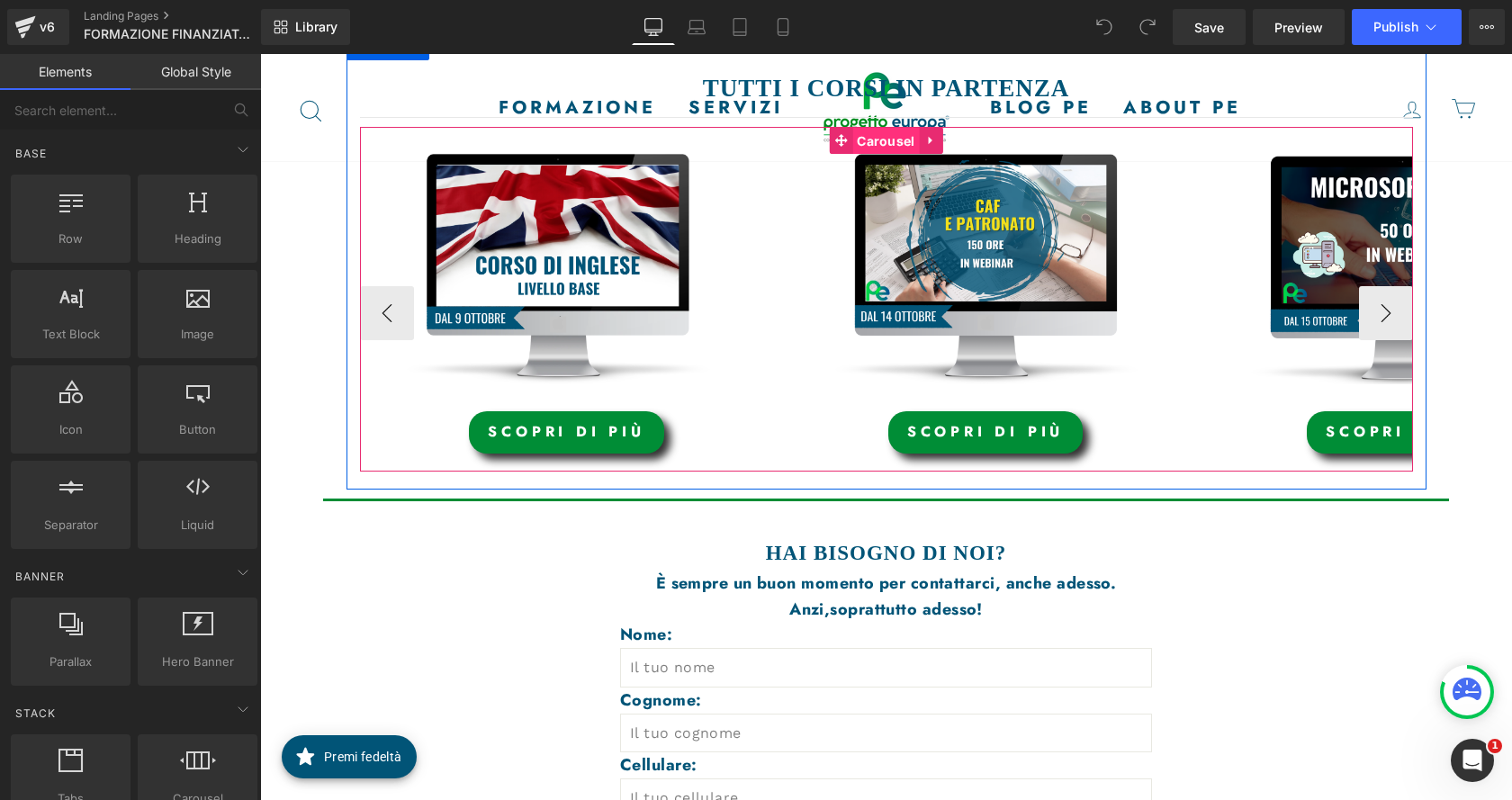
click at [879, 140] on span "Carousel" at bounding box center [885, 141] width 67 height 27
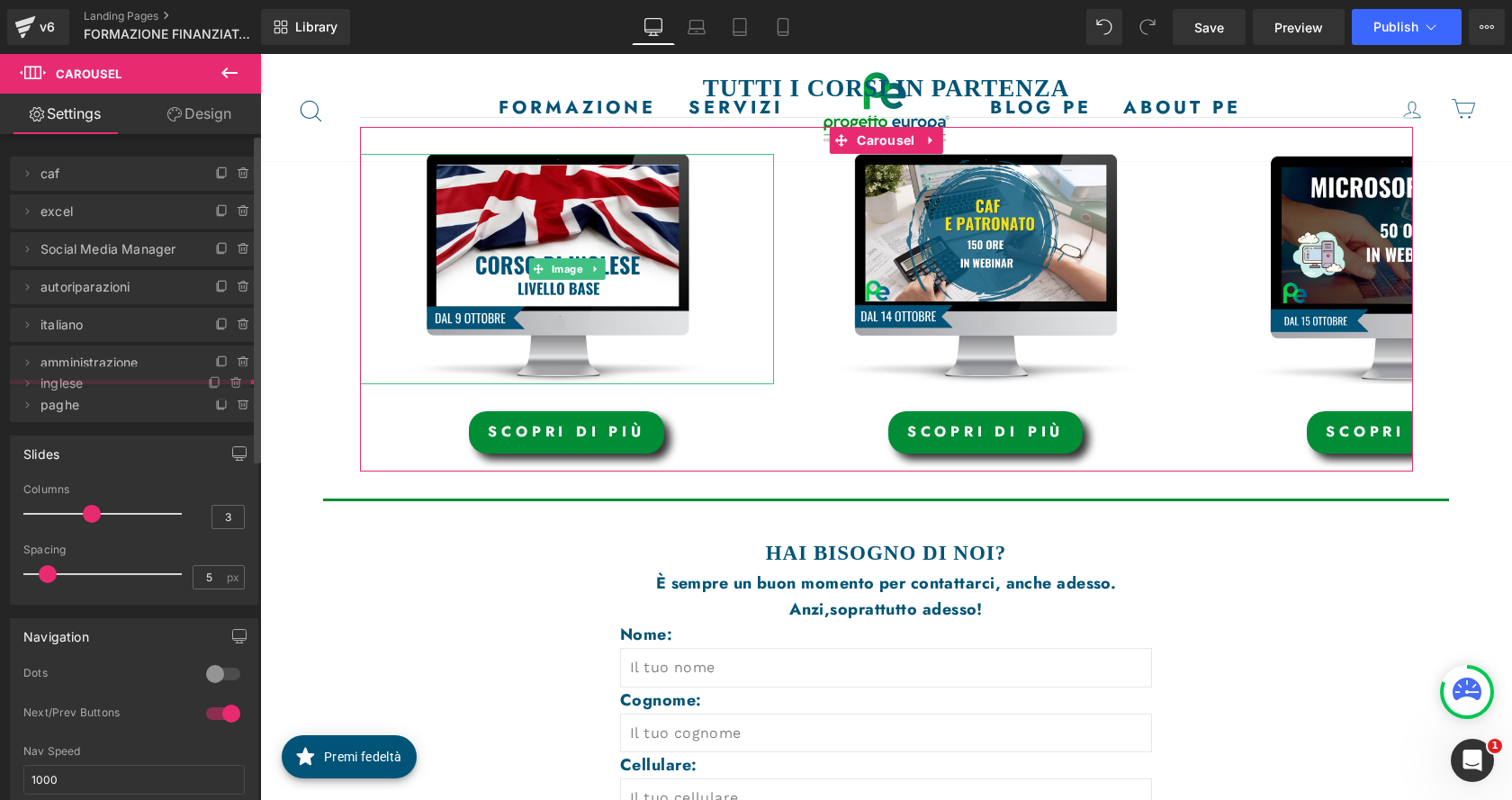
drag, startPoint x: 103, startPoint y: 180, endPoint x: 91, endPoint y: 390, distance: 210.3
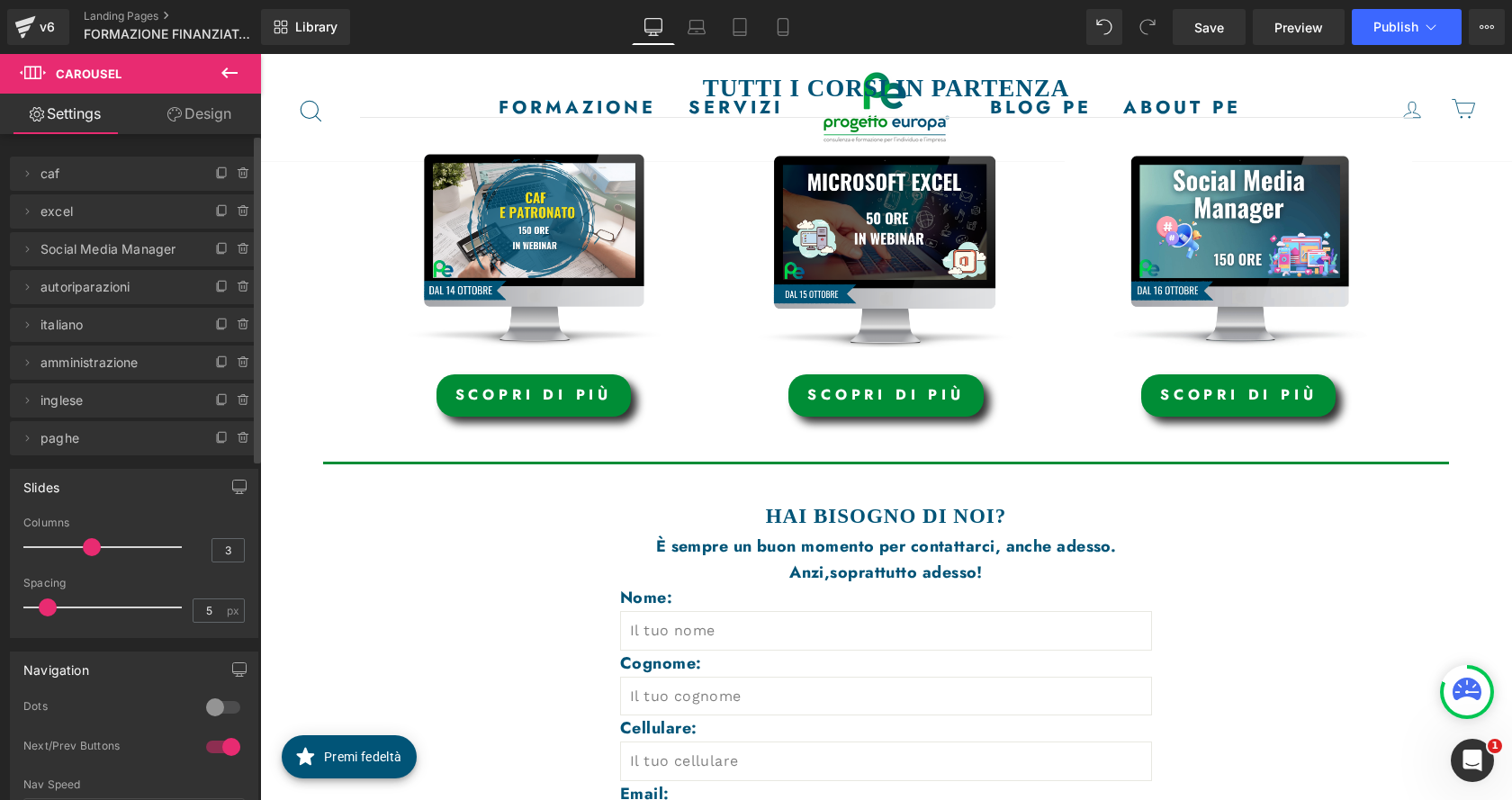
scroll to position [702, 0]
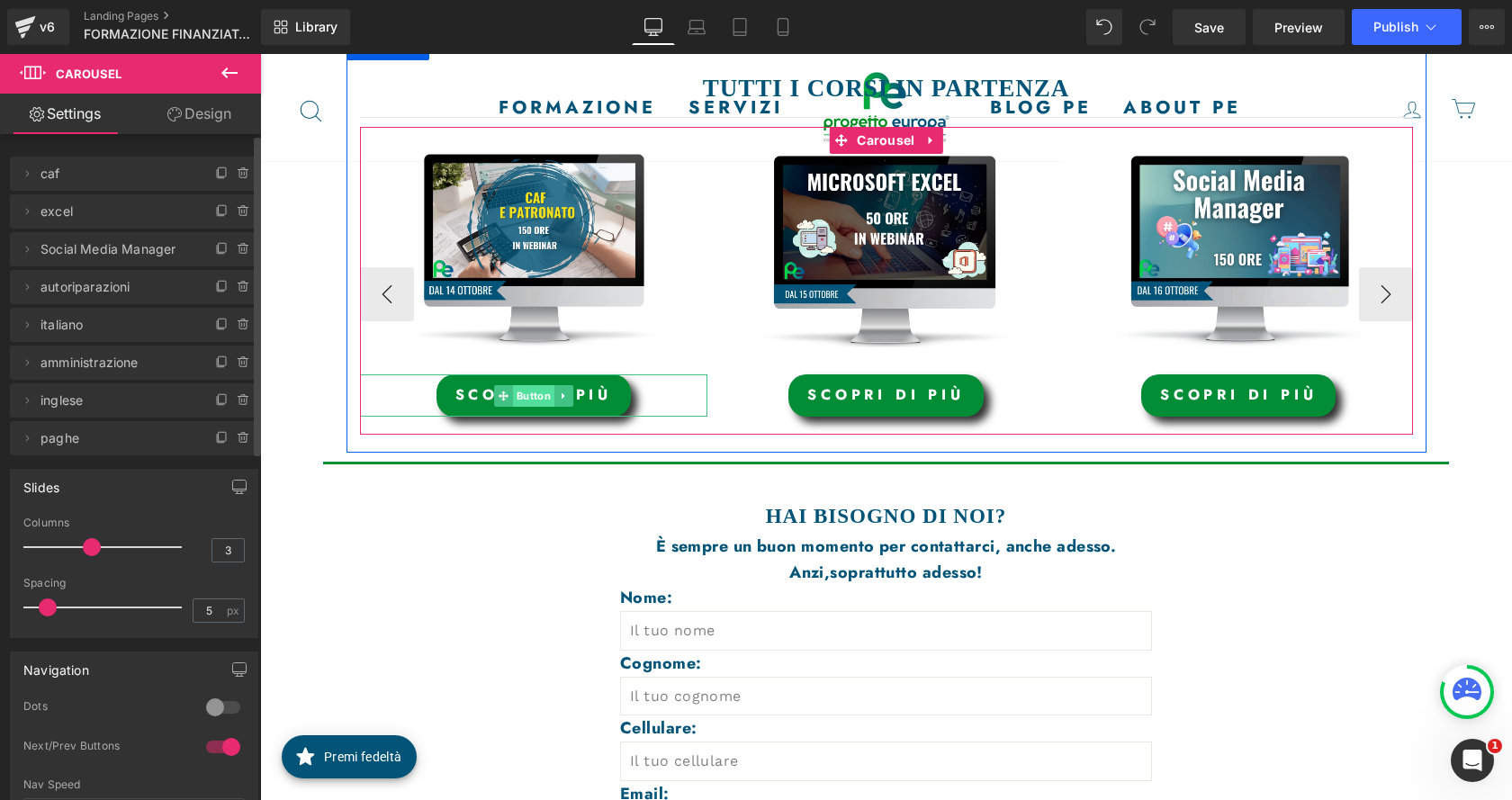
click at [533, 396] on span "Button" at bounding box center [533, 397] width 41 height 22
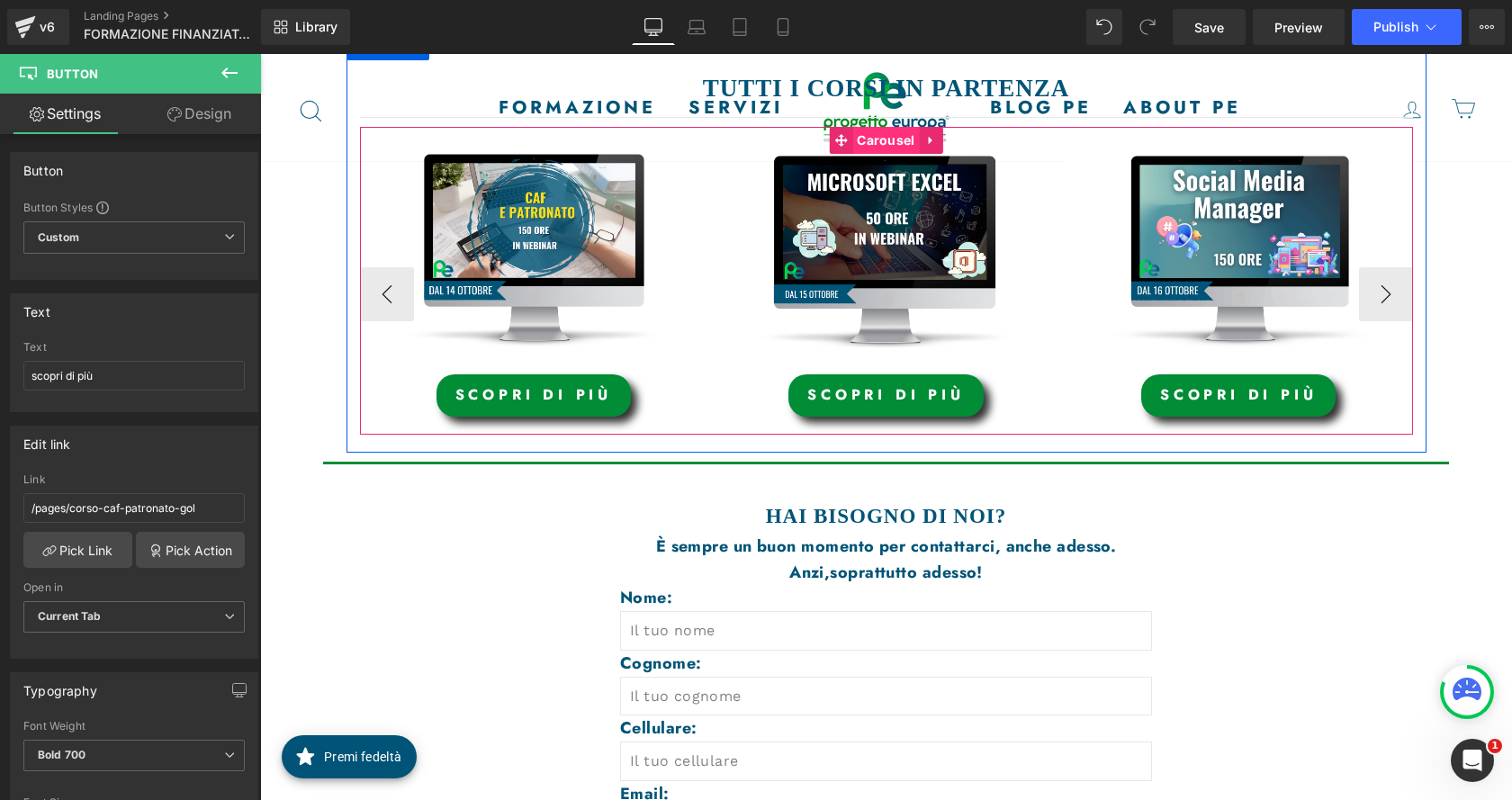
click at [866, 142] on span "Carousel" at bounding box center [885, 140] width 67 height 27
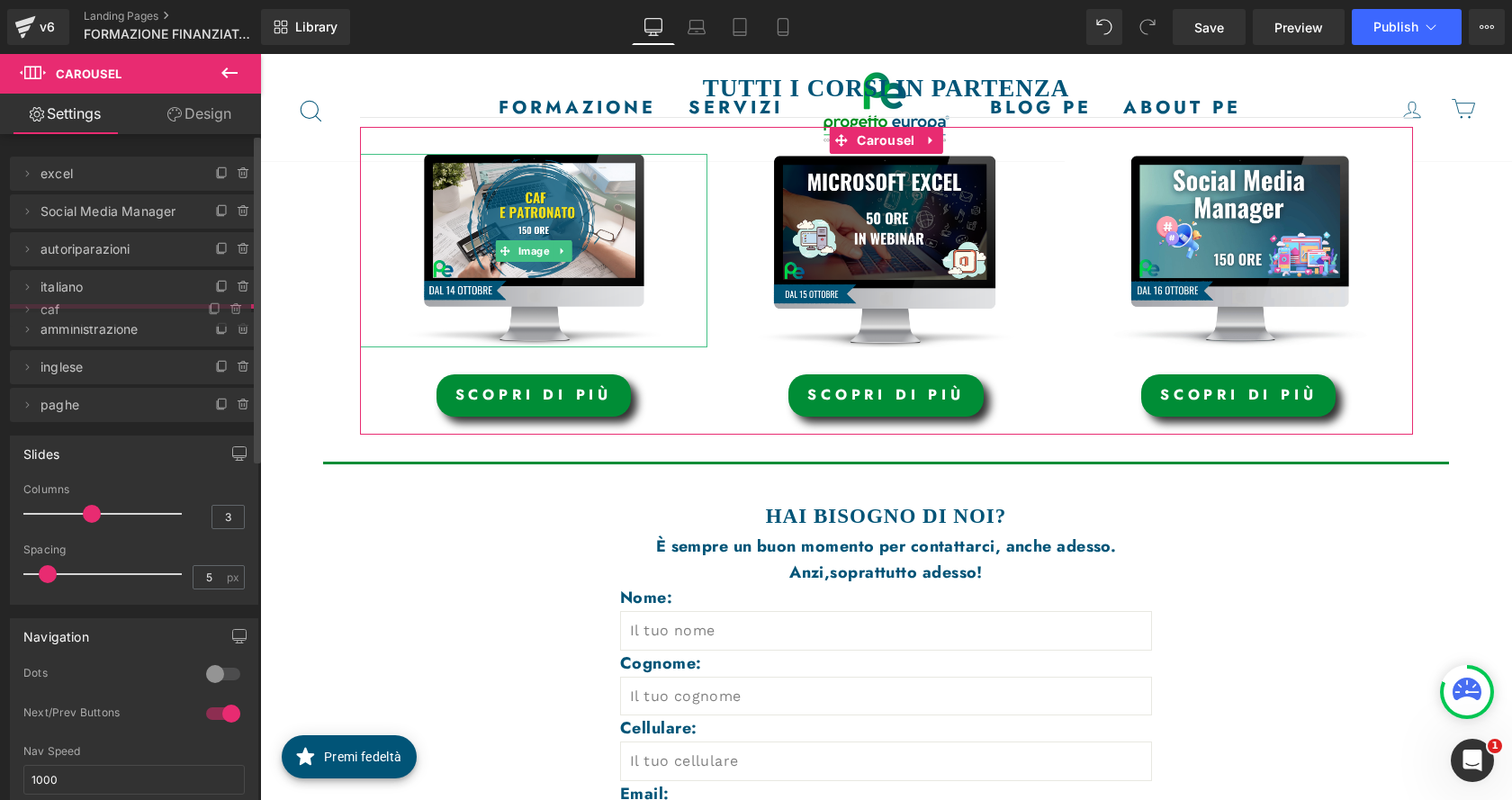
drag, startPoint x: 132, startPoint y: 171, endPoint x: 123, endPoint y: 307, distance: 136.3
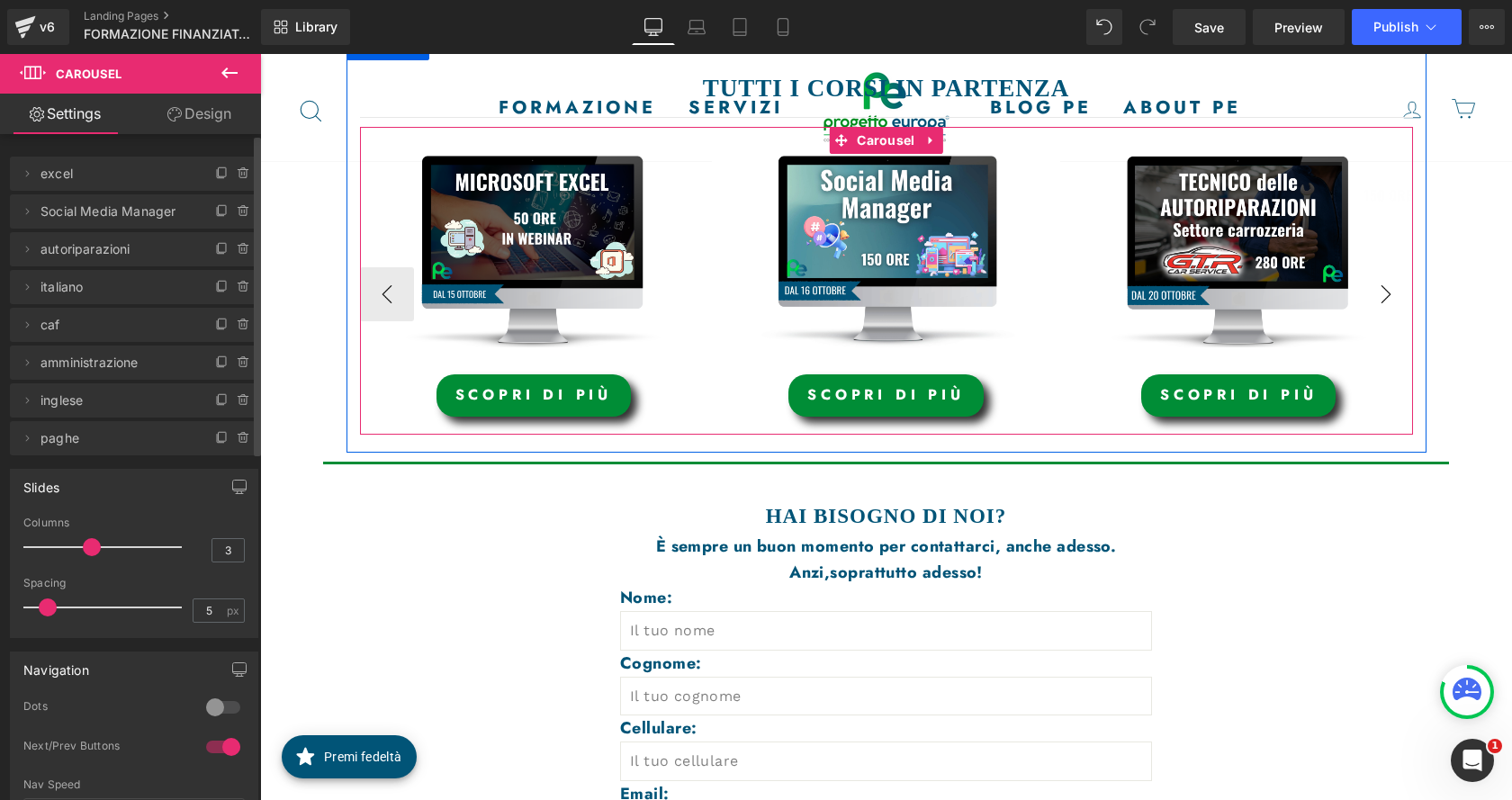
click at [1363, 292] on button "›" at bounding box center [1386, 295] width 54 height 54
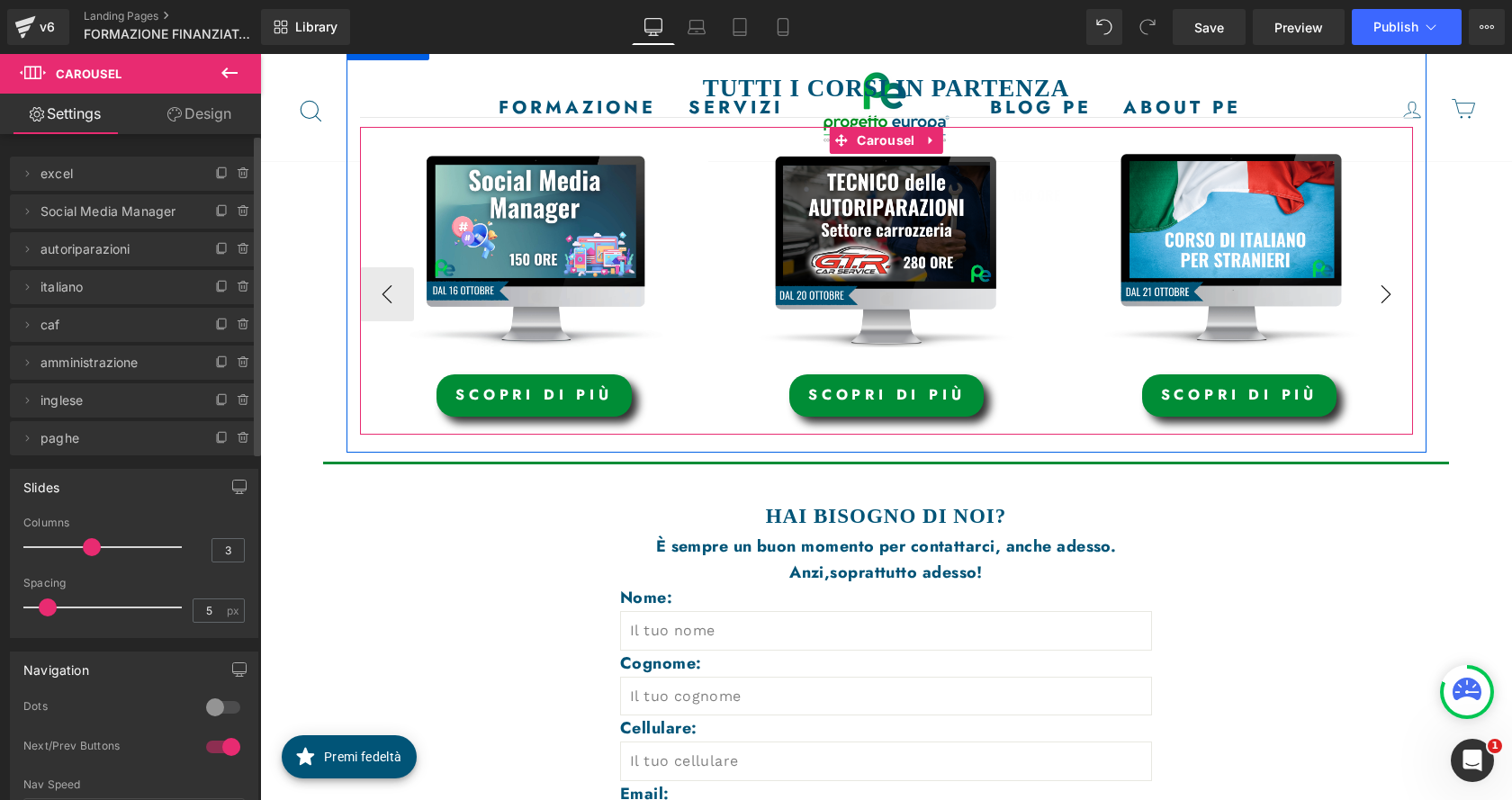
click at [1363, 292] on button "›" at bounding box center [1386, 295] width 54 height 54
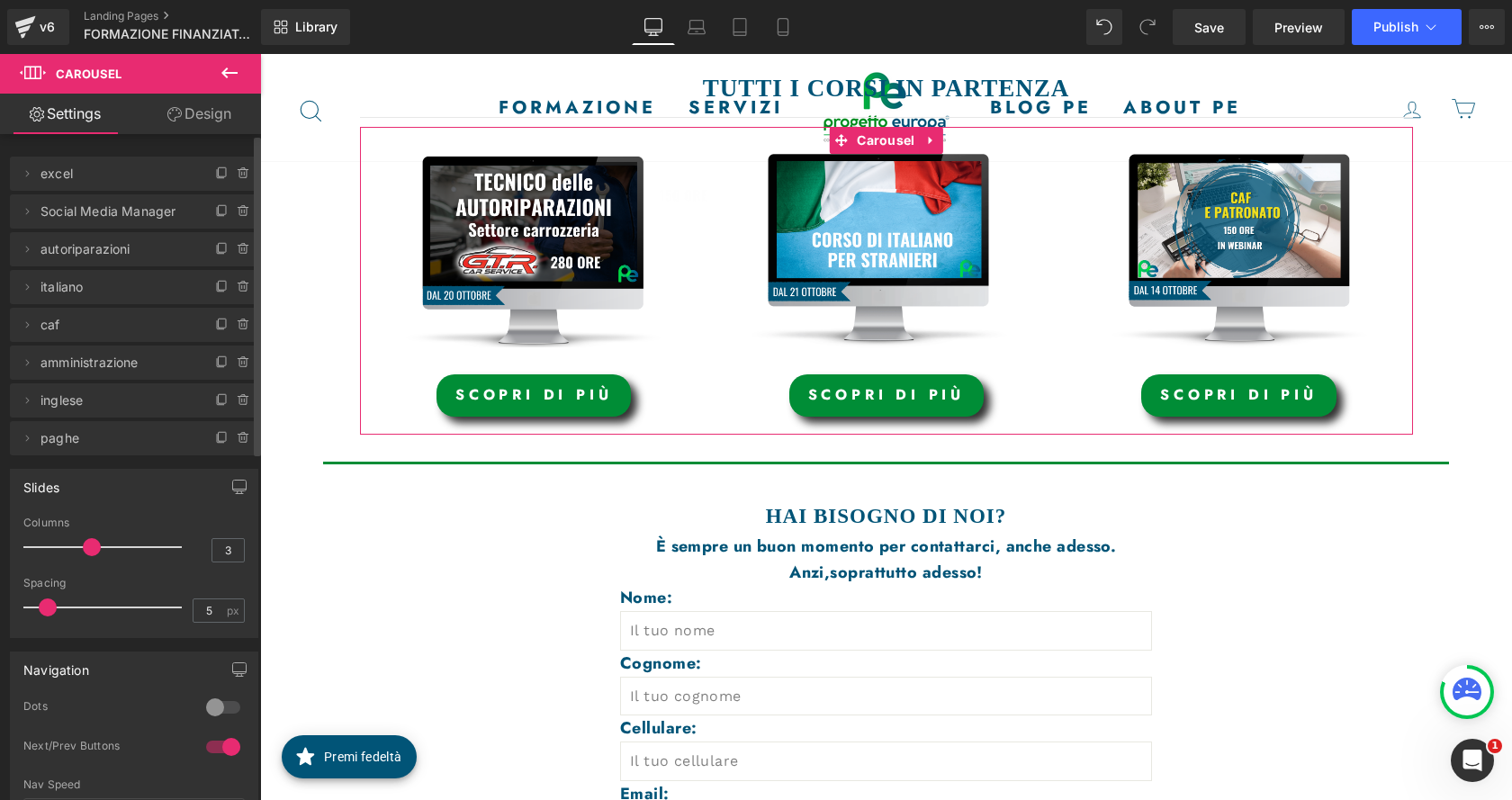
click at [86, 438] on span "paghe" at bounding box center [116, 438] width 151 height 34
click at [19, 437] on span at bounding box center [27, 438] width 22 height 22
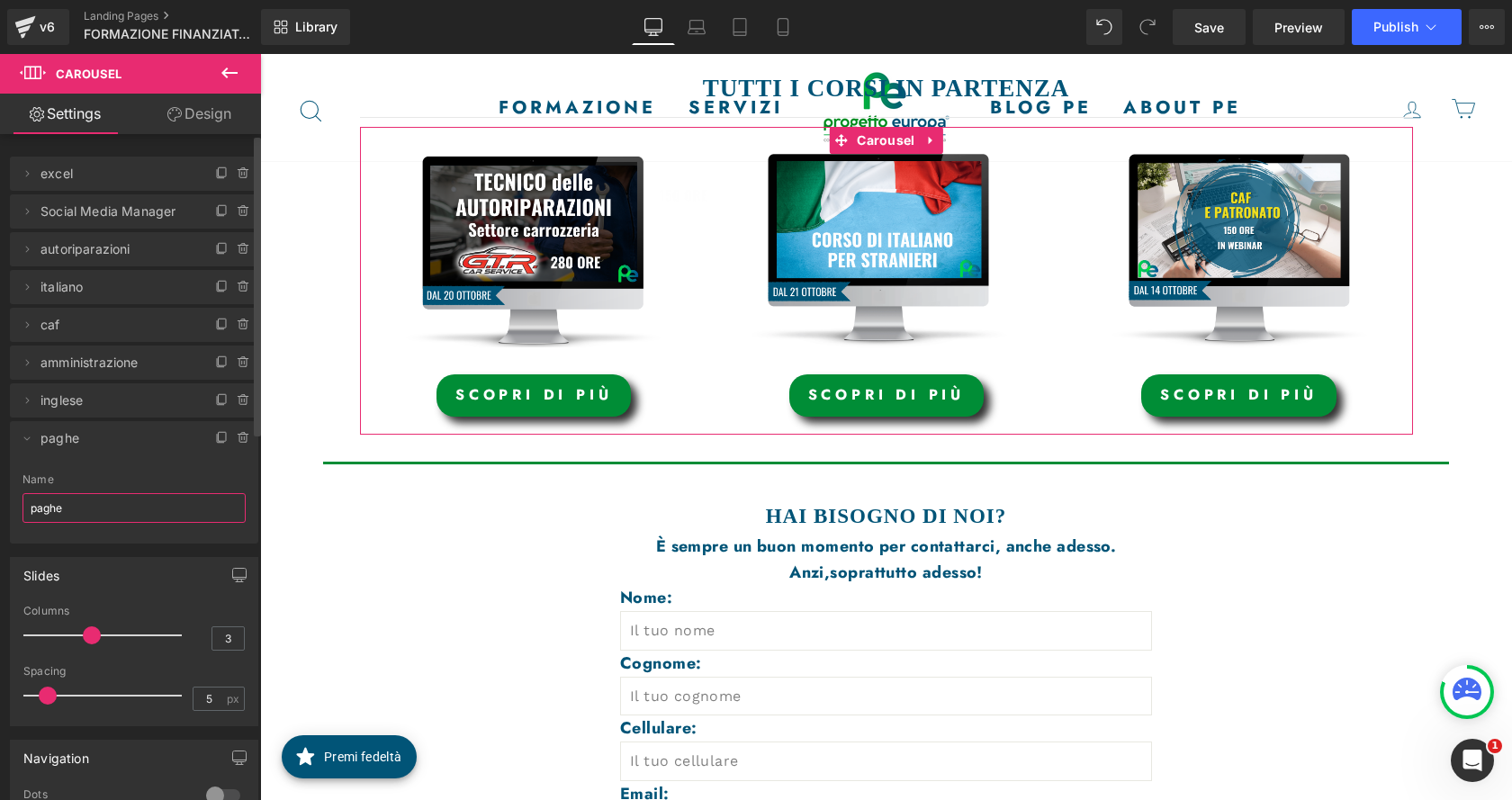
drag, startPoint x: 80, startPoint y: 505, endPoint x: 0, endPoint y: 505, distance: 80.0
click at [0, 505] on div "Delete Cancel excel excel Name excel Delete Cancel Social Media Manager Social …" at bounding box center [134, 342] width 269 height 405
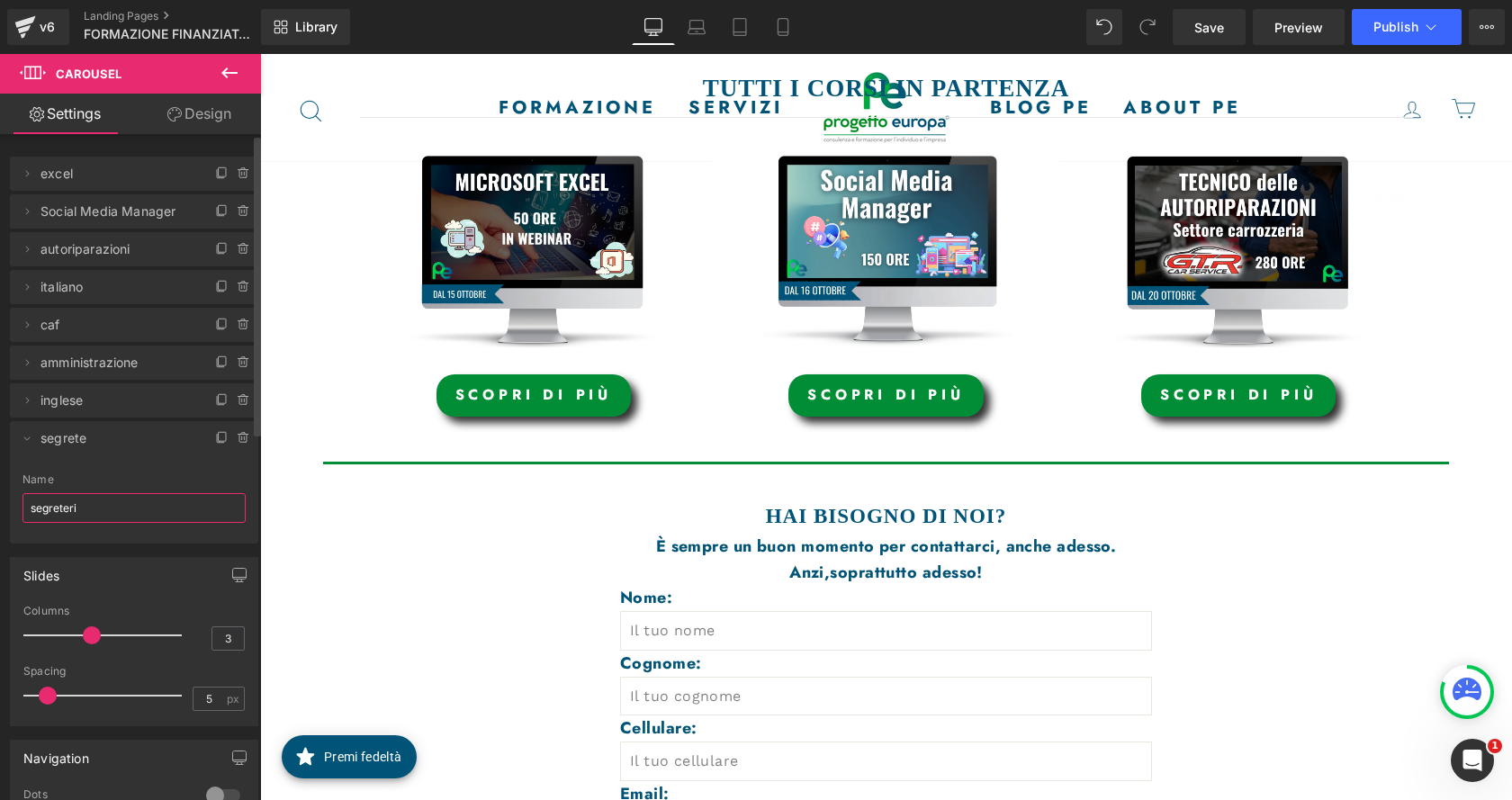
type input "segreteria"
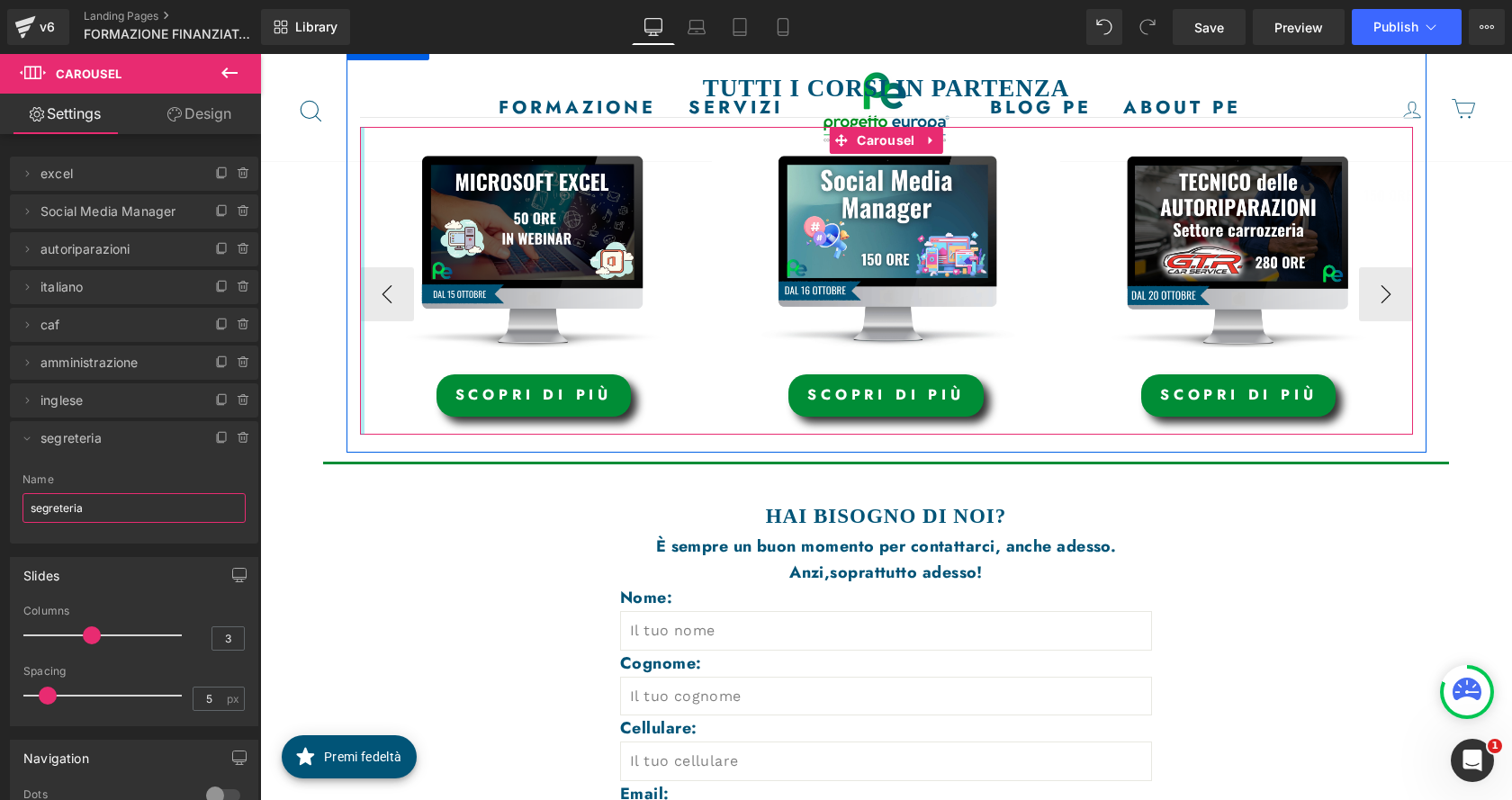
click at [360, 415] on div at bounding box center [362, 281] width 5 height 308
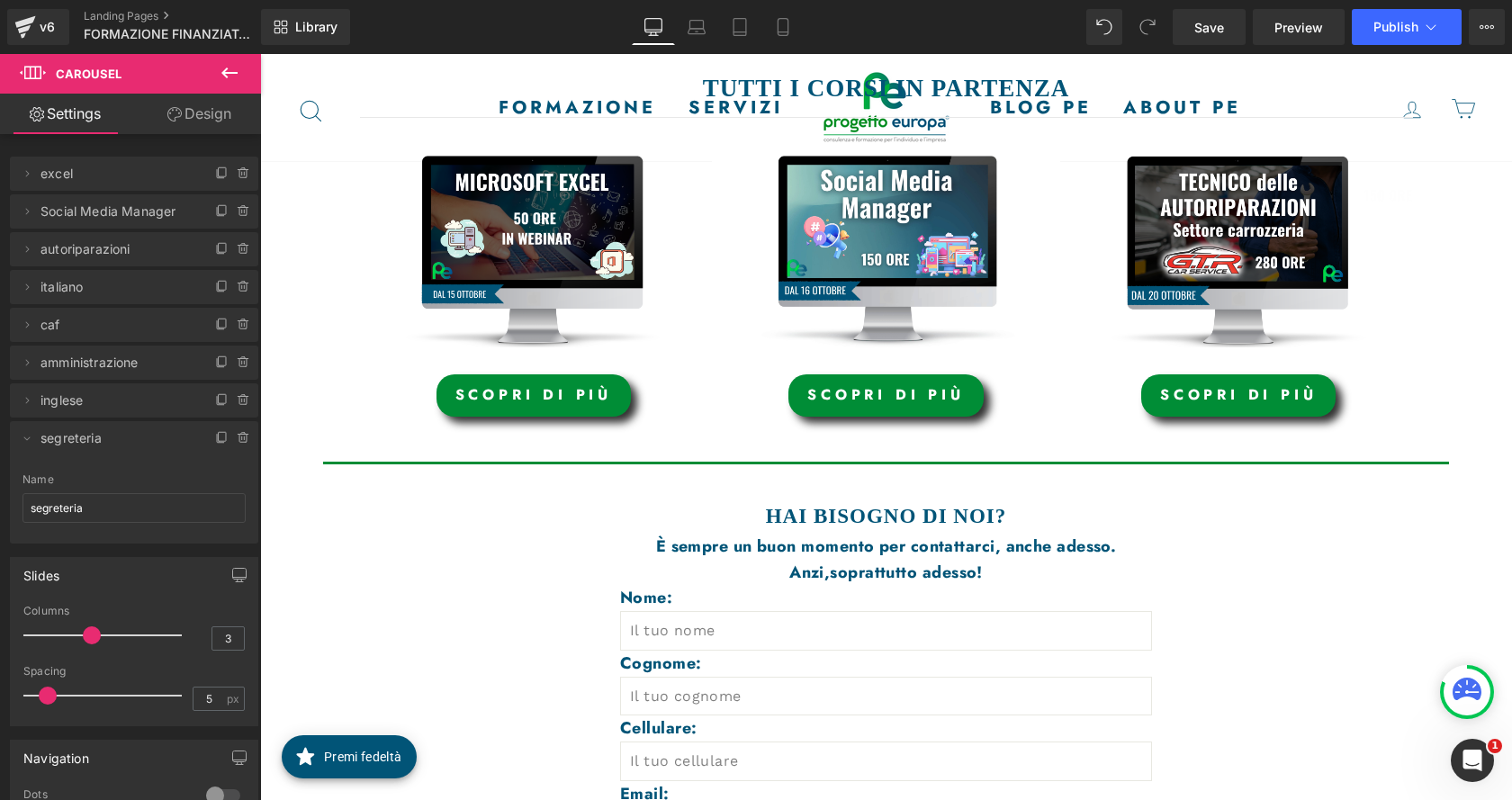
click at [302, 428] on div "FORMAZIONE FINANZIATA Heading PRIVATI Heading Hero Banner Row FORMAZIONE FINANZ…" at bounding box center [886, 416] width 1252 height 1735
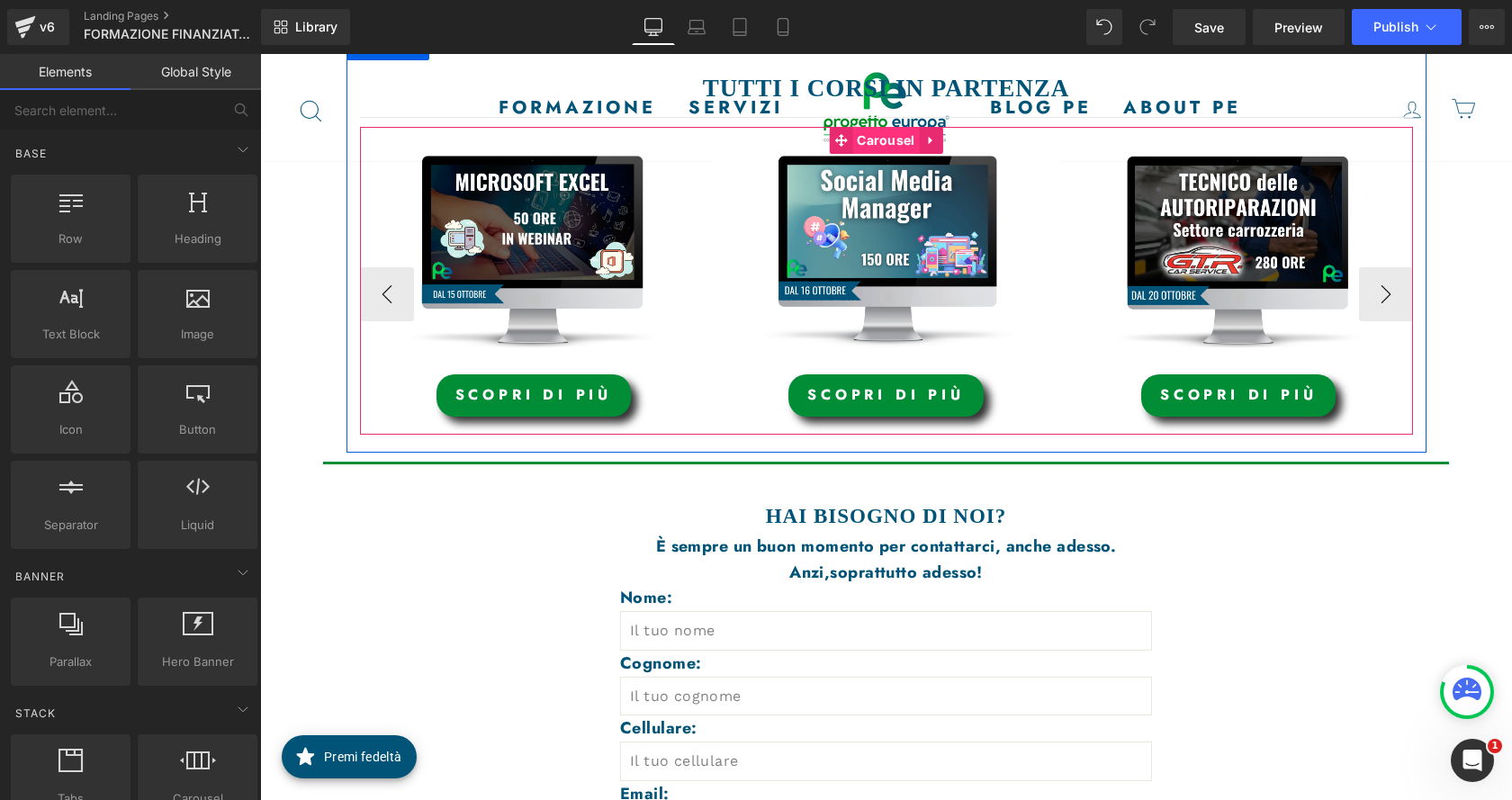
click at [876, 150] on span "Carousel" at bounding box center [885, 140] width 67 height 27
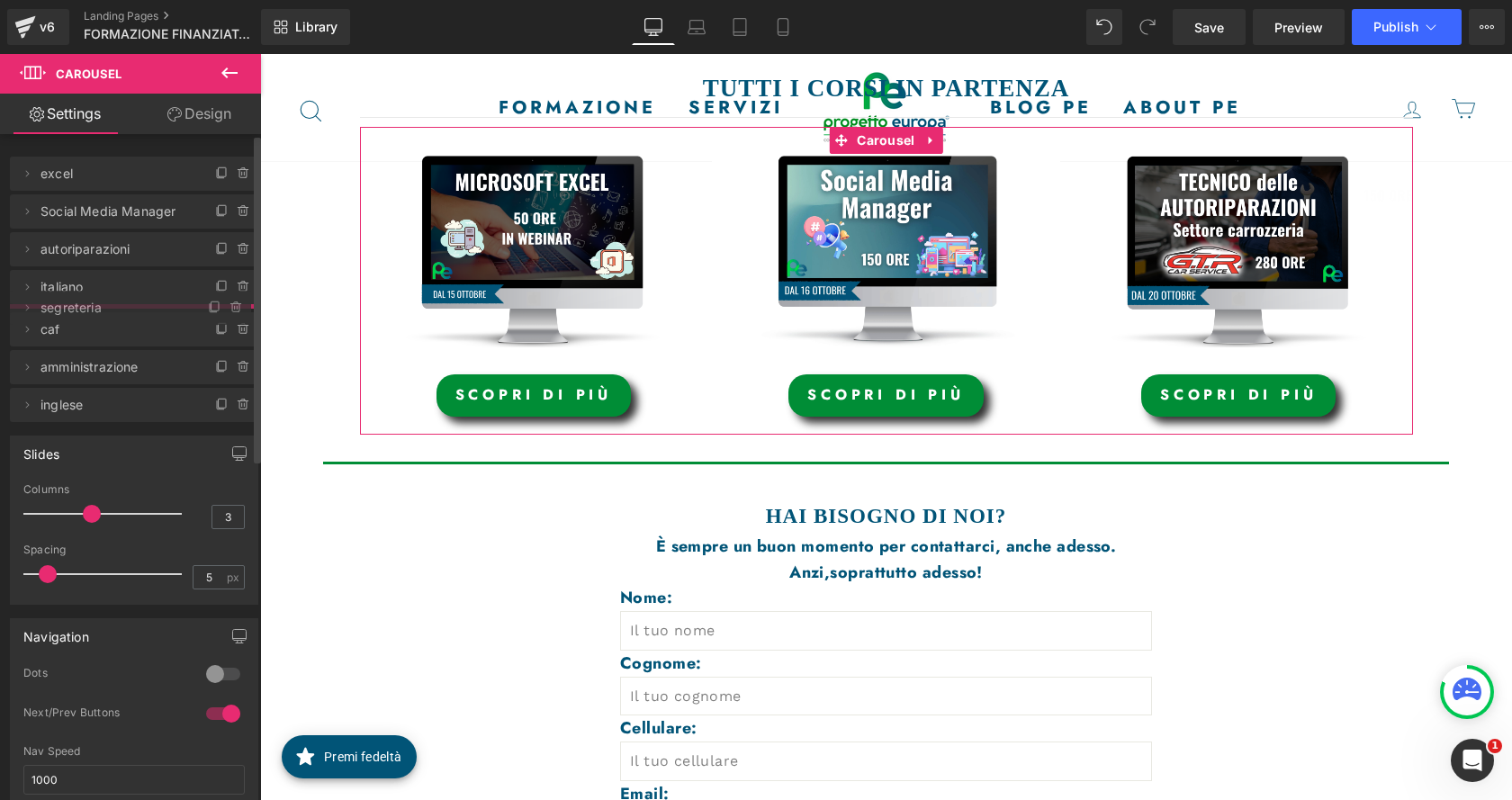
drag, startPoint x: 83, startPoint y: 441, endPoint x: 96, endPoint y: 312, distance: 129.7
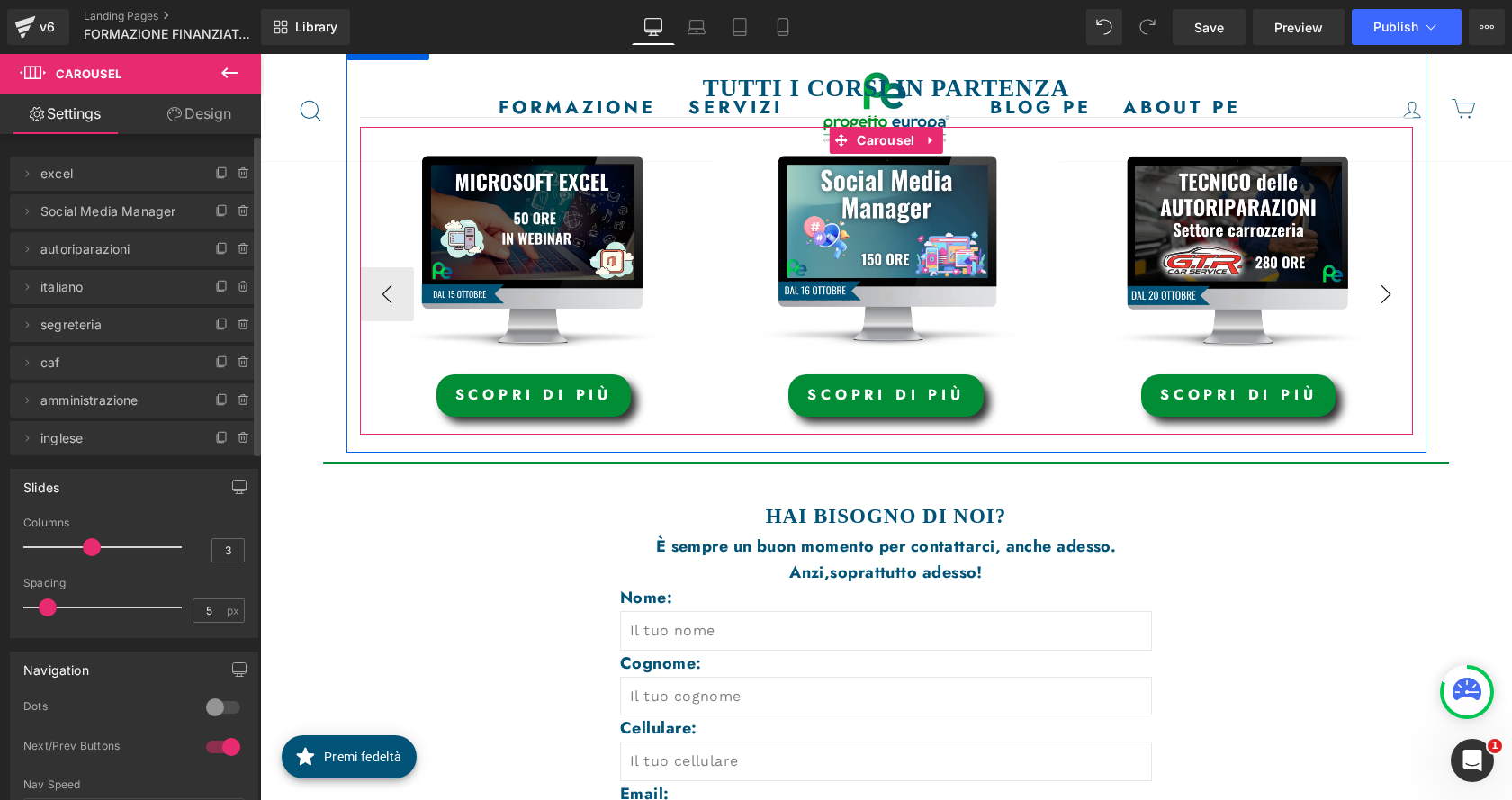
click at [1379, 299] on button "›" at bounding box center [1386, 295] width 54 height 54
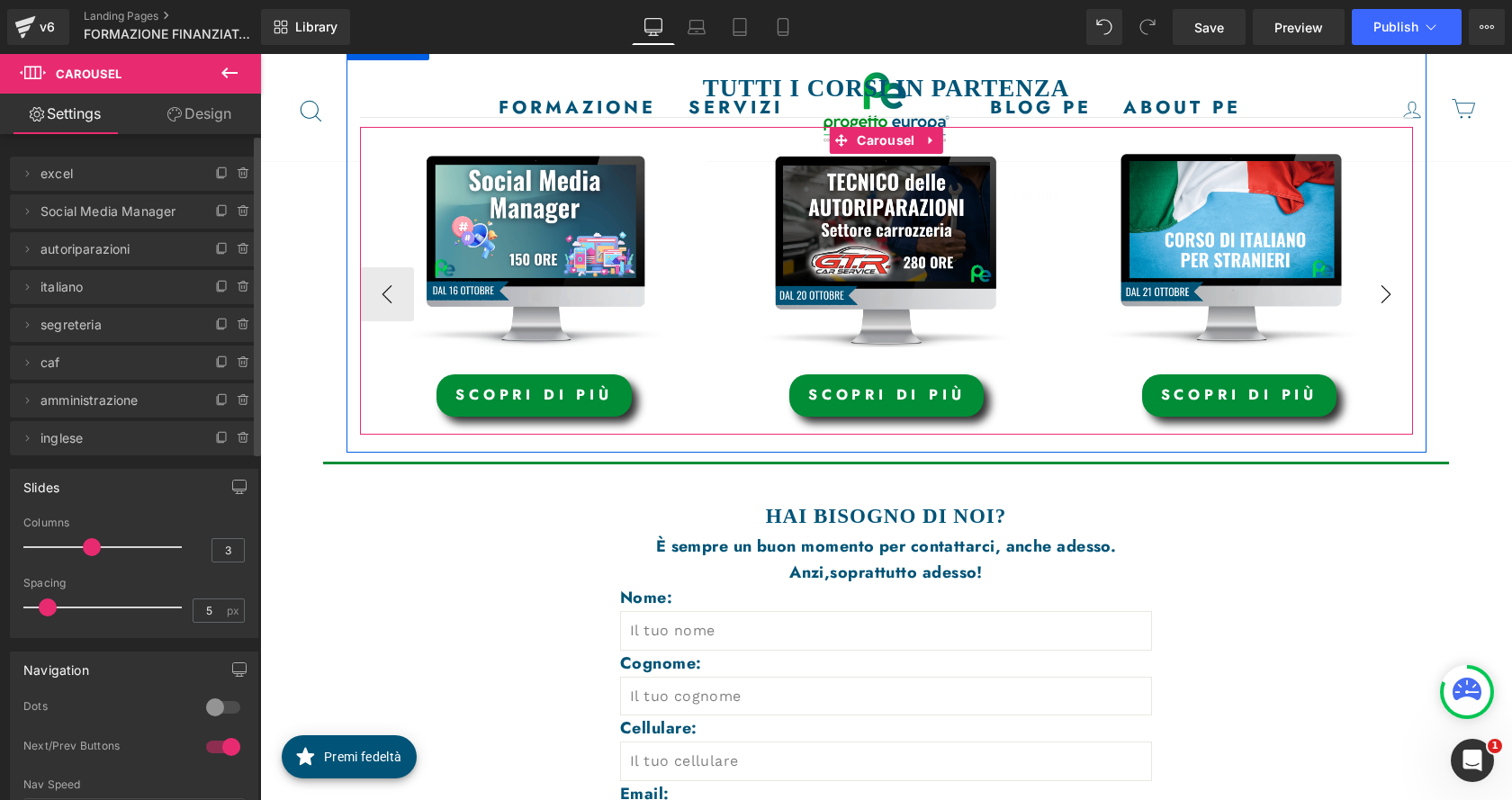
click at [1373, 296] on button "›" at bounding box center [1386, 295] width 54 height 54
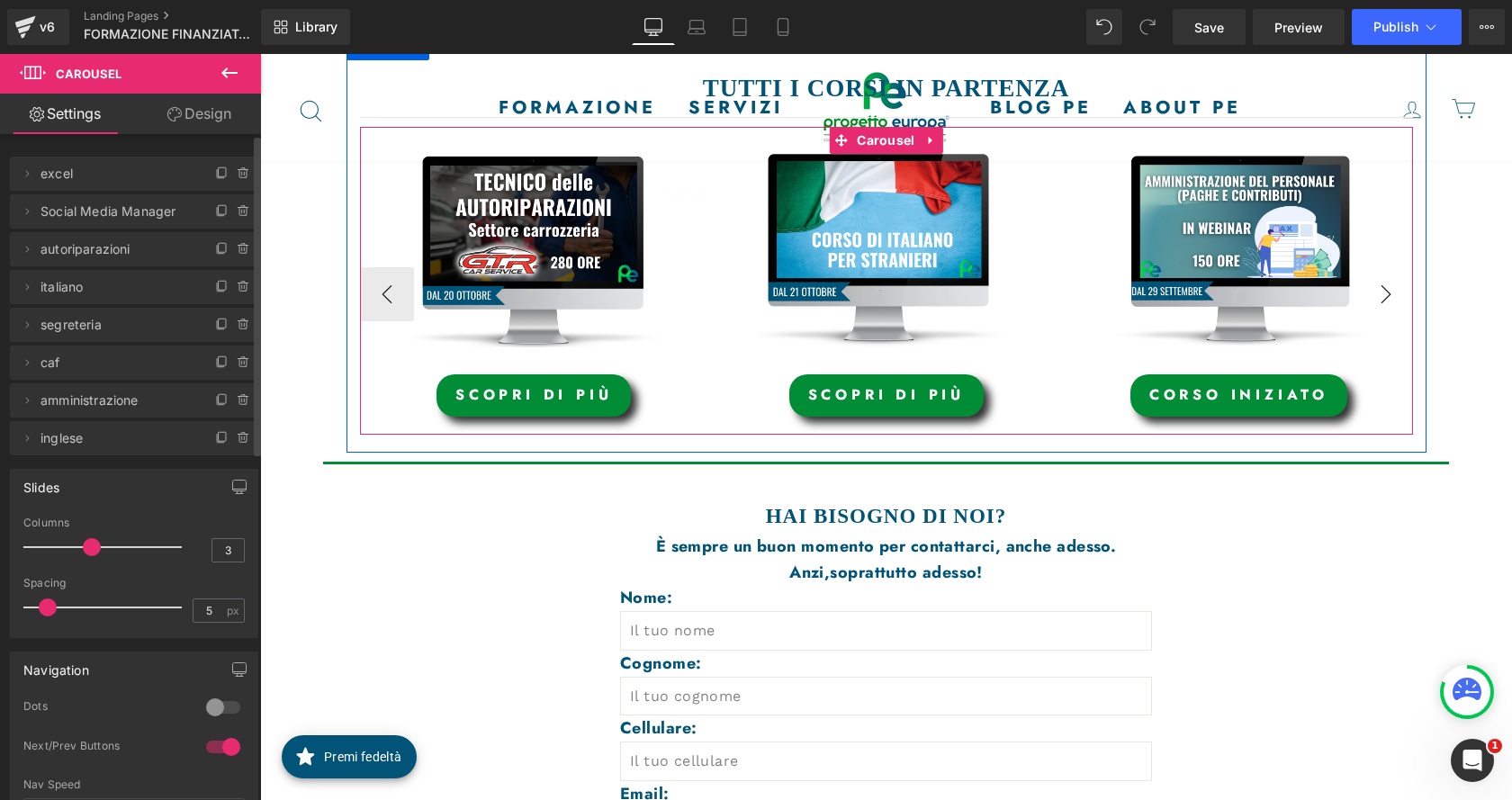
click at [1373, 296] on button "›" at bounding box center [1386, 295] width 54 height 54
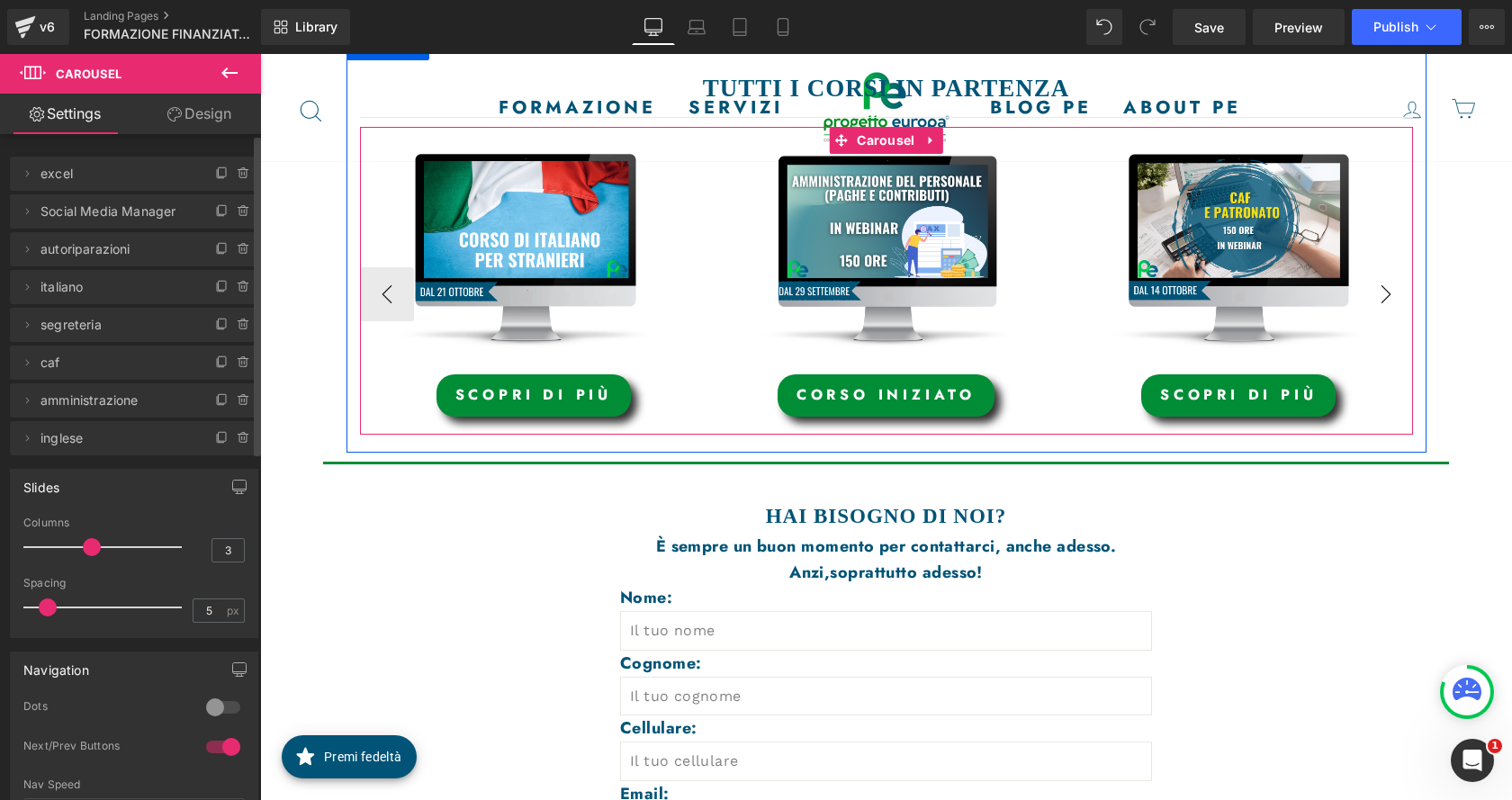
click at [1373, 296] on button "›" at bounding box center [1386, 295] width 54 height 54
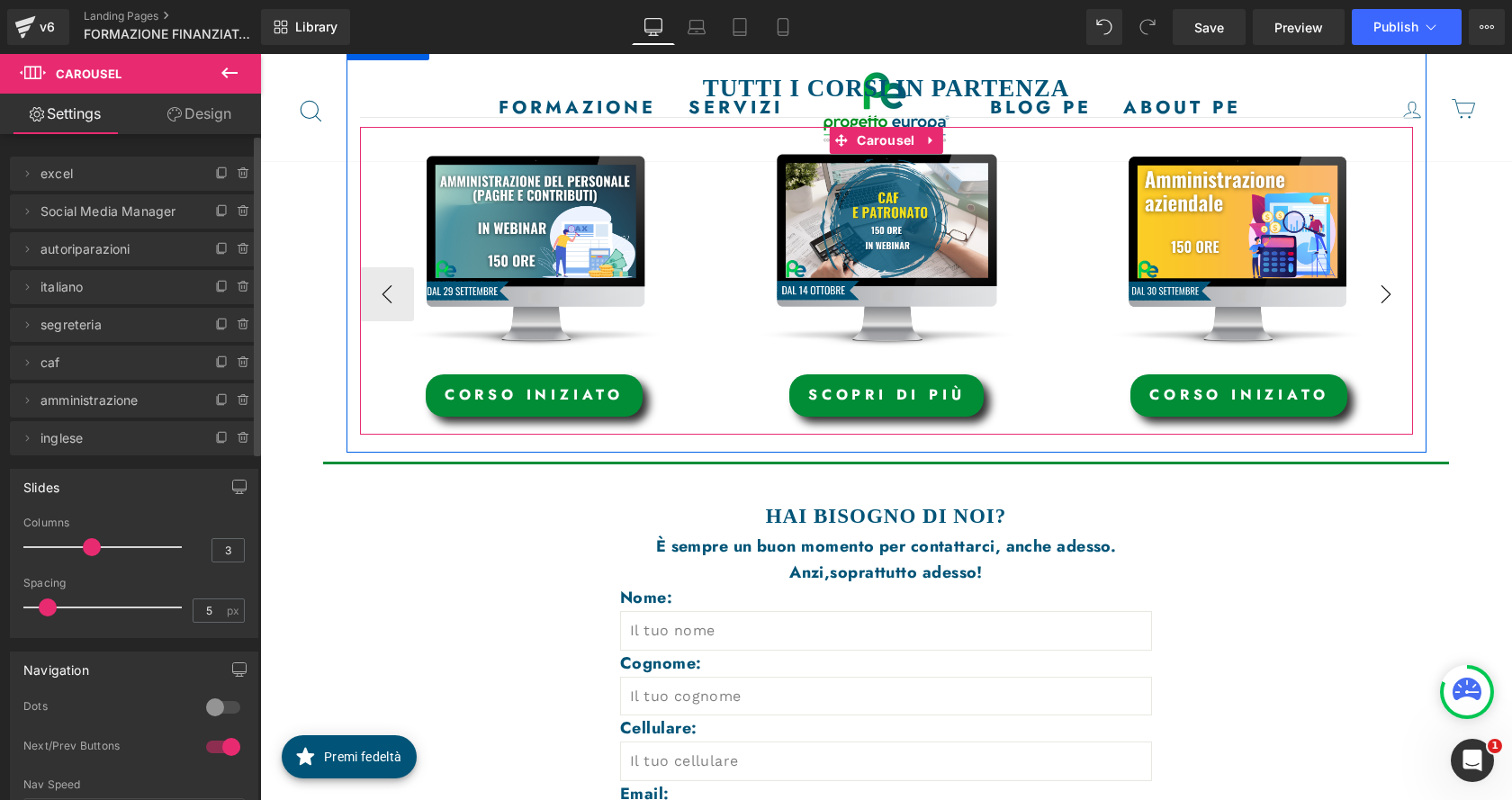
click at [1373, 296] on button "›" at bounding box center [1386, 295] width 54 height 54
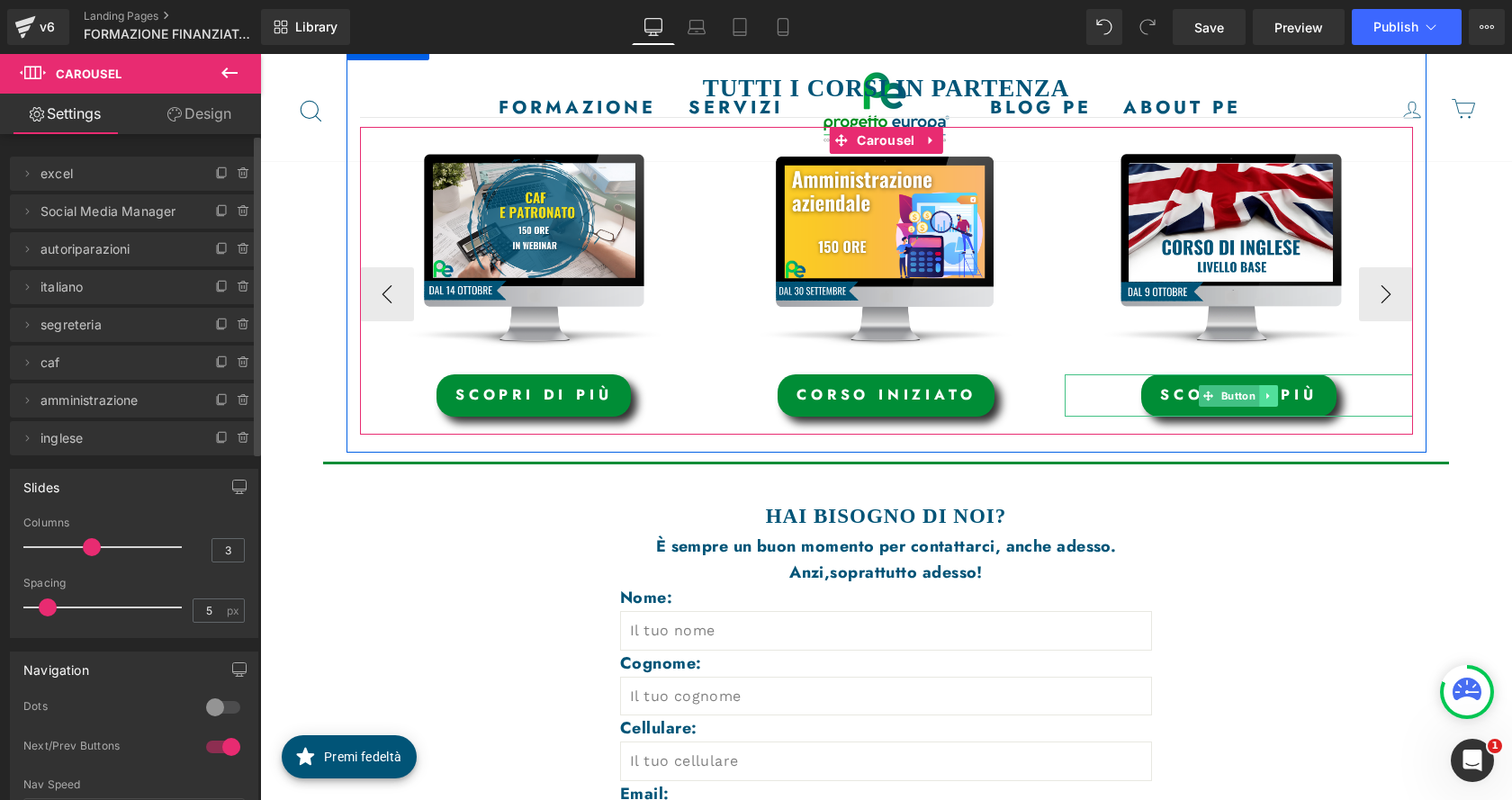
click at [1260, 393] on link at bounding box center [1269, 397] width 19 height 22
click at [1159, 388] on link "scopri di più" at bounding box center [1238, 396] width 195 height 42
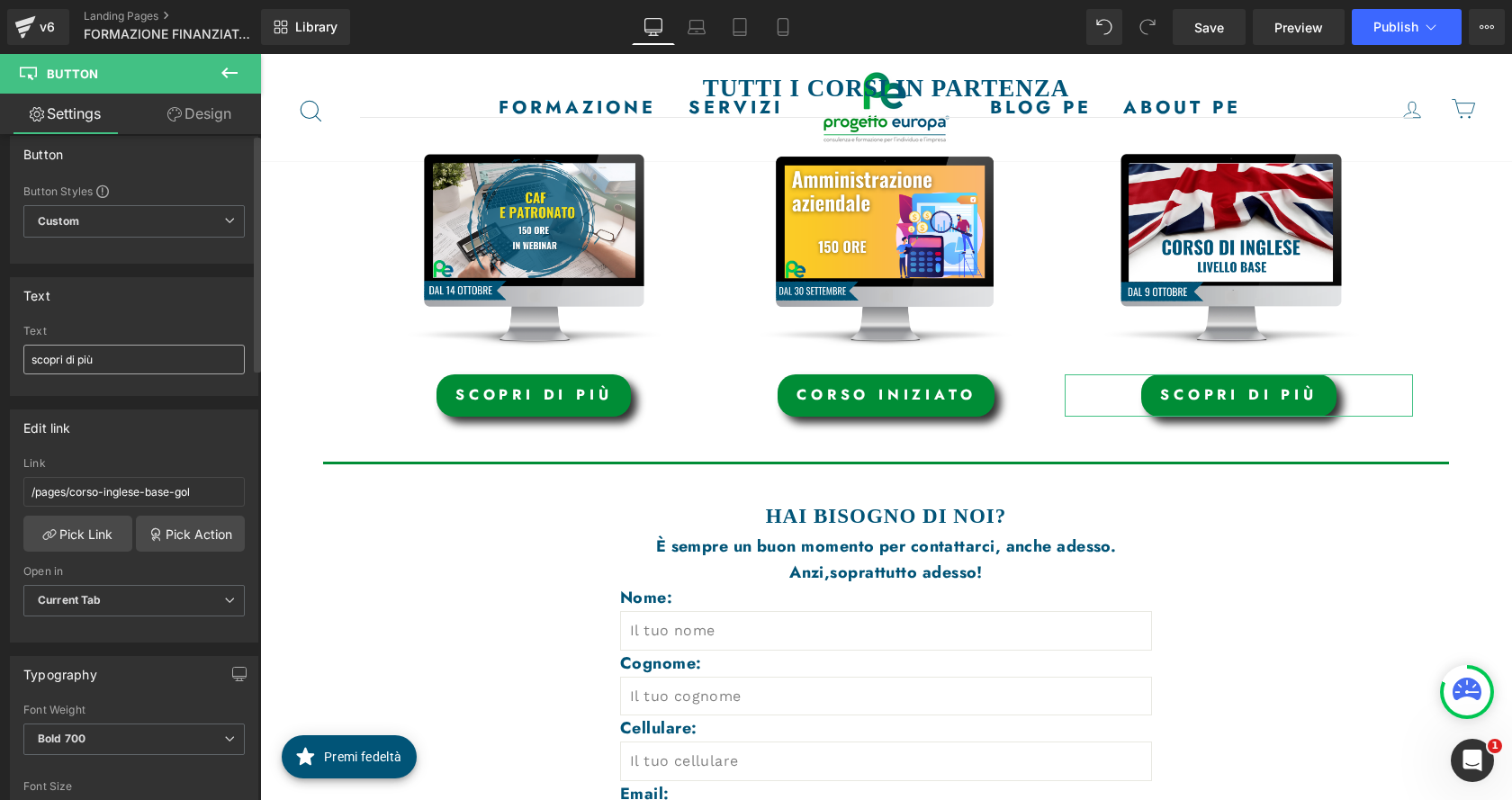
scroll to position [0, 0]
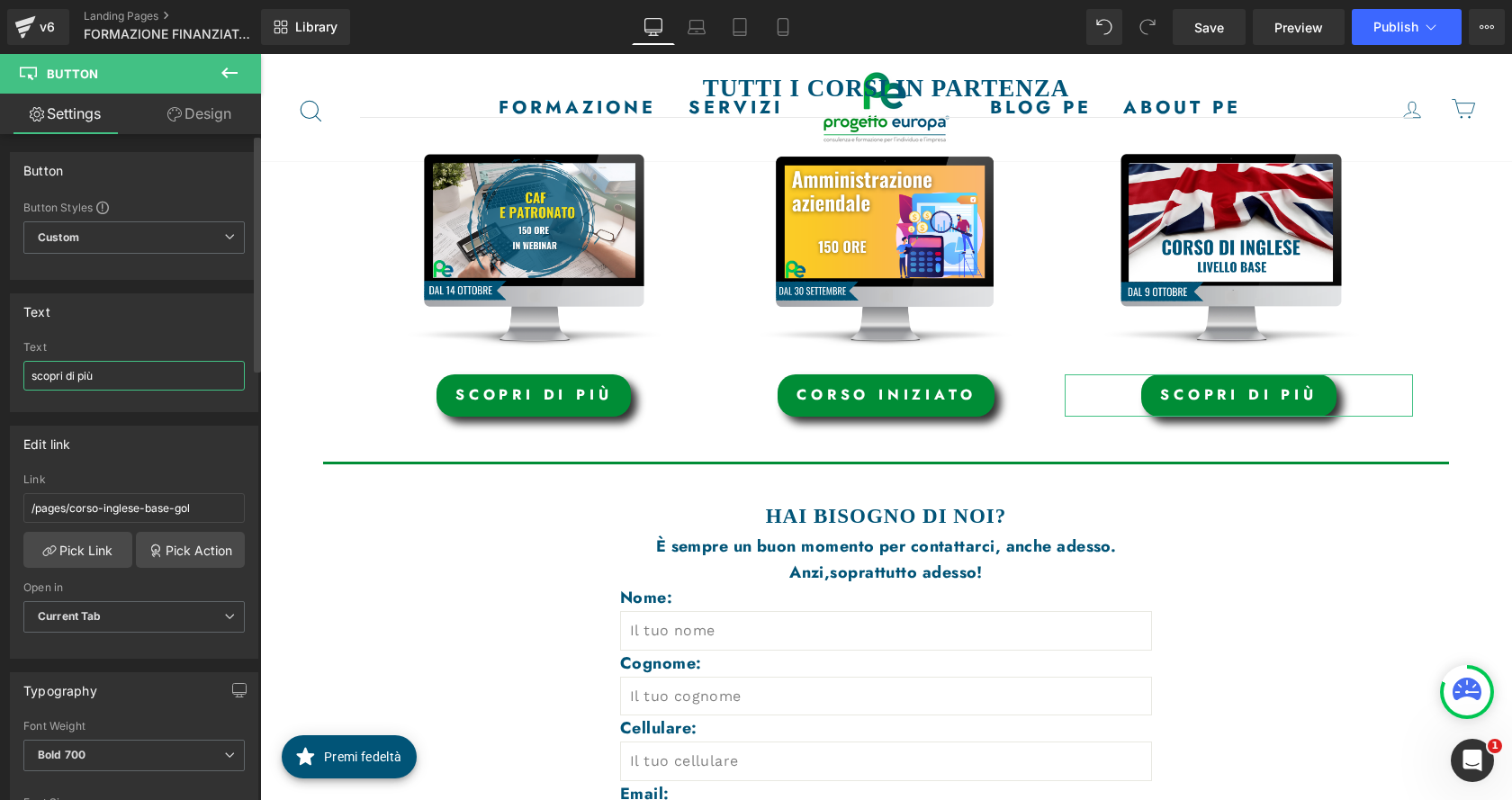
drag, startPoint x: 123, startPoint y: 367, endPoint x: 0, endPoint y: 341, distance: 125.7
click at [0, 341] on div "Text scopri di più Text scopri di più" at bounding box center [134, 346] width 269 height 132
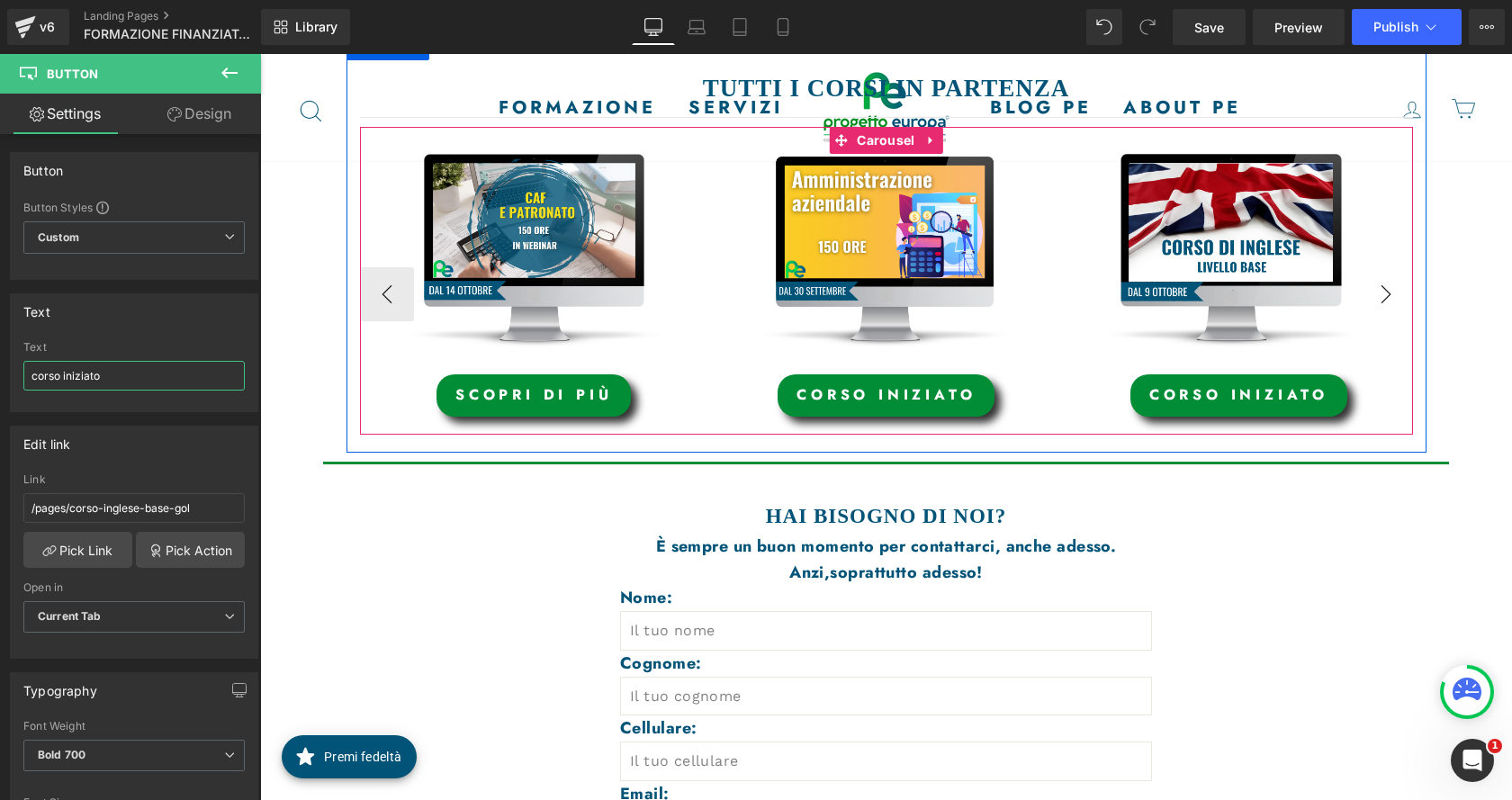
type input "corso iniziato"
click at [1385, 297] on button "›" at bounding box center [1386, 295] width 54 height 54
click at [1370, 297] on button "›" at bounding box center [1386, 295] width 54 height 54
click at [571, 400] on span "scopri di più" at bounding box center [533, 395] width 157 height 21
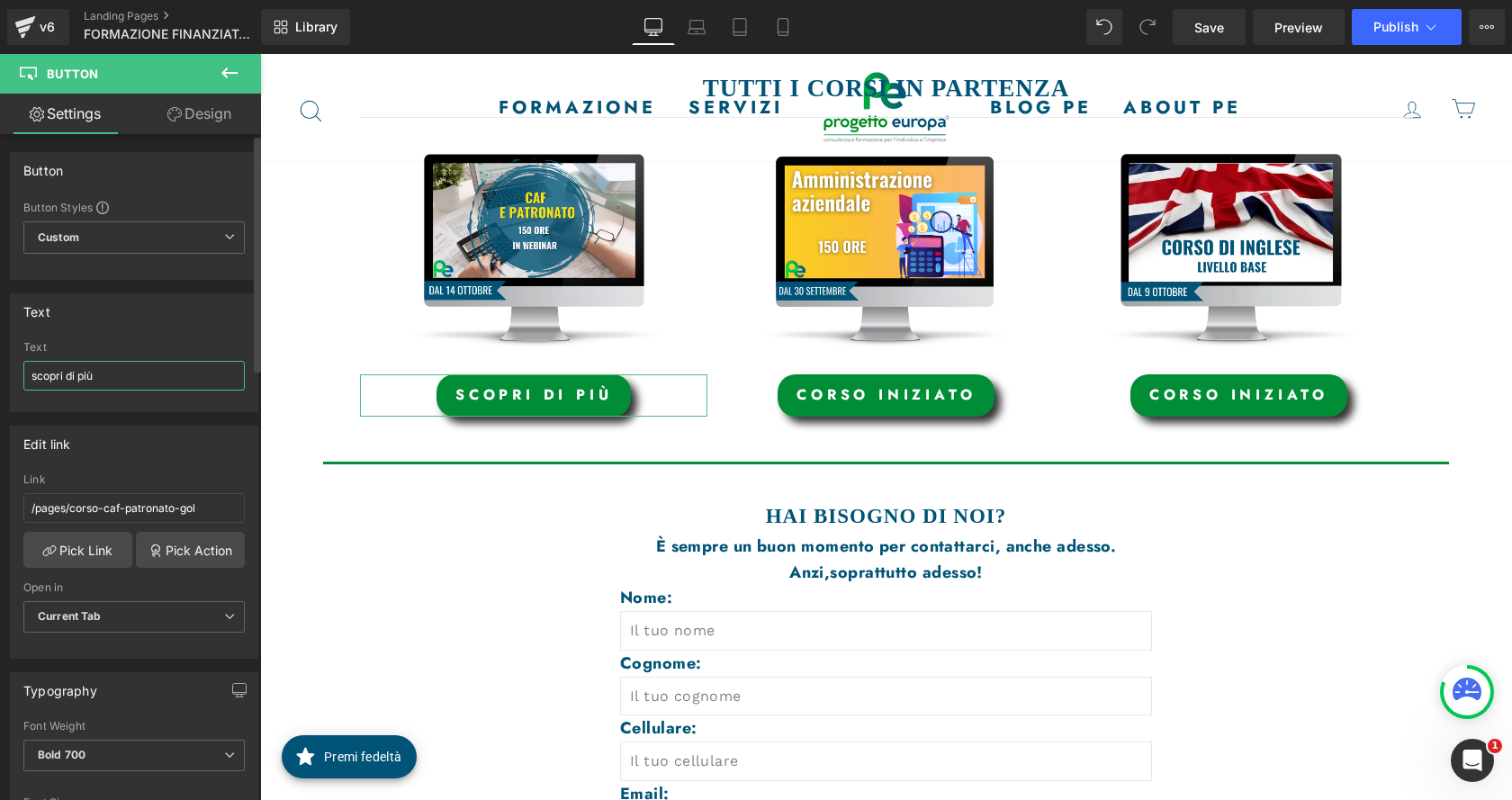
drag, startPoint x: 88, startPoint y: 377, endPoint x: 1, endPoint y: 374, distance: 87.1
click at [1, 374] on div "Text scopri di più Text scopri di più" at bounding box center [134, 346] width 269 height 132
drag, startPoint x: 132, startPoint y: 374, endPoint x: 27, endPoint y: 373, distance: 105.0
click at [27, 373] on input "scopri di più" at bounding box center [134, 376] width 222 height 30
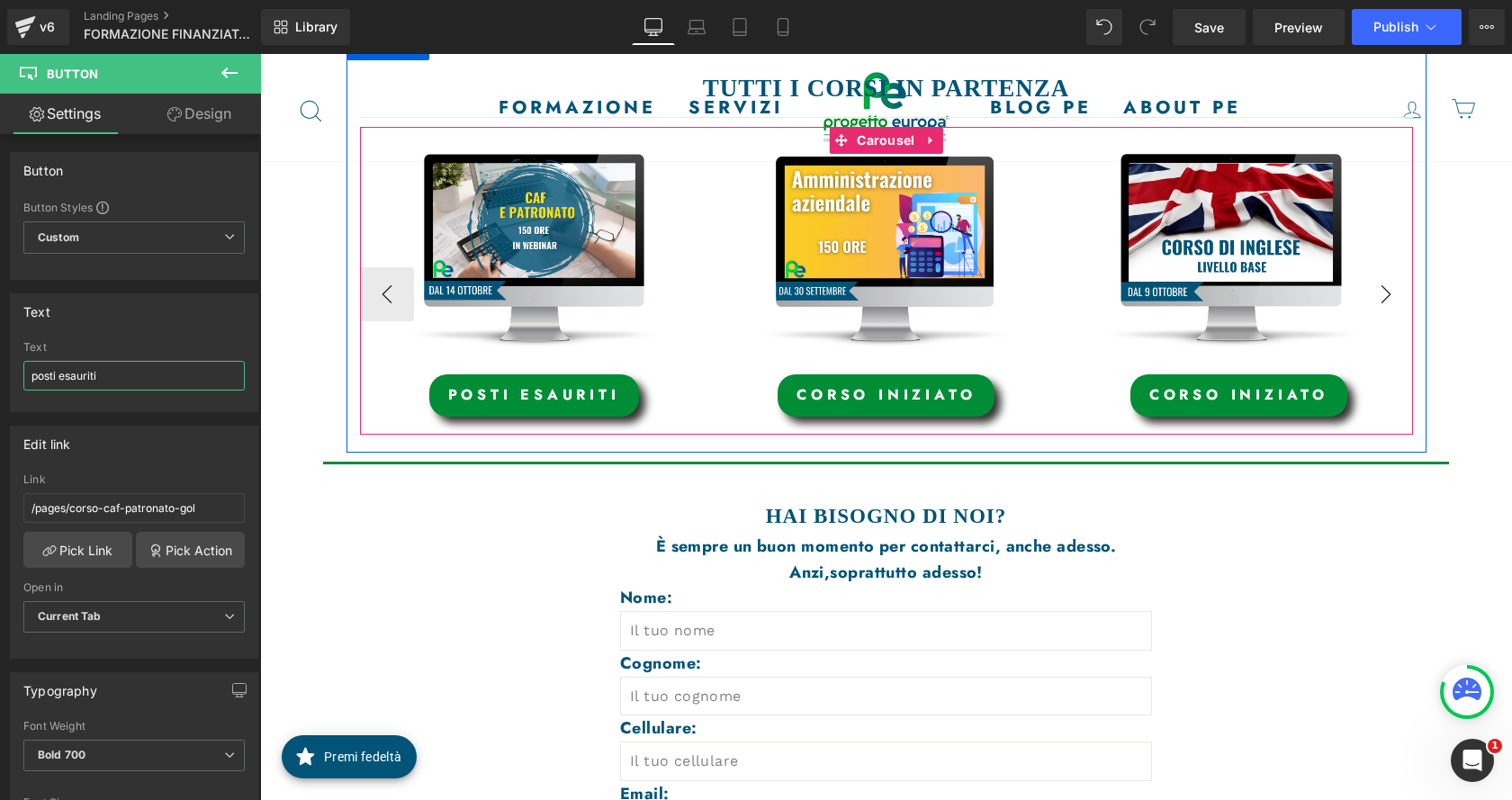
type input "posti esauriti"
click at [1386, 302] on button "›" at bounding box center [1386, 295] width 54 height 54
click at [394, 309] on button "‹" at bounding box center [386, 295] width 54 height 54
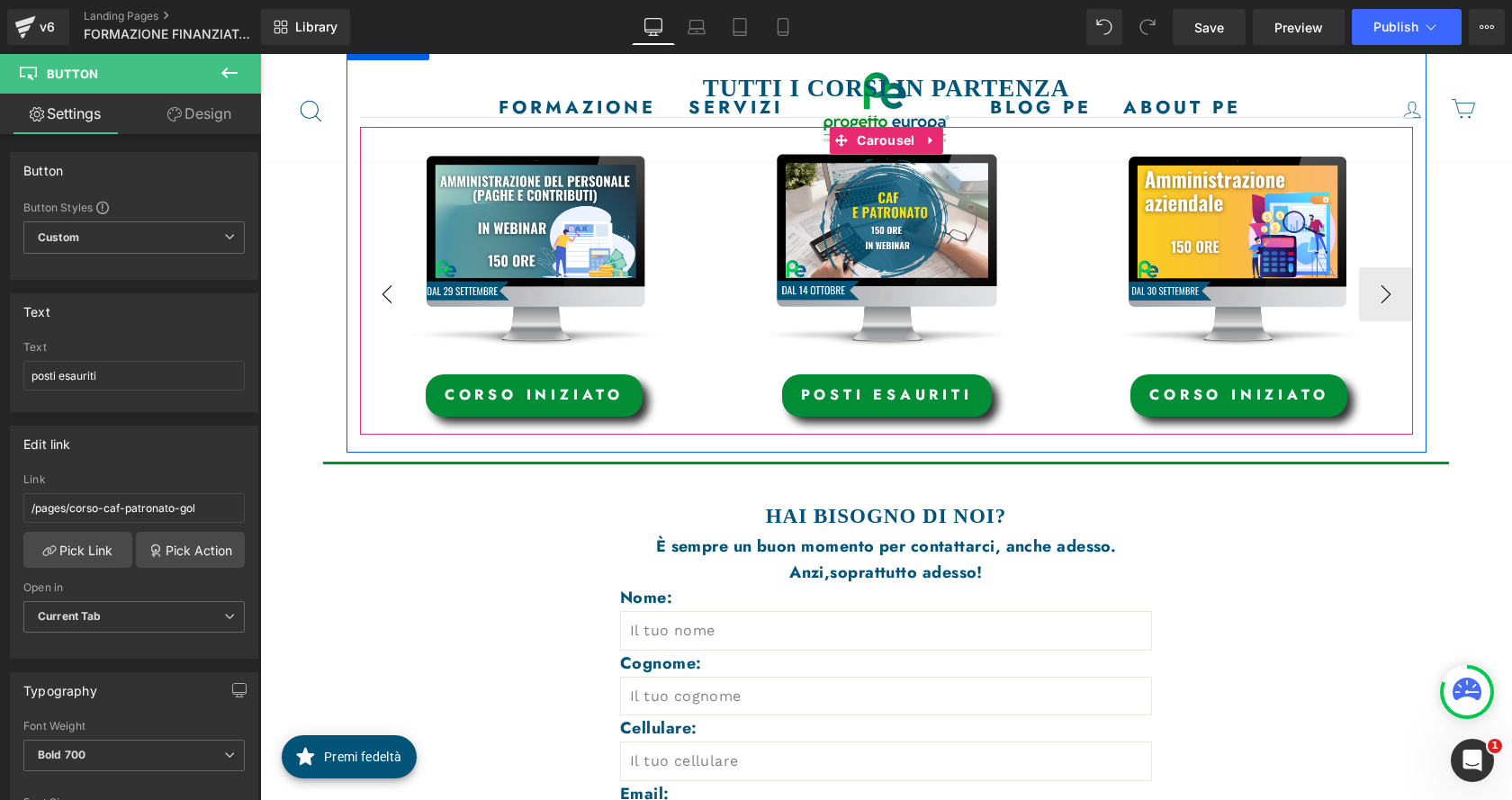
click at [394, 309] on button "‹" at bounding box center [386, 295] width 54 height 54
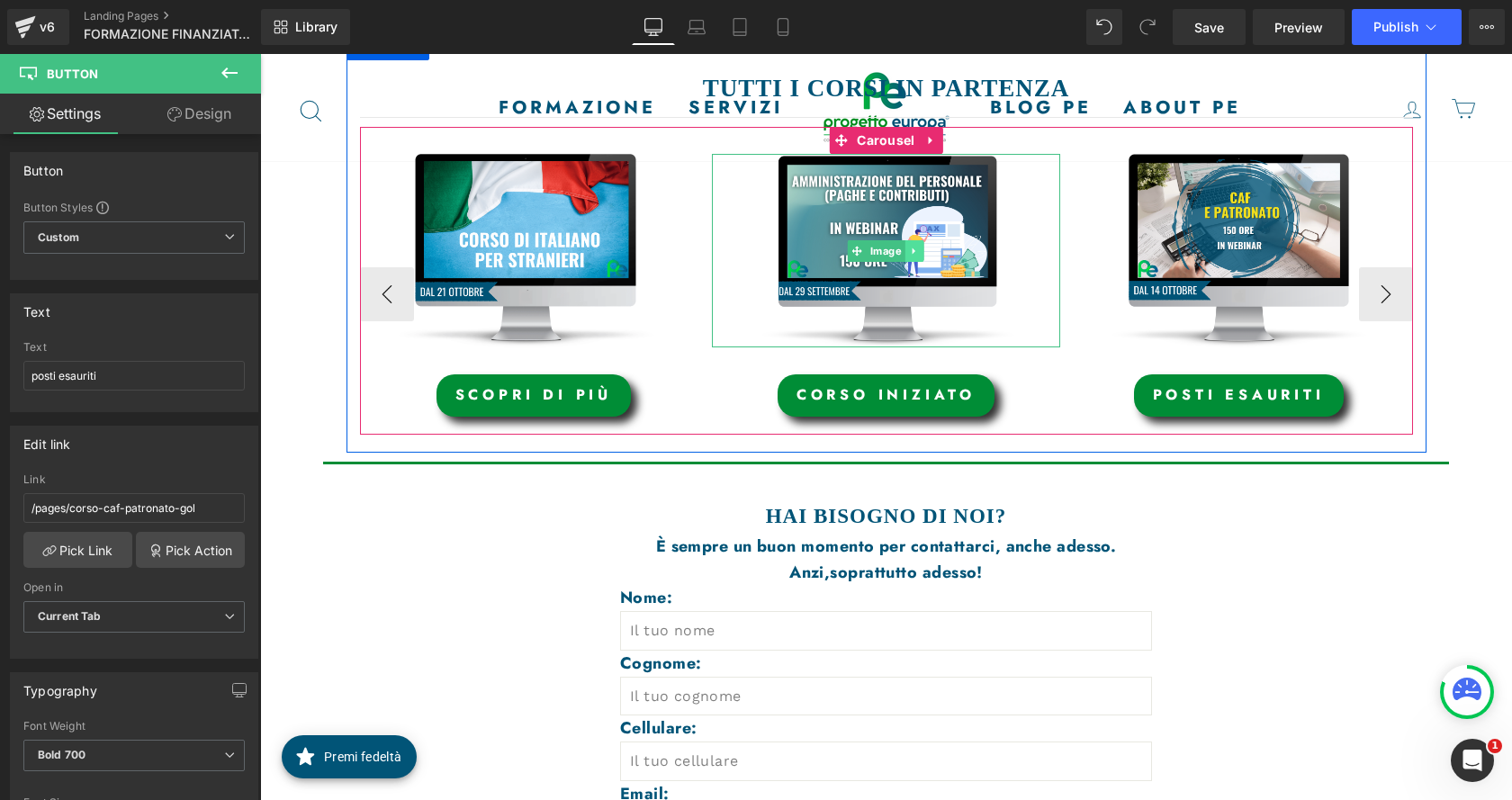
click at [906, 251] on link at bounding box center [915, 252] width 19 height 22
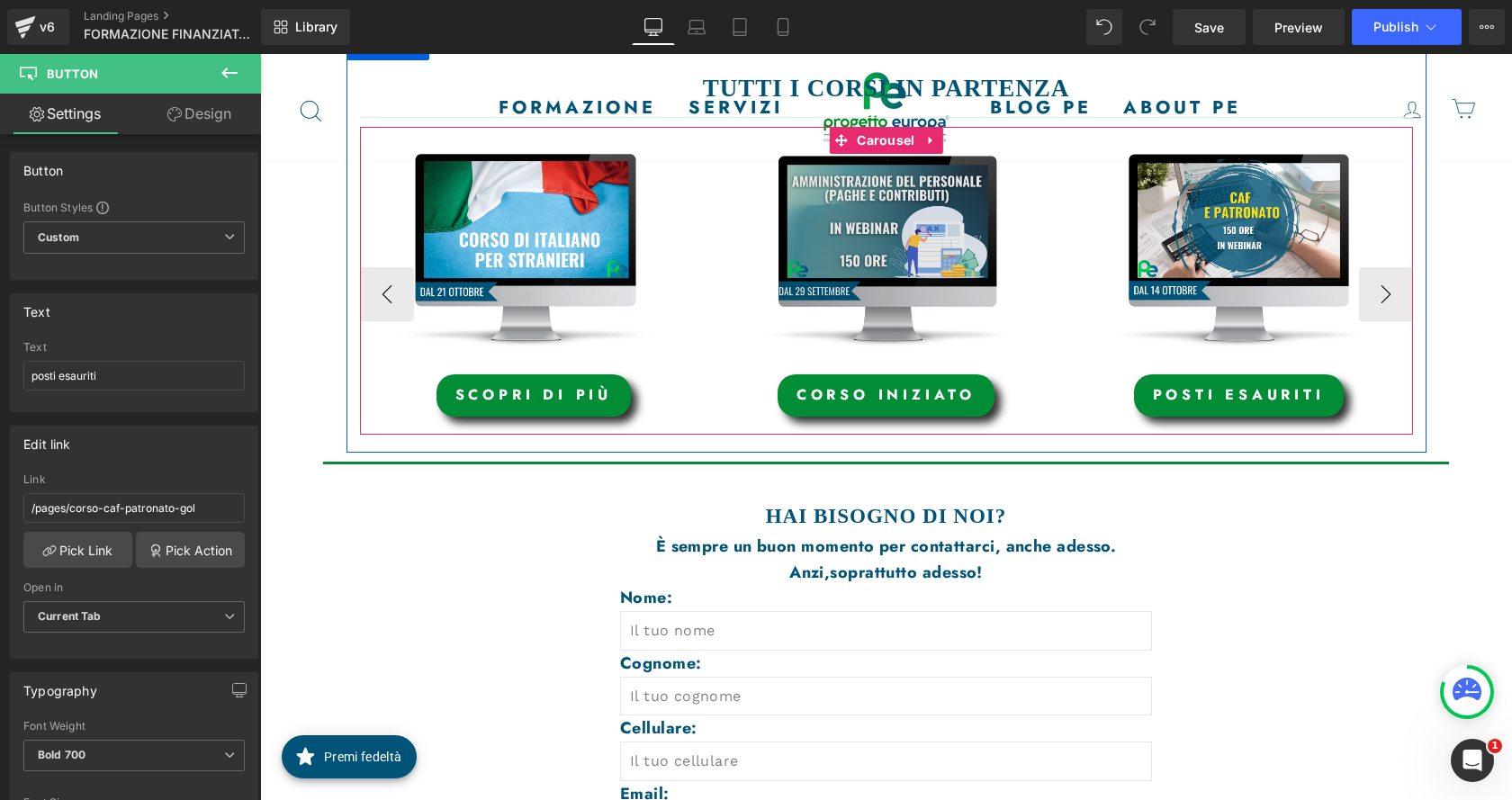
click at [830, 199] on img at bounding box center [886, 251] width 349 height 194
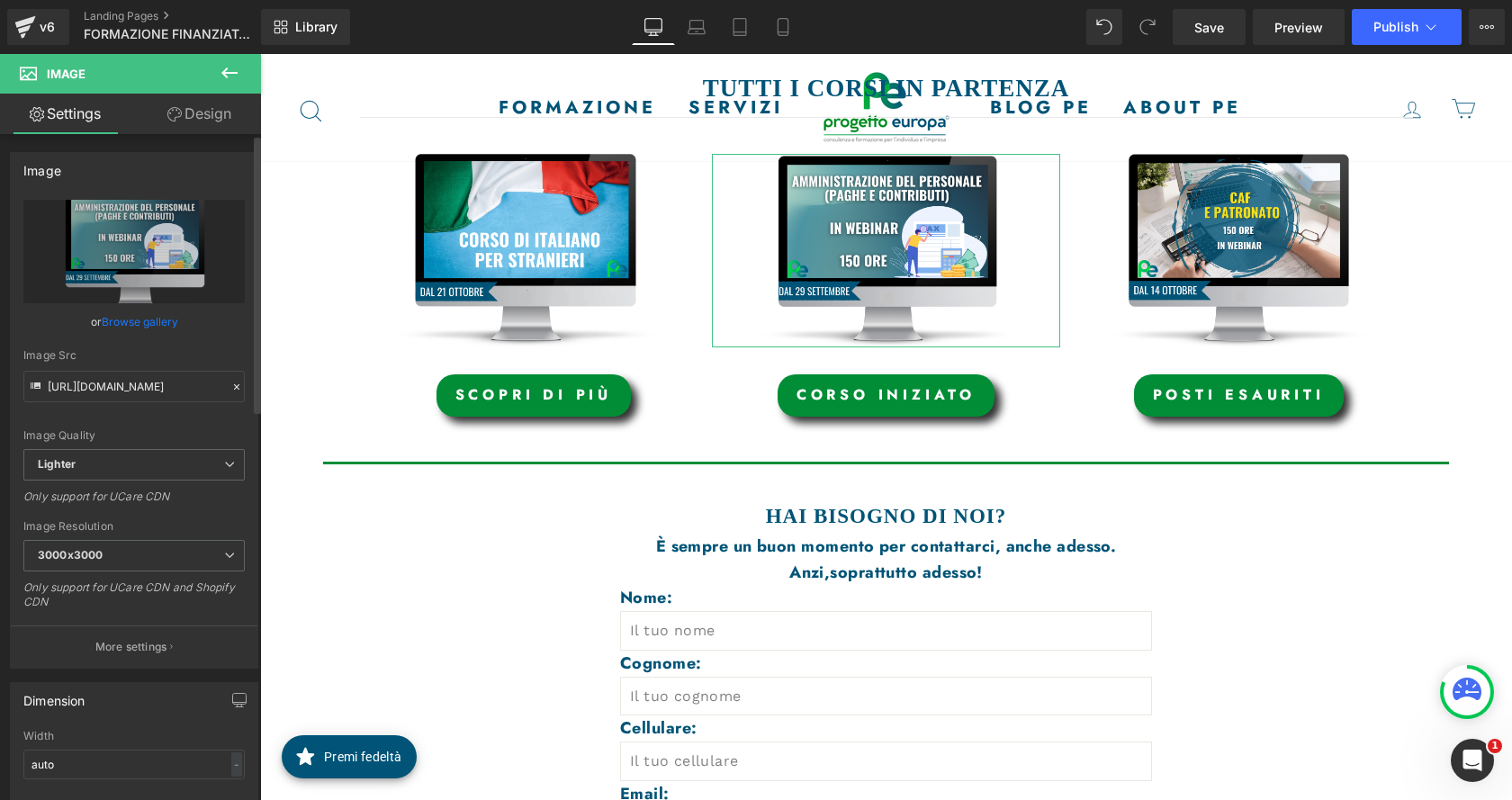
click at [129, 324] on link "Browse gallery" at bounding box center [140, 322] width 77 height 32
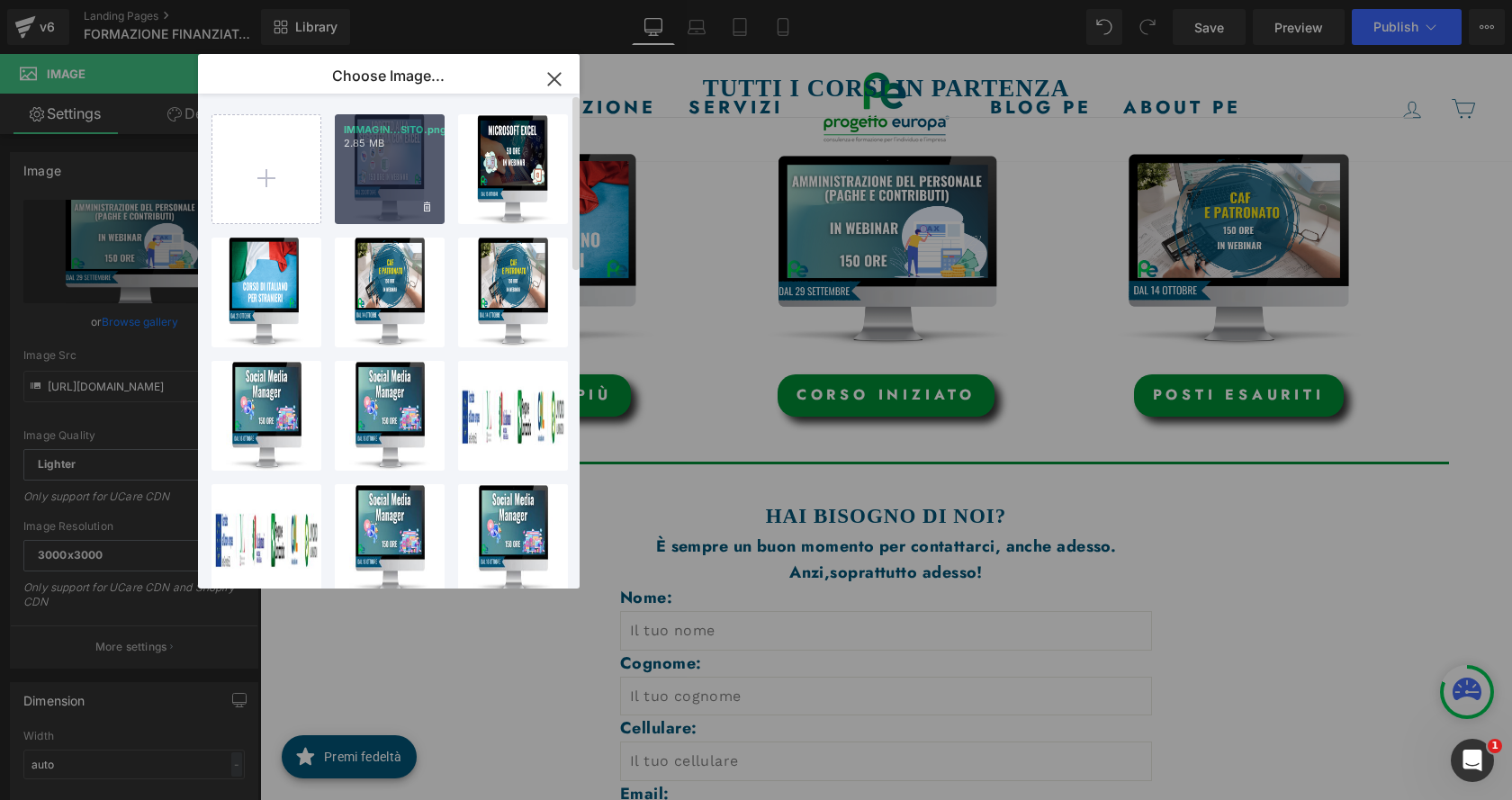
click at [388, 178] on div "IMMAGIN...SITO.png 2.85 MB" at bounding box center [389, 169] width 110 height 110
type input "https://ucarecdn.com/76a8fc42-1758-4f4b-9b33-91f6c8ca3dc9/-/format/auto/-/previ…"
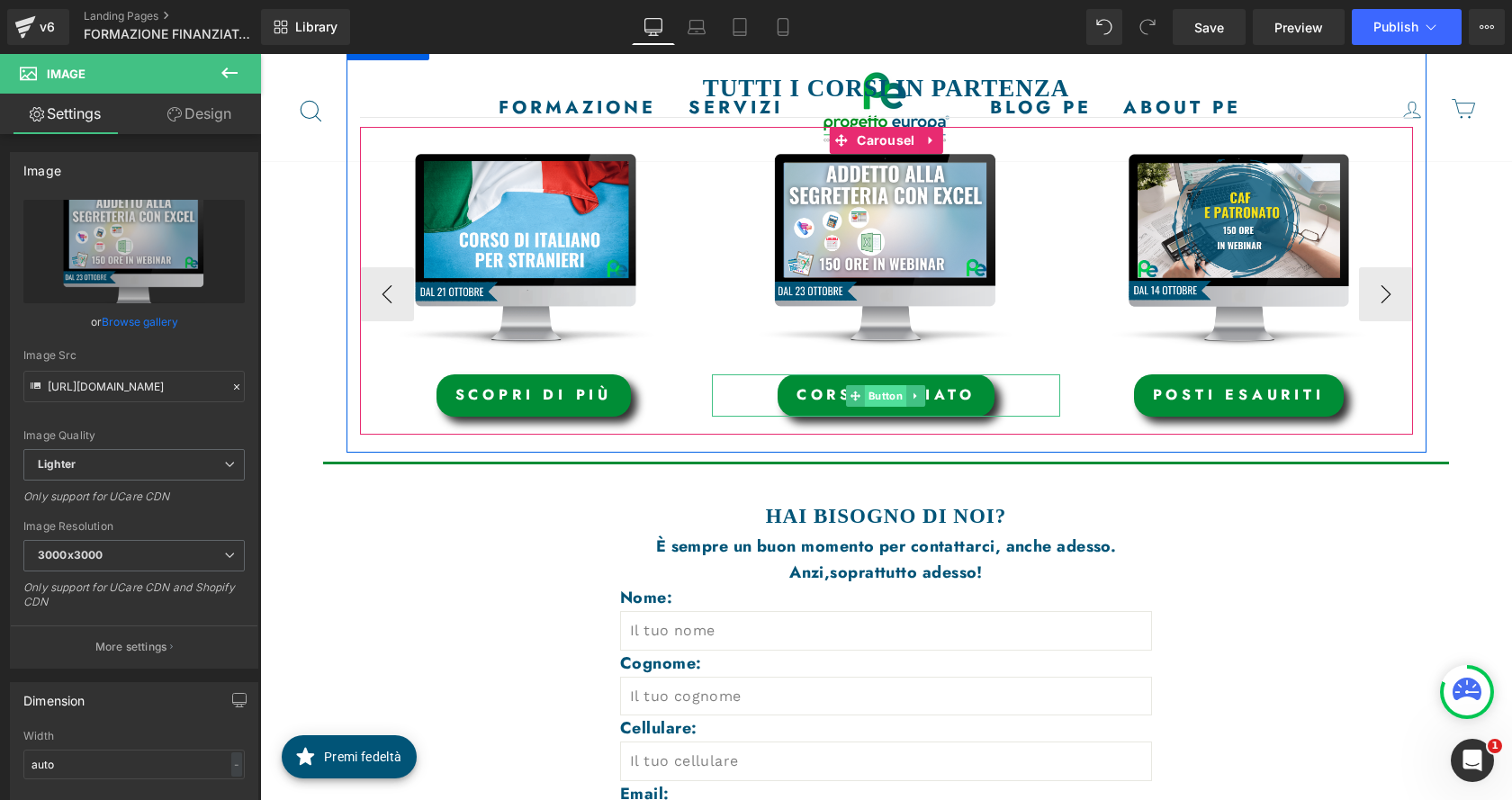
click at [879, 387] on span "Button" at bounding box center [885, 397] width 41 height 22
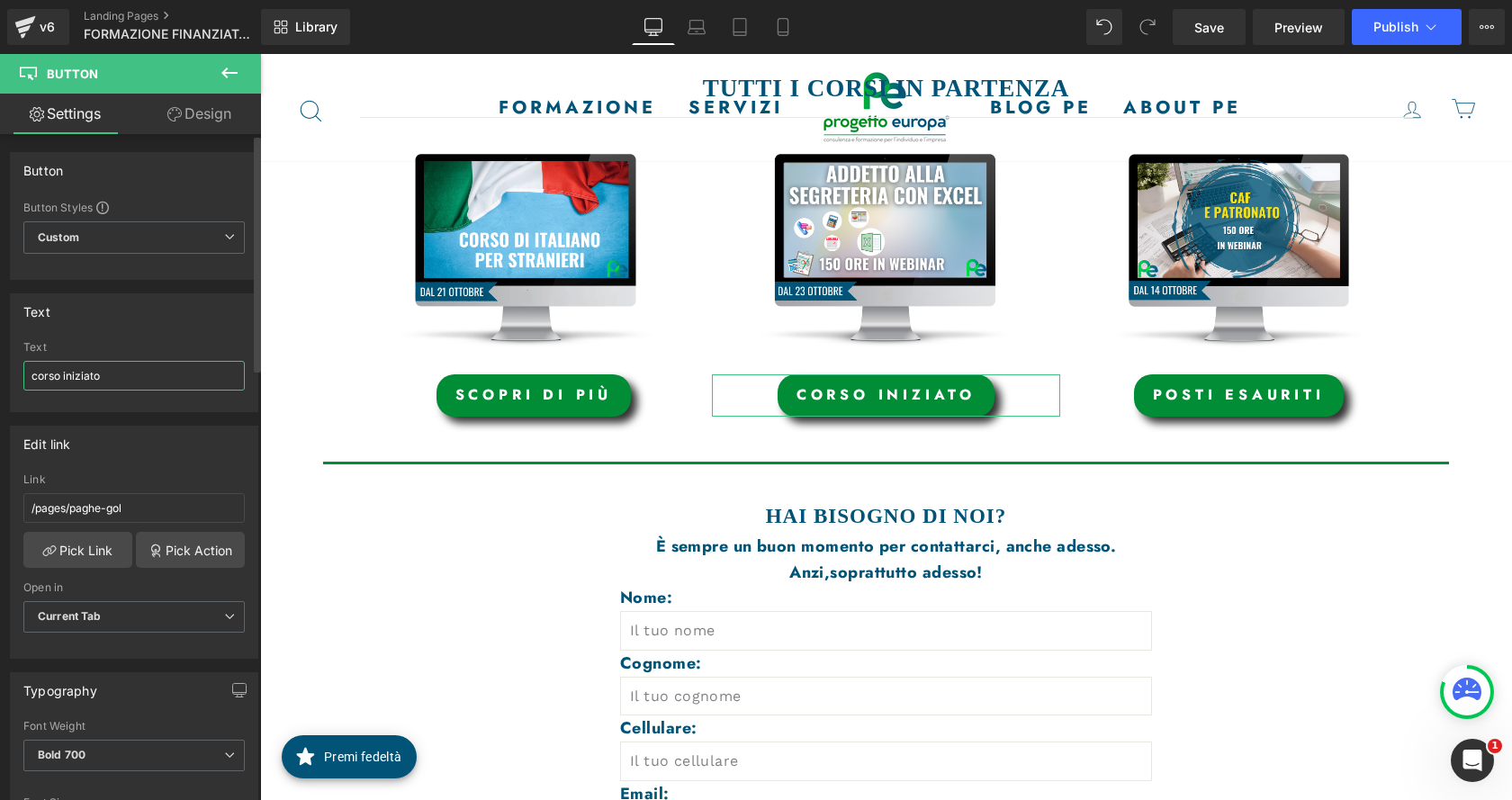
drag, startPoint x: 97, startPoint y: 377, endPoint x: 9, endPoint y: 352, distance: 91.5
click at [0, 365] on div "Text corso iniziato Text corso iniziato" at bounding box center [134, 346] width 269 height 132
type input "scopri di più"
click at [105, 541] on link "Pick Link" at bounding box center [77, 550] width 109 height 36
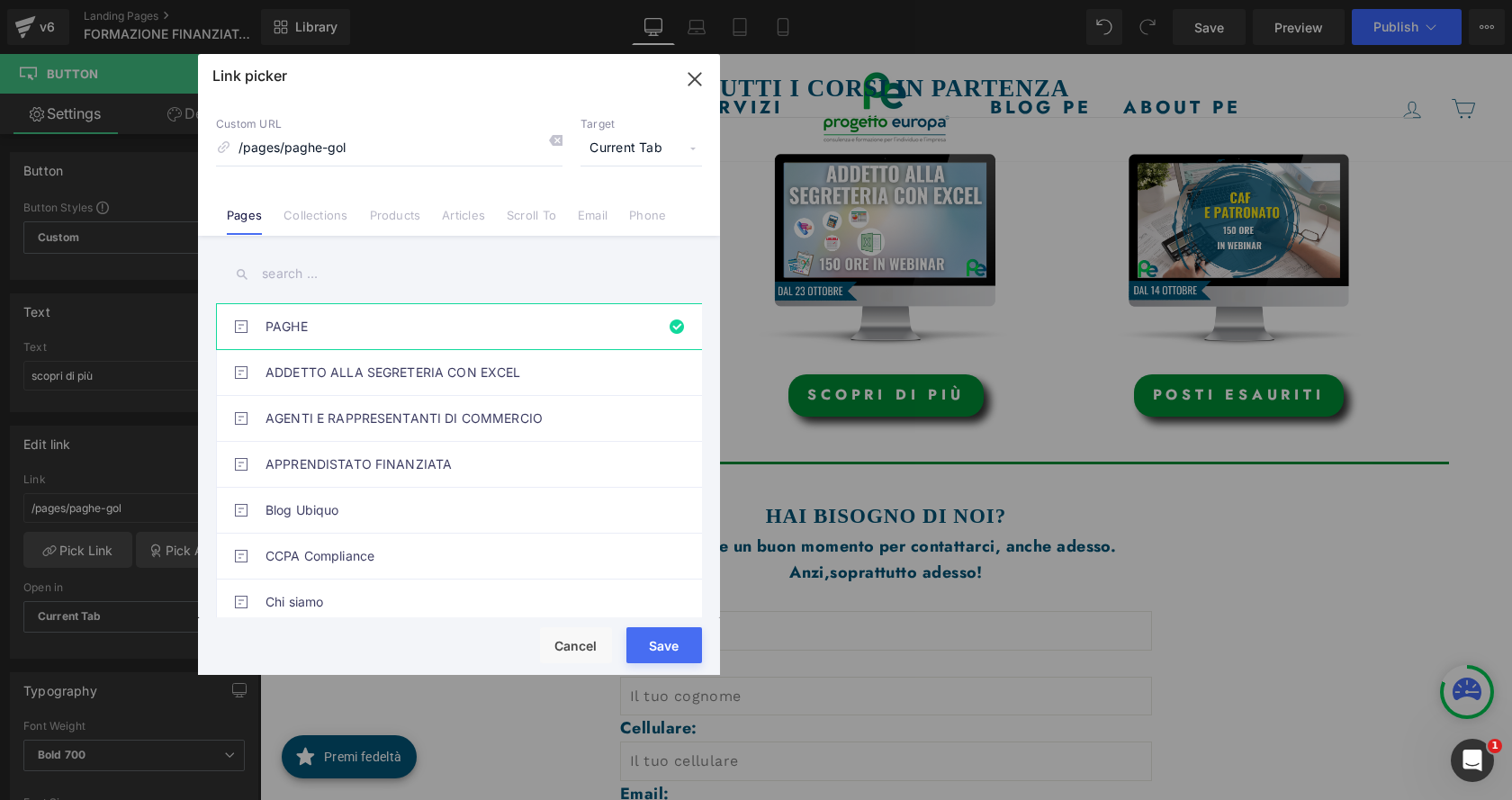
click at [396, 278] on input "text" at bounding box center [458, 274] width 486 height 41
type input "a"
click at [373, 375] on link "ADDETTO ALLA SEGRETERIA CON EXCEL" at bounding box center [463, 373] width 396 height 45
type input "/pages/addetto-alla-segreteria-con-excel"
click at [659, 639] on button "Save" at bounding box center [664, 645] width 76 height 36
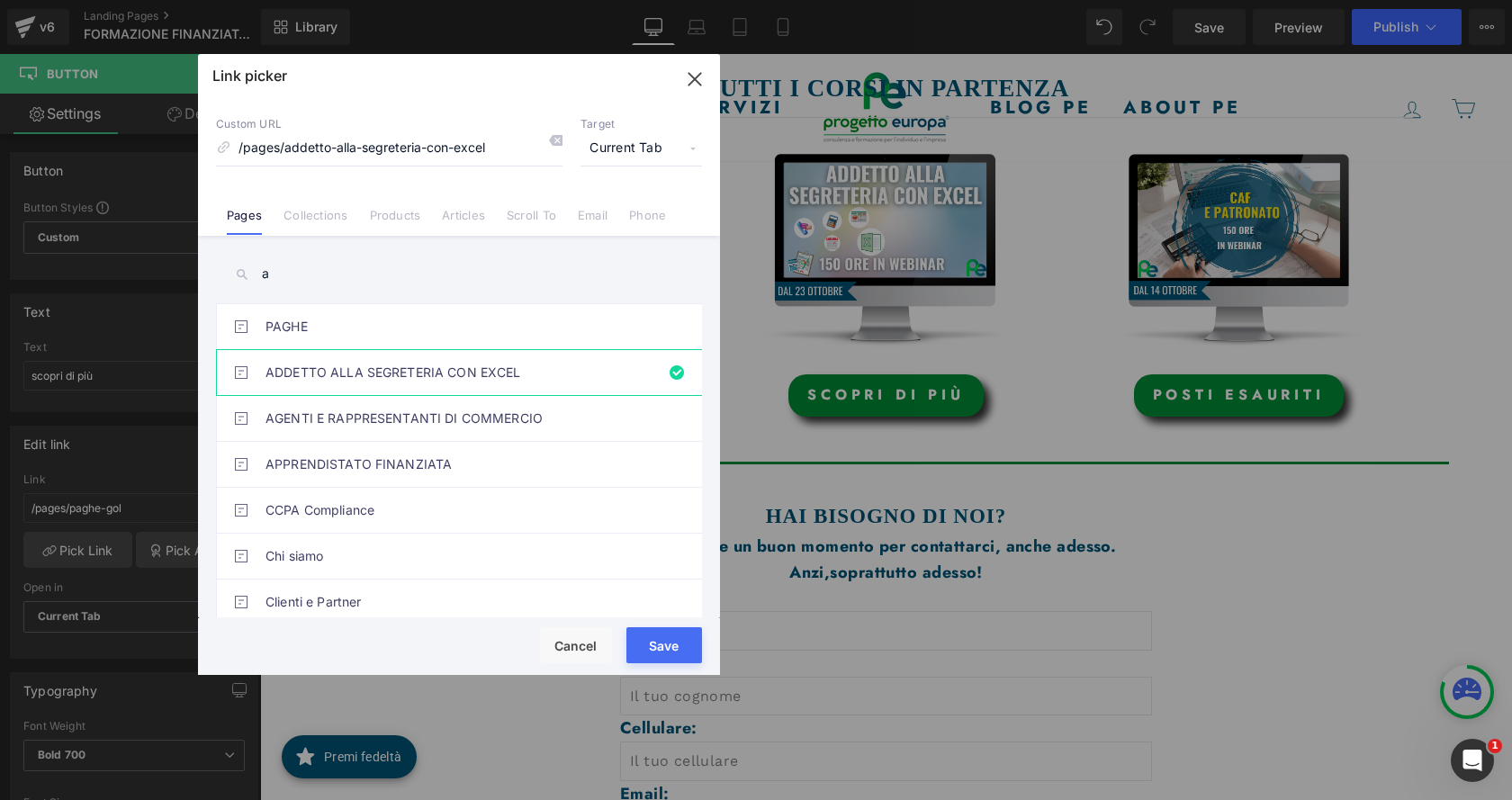
type input "/pages/addetto-alla-segreteria-con-excel"
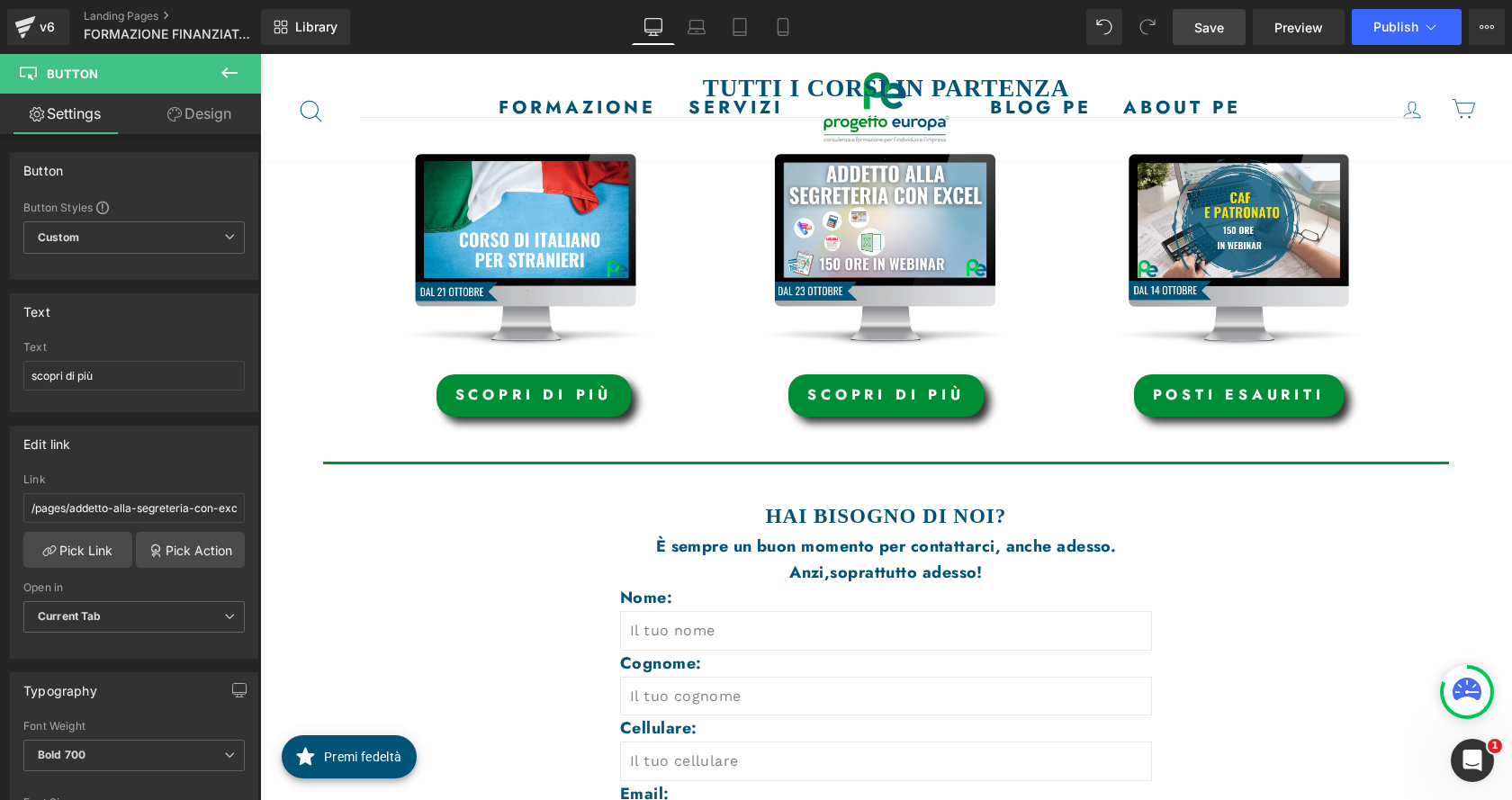
click at [1206, 24] on span "Save" at bounding box center [1209, 27] width 30 height 19
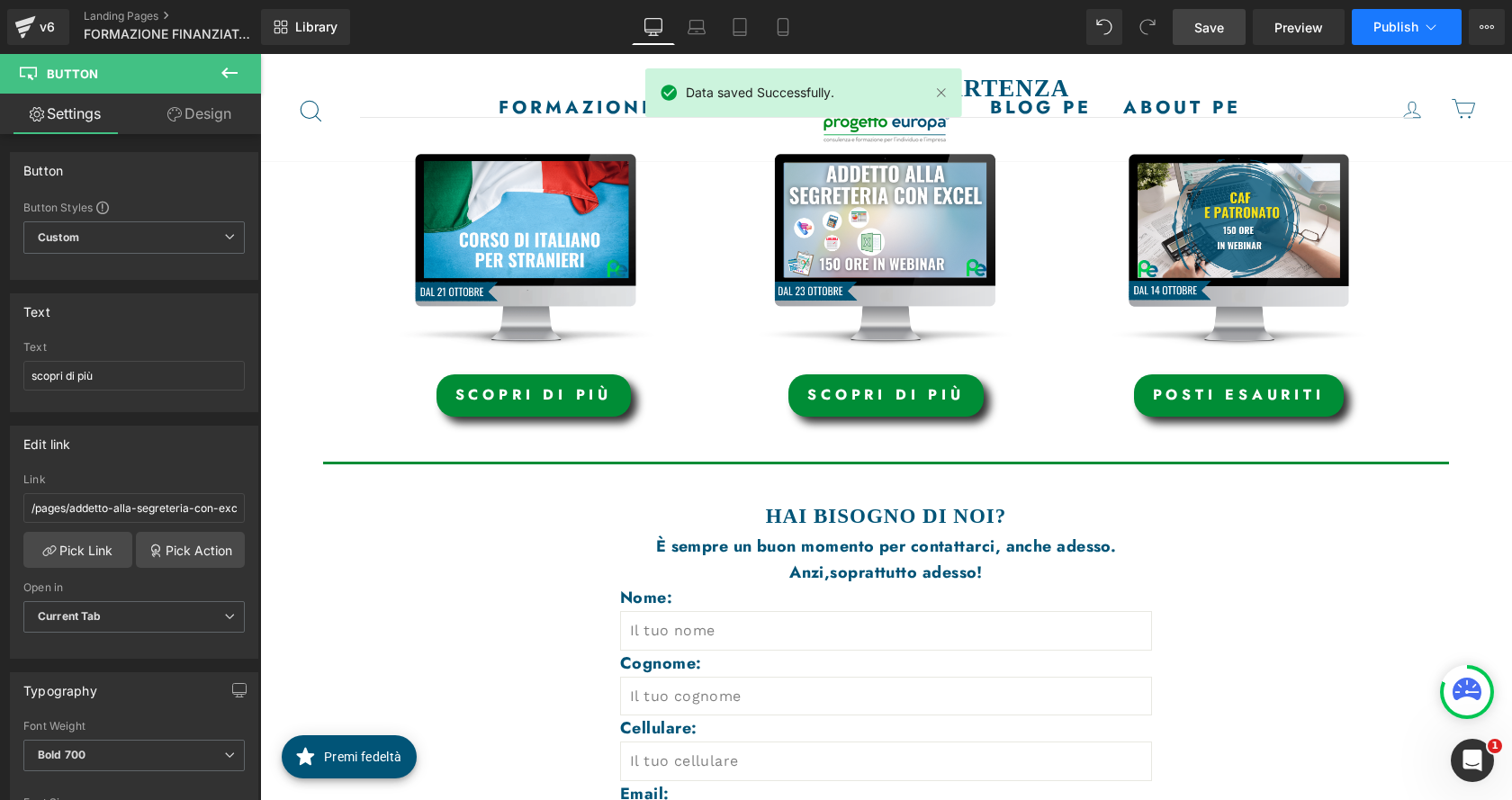
click at [1401, 27] on span "Publish" at bounding box center [1395, 27] width 45 height 14
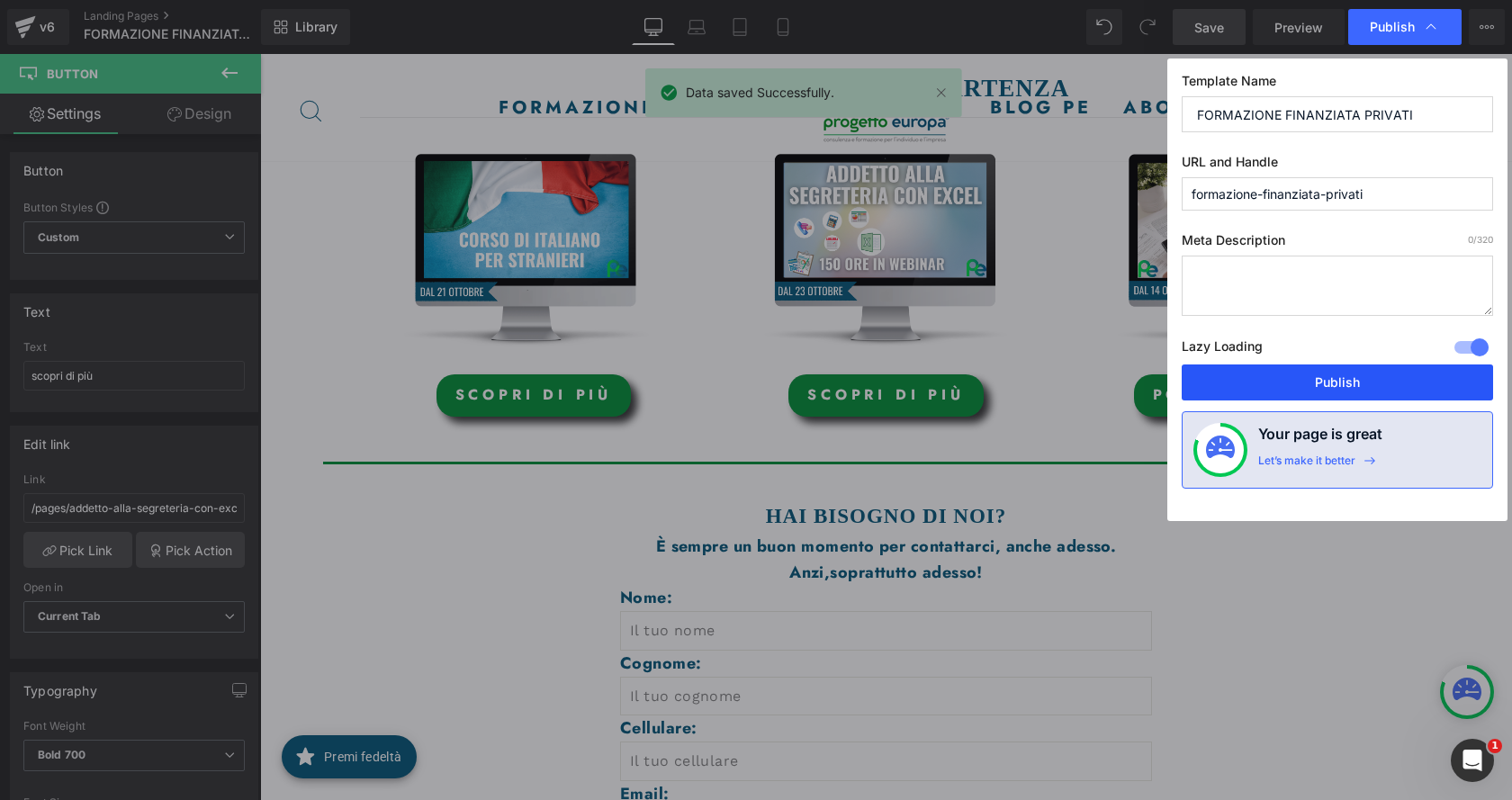
click at [1383, 370] on button "Publish" at bounding box center [1337, 383] width 312 height 36
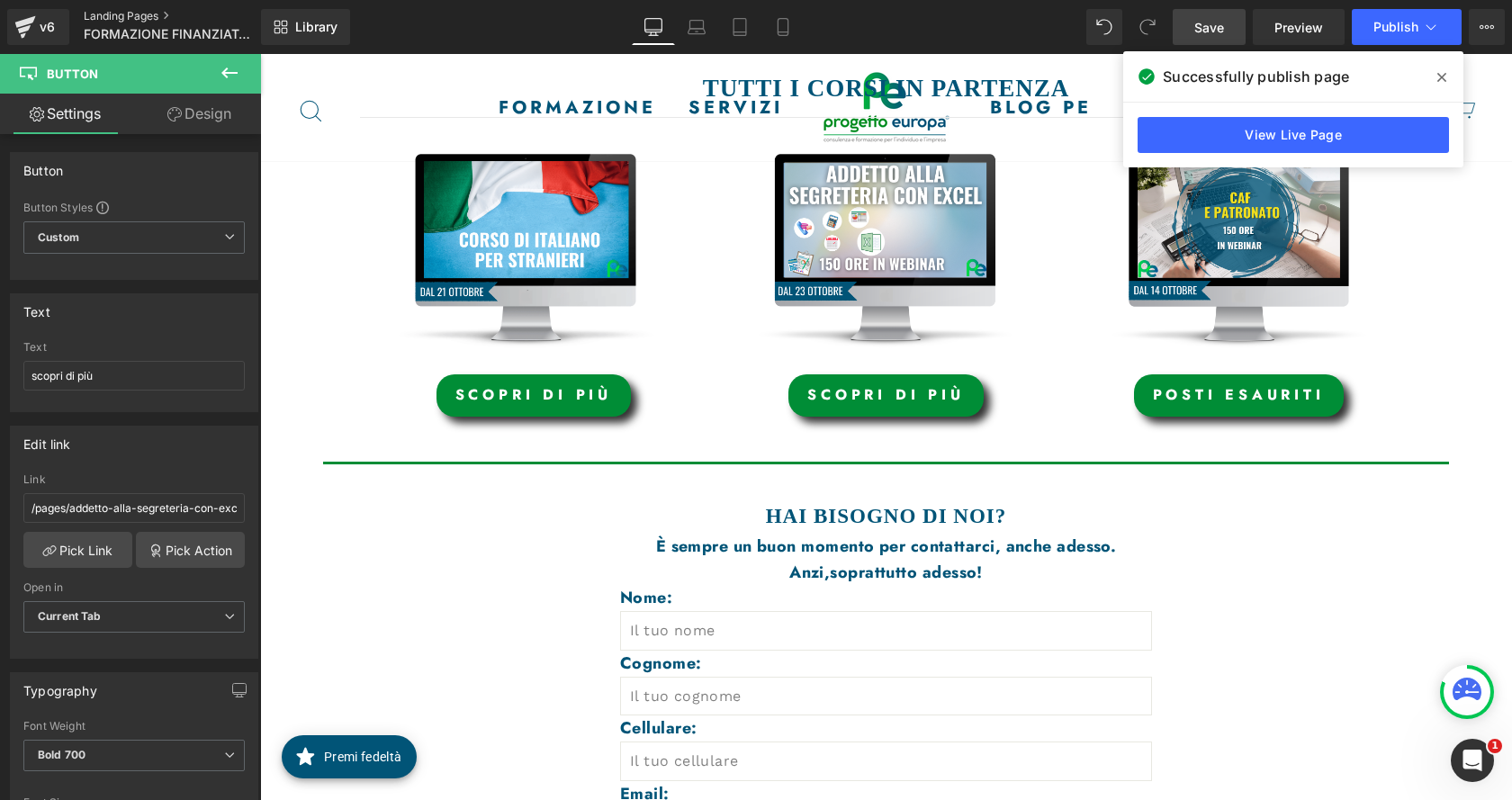
click at [147, 10] on link "Landing Pages" at bounding box center [187, 16] width 207 height 14
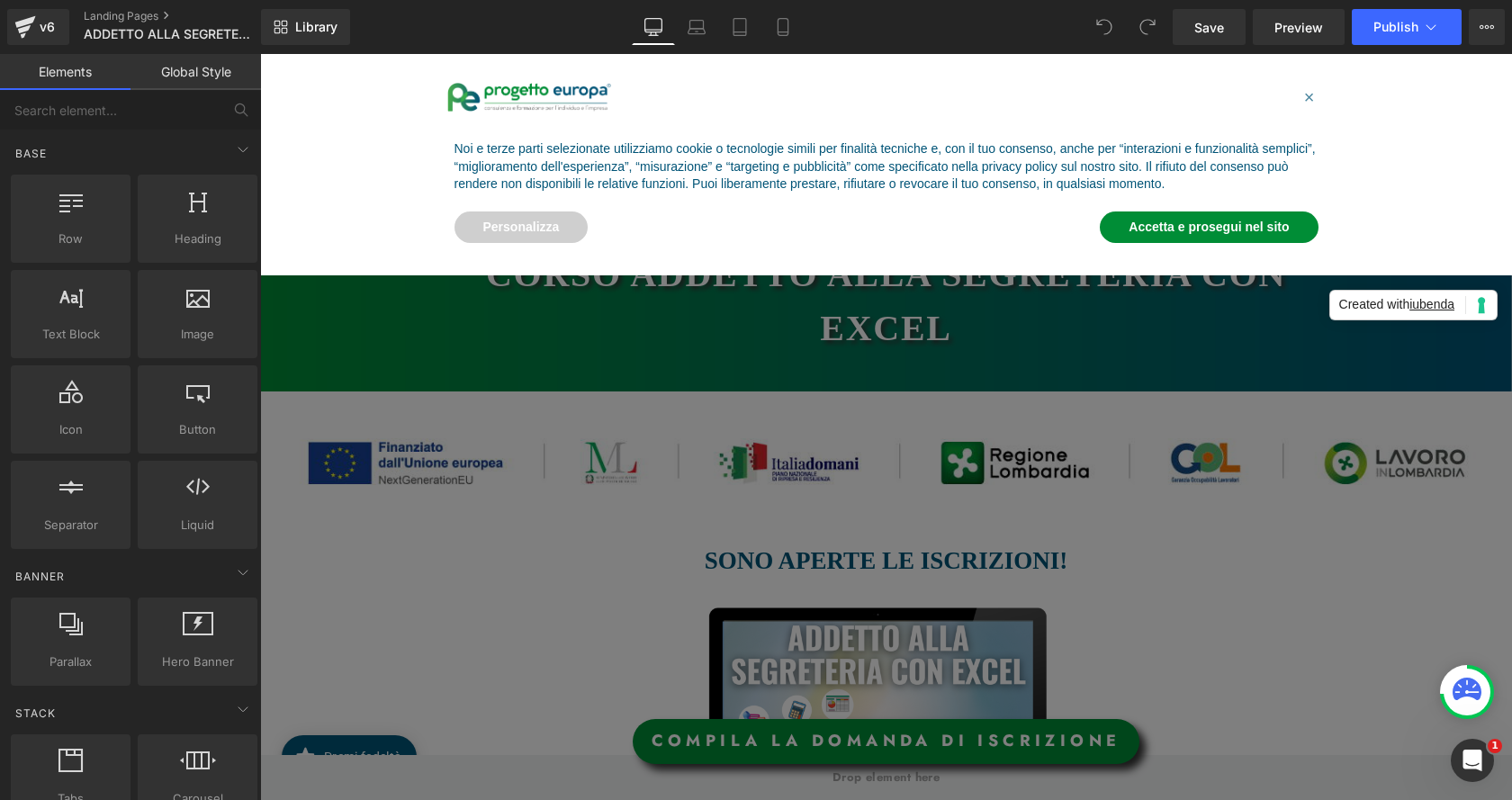
scroll to position [90, 0]
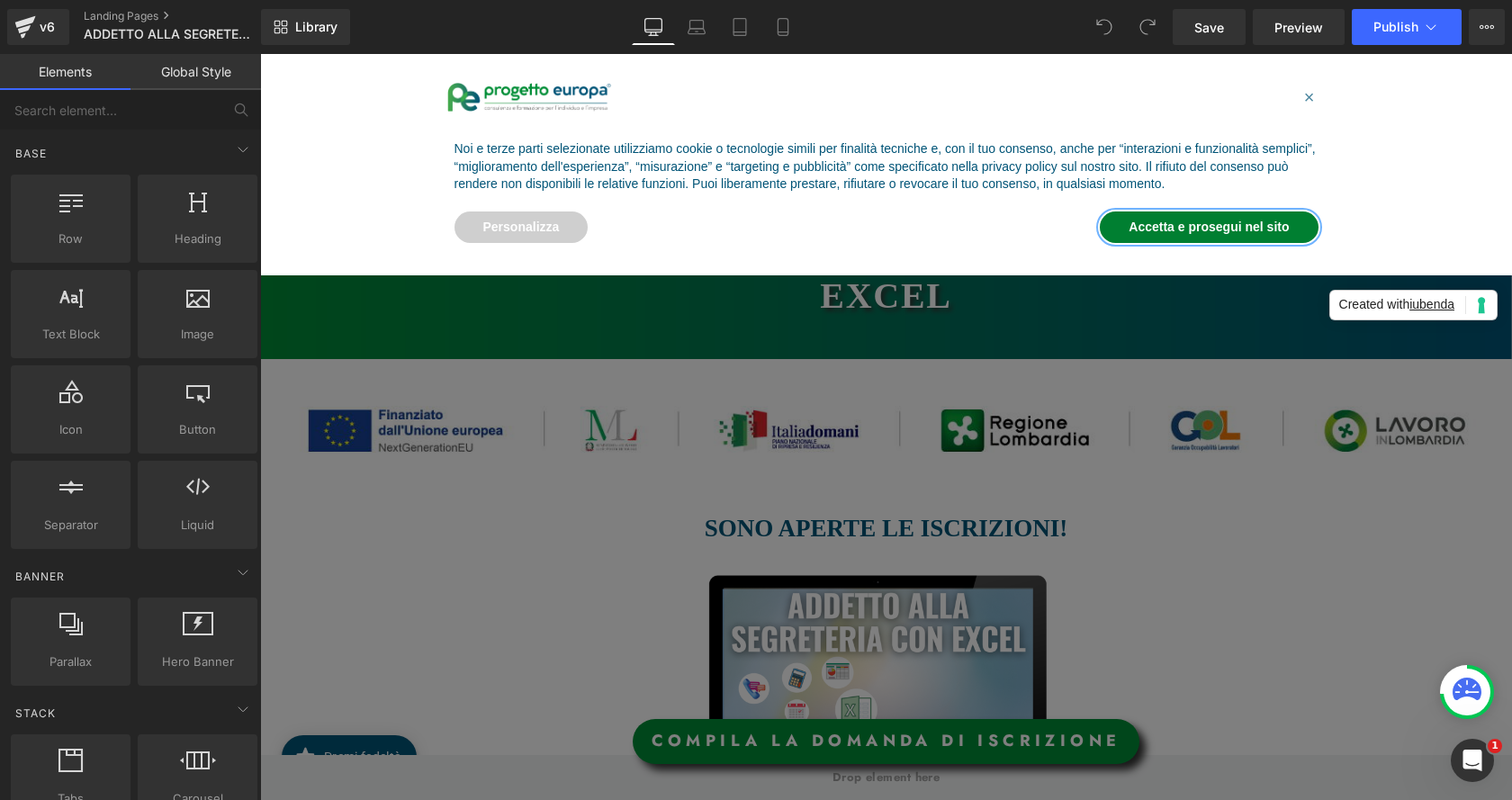
click at [1178, 230] on button "Accetta e prosegui nel sito" at bounding box center [1208, 228] width 218 height 32
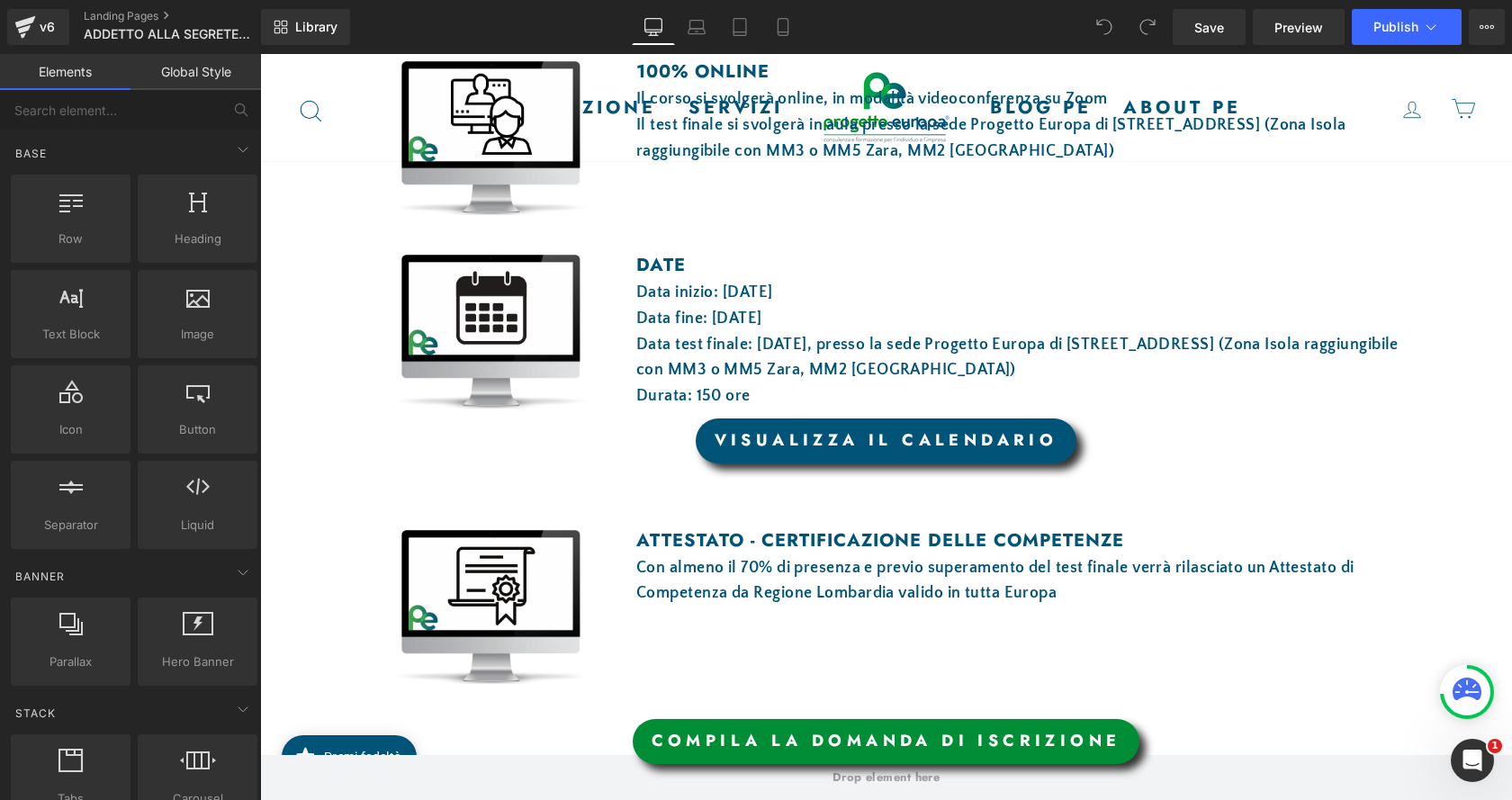
scroll to position [1080, 0]
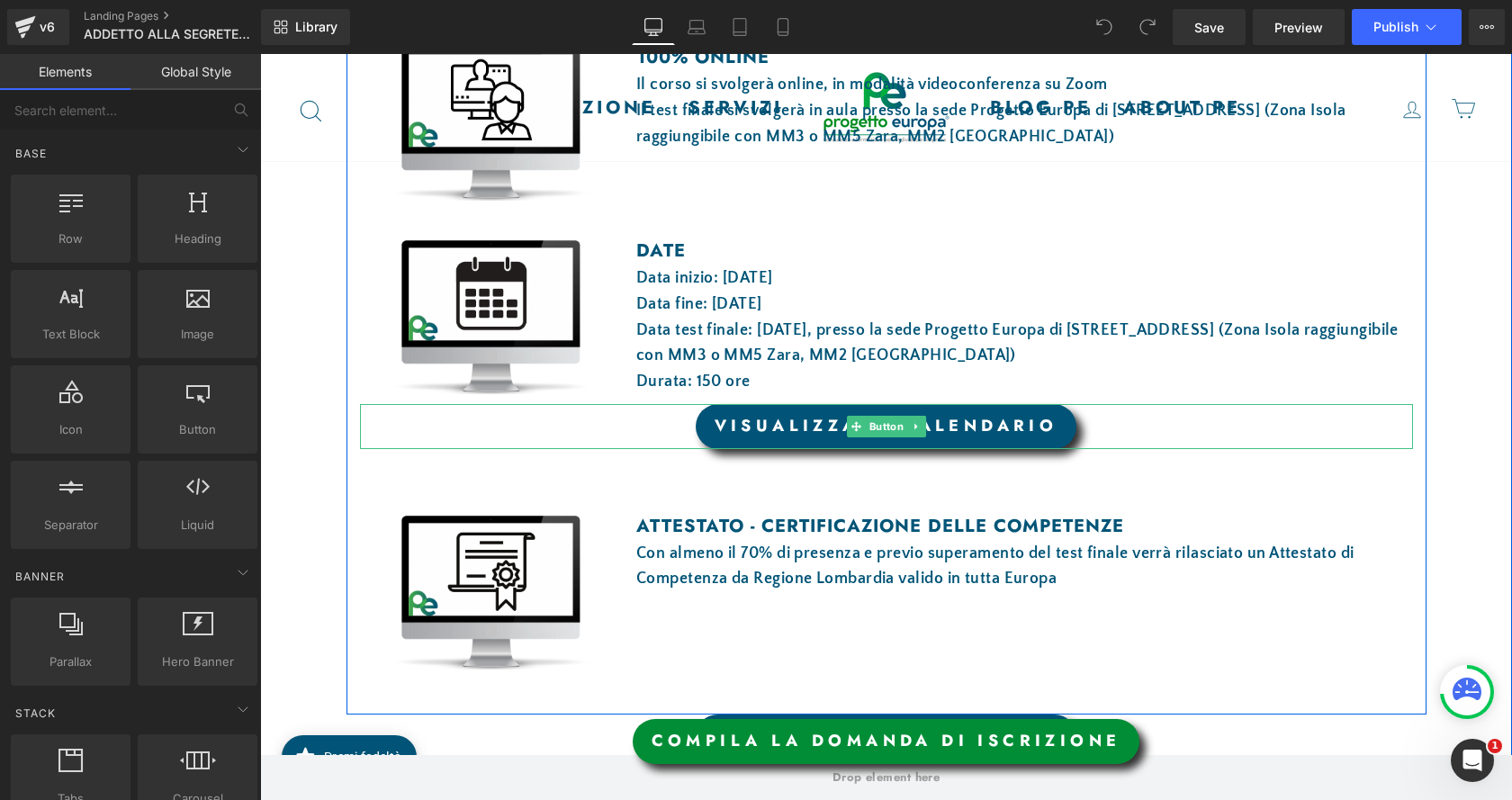
click at [966, 419] on font "VISUALIZZA IL CALENDARIO" at bounding box center [887, 425] width 344 height 23
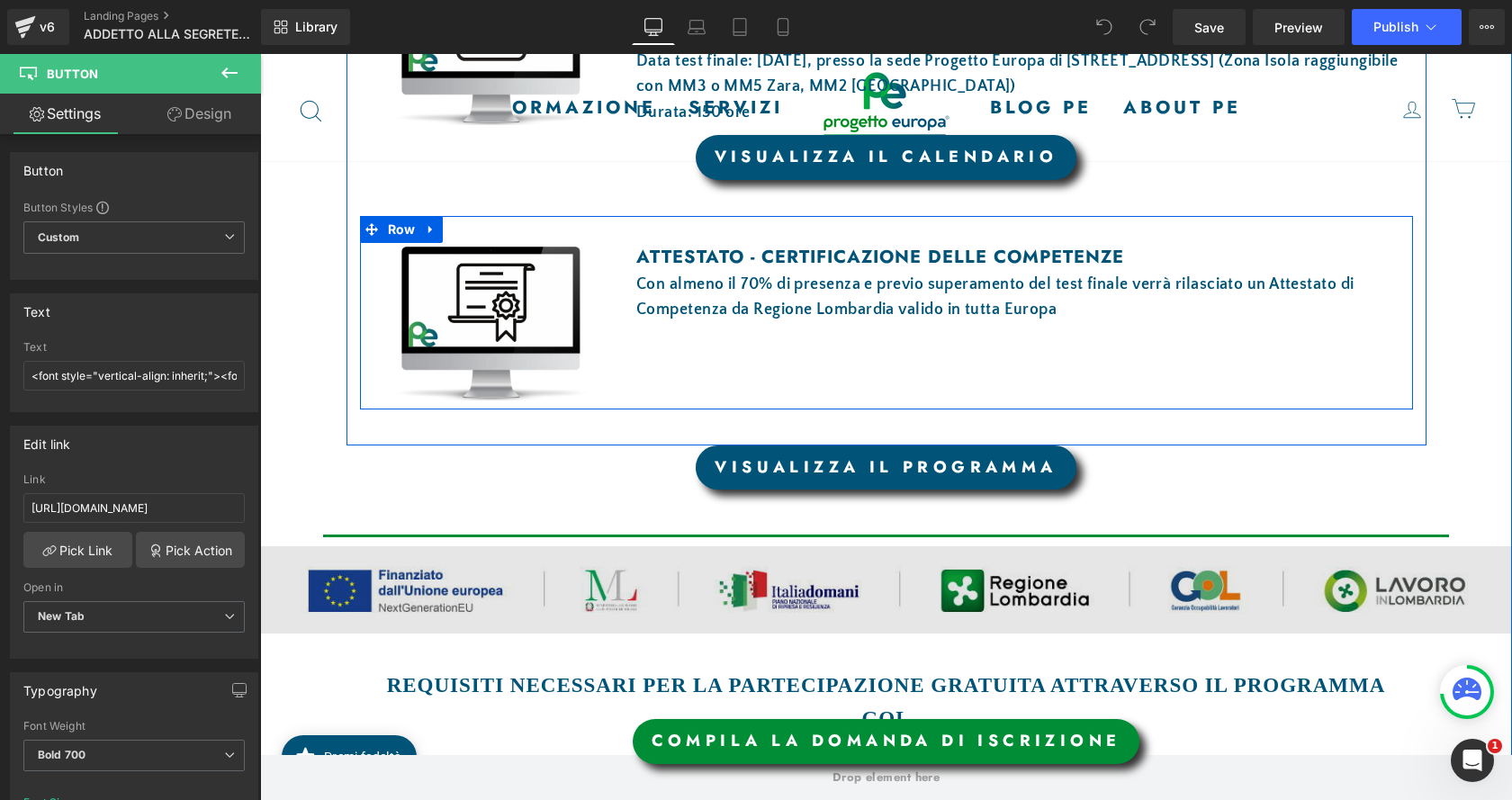
scroll to position [1350, 0]
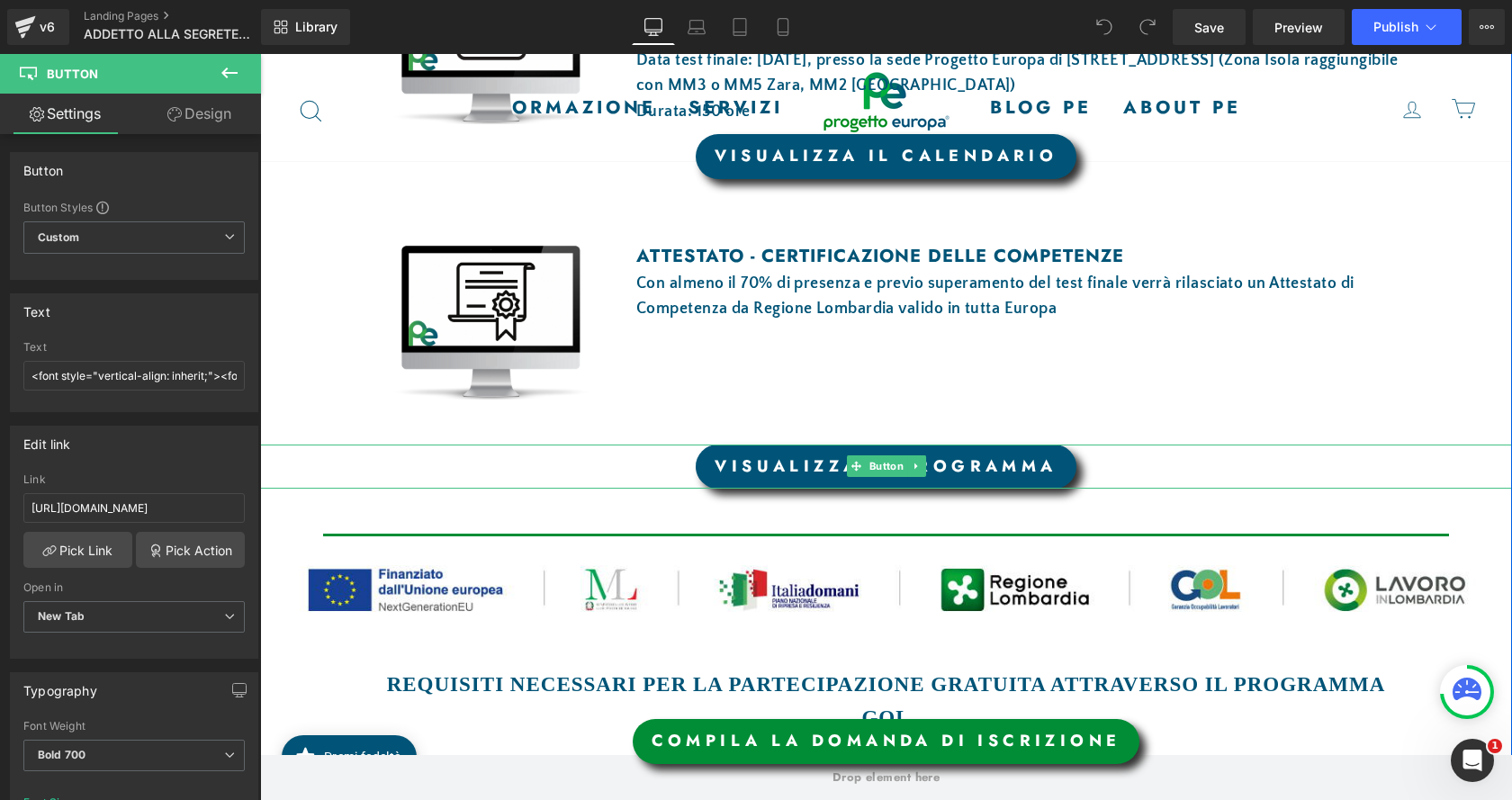
click at [771, 473] on link "VISUALIZZA IL PROGRAMMA" at bounding box center [886, 466] width 379 height 45
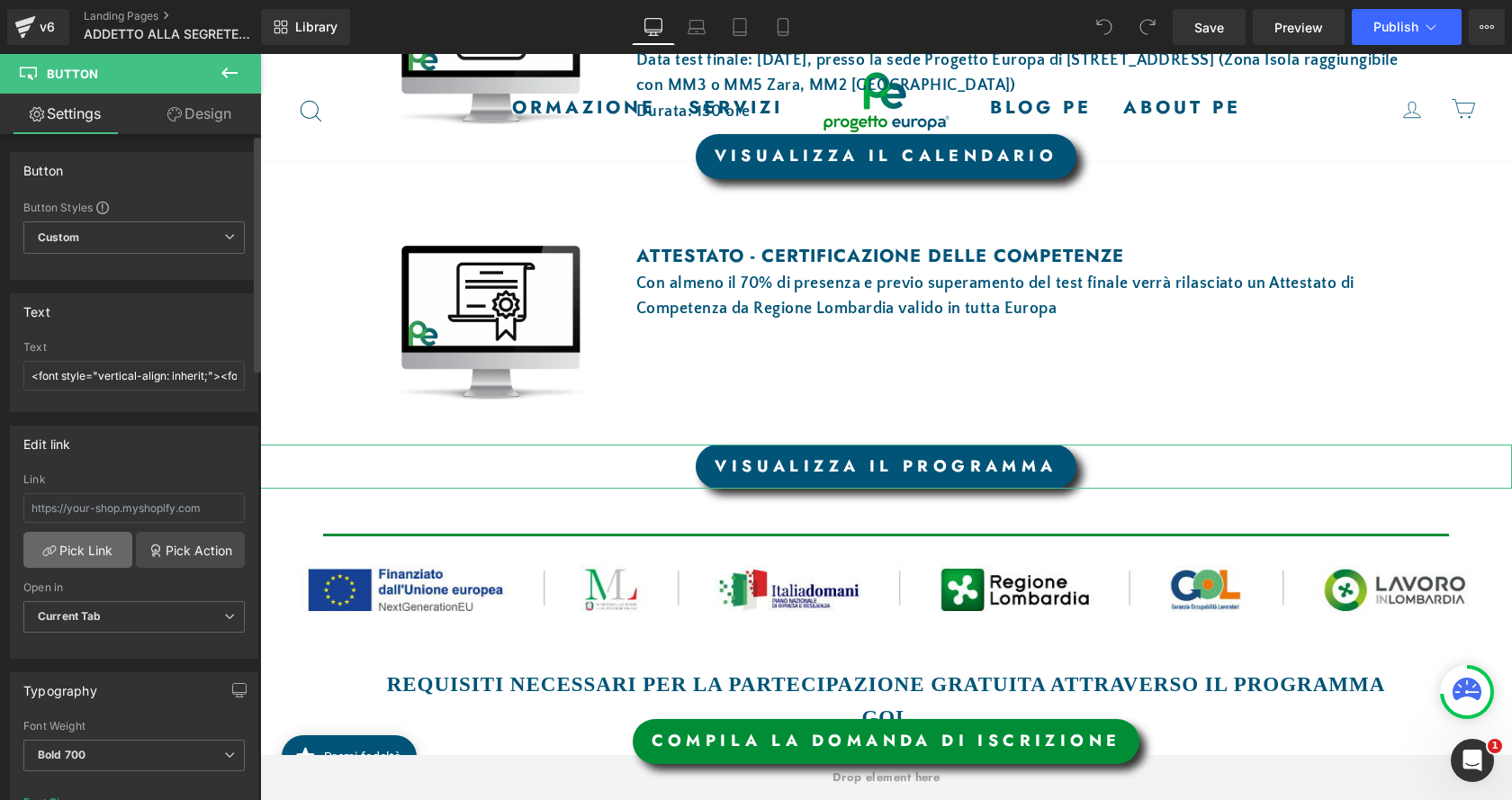
click at [103, 543] on link "Pick Link" at bounding box center [77, 550] width 109 height 36
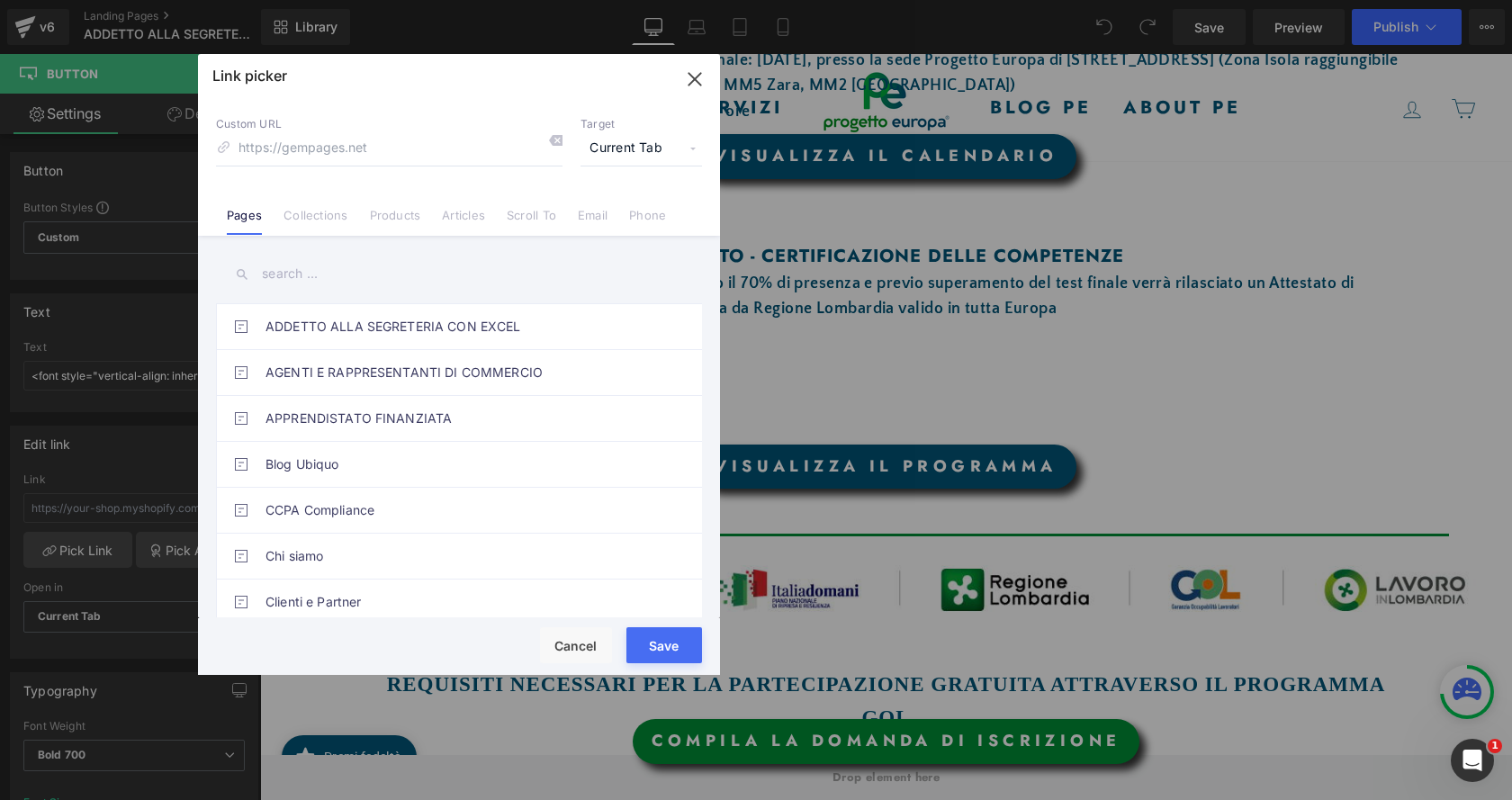
click at [344, 301] on div "ADDETTO ALLA SEGRETERIA CON EXCEL AGENTI E RAPPRESENTANTI DI COMMERCIO APPRENDI…" at bounding box center [458, 428] width 522 height 387
click at [347, 324] on link "ADDETTO ALLA SEGRETERIA CON EXCEL" at bounding box center [463, 327] width 396 height 45
type input "/pages/addetto-alla-segreteria-con-excel"
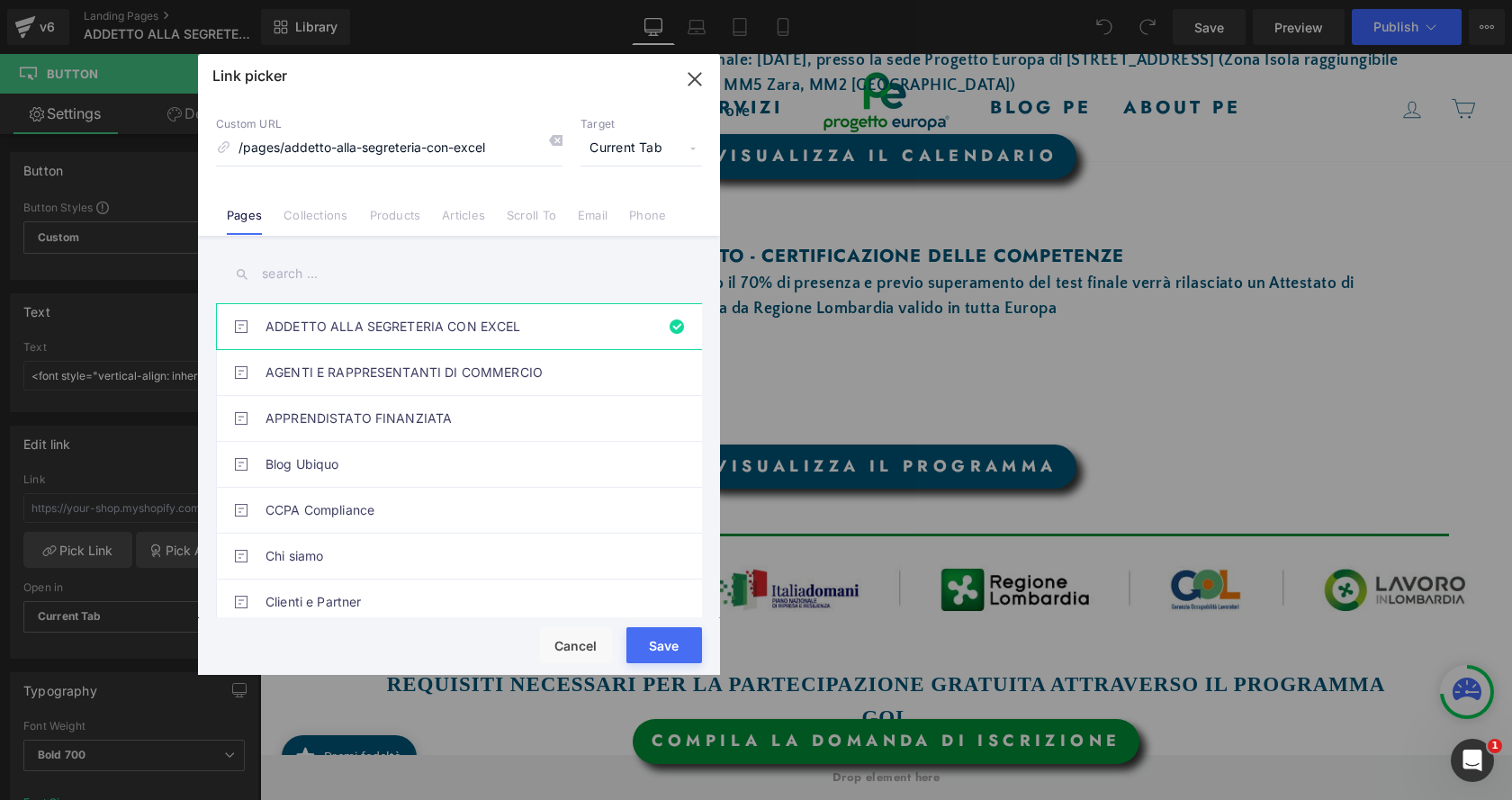
click at [348, 277] on input "text" at bounding box center [458, 274] width 486 height 41
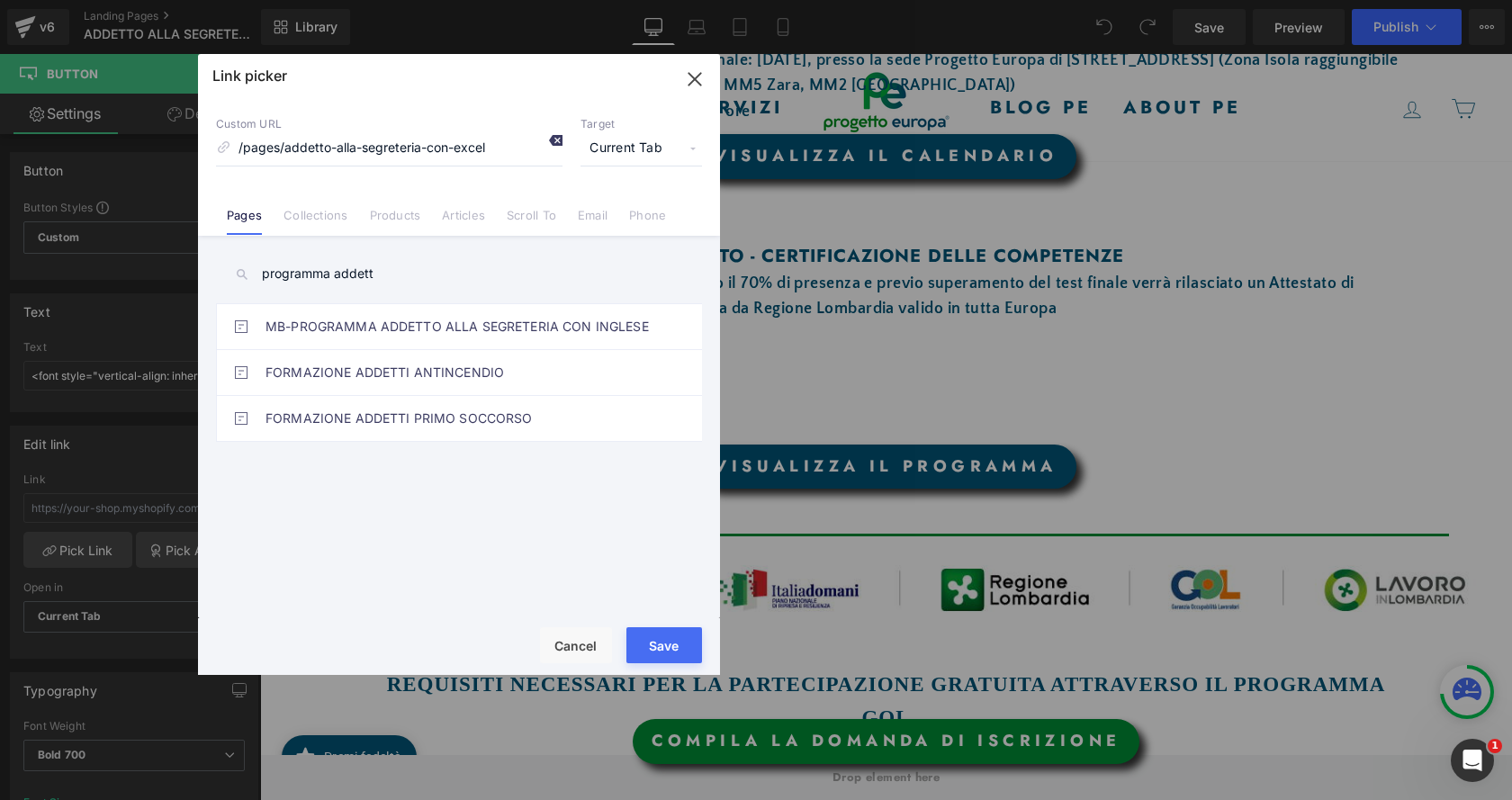
type input "programma addett"
click at [557, 146] on icon at bounding box center [555, 140] width 14 height 14
click at [509, 266] on input "programma addett" at bounding box center [458, 274] width 486 height 41
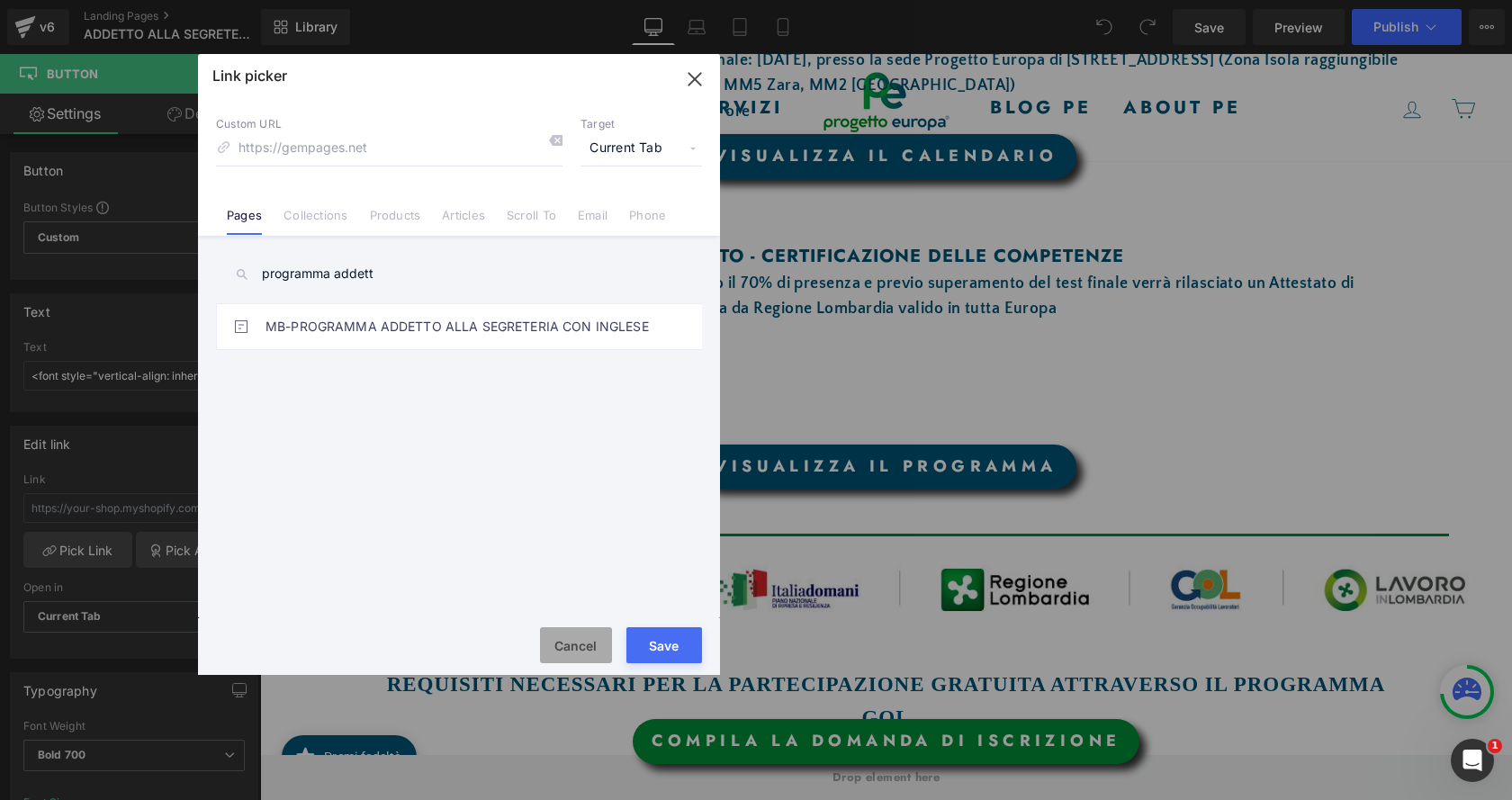
click at [569, 642] on button "Cancel" at bounding box center [576, 645] width 72 height 36
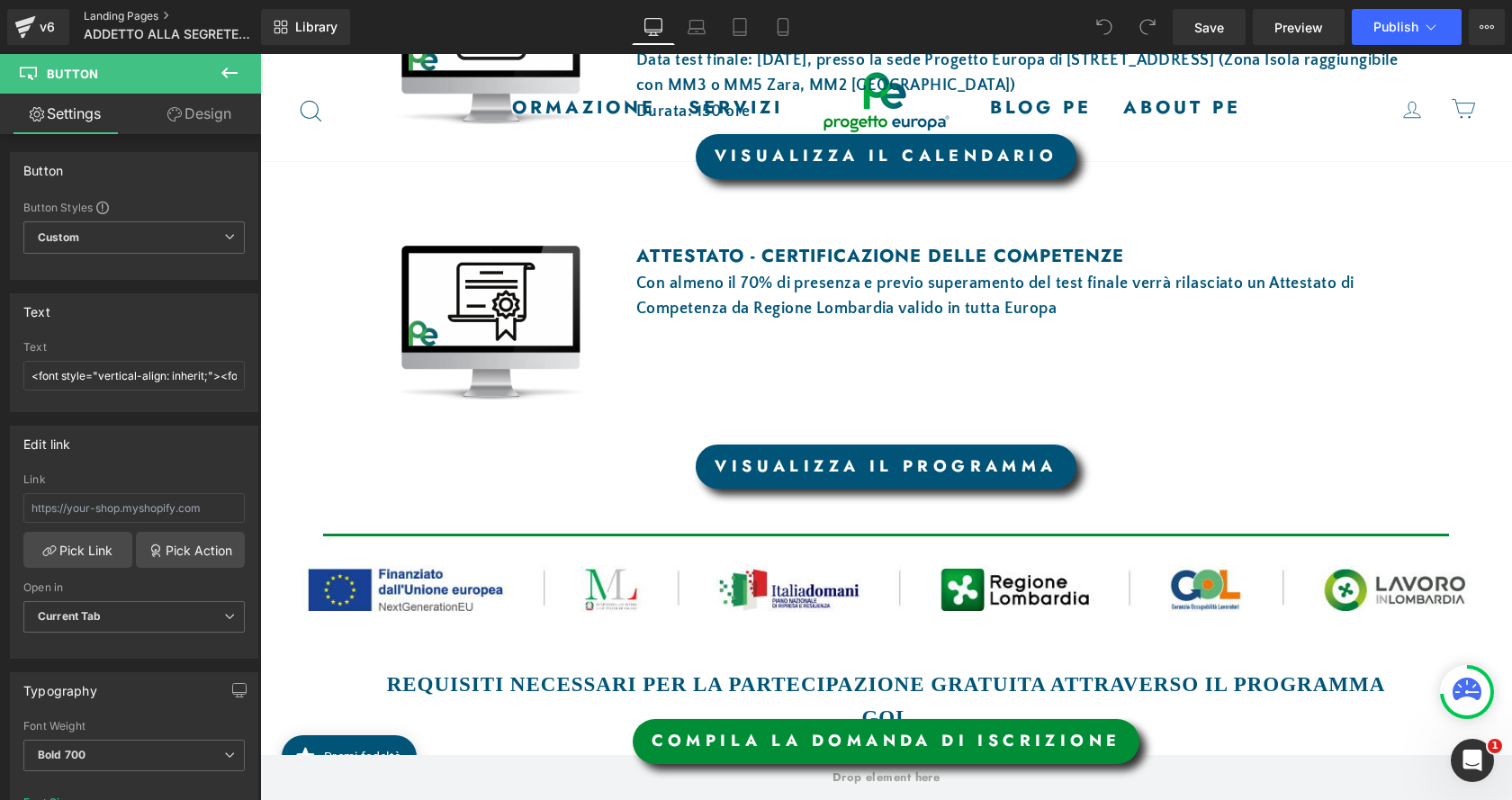
click at [150, 9] on link "Landing Pages" at bounding box center [187, 16] width 207 height 14
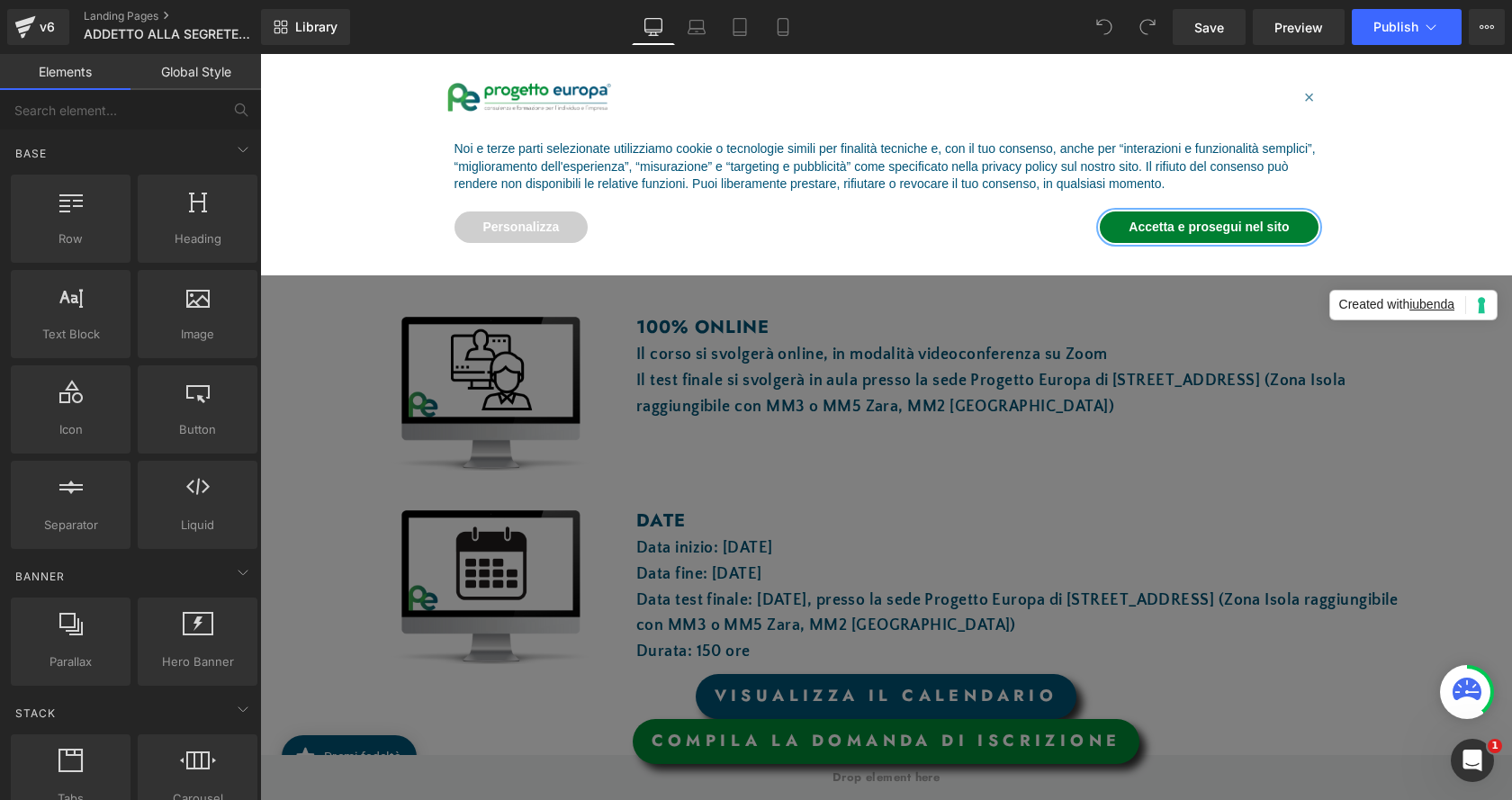
click at [1193, 231] on button "Accetta e prosegui nel sito" at bounding box center [1208, 228] width 218 height 32
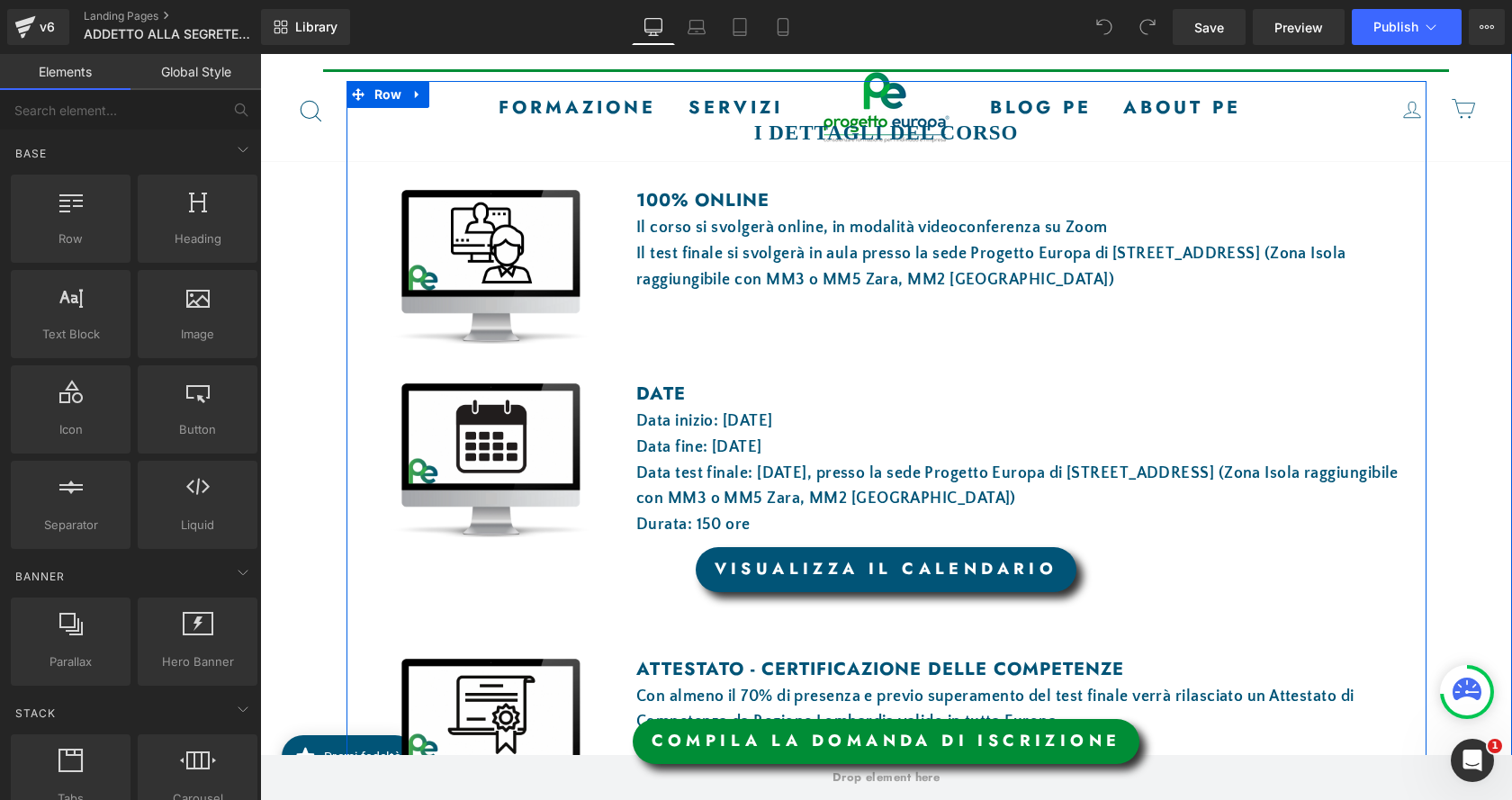
scroll to position [1171, 0]
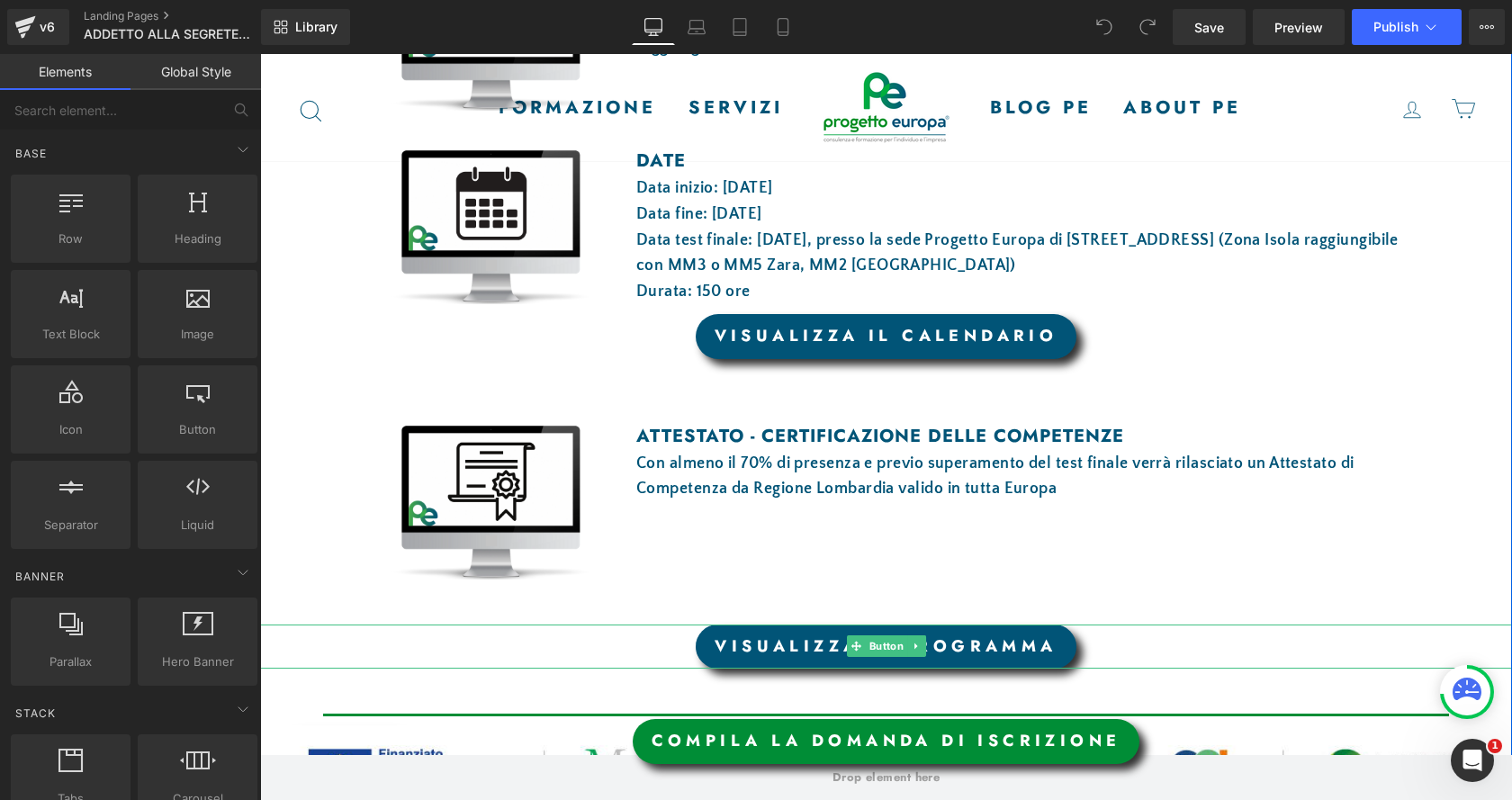
click at [980, 642] on link "VISUALIZZA IL PROGRAMMA" at bounding box center [886, 646] width 379 height 45
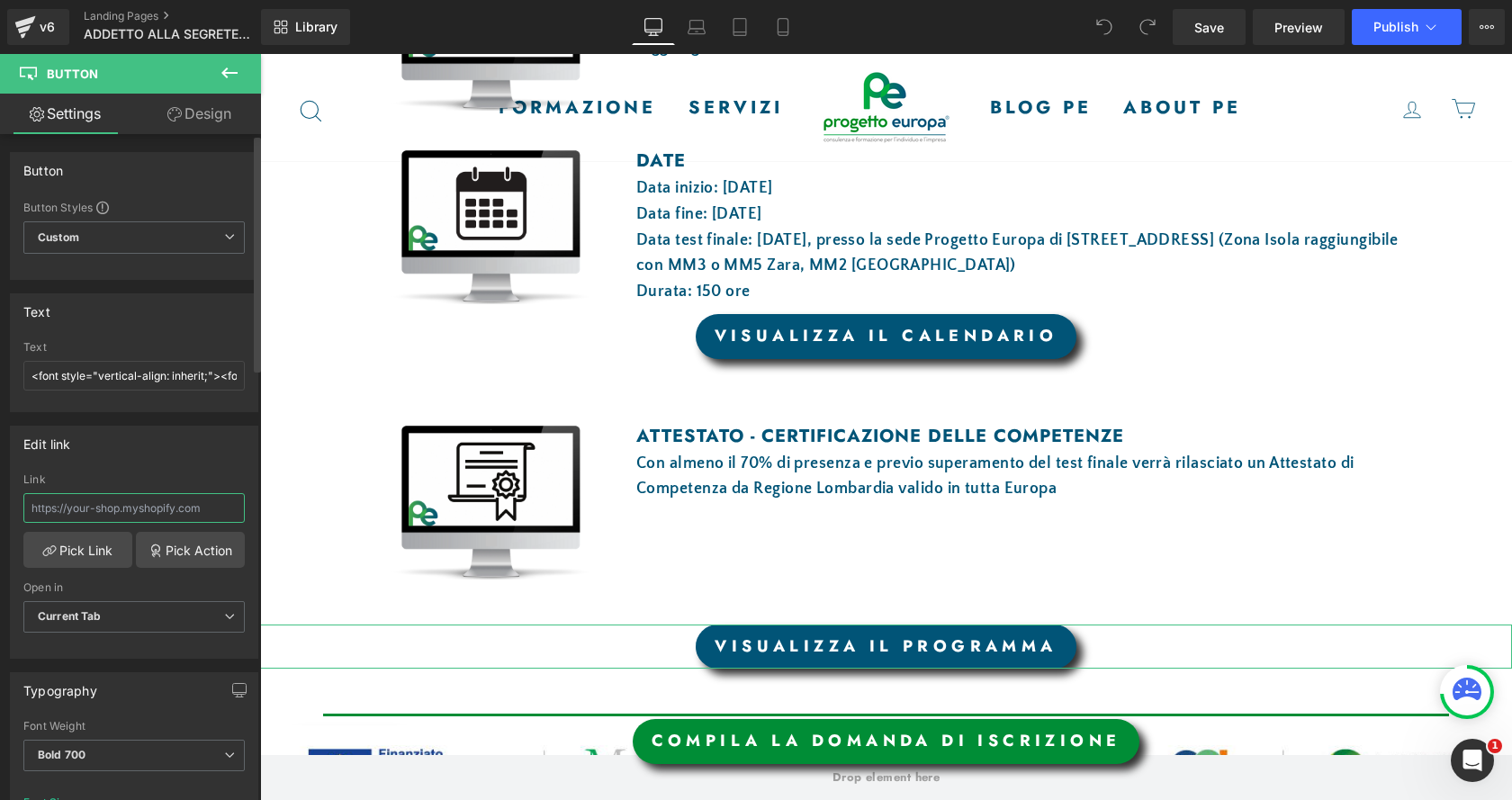
click at [154, 507] on input "text" at bounding box center [134, 508] width 222 height 30
type input "p"
click at [97, 546] on link "Pick Link" at bounding box center [77, 550] width 109 height 36
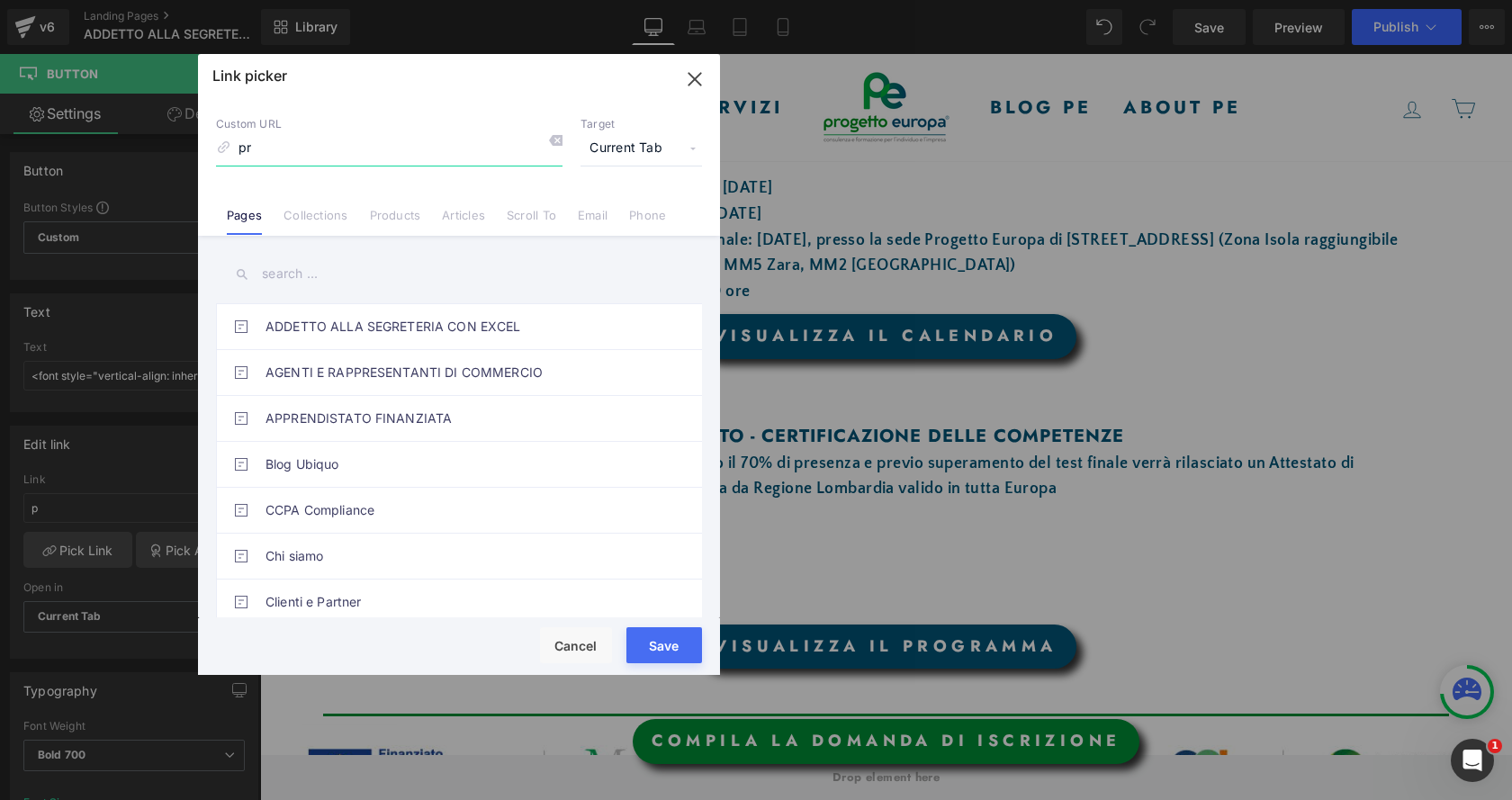
type input "pr"
click at [329, 278] on input "text" at bounding box center [458, 274] width 486 height 41
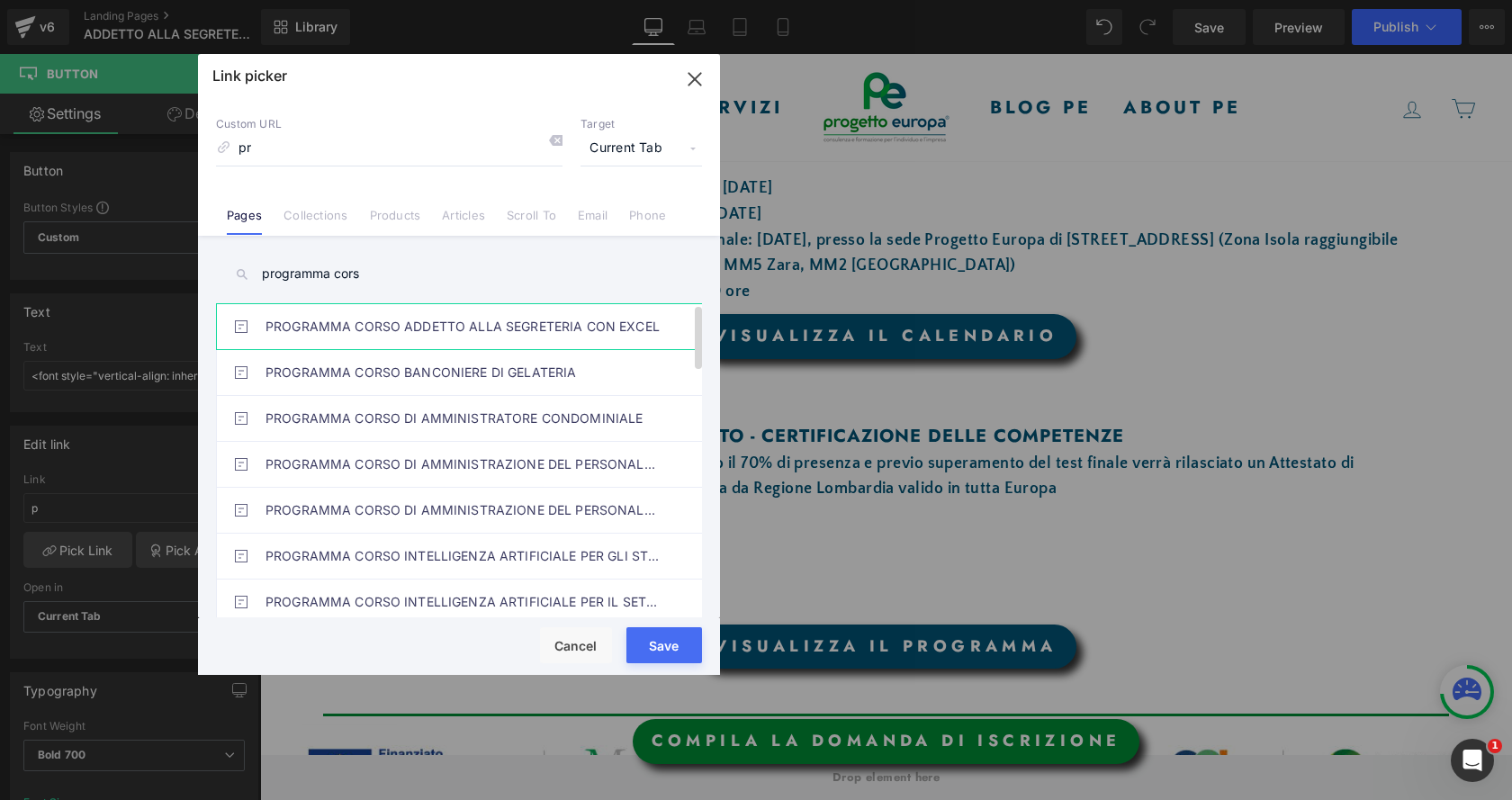
type input "programma cors"
click at [334, 332] on link "PROGRAMMA CORSO ADDETTO ALLA SEGRETERIA CON EXCEL" at bounding box center [463, 327] width 396 height 45
type input "/pages/programma-corso-addetto-alla-segreteria-con-excel"
click at [679, 650] on button "Save" at bounding box center [664, 645] width 76 height 36
type input "/pages/programma-corso-addetto-alla-segreteria-con-excel"
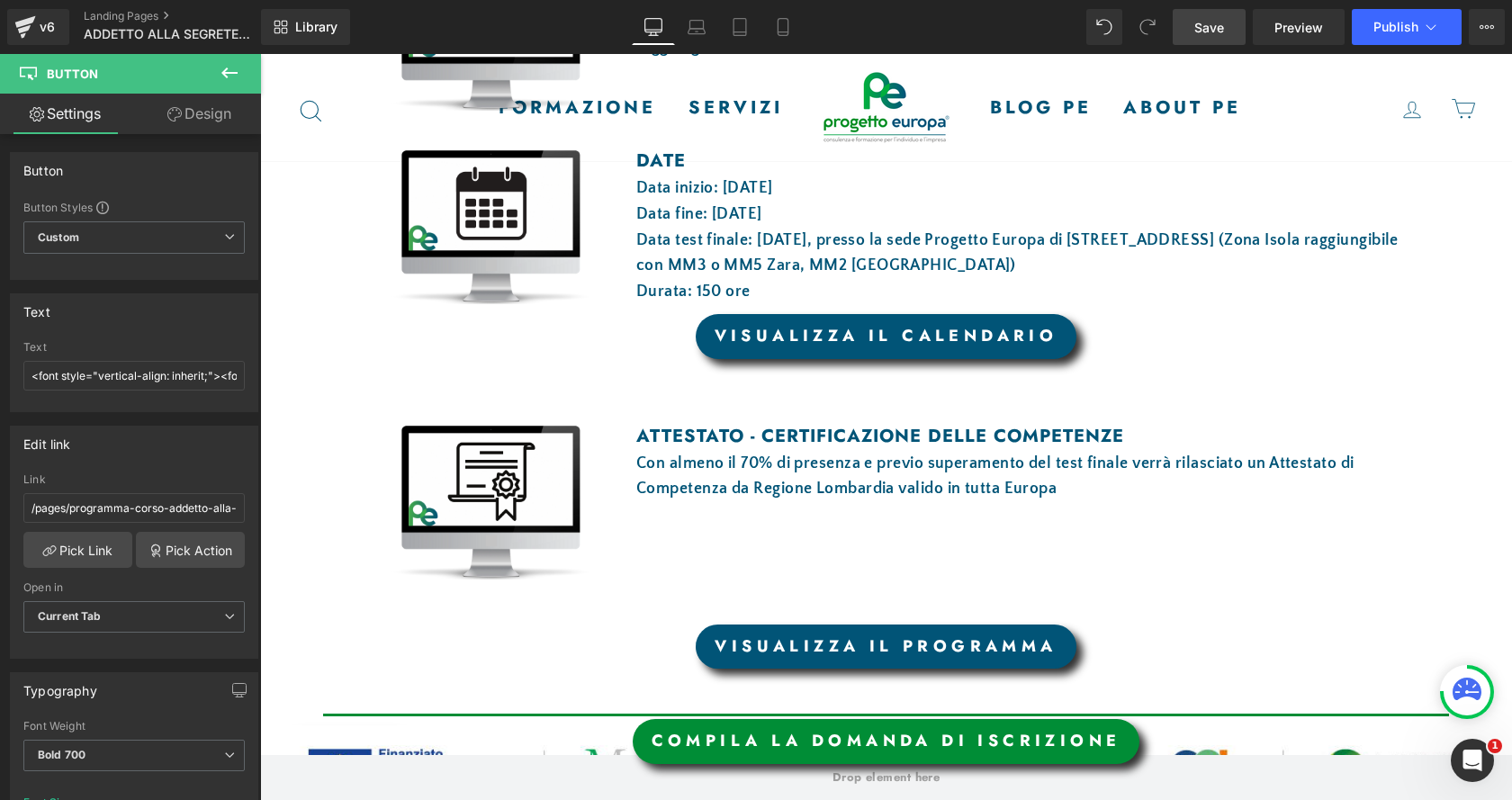
drag, startPoint x: 1213, startPoint y: 28, endPoint x: 962, endPoint y: 386, distance: 437.2
click at [1213, 28] on span "Save" at bounding box center [1209, 27] width 30 height 19
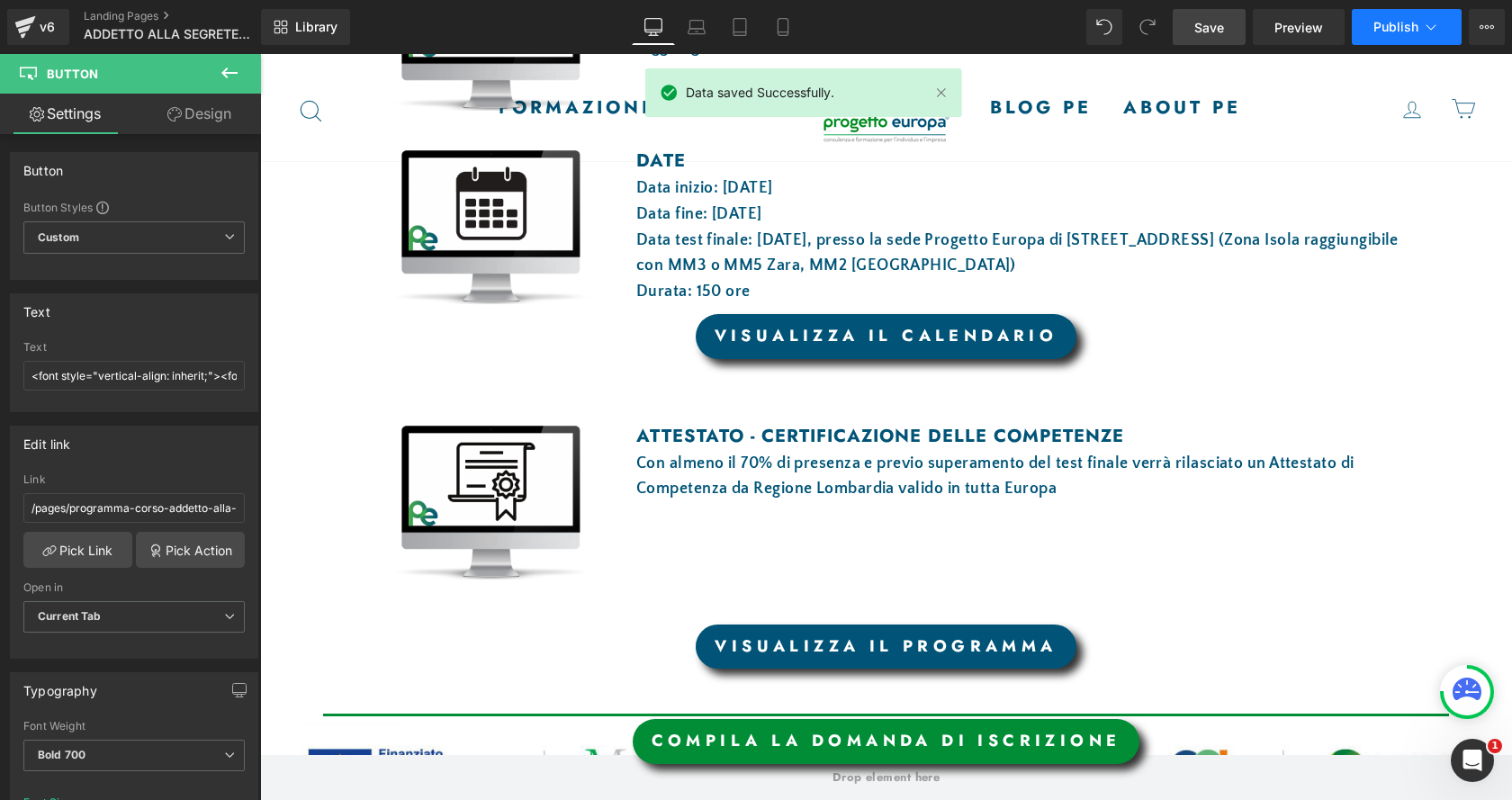
click at [1400, 14] on button "Publish" at bounding box center [1407, 27] width 110 height 36
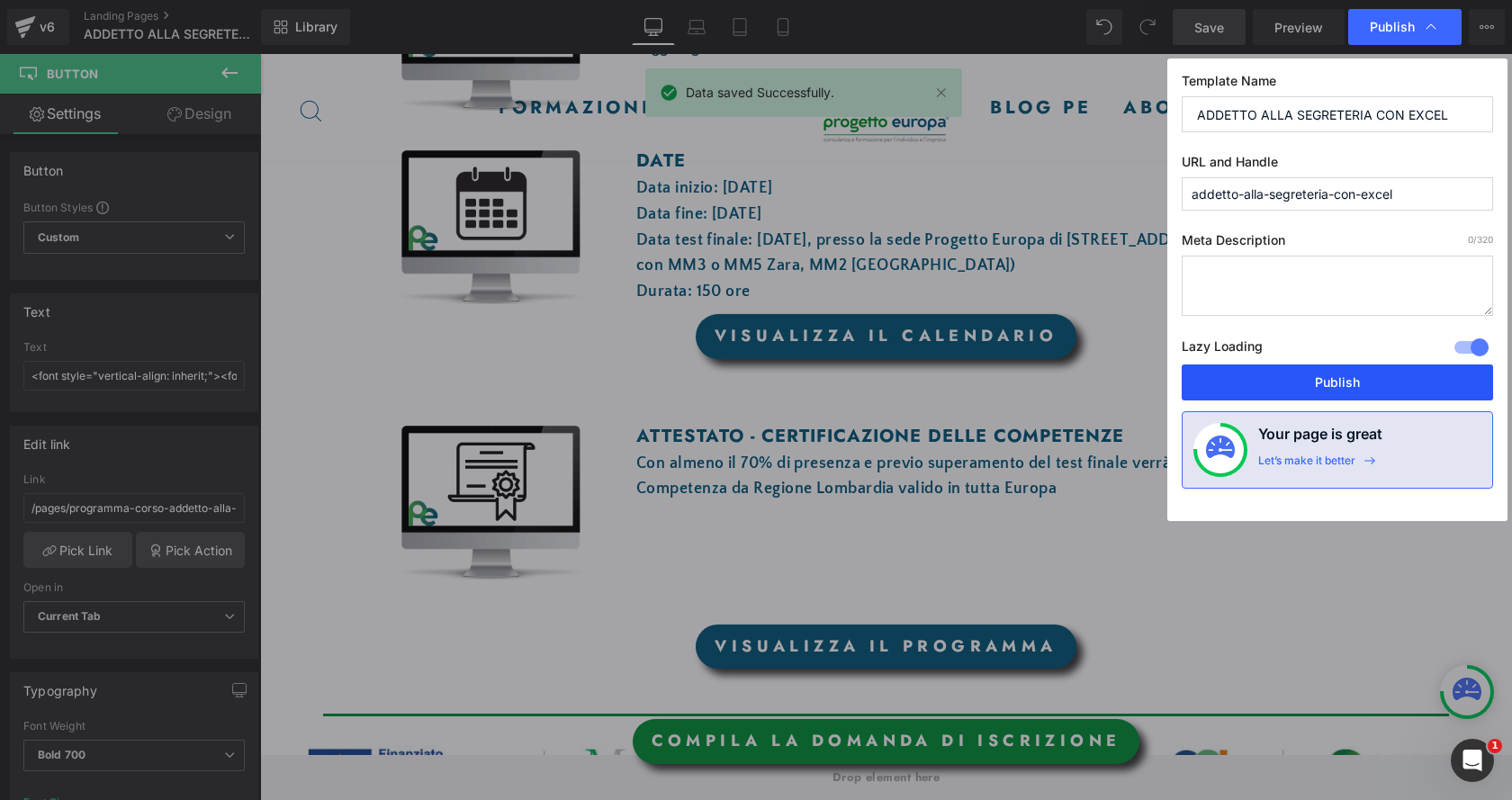
click at [1340, 375] on button "Publish" at bounding box center [1337, 383] width 312 height 36
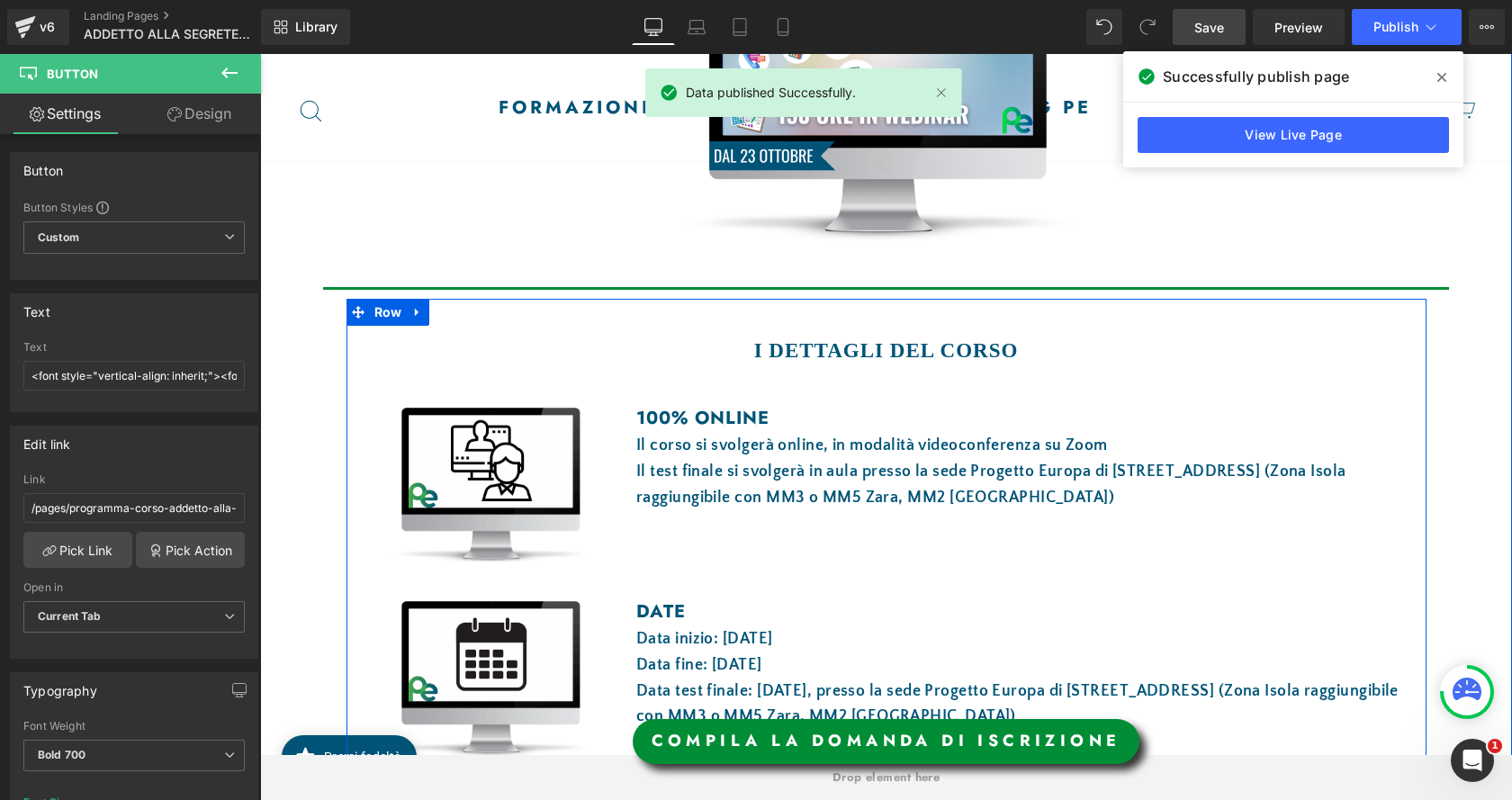
scroll to position [450, 0]
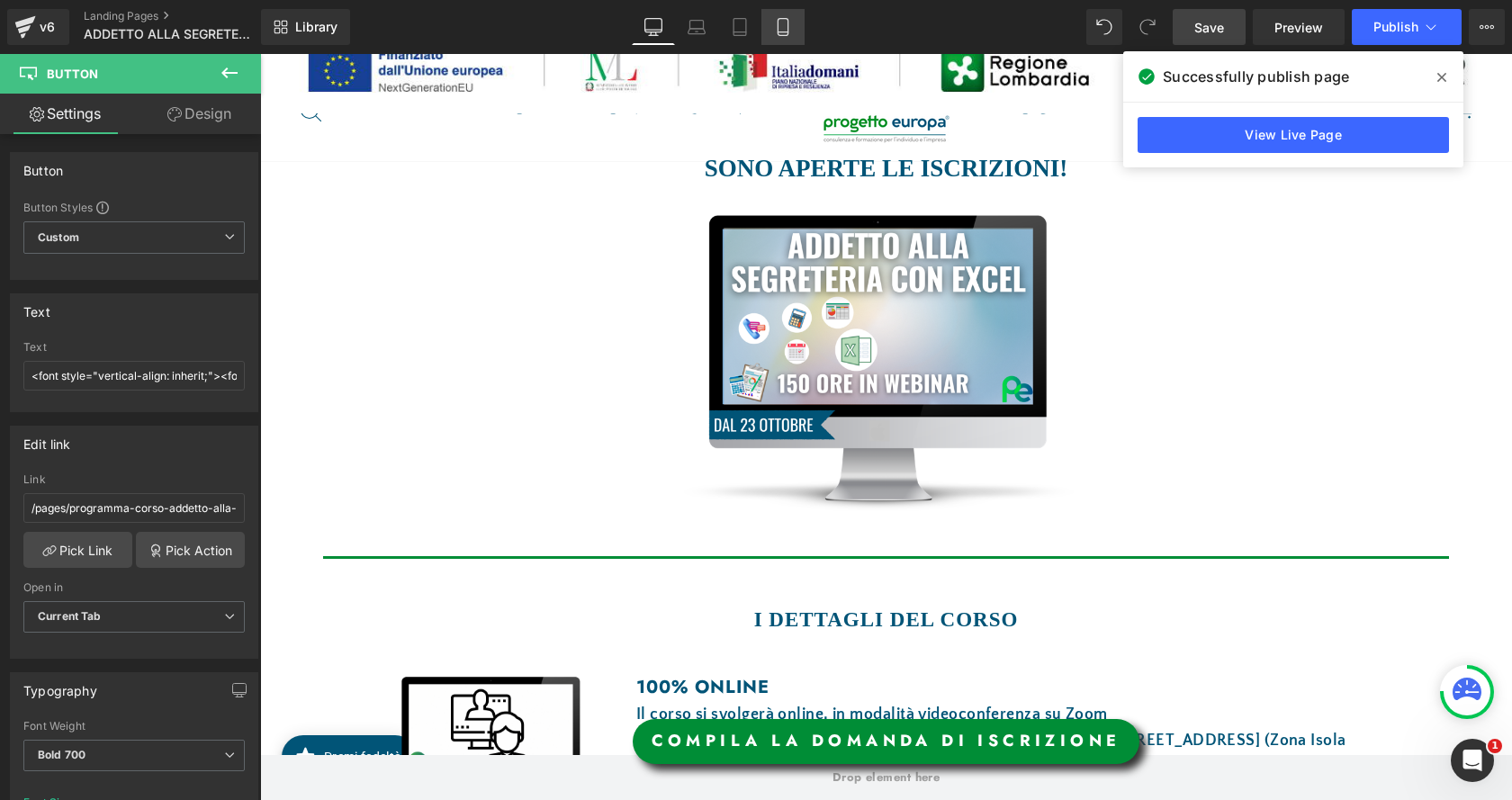
click at [788, 33] on icon at bounding box center [783, 27] width 10 height 17
type input "13"
type input "100"
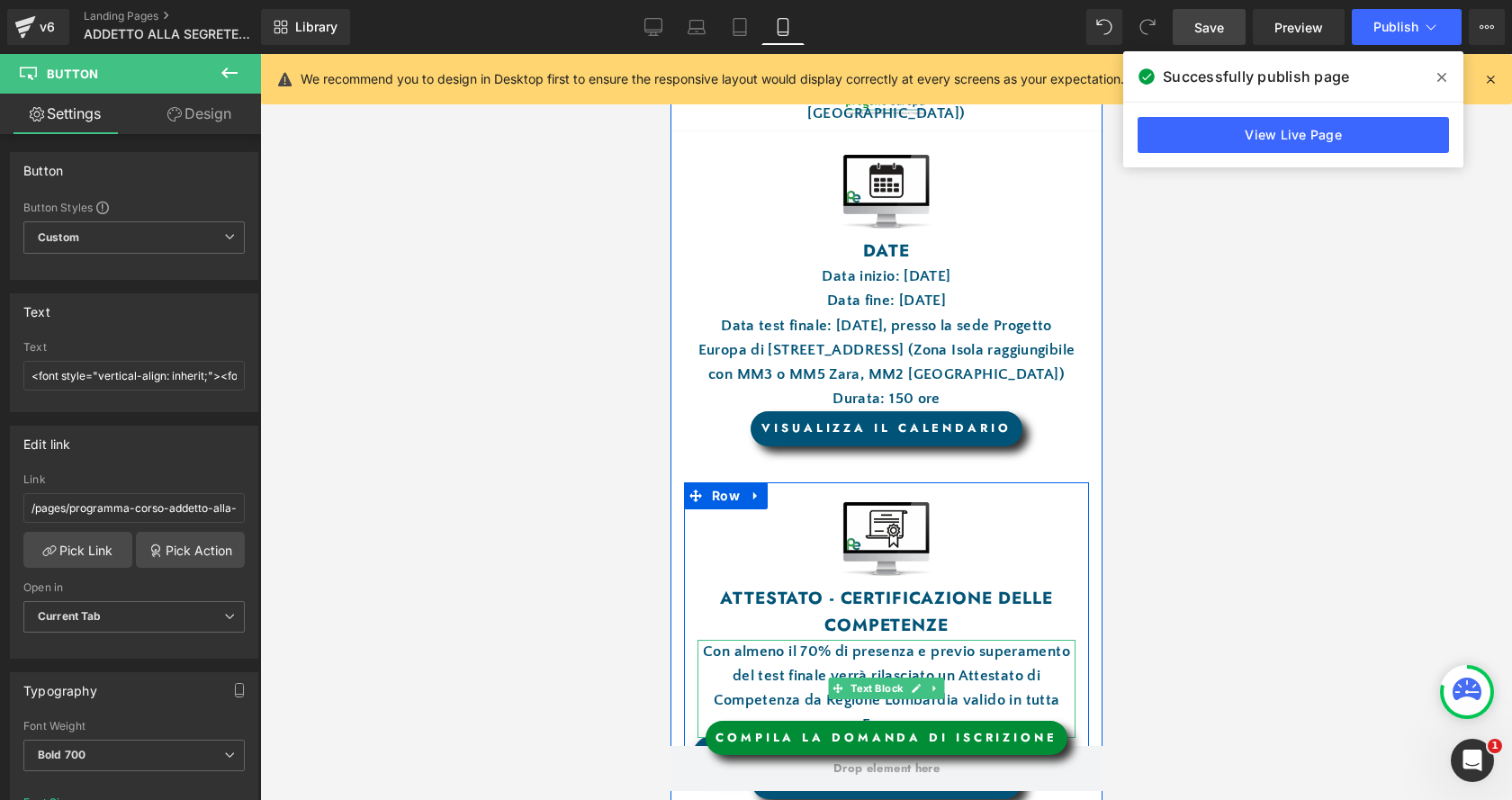
scroll to position [640, 0]
